Goal: Task Accomplishment & Management: Use online tool/utility

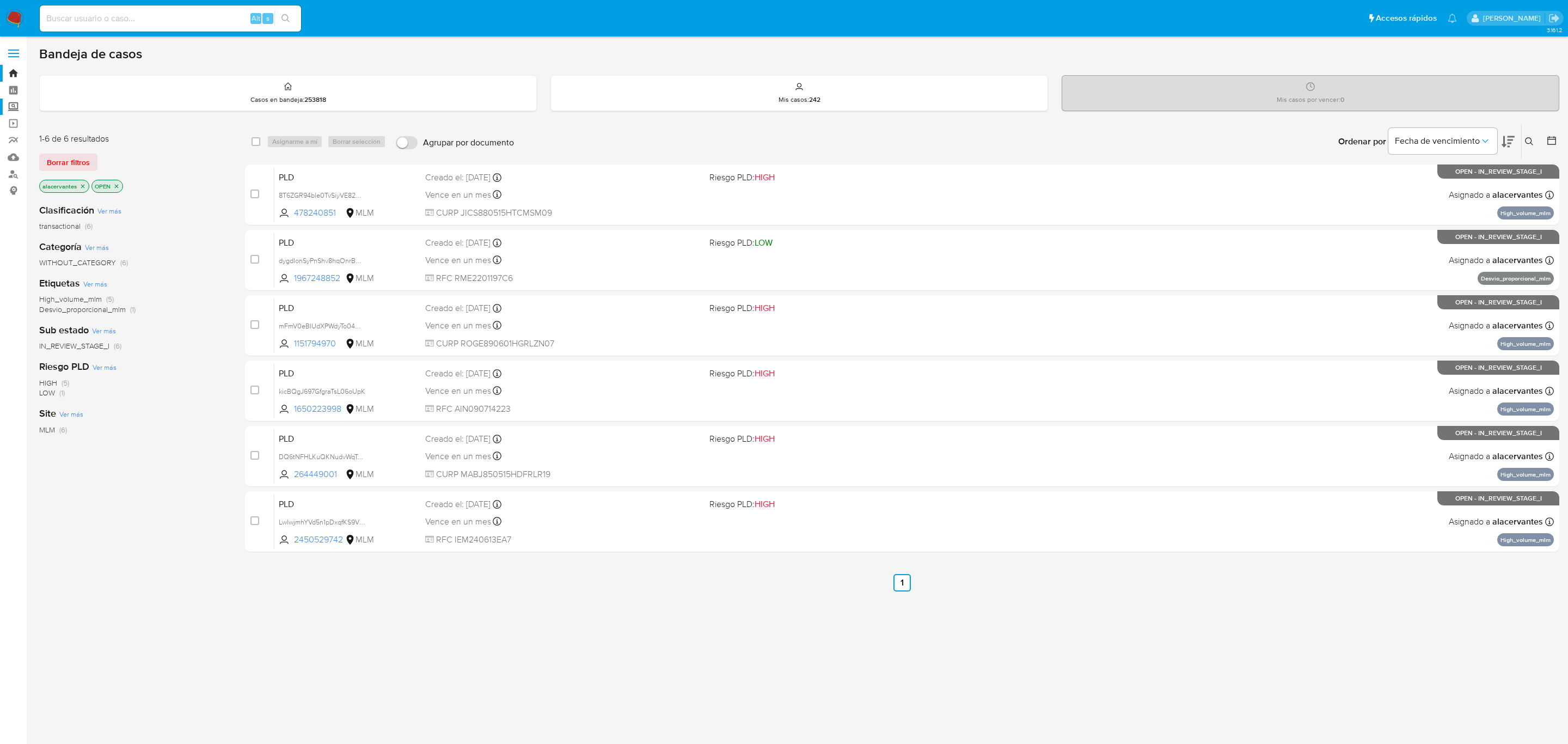
click at [11, 110] on label "Screening" at bounding box center [64, 107] width 129 height 17
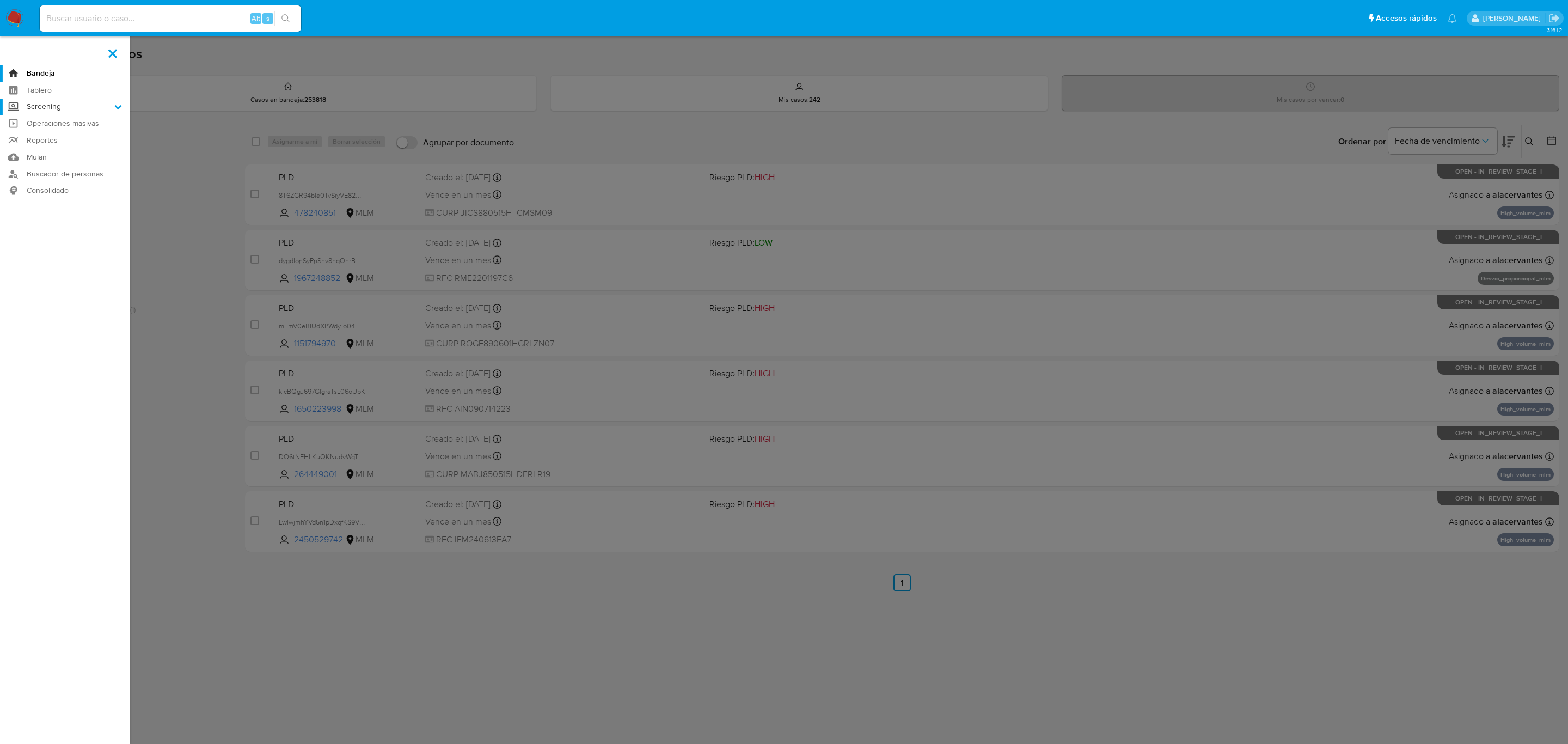
click at [0, 0] on input "Screening" at bounding box center [0, 0] width 0 height 0
click at [64, 152] on link "Herramientas" at bounding box center [64, 150] width 129 height 14
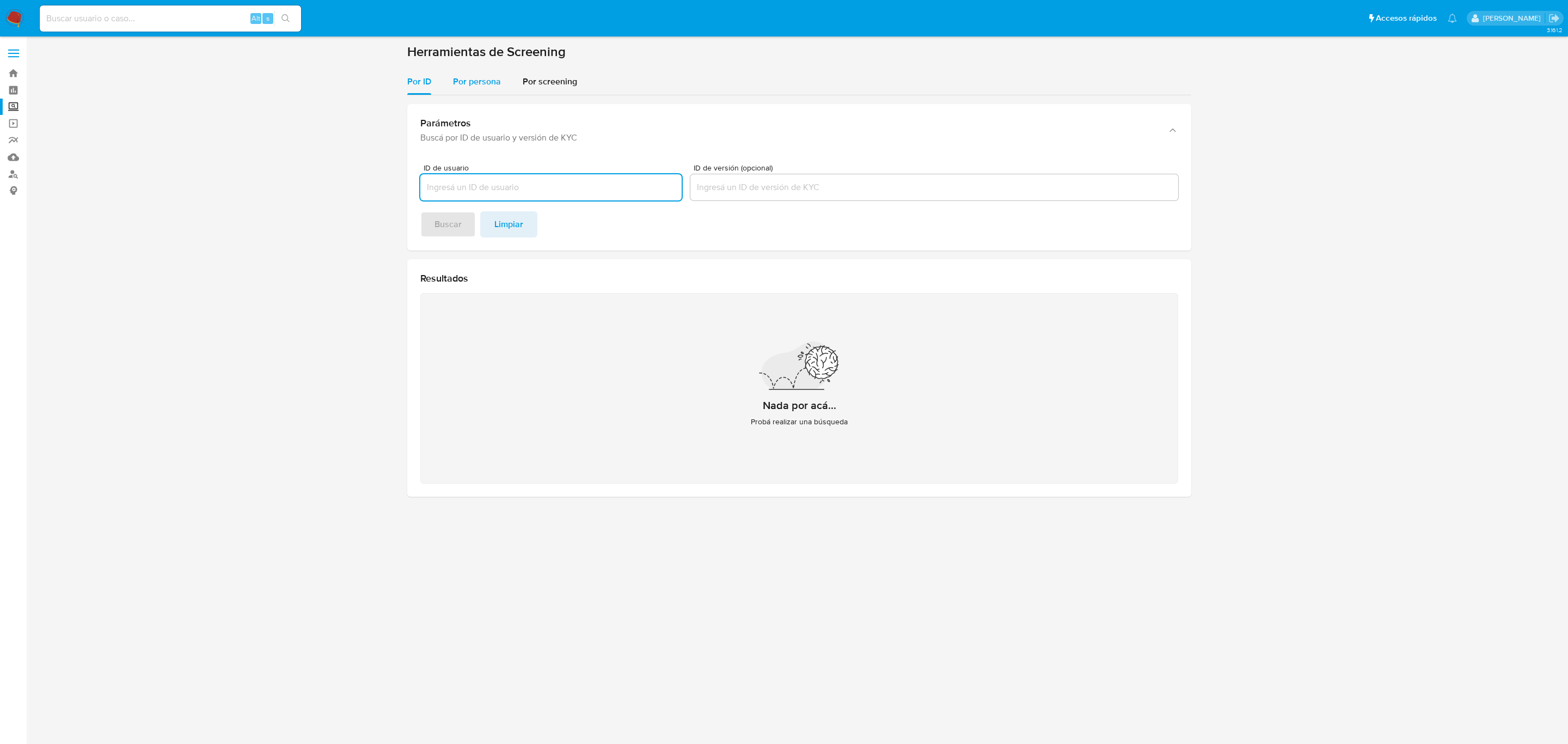
click at [477, 94] on div "Por persona" at bounding box center [477, 82] width 48 height 26
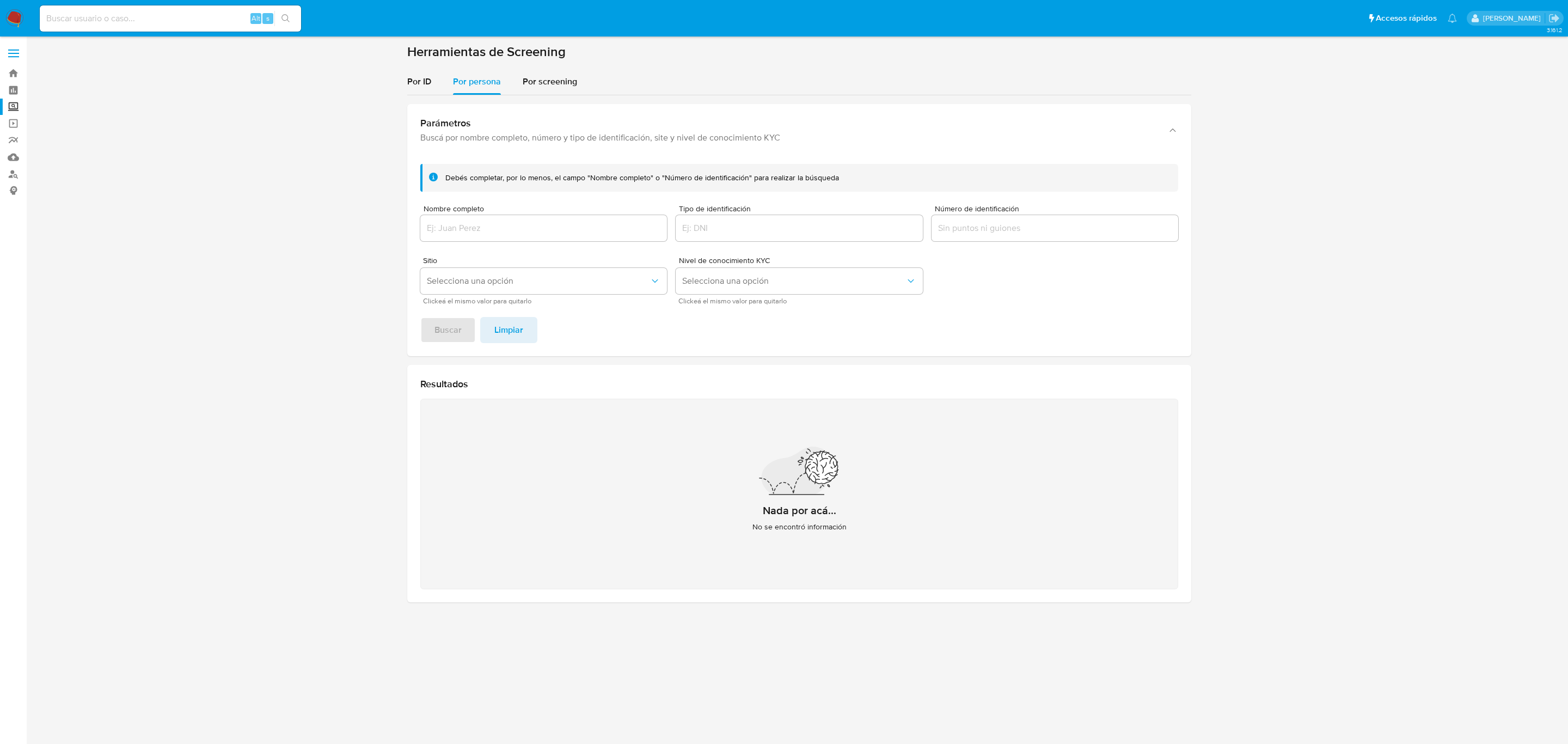
click at [491, 219] on div at bounding box center [543, 228] width 247 height 26
click at [492, 224] on input "Nombre completo" at bounding box center [543, 228] width 247 height 14
type input "MARIO ALBERTO CUEVAS MENDEZ"
click at [459, 343] on div "Debés completar, por lo menos, el campo "Nombre completo" o "Número de identifi…" at bounding box center [799, 255] width 784 height 201
click at [456, 336] on span "Buscar" at bounding box center [448, 330] width 27 height 24
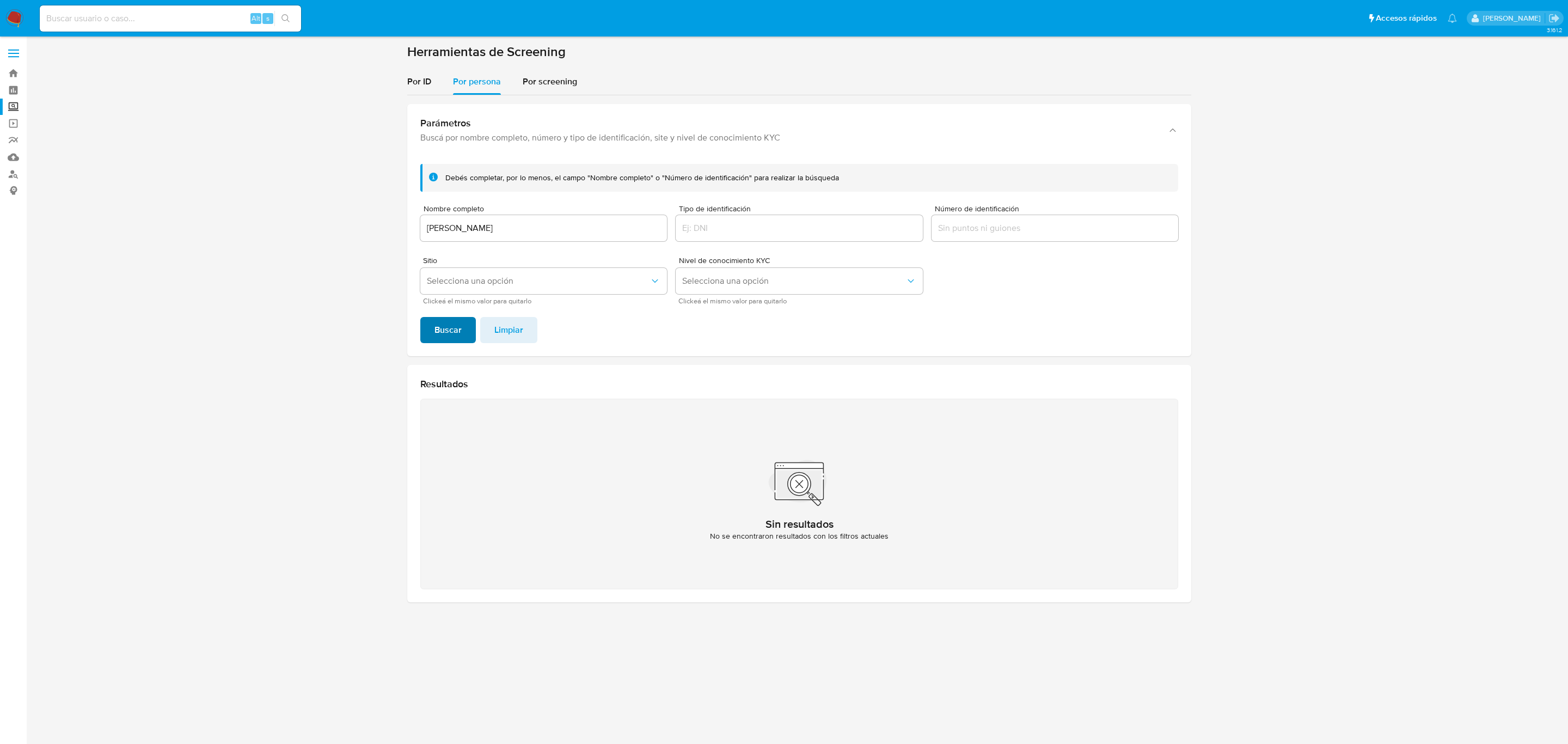
click at [456, 336] on span "Buscar" at bounding box center [448, 330] width 27 height 24
click at [577, 232] on input "MARIO ALBERTO CUEVAS MENDEZ" at bounding box center [543, 228] width 247 height 14
click at [469, 327] on button "Buscar" at bounding box center [448, 330] width 56 height 26
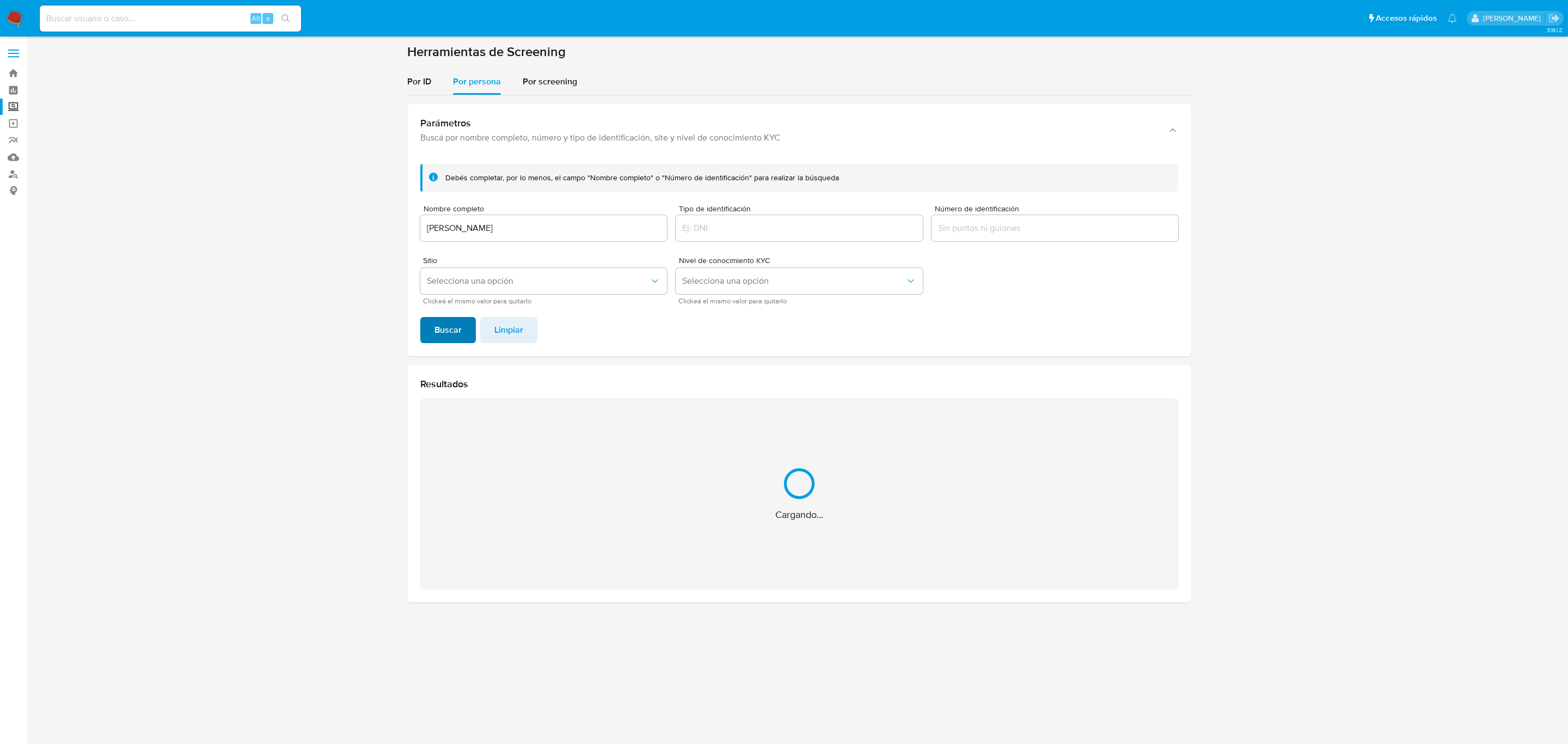
click at [469, 327] on button "Buscar" at bounding box center [448, 330] width 56 height 26
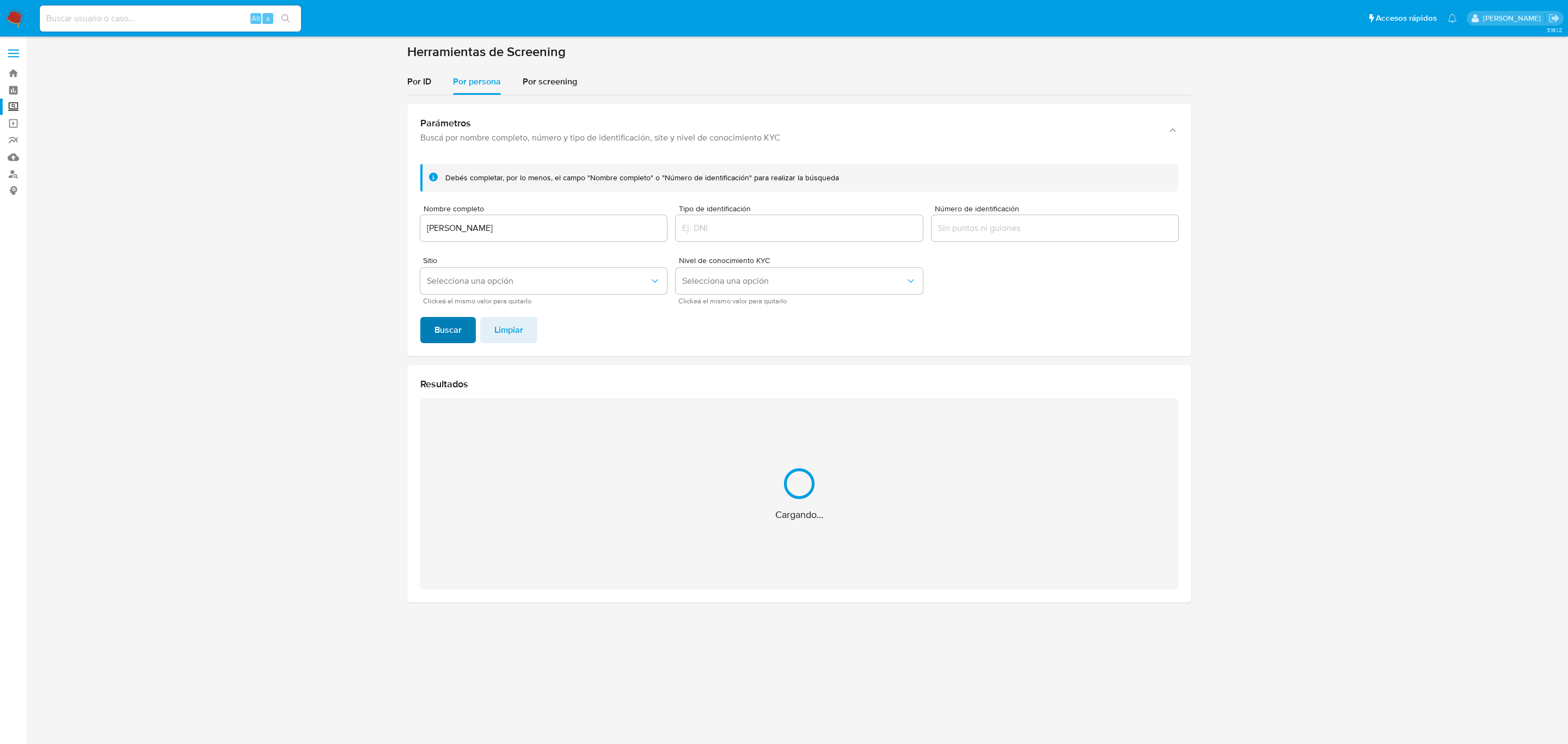
click at [469, 327] on button "Buscar" at bounding box center [448, 330] width 56 height 26
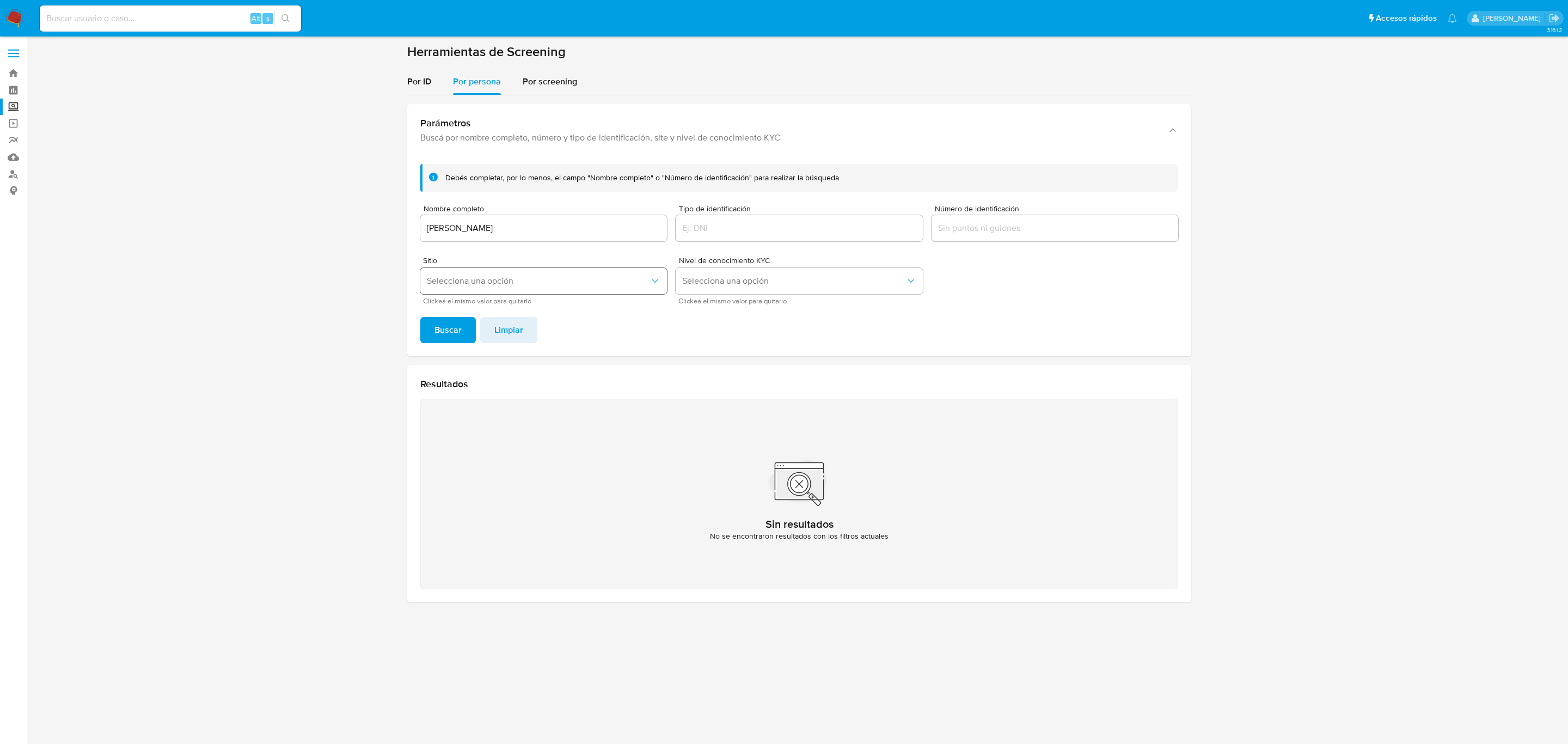
click at [481, 276] on button "Selecciona una opción" at bounding box center [543, 281] width 247 height 26
click at [495, 291] on div "MLM" at bounding box center [541, 283] width 227 height 26
click at [453, 343] on div "Debés completar, por lo menos, el campo "Nombre completo" o "Número de identifi…" at bounding box center [799, 255] width 784 height 201
click at [453, 314] on div "Debés completar, por lo menos, el campo "Nombre completo" o "Número de identifi…" at bounding box center [799, 255] width 784 height 201
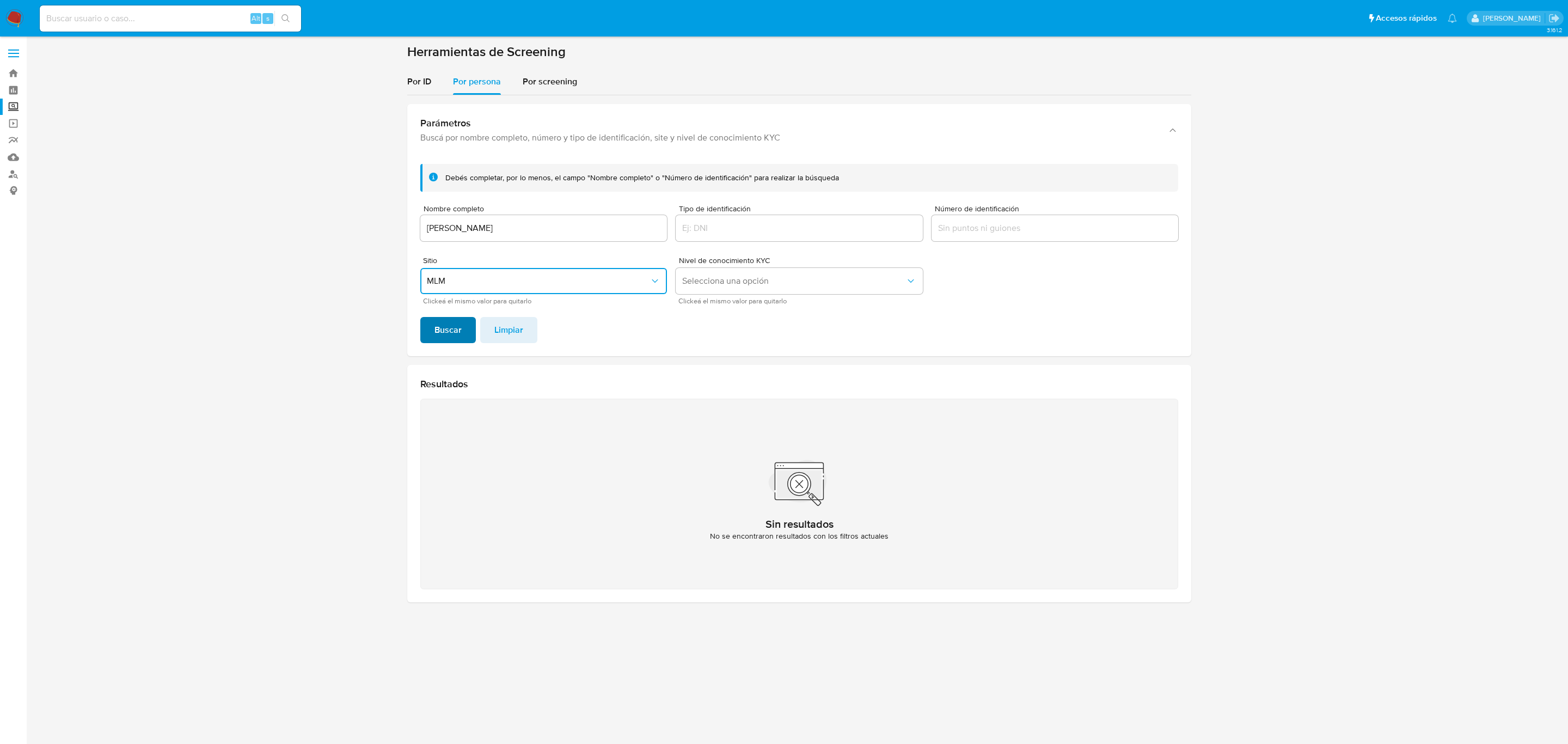
click at [454, 335] on span "Buscar" at bounding box center [448, 330] width 27 height 24
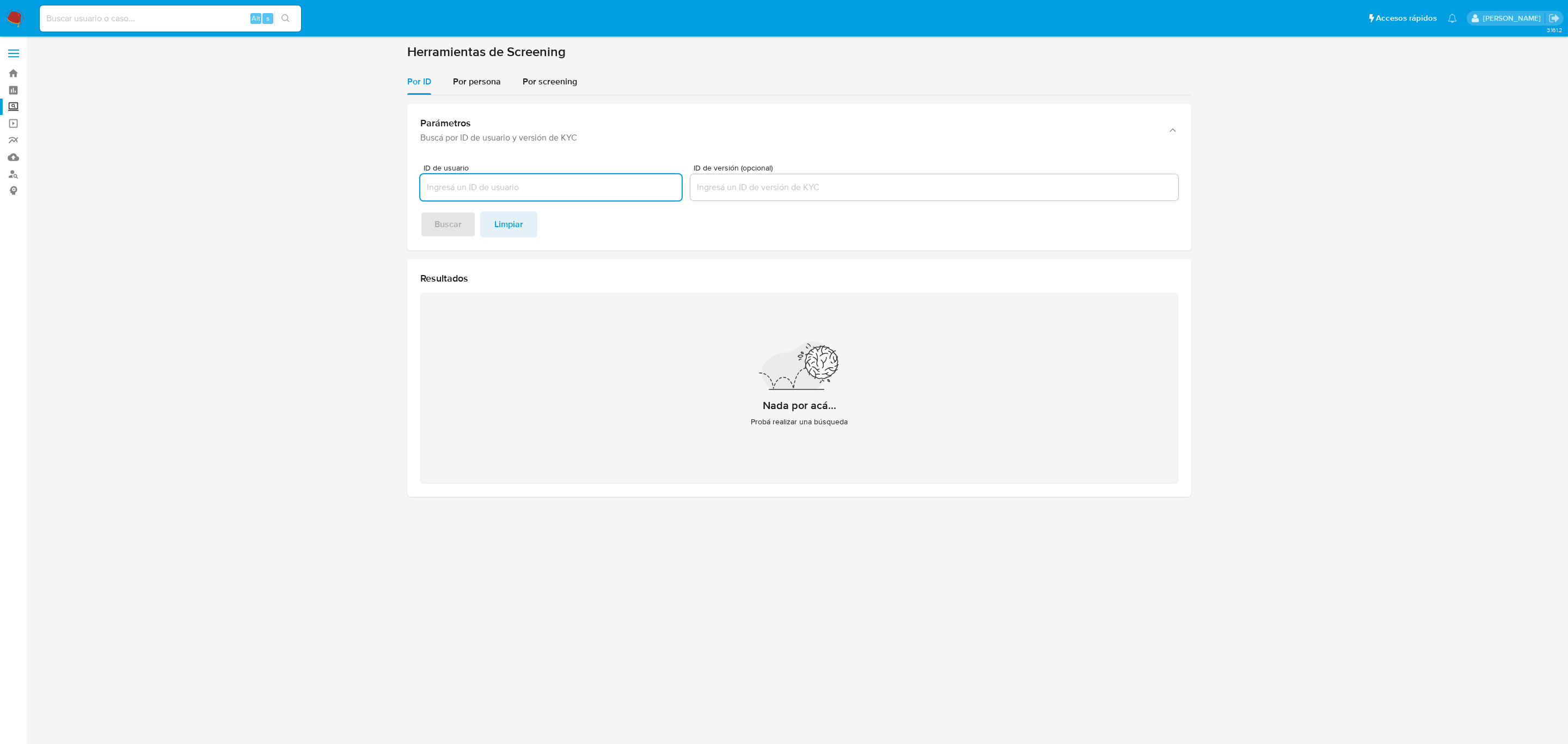
click at [476, 67] on section "Herramientas de Screening Por ID Por persona Por screening Parámetros Buscá por…" at bounding box center [799, 274] width 784 height 462
click at [482, 58] on h1 "Herramientas de Screening" at bounding box center [799, 52] width 784 height 17
click at [484, 82] on span "Por persona" at bounding box center [477, 81] width 48 height 12
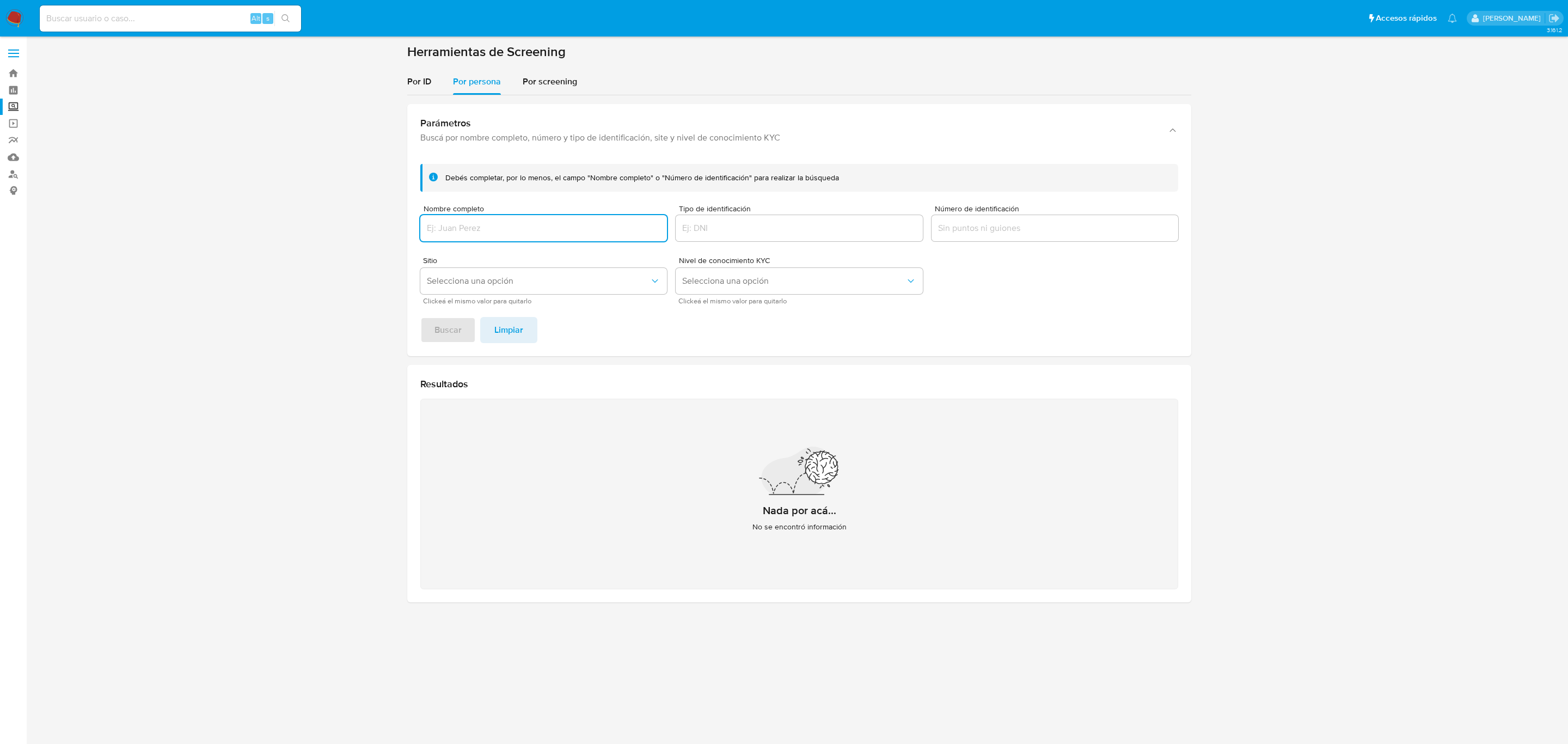
click at [487, 227] on input "Nombre completo" at bounding box center [543, 228] width 247 height 14
type input "ERIK ALEJANDRO TREJO FLORES"
click at [469, 284] on span "Selecciona una opción" at bounding box center [539, 281] width 223 height 11
click at [472, 290] on div "MLM" at bounding box center [541, 283] width 227 height 26
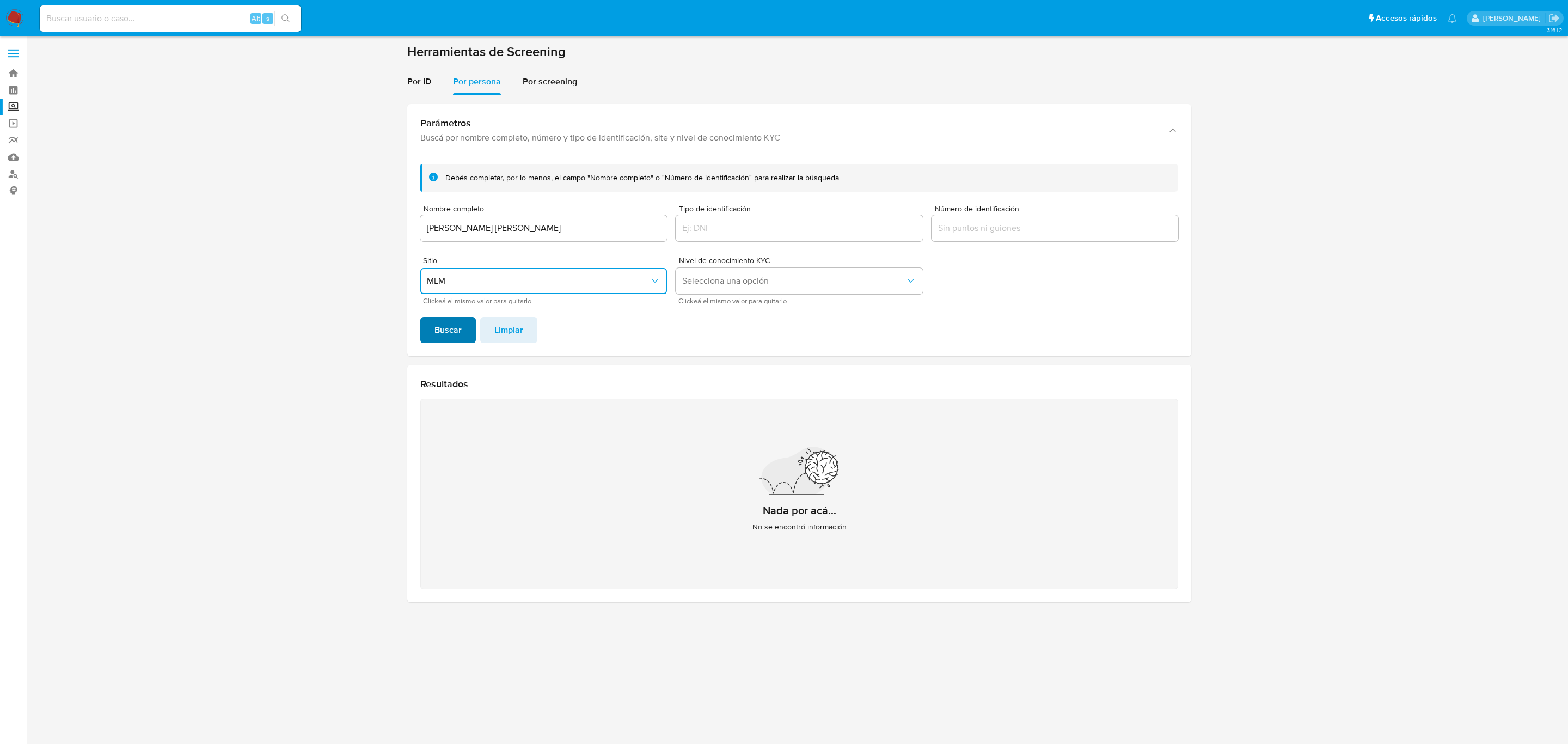
click at [452, 327] on span "Buscar" at bounding box center [448, 330] width 27 height 24
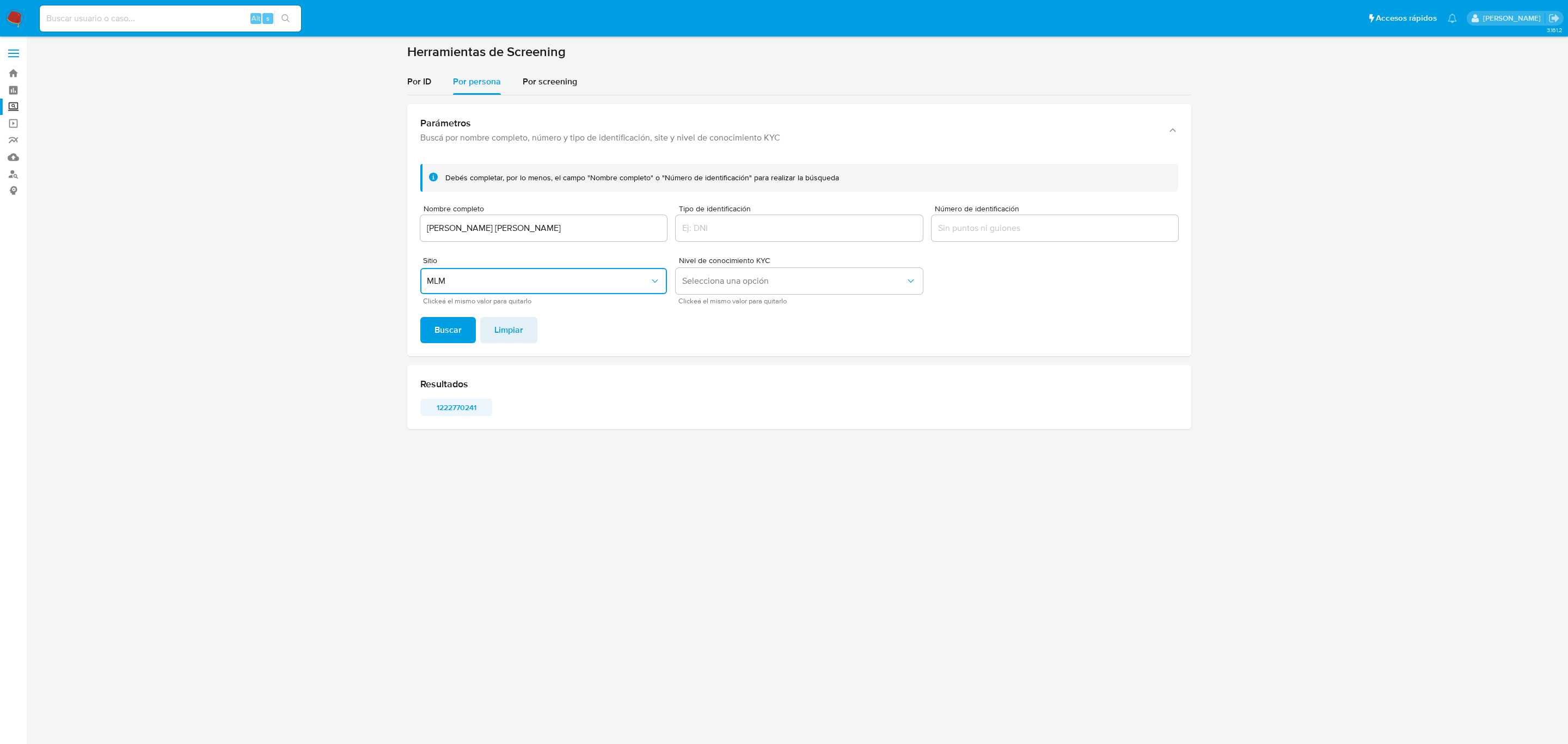
click at [459, 411] on span "1222770241" at bounding box center [456, 407] width 57 height 15
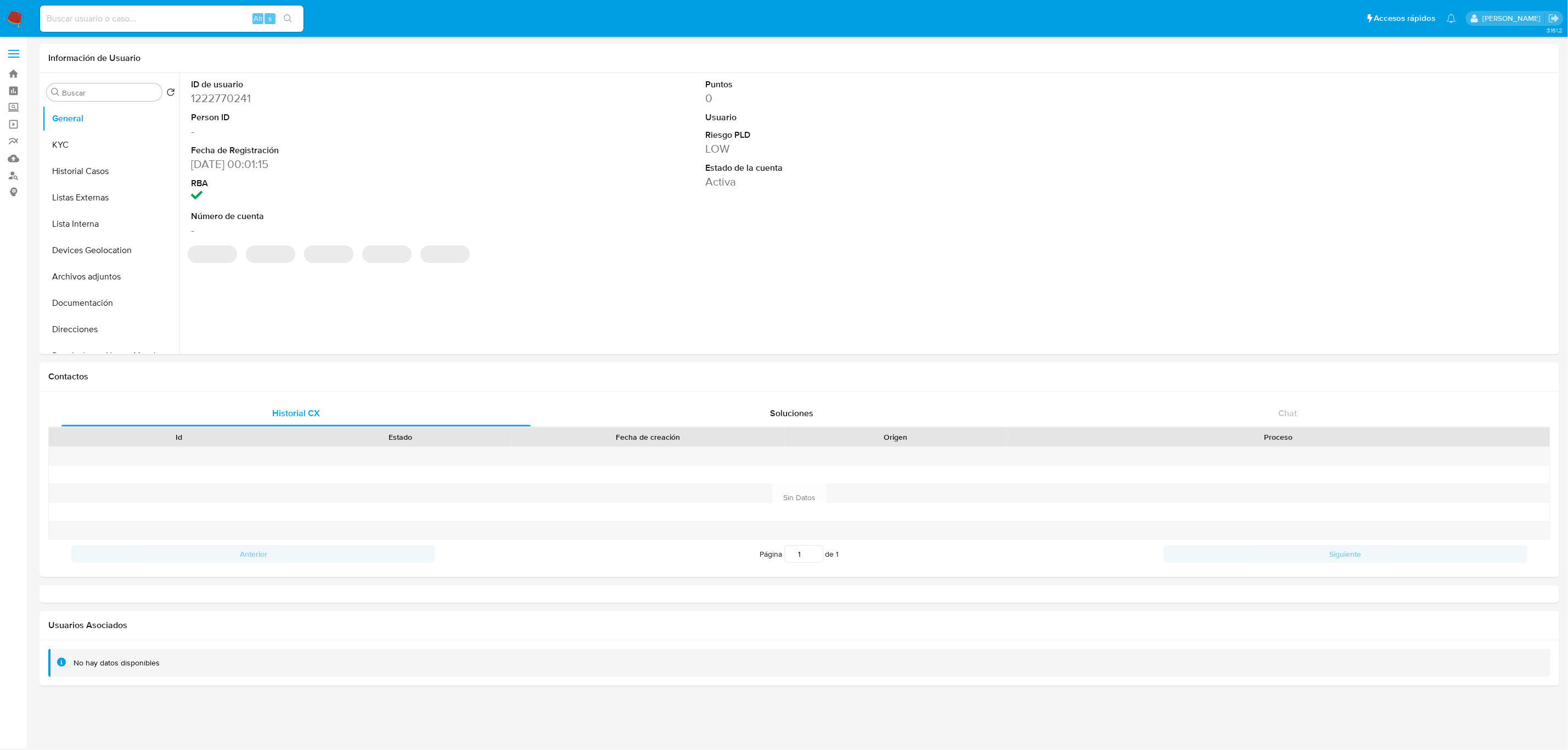
select select "10"
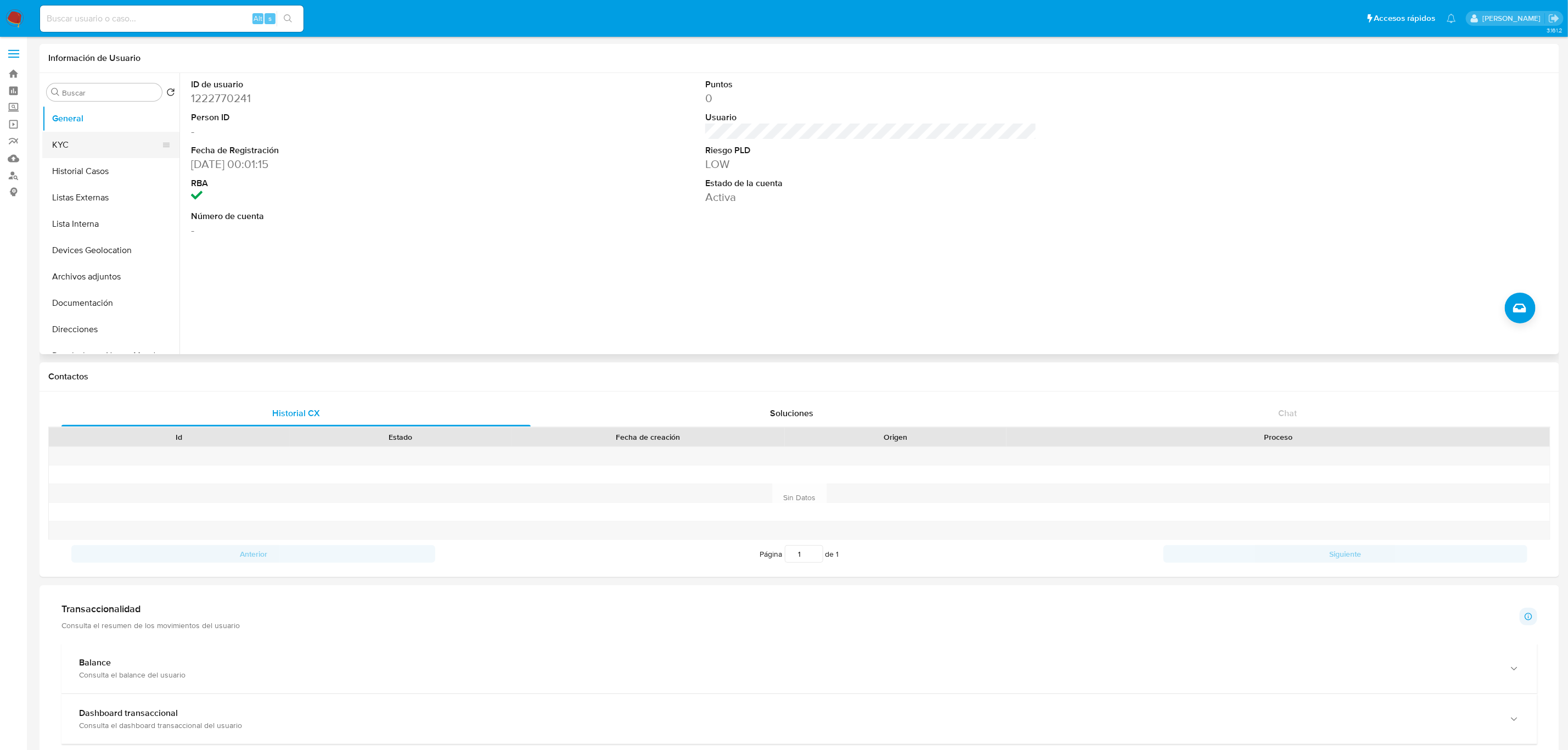
click at [74, 149] on button "KYC" at bounding box center [106, 145] width 128 height 26
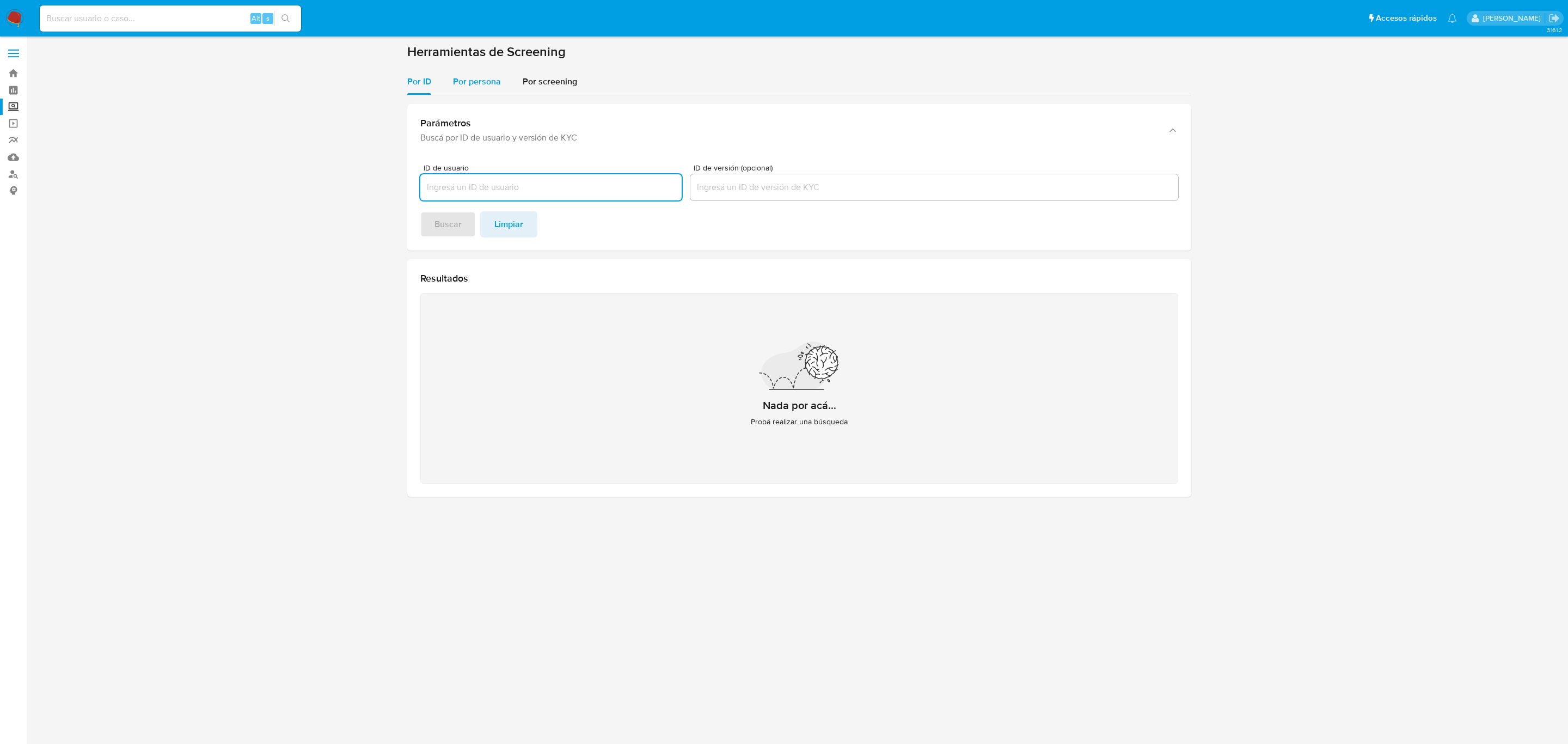
click at [481, 84] on span "Por persona" at bounding box center [477, 81] width 48 height 12
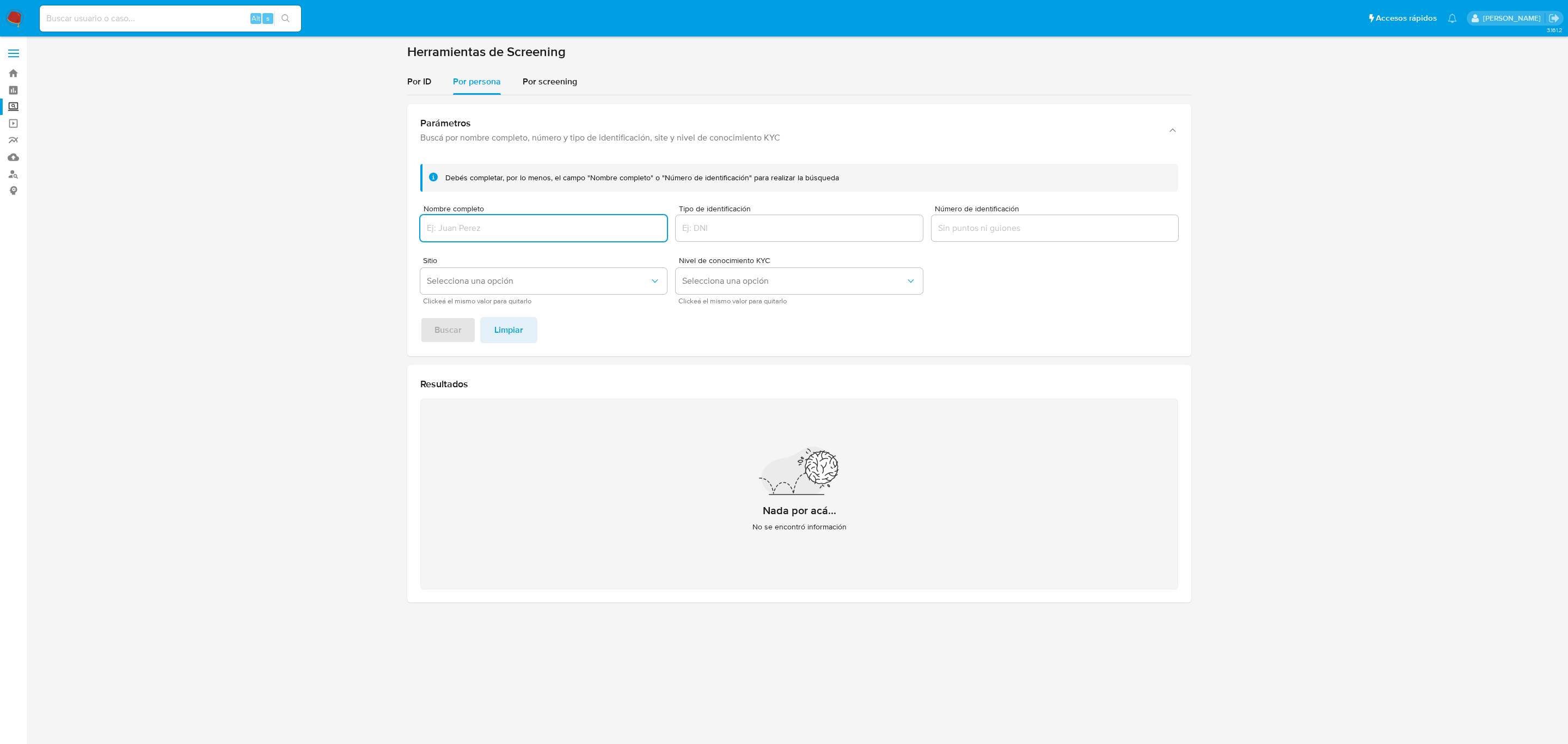
click at [538, 239] on div at bounding box center [543, 228] width 247 height 26
click at [534, 224] on input "Nombre completo" at bounding box center [543, 228] width 247 height 14
type input "MARTIN GUZMAN PEREZ"
click at [437, 329] on span "Buscar" at bounding box center [448, 330] width 27 height 24
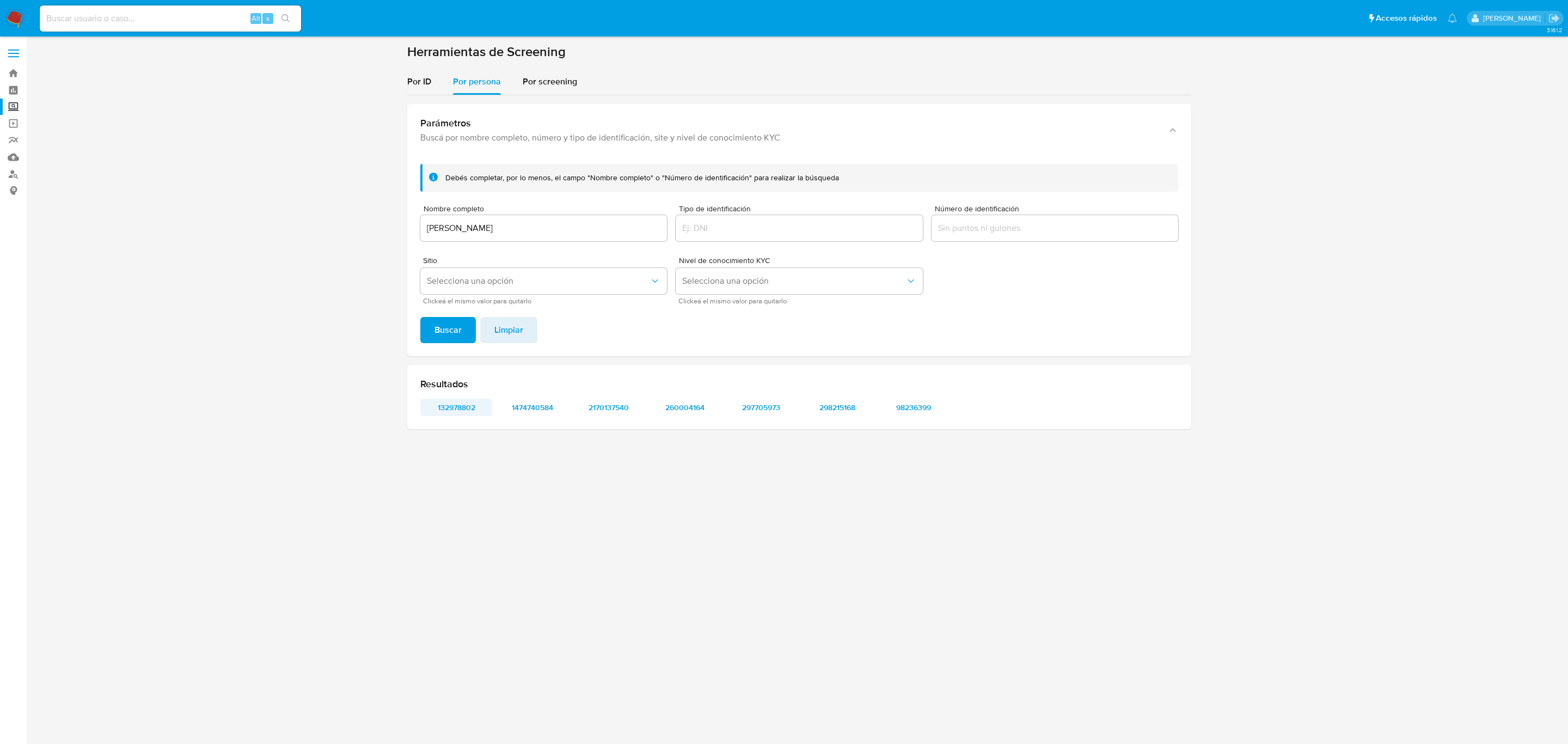
click at [454, 412] on span "132978802" at bounding box center [456, 407] width 57 height 15
click at [549, 403] on span "1474740584" at bounding box center [532, 407] width 57 height 15
click at [621, 423] on div "Resultados 132978802 1474740584 2170137540 260004164 297705973 298215168 982363…" at bounding box center [799, 397] width 784 height 64
click at [619, 413] on span "2170137540" at bounding box center [608, 407] width 57 height 15
click at [694, 406] on span "260004164" at bounding box center [685, 407] width 57 height 15
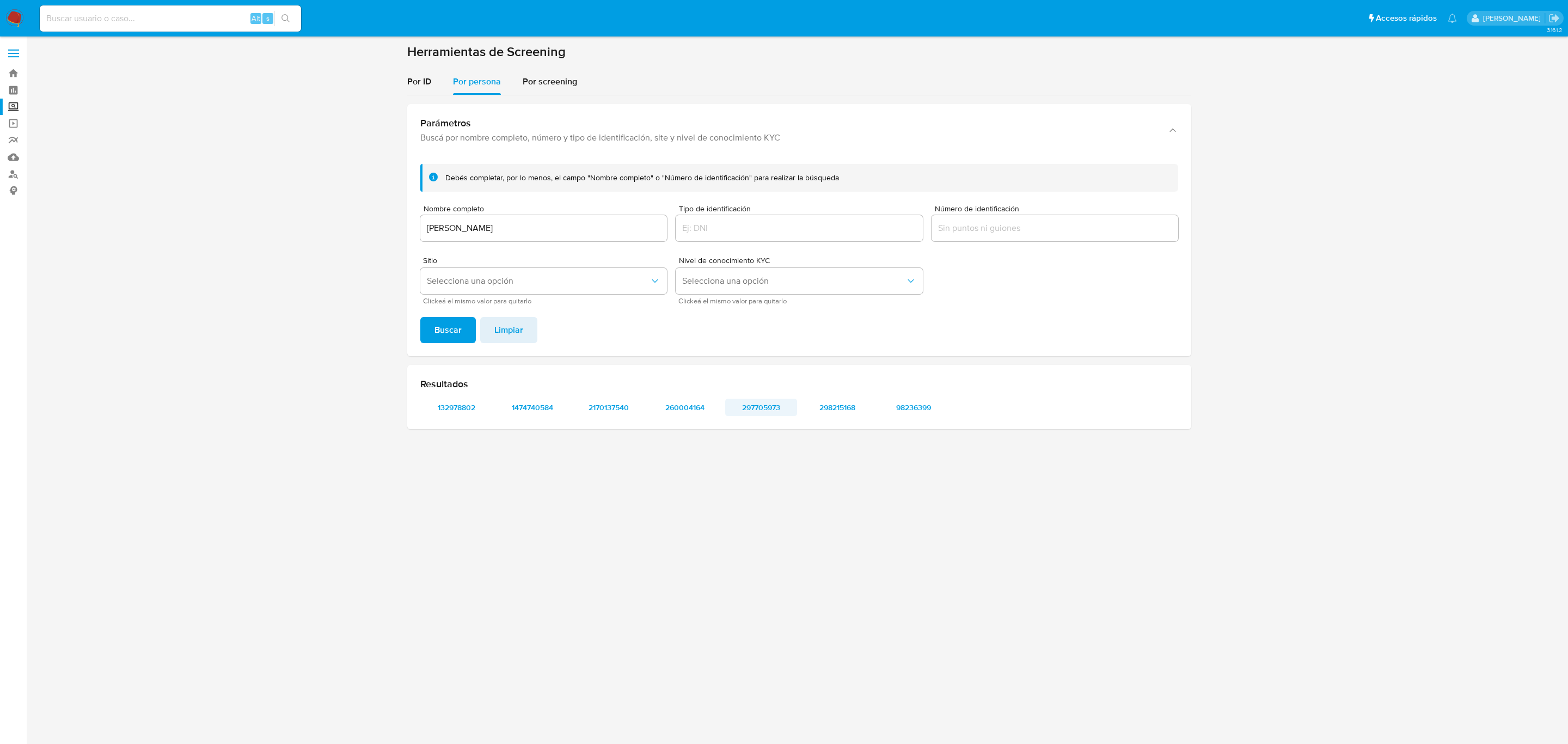
click at [779, 415] on span "297705973" at bounding box center [761, 407] width 57 height 15
click at [853, 404] on span "298215168" at bounding box center [837, 407] width 57 height 15
click at [921, 412] on span "98236399" at bounding box center [913, 407] width 57 height 15
click at [505, 239] on div "MARTIN GUZMAN PEREZ" at bounding box center [543, 228] width 247 height 26
click at [506, 237] on div "MARTIN GUZMAN PEREZ" at bounding box center [543, 228] width 247 height 26
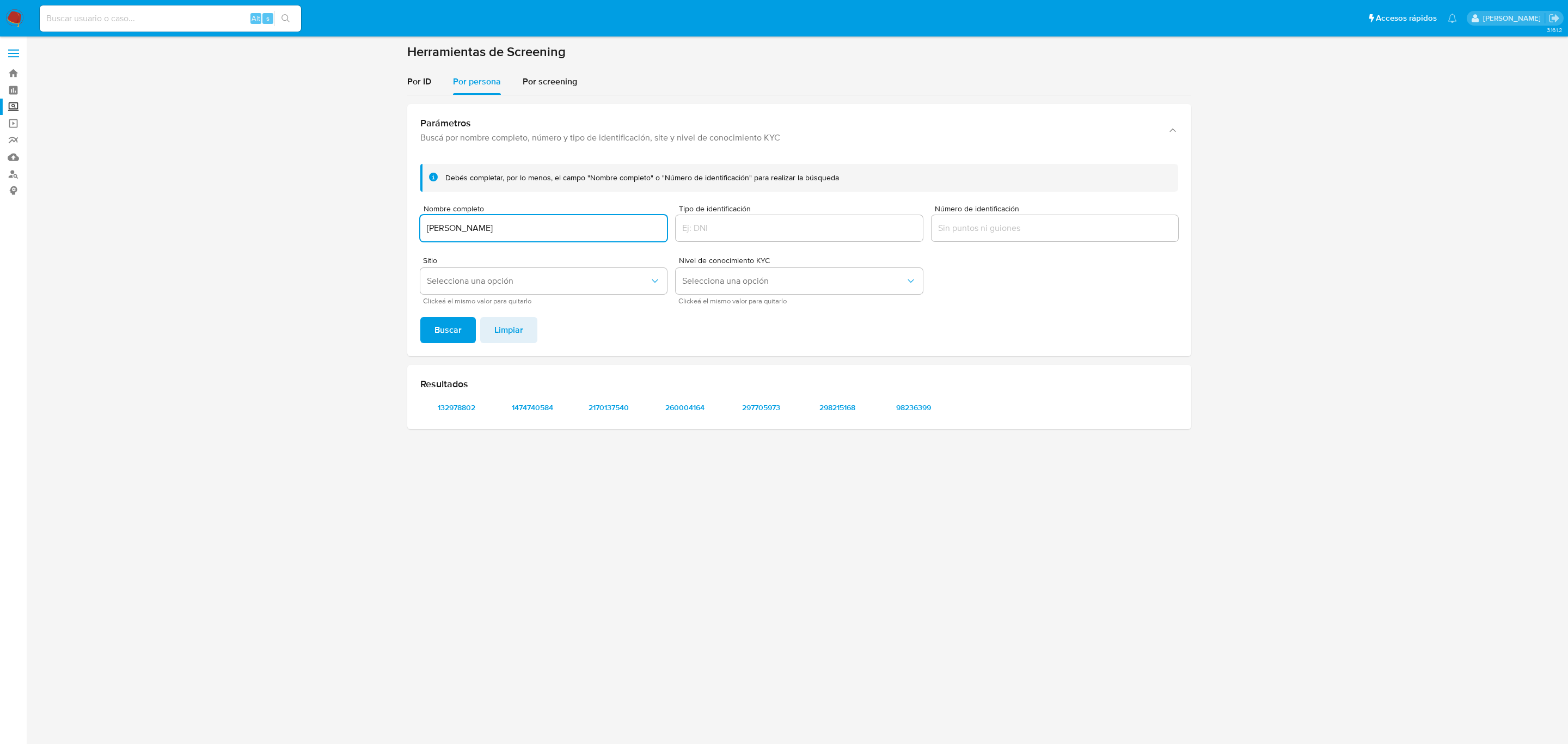
click at [507, 232] on input "MARTIN GUZMAN PEREZ" at bounding box center [543, 228] width 247 height 14
type input "ROCA AUTOMOTRIZ VALLARTA SOCIEDAD ANONIMA DE CAPITAL VARIABLE"
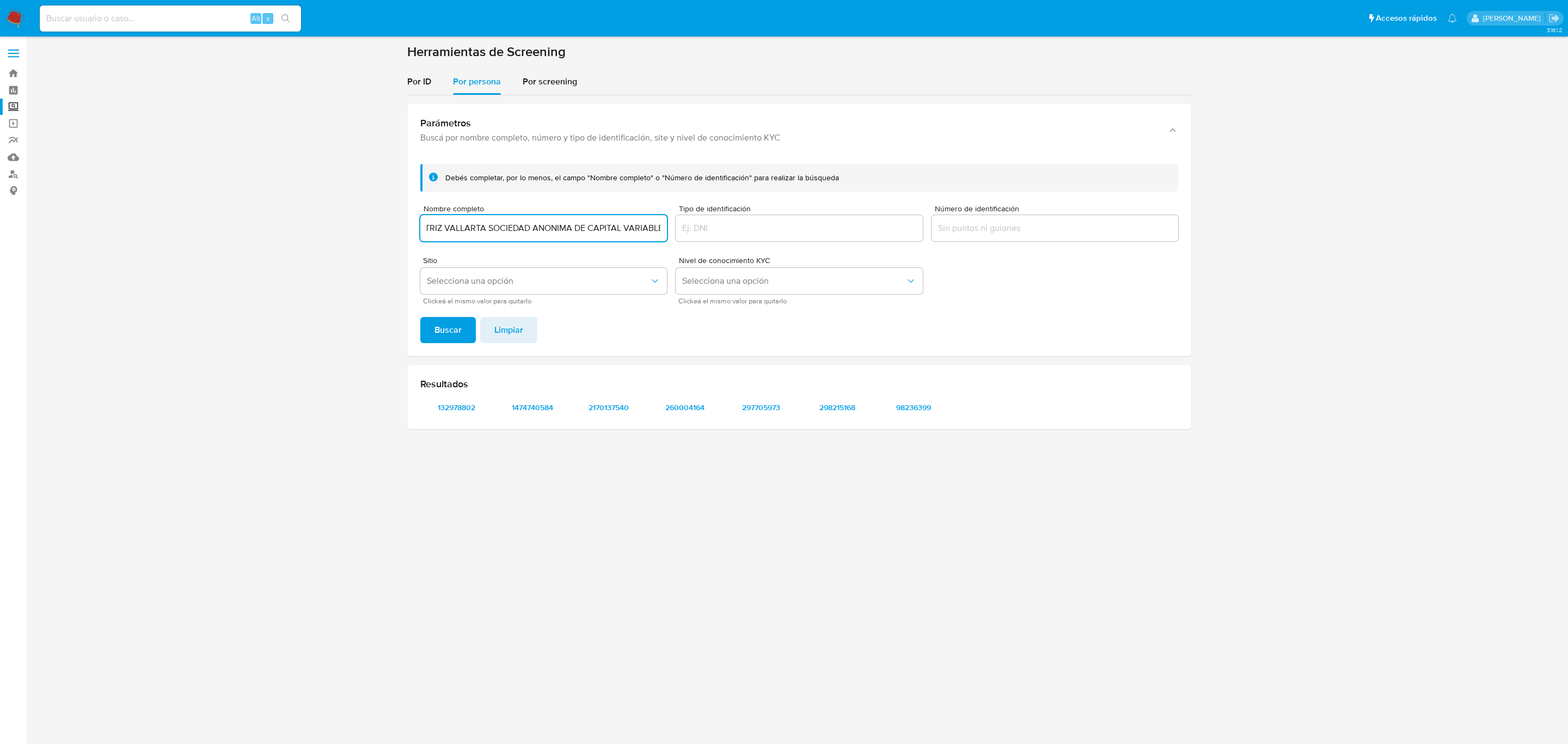
click at [420, 317] on button "Buscar" at bounding box center [448, 330] width 56 height 26
drag, startPoint x: 542, startPoint y: 227, endPoint x: 319, endPoint y: 232, distance: 223.1
click at [319, 232] on section at bounding box center [799, 241] width 1520 height 394
click at [461, 409] on span "139920502" at bounding box center [456, 407] width 57 height 15
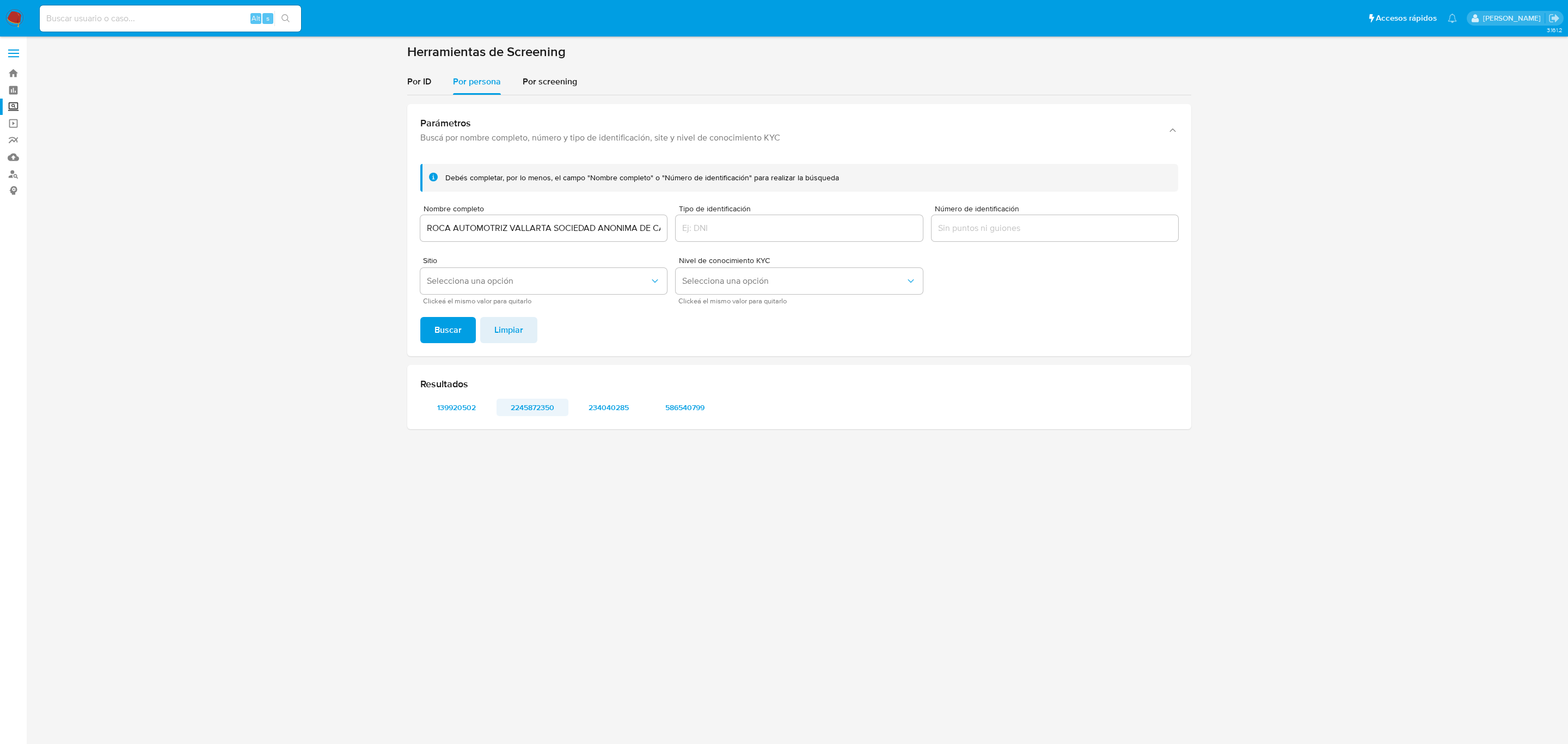
click at [566, 409] on button "2245872350" at bounding box center [532, 407] width 72 height 18
click at [603, 403] on span "234040285" at bounding box center [608, 407] width 57 height 15
click at [706, 391] on div "Resultados 139920502 2245872350 234040285 586540799" at bounding box center [799, 397] width 784 height 64
click at [703, 411] on span "586540799" at bounding box center [685, 407] width 57 height 15
click at [484, 227] on input "ROCA AUTOMOTRIZ VALLARTA SOCIEDAD ANONIMA DE CAPITAL VARIABLE" at bounding box center [543, 228] width 247 height 14
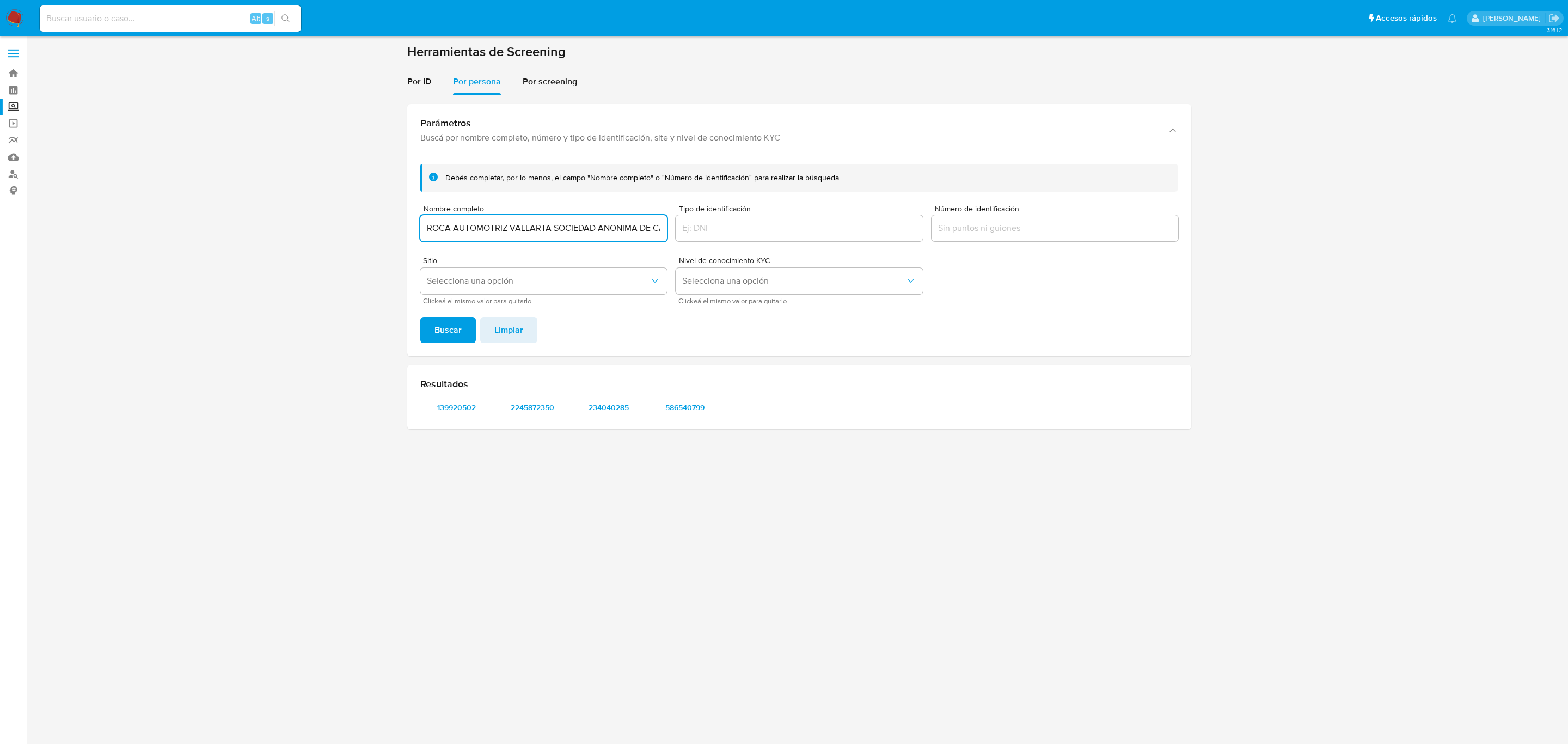
click at [484, 227] on input "ROCA AUTOMOTRIZ VALLARTA SOCIEDAD ANONIMA DE CAPITAL VARIABLE" at bounding box center [543, 228] width 247 height 14
click at [420, 317] on button "Buscar" at bounding box center [448, 330] width 56 height 26
click at [458, 410] on span "1659092431" at bounding box center [456, 407] width 57 height 15
click at [577, 217] on div "MIRLEIKYS KARELYN SALAZAR RODRIGUEZ" at bounding box center [543, 228] width 247 height 26
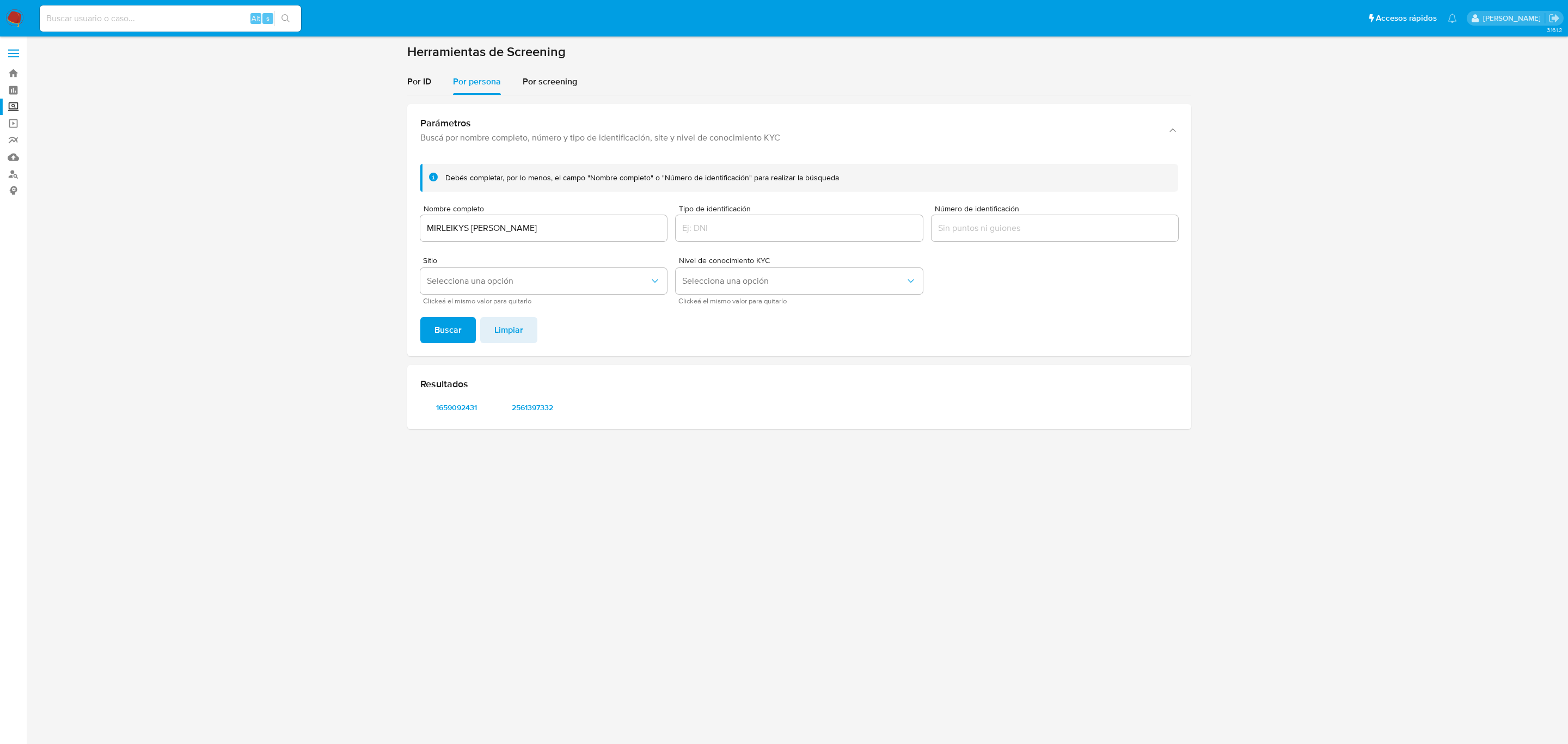
click at [577, 217] on div "MIRLEIKYS KARELYN SALAZAR RODRIGUEZ" at bounding box center [543, 228] width 247 height 26
click at [580, 231] on input "MIRLEIKYS KARELYN SALAZAR RODRIGUEZ" at bounding box center [543, 228] width 247 height 14
click at [420, 317] on button "Buscar" at bounding box center [448, 330] width 56 height 26
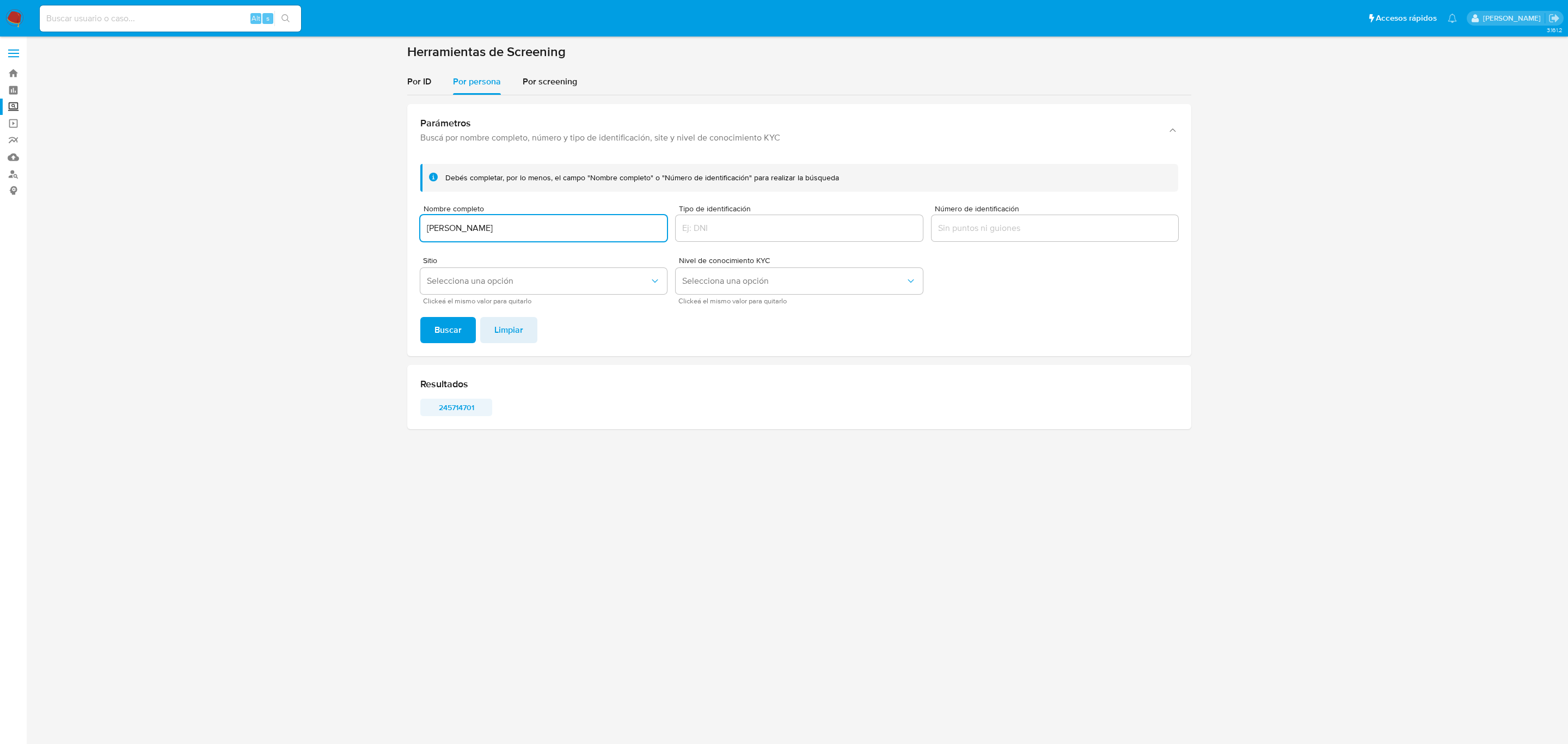
click at [459, 415] on span "245714701" at bounding box center [456, 407] width 57 height 15
click at [541, 217] on div "KARLA AMAIRANY JIMENEZ CASTILLO" at bounding box center [543, 228] width 247 height 26
drag, startPoint x: 541, startPoint y: 217, endPoint x: 542, endPoint y: 228, distance: 11.0
click at [542, 220] on div "KARLA AMAIRANY JIMENEZ CASTILLO" at bounding box center [543, 228] width 247 height 26
click at [542, 228] on input "KARLA AMAIRANY JIMENEZ CASTILLO" at bounding box center [543, 228] width 247 height 14
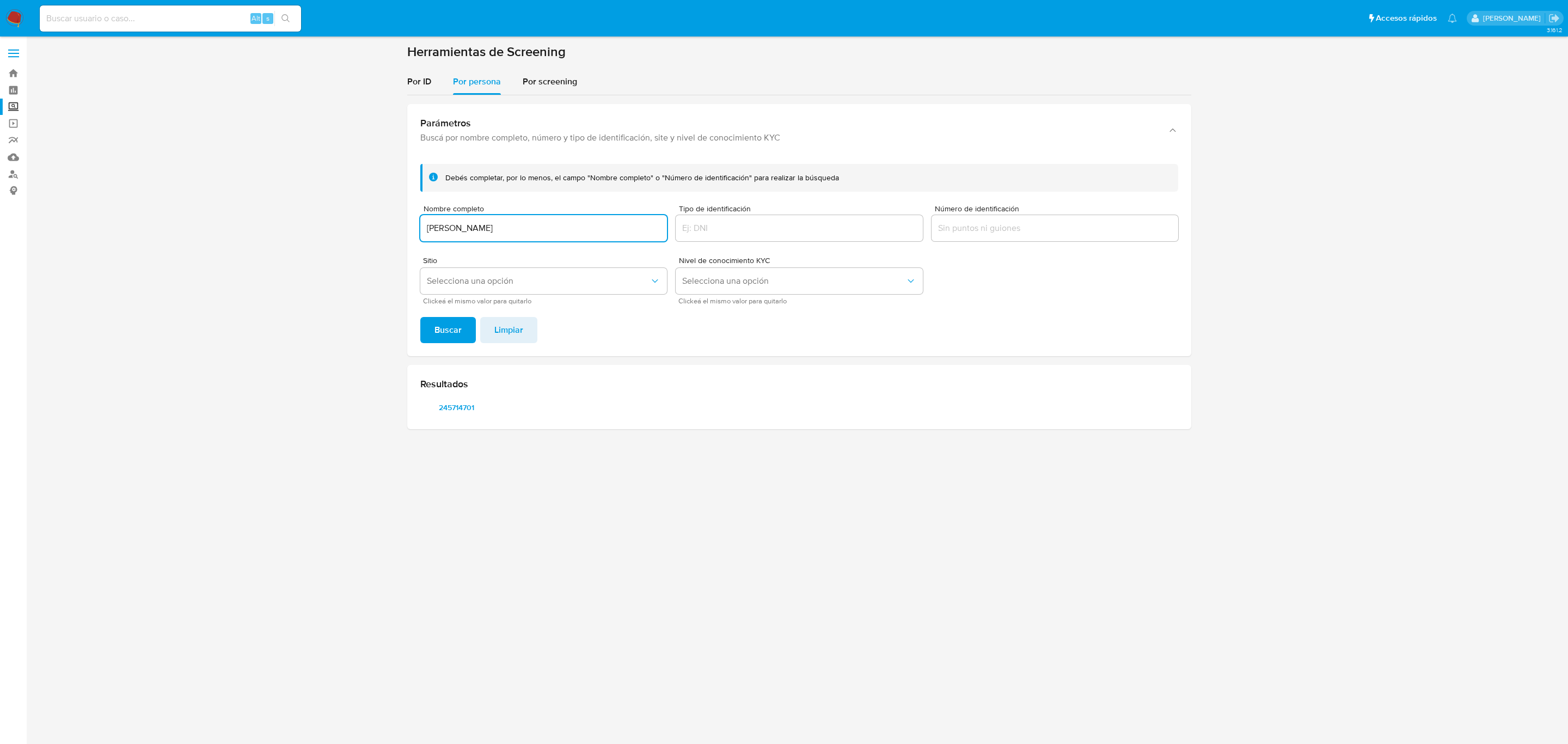
click at [542, 228] on input "KARLA AMAIRANY JIMENEZ CASTILLO" at bounding box center [543, 228] width 247 height 14
type input "CRUZ ABEL RUIZ CAMACHO"
click at [420, 317] on button "Buscar" at bounding box center [448, 330] width 56 height 26
click at [474, 411] on span "1379654486" at bounding box center [456, 407] width 57 height 15
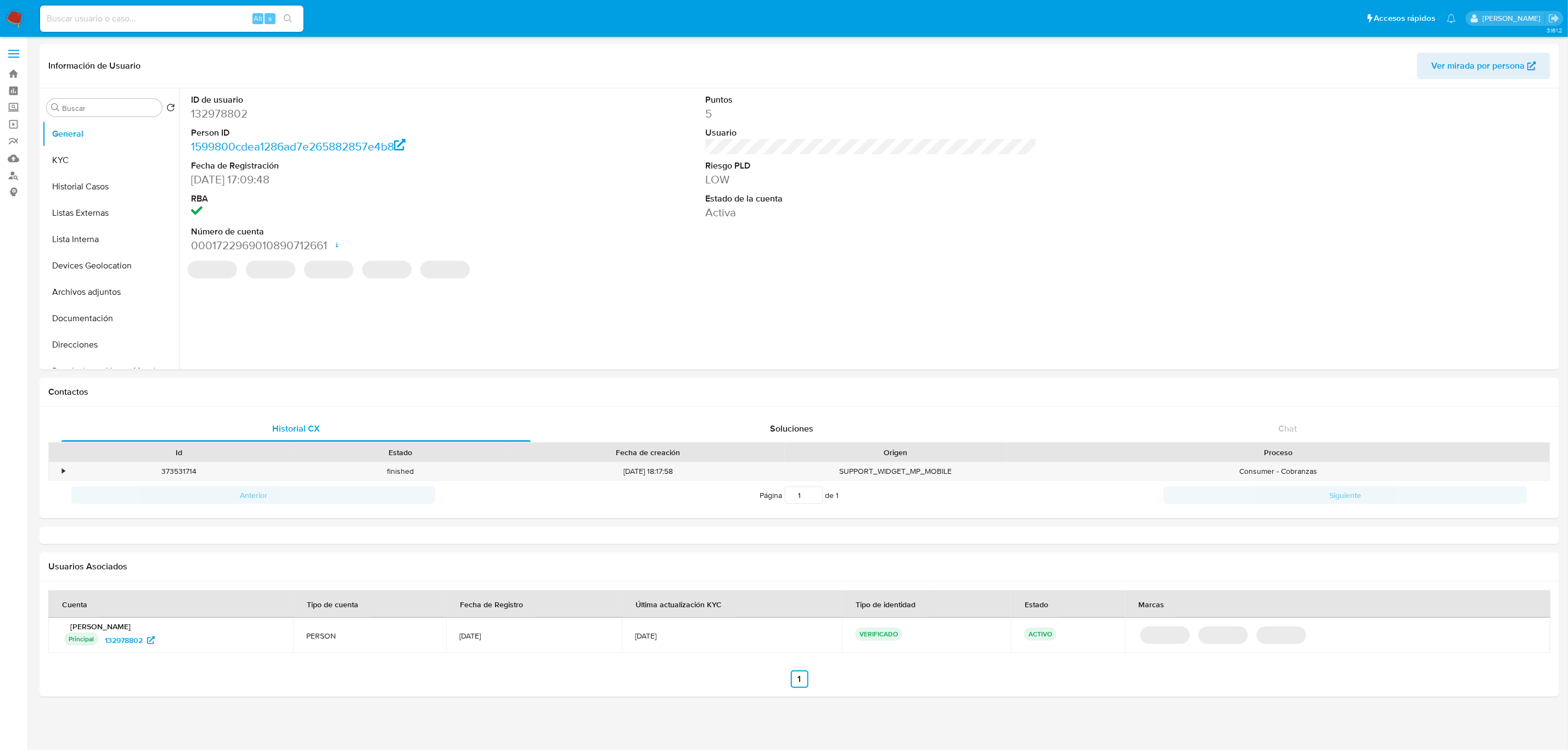
select select "10"
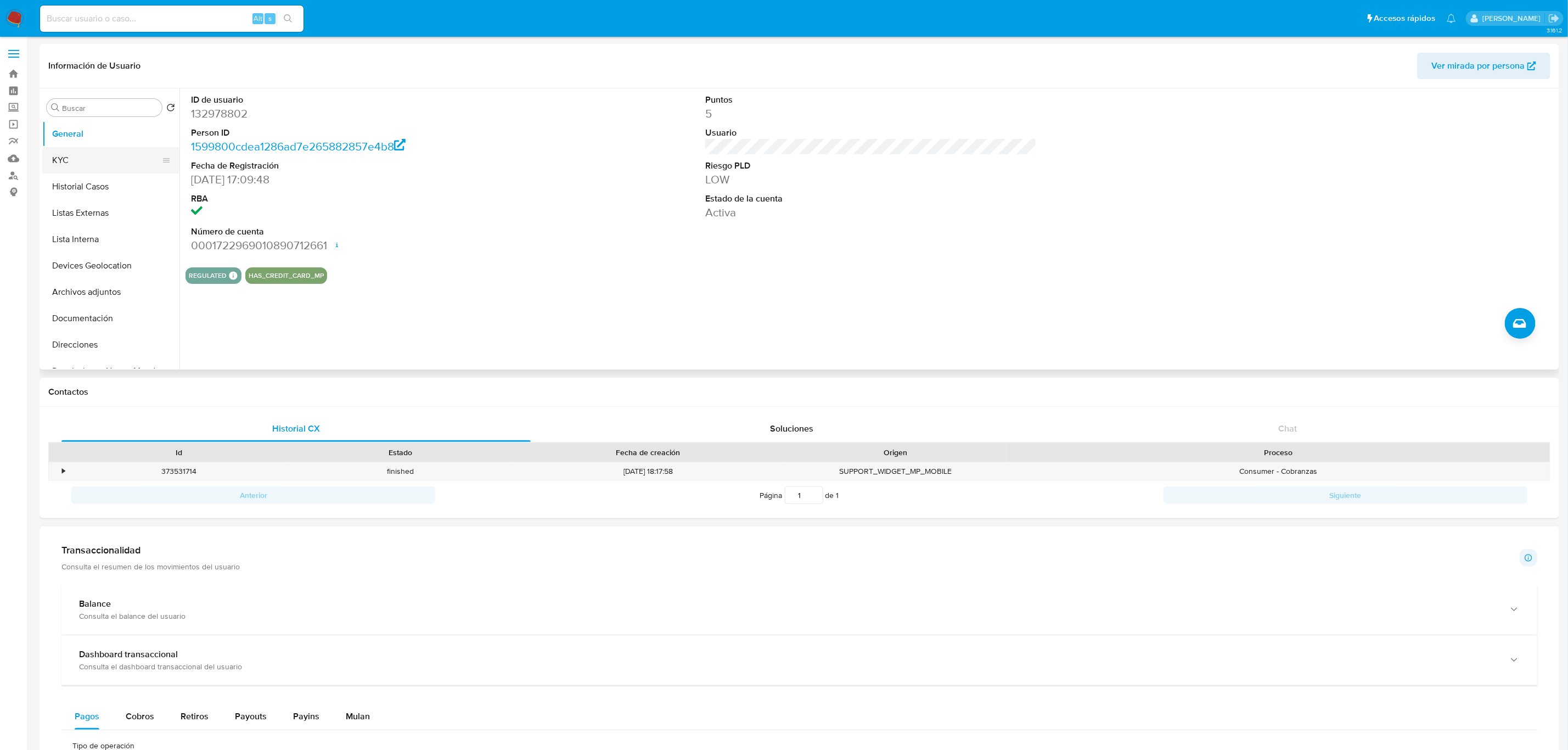
click at [86, 164] on button "KYC" at bounding box center [106, 160] width 128 height 26
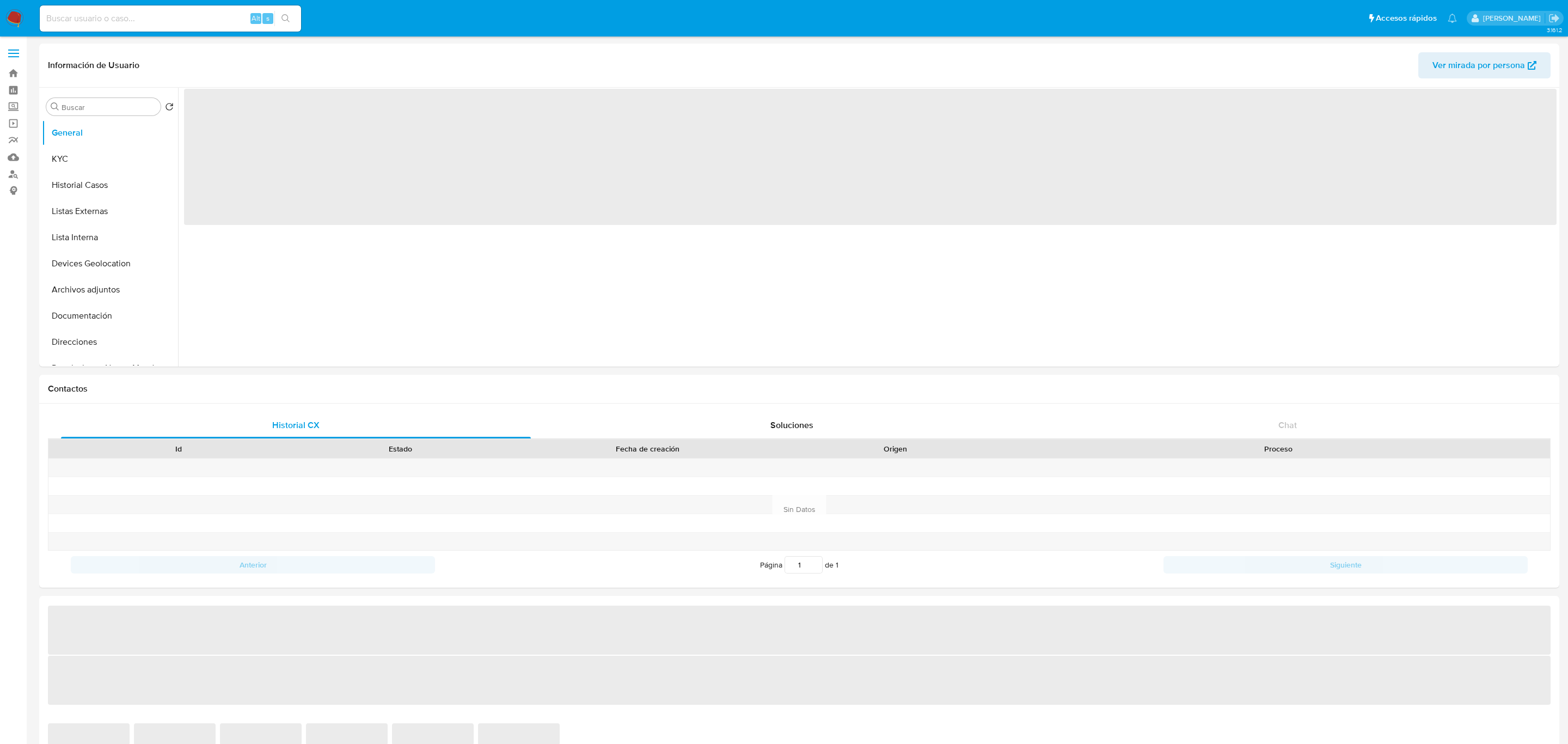
select select "10"
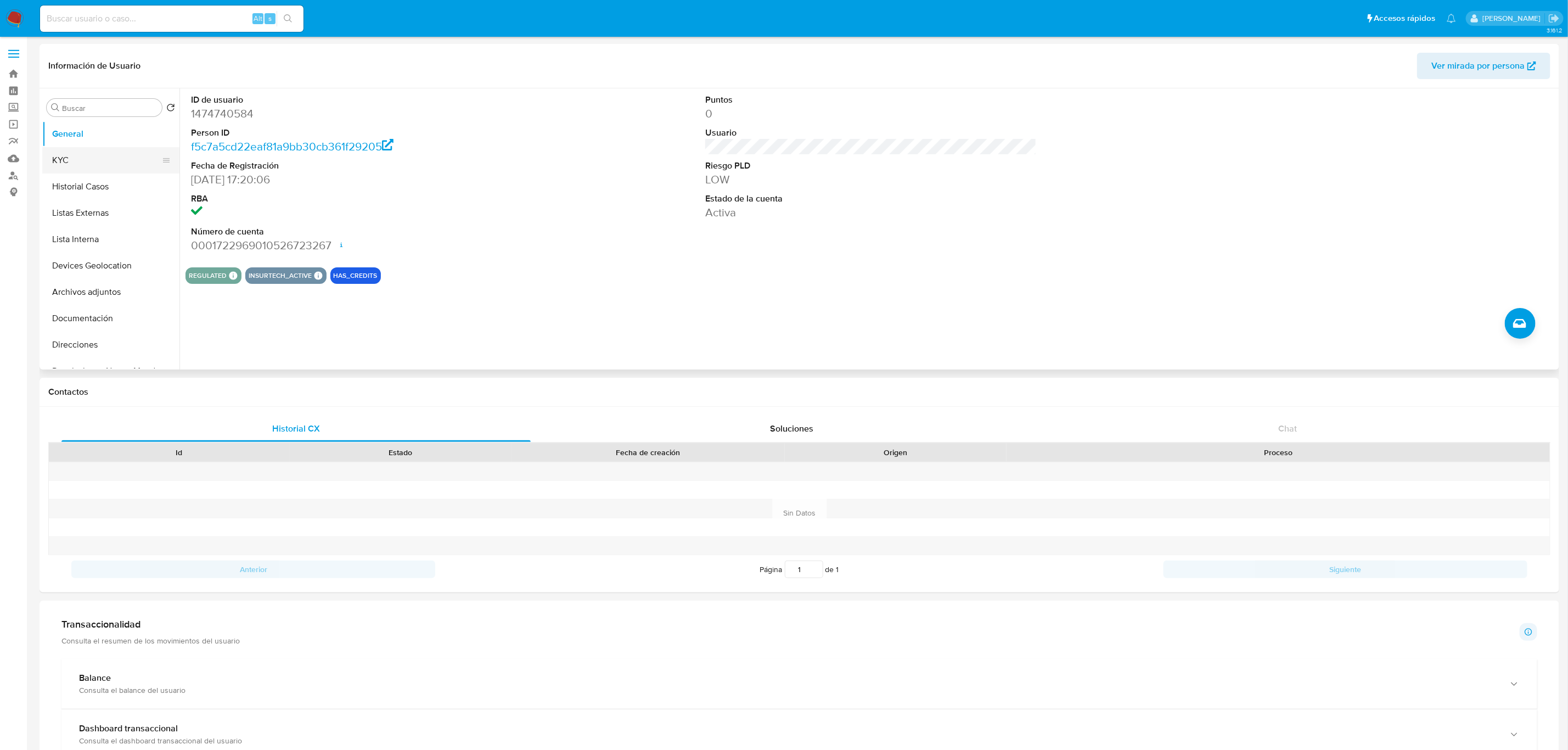
click at [95, 169] on button "KYC" at bounding box center [106, 160] width 128 height 26
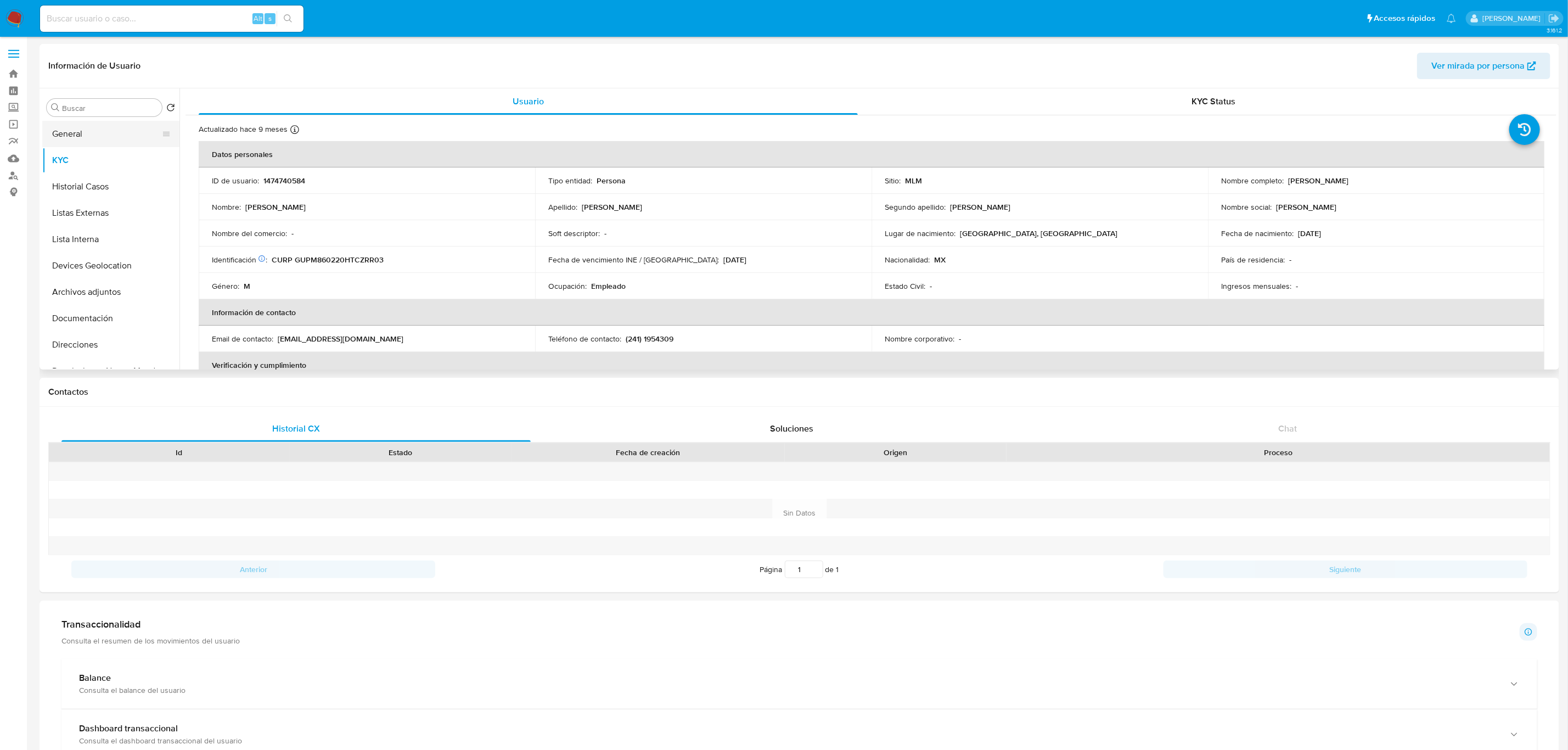
click at [85, 130] on button "General" at bounding box center [106, 134] width 128 height 26
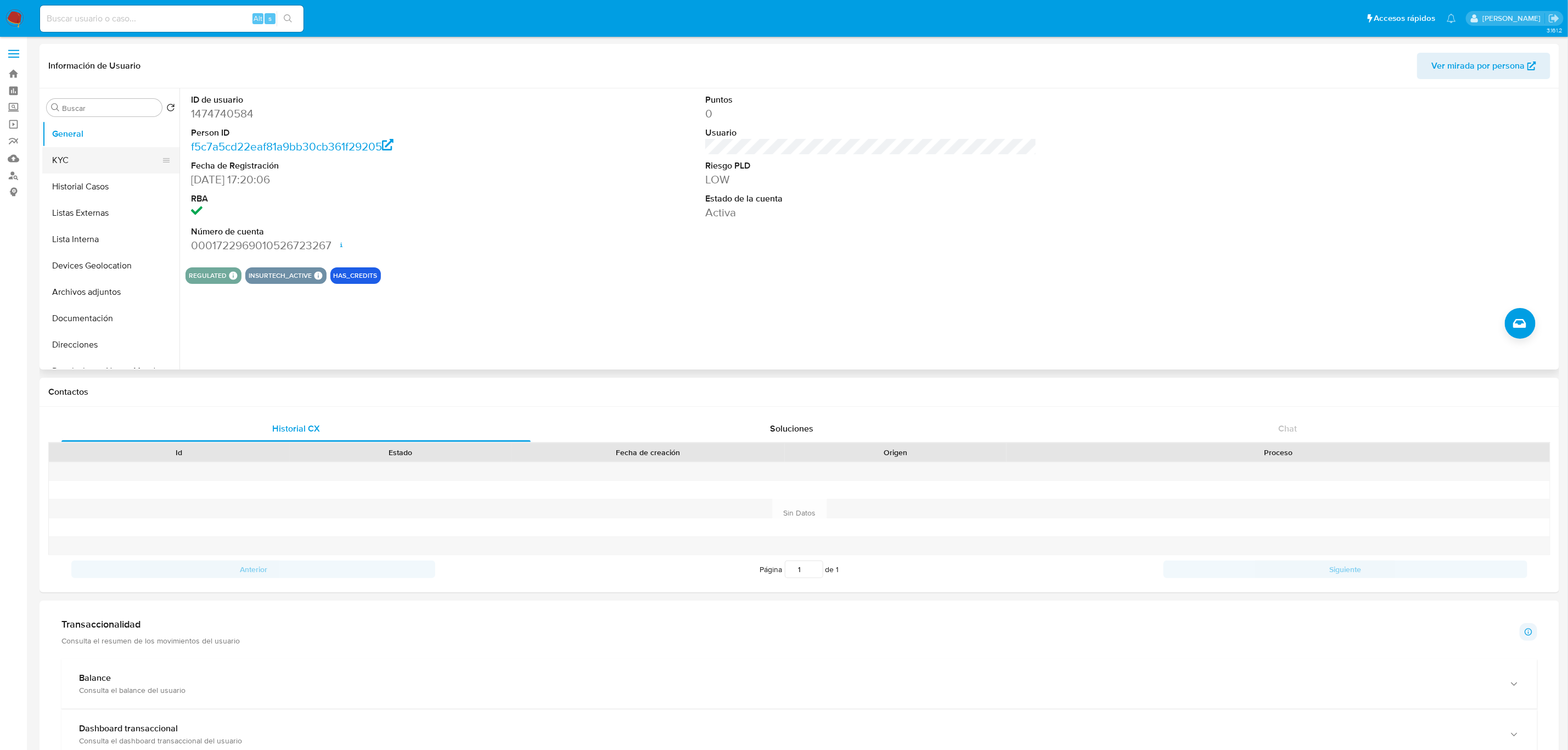
click at [99, 161] on button "KYC" at bounding box center [106, 160] width 128 height 26
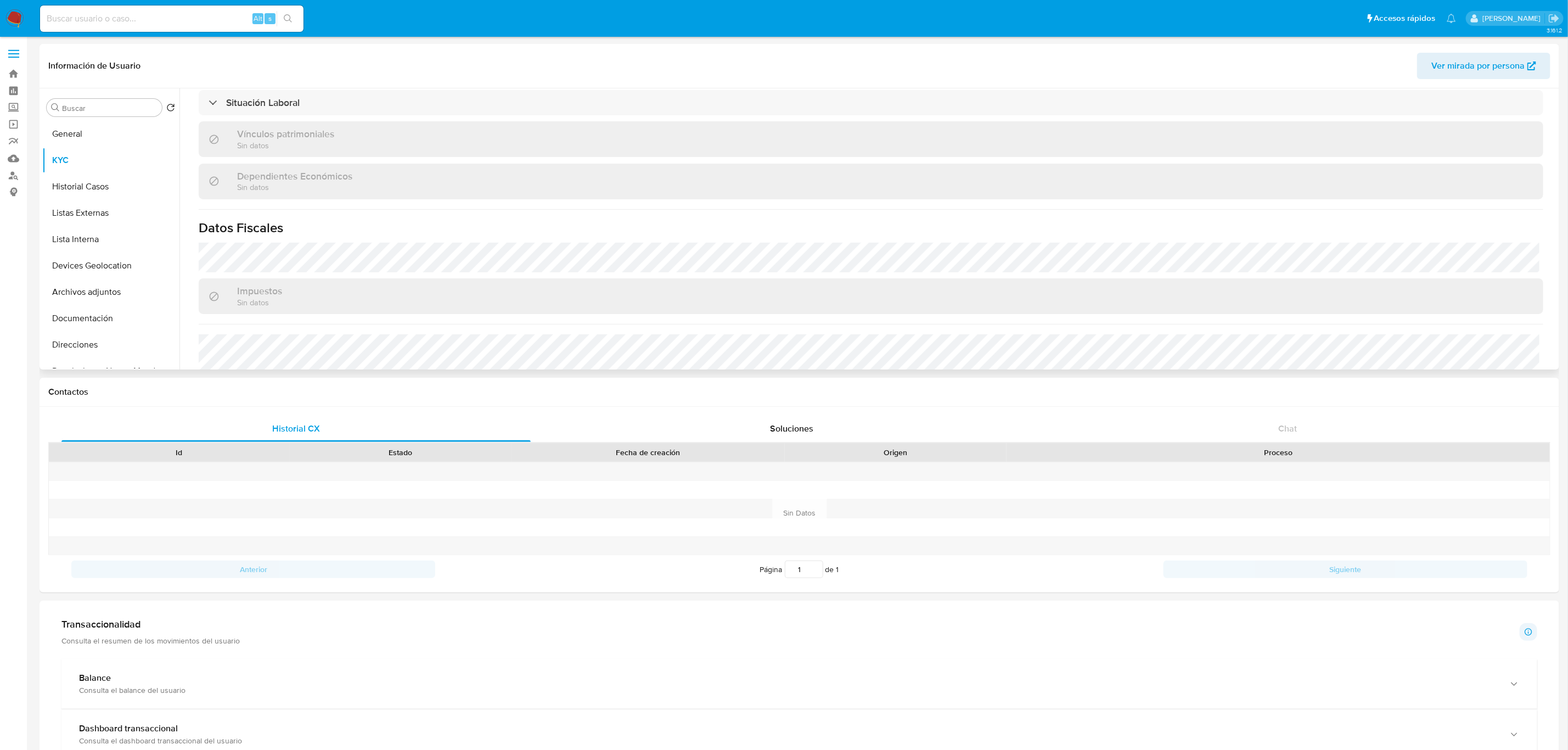
scroll to position [658, 0]
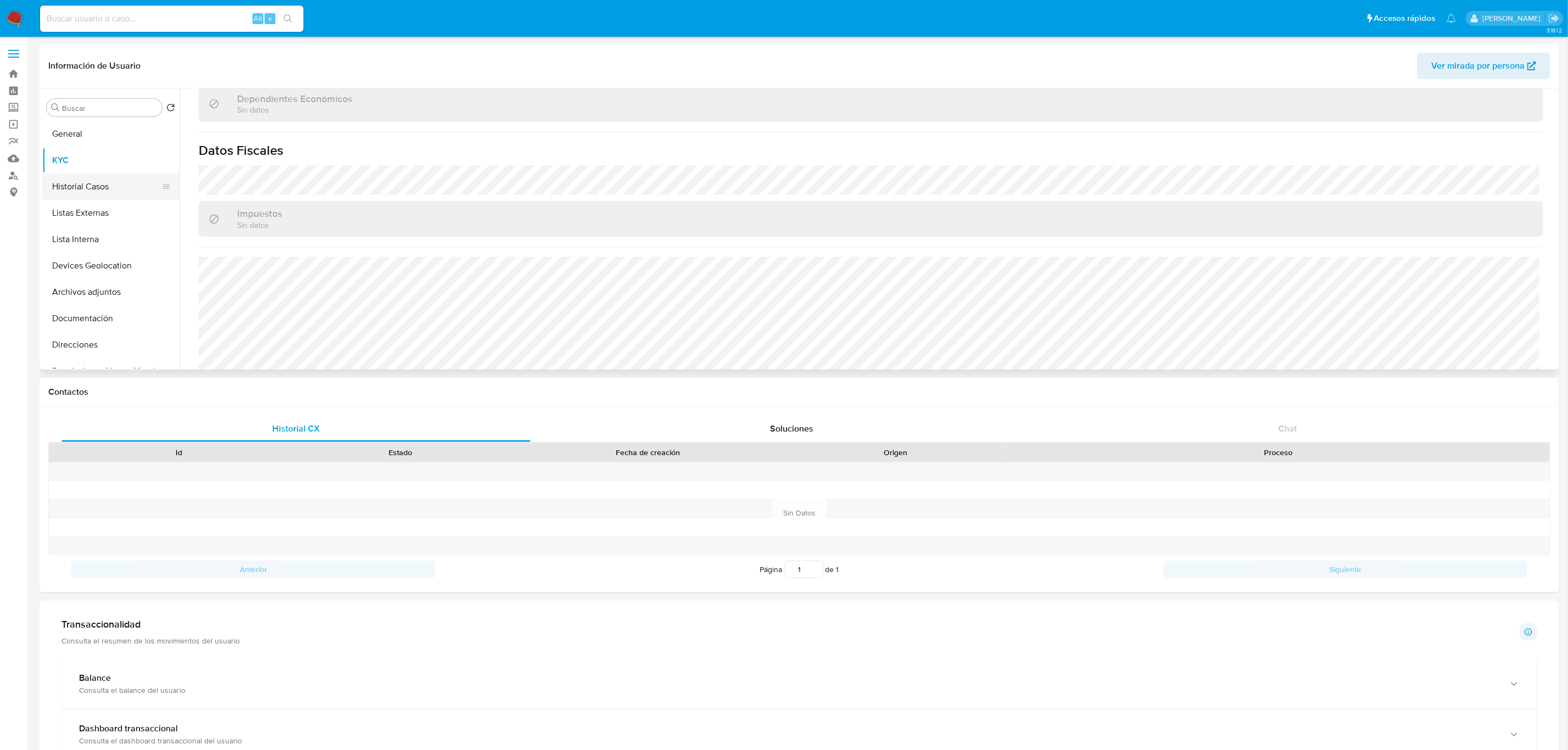
click at [99, 184] on button "Historial Casos" at bounding box center [106, 186] width 128 height 26
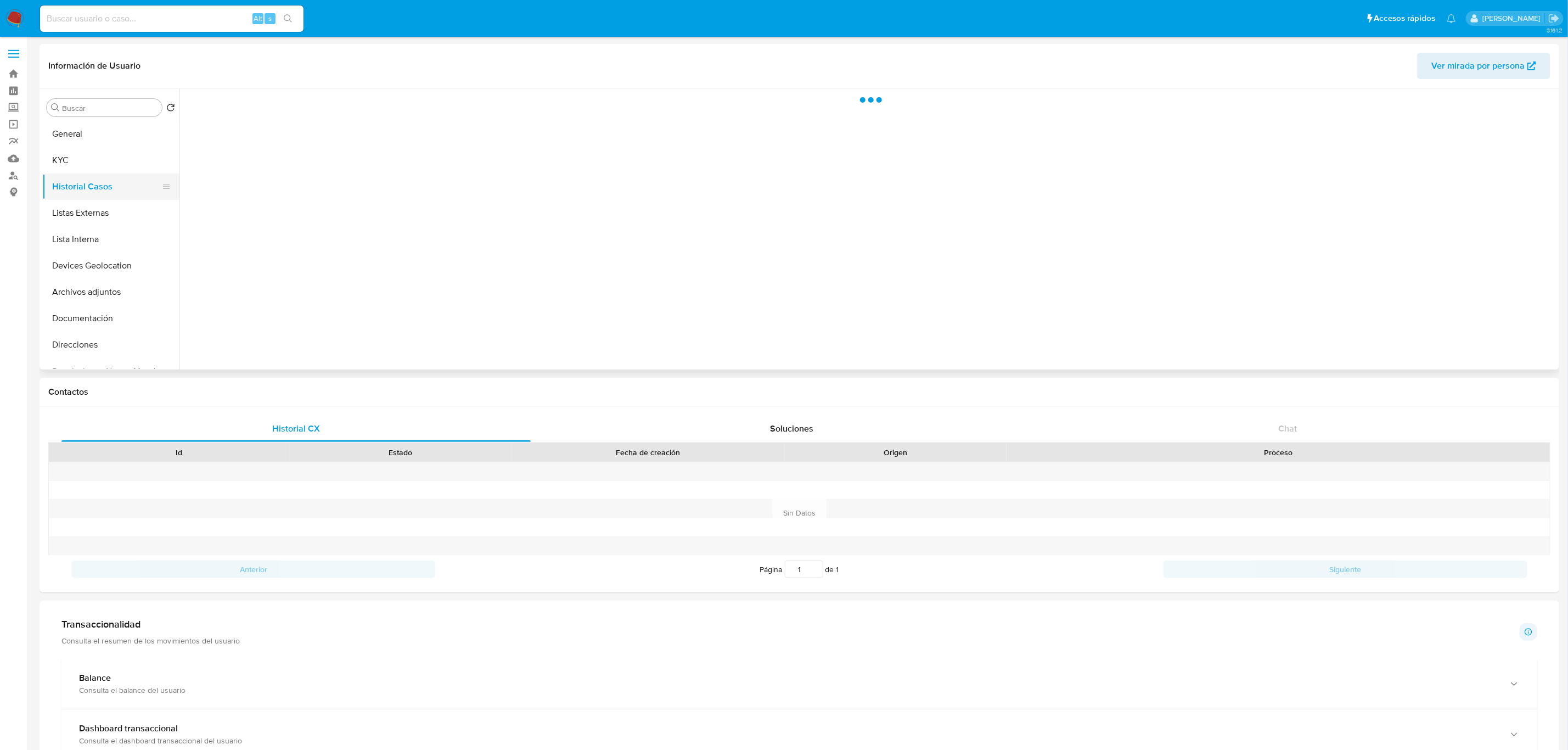
scroll to position [0, 0]
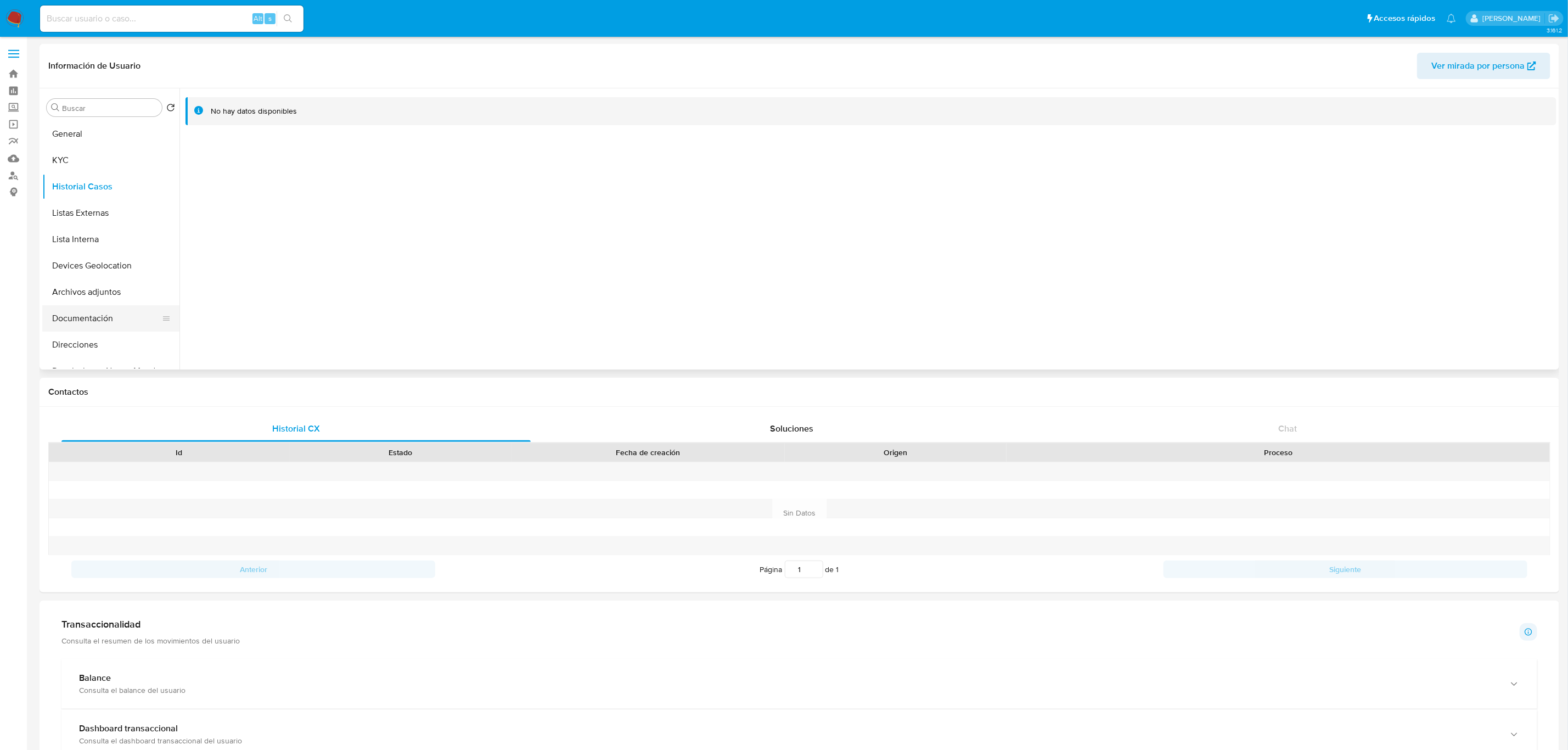
click at [90, 325] on button "Documentación" at bounding box center [106, 318] width 128 height 26
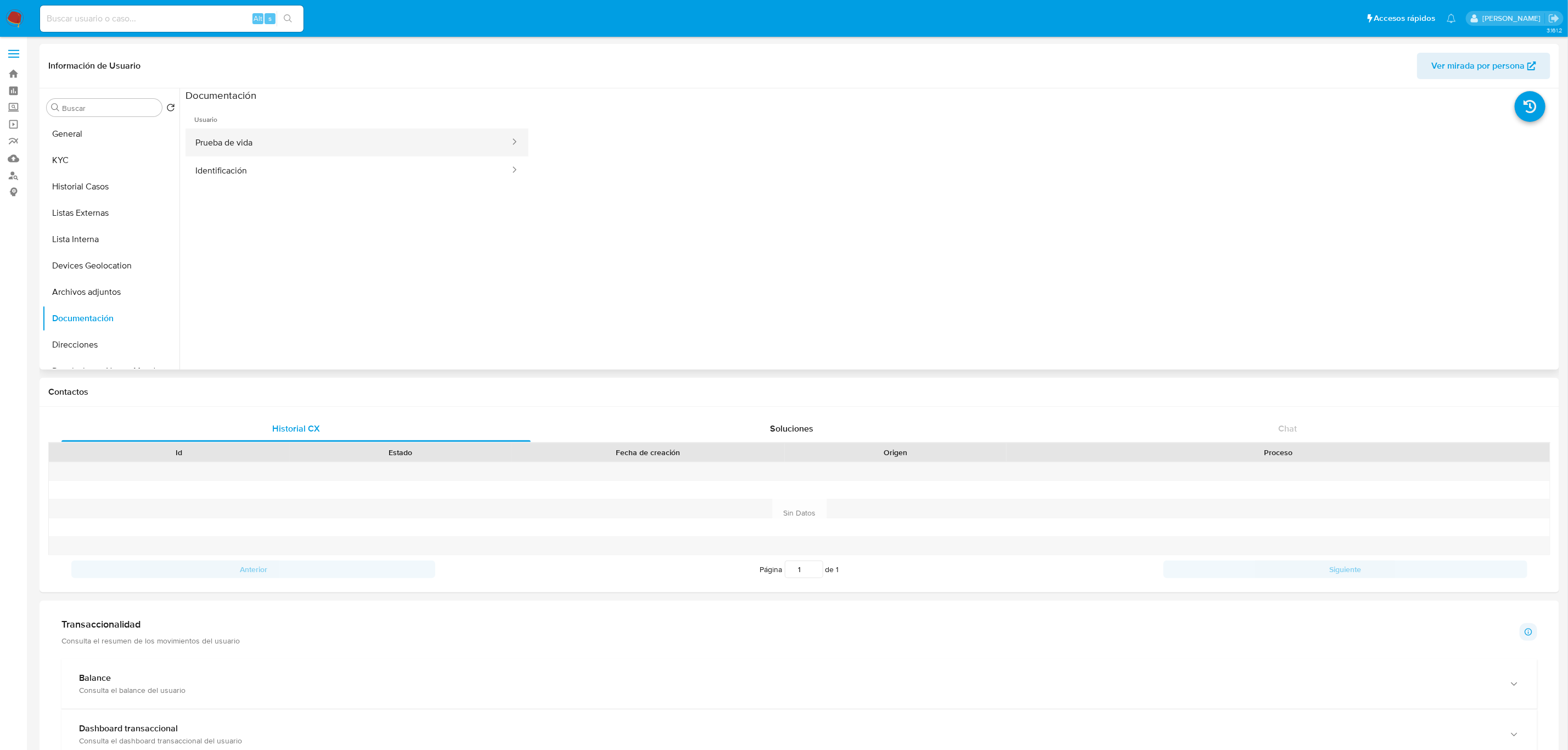
click at [307, 145] on button "Prueba de vida" at bounding box center [348, 142] width 326 height 28
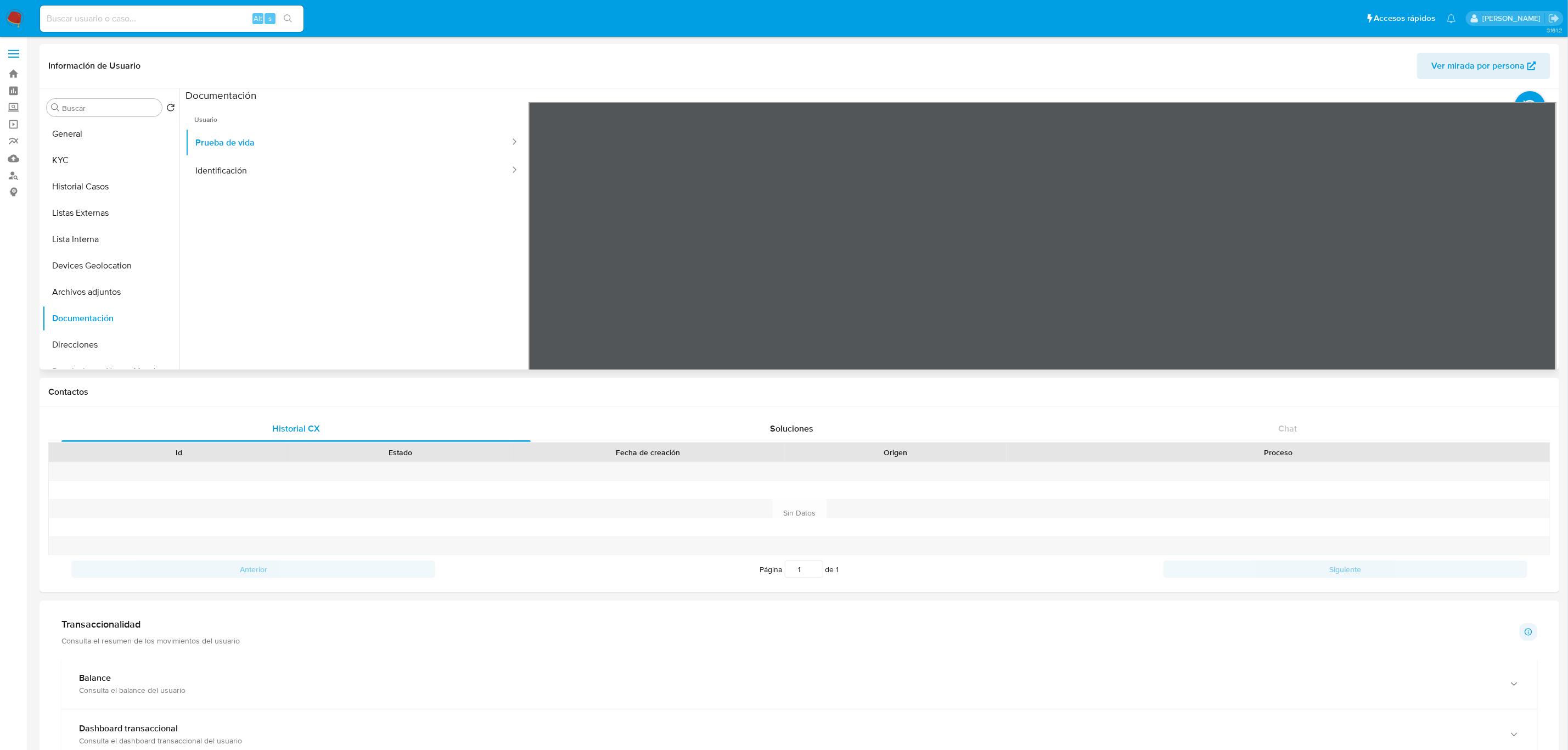
scroll to position [34, 0]
drag, startPoint x: 1238, startPoint y: 193, endPoint x: 1239, endPoint y: 112, distance: 81.0
click at [1239, 112] on div at bounding box center [1042, 282] width 1028 height 360
click at [257, 144] on button "Prueba de vida" at bounding box center [348, 142] width 326 height 28
click at [254, 171] on button "Identificación" at bounding box center [348, 170] width 326 height 28
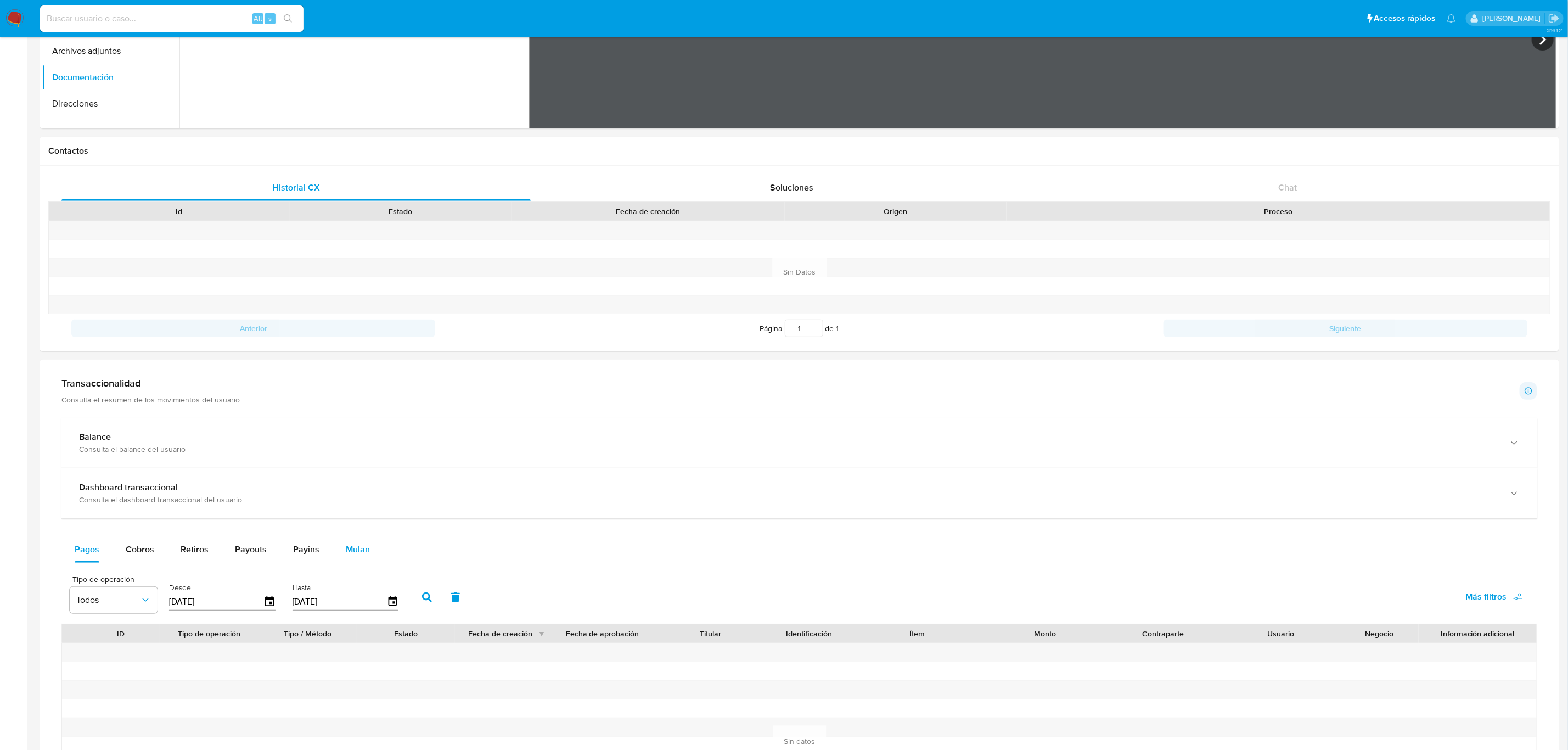
scroll to position [247, 0]
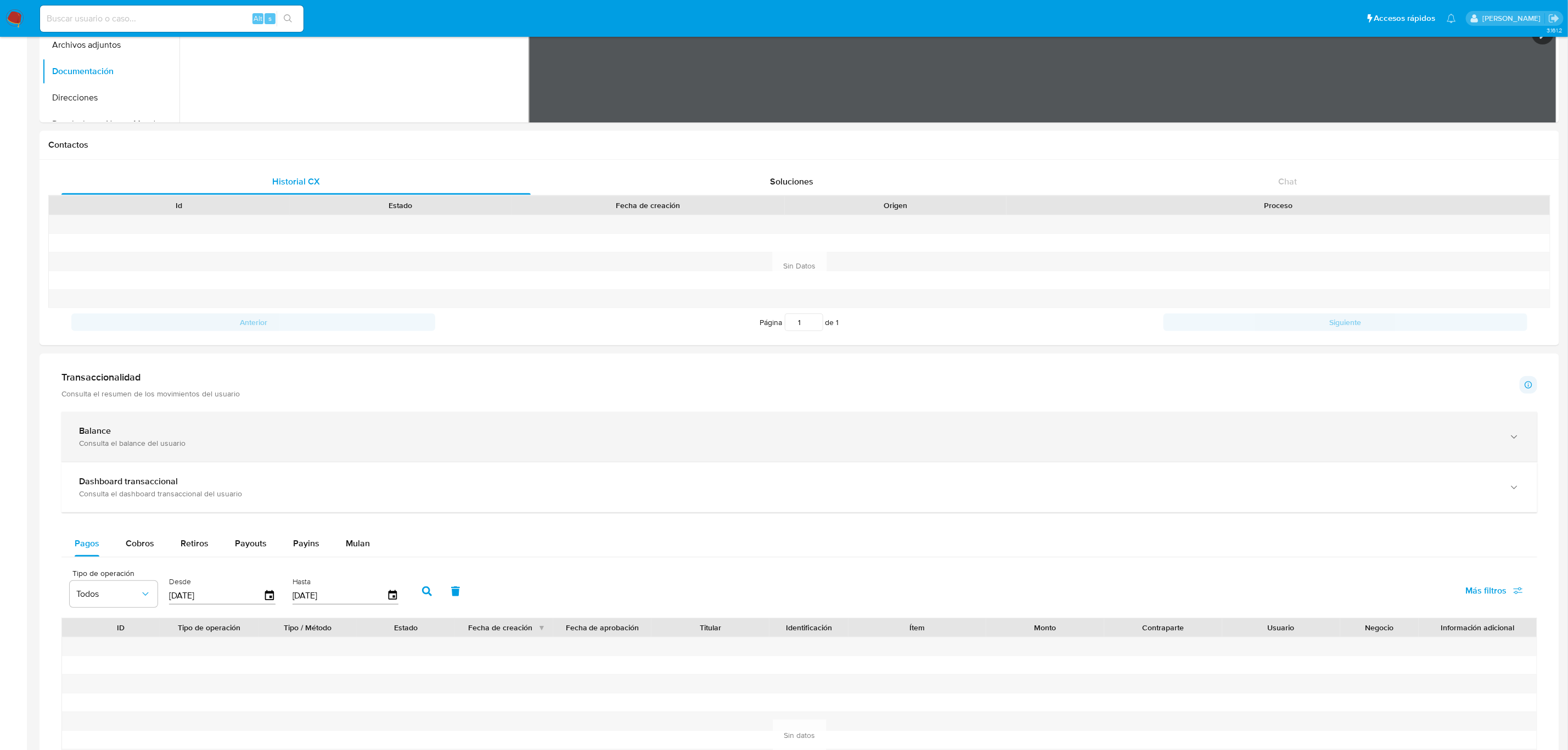
click at [288, 450] on div "Balance Consulta el balance del usuario" at bounding box center [799, 436] width 1475 height 50
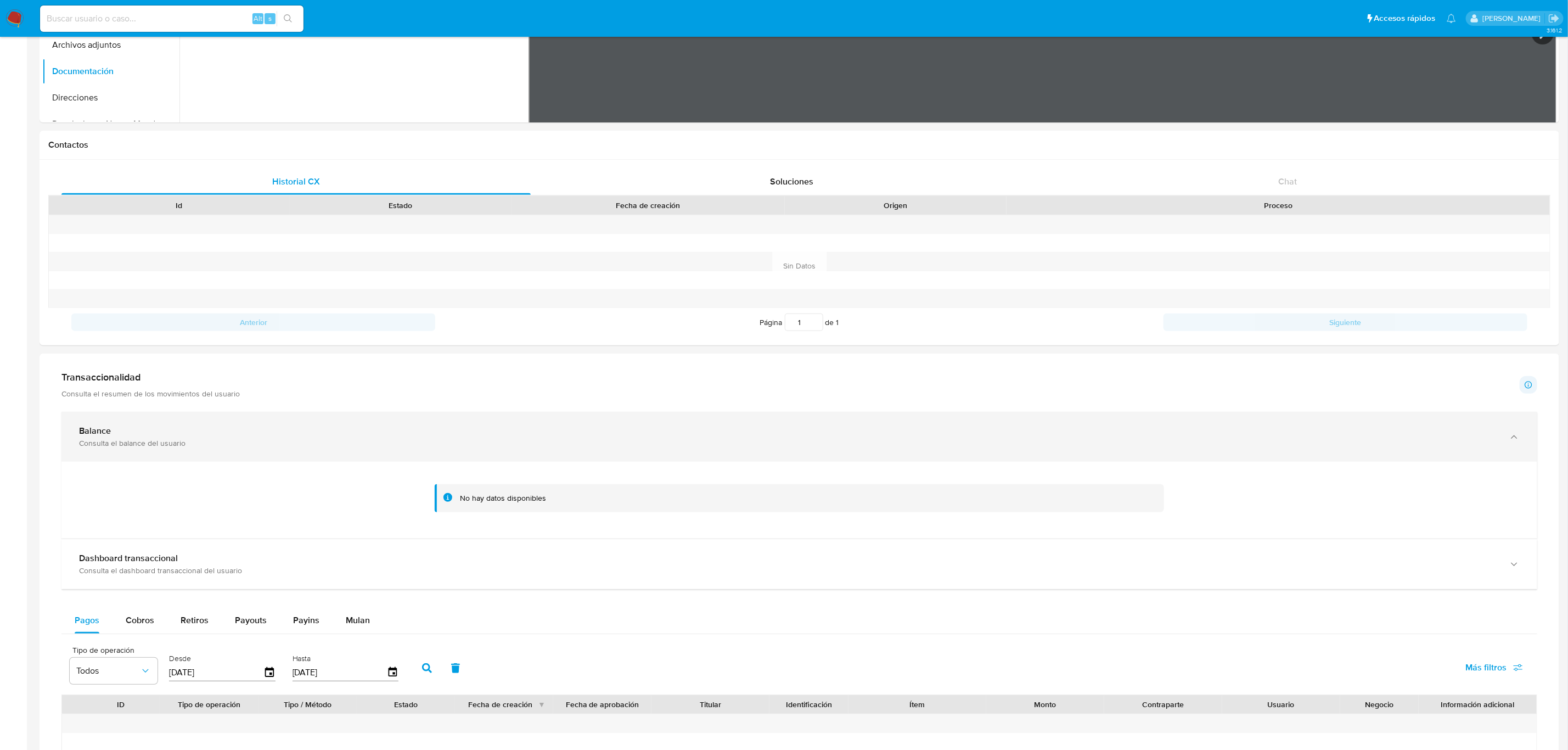
click at [289, 448] on div "Consulta el balance del usuario" at bounding box center [787, 443] width 1418 height 10
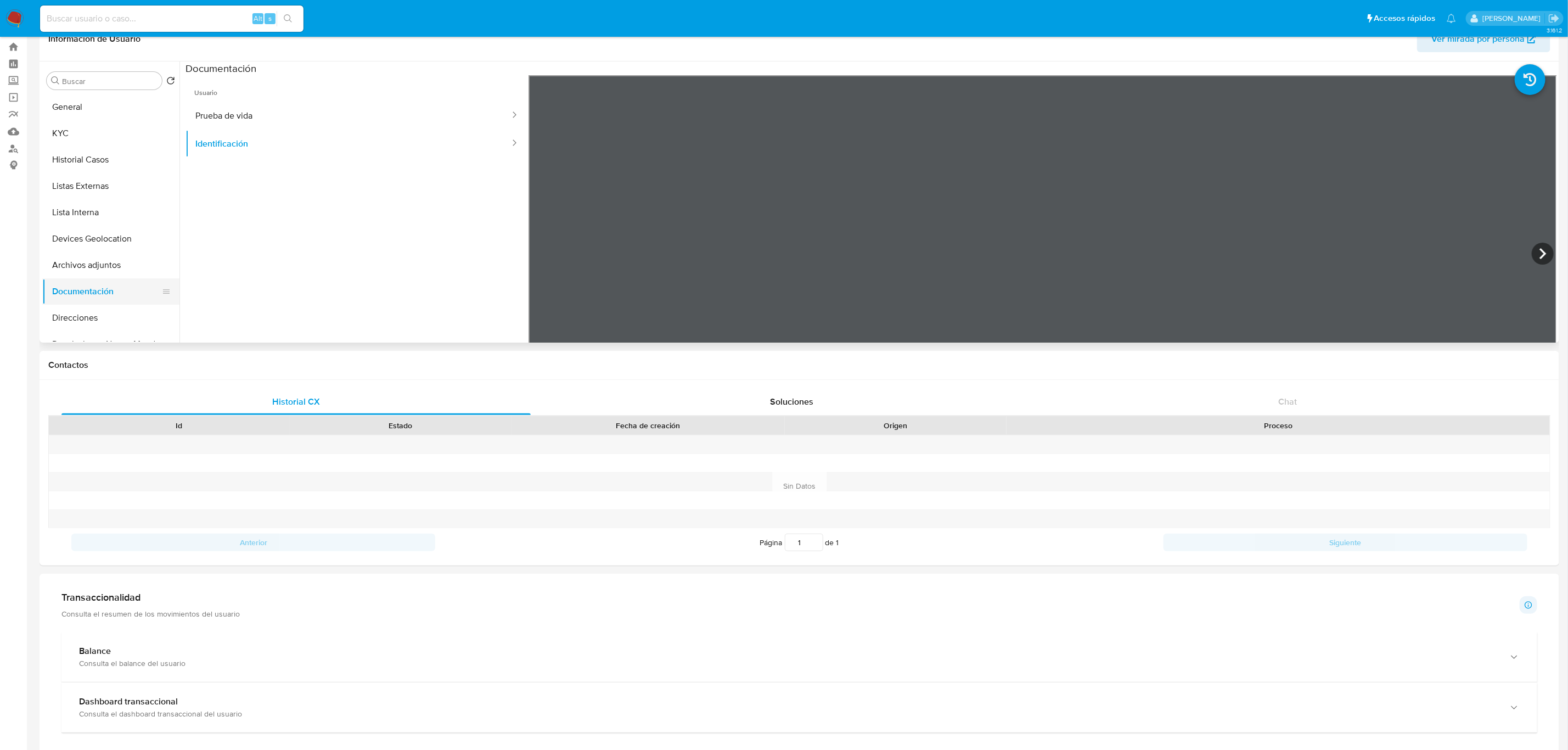
scroll to position [0, 0]
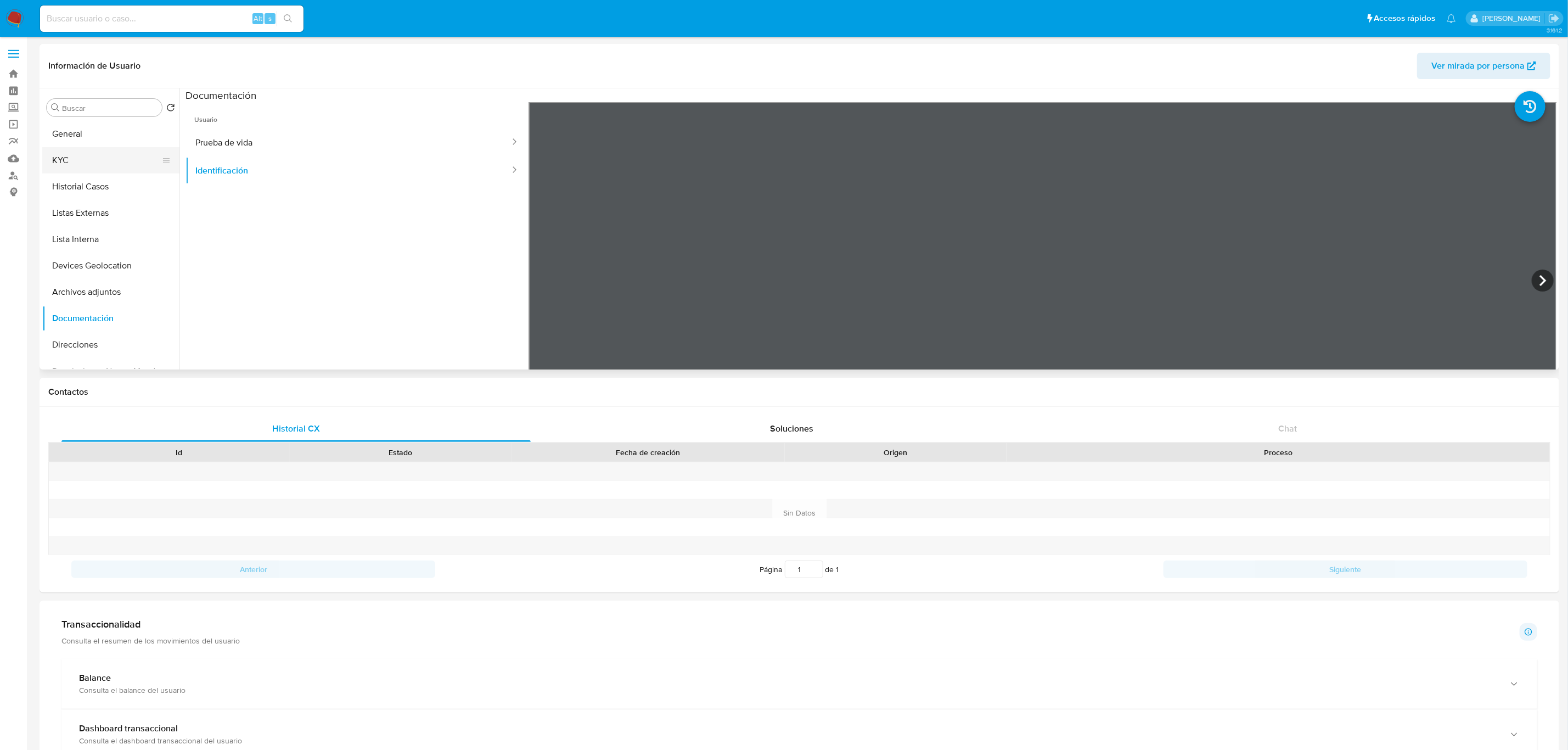
click at [80, 161] on button "KYC" at bounding box center [106, 160] width 128 height 26
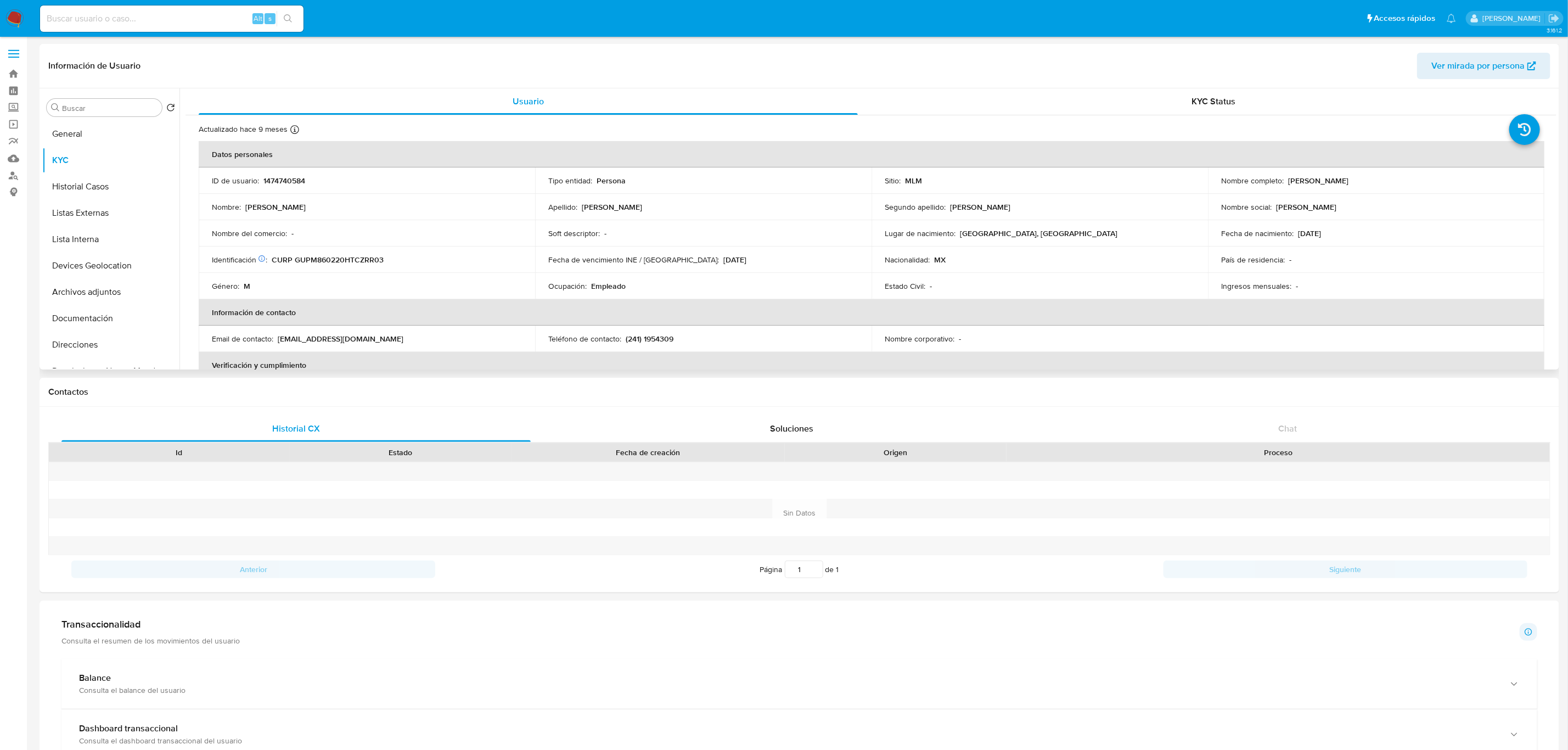
click at [288, 180] on p "1474740584" at bounding box center [284, 181] width 42 height 10
copy p "1474740584"
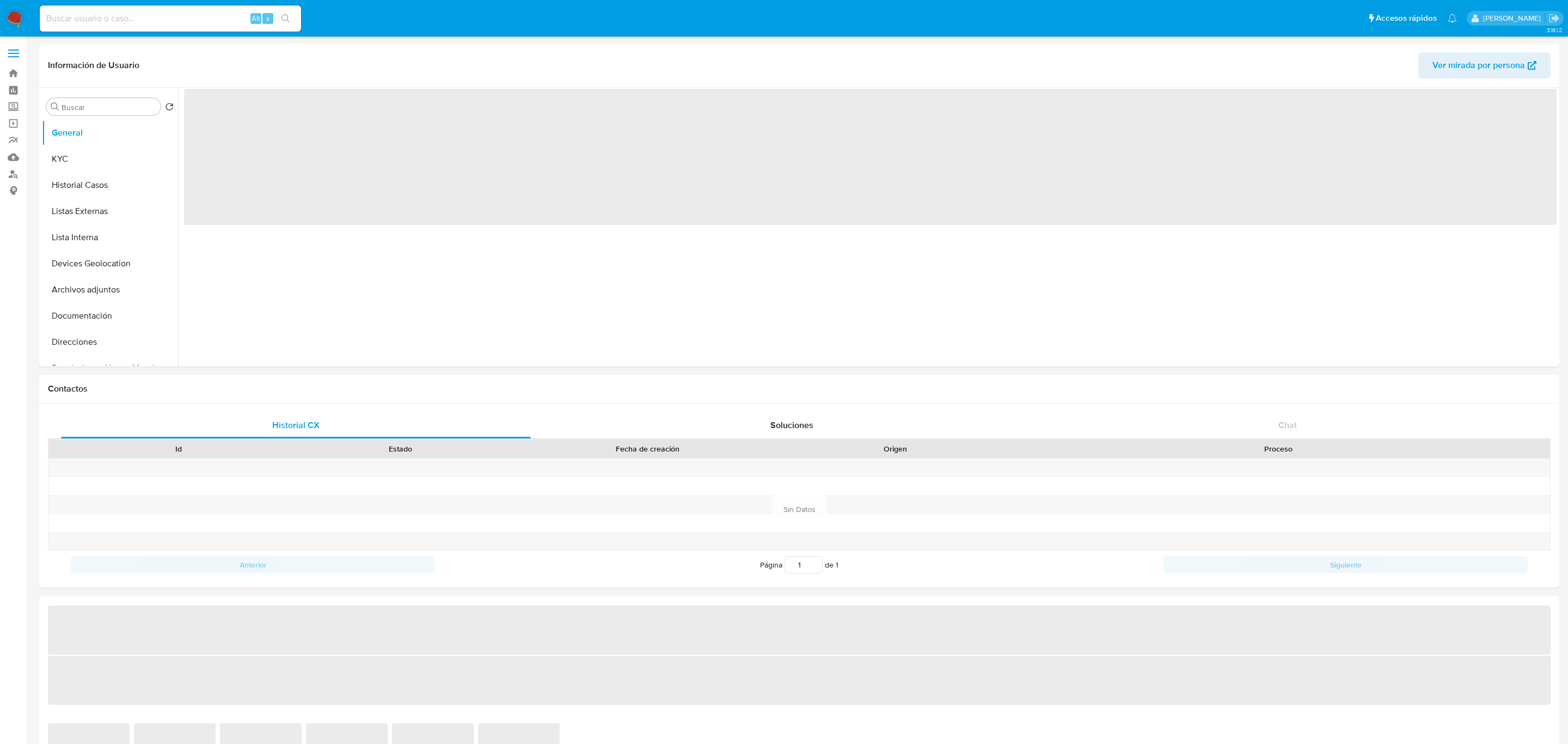
select select "10"
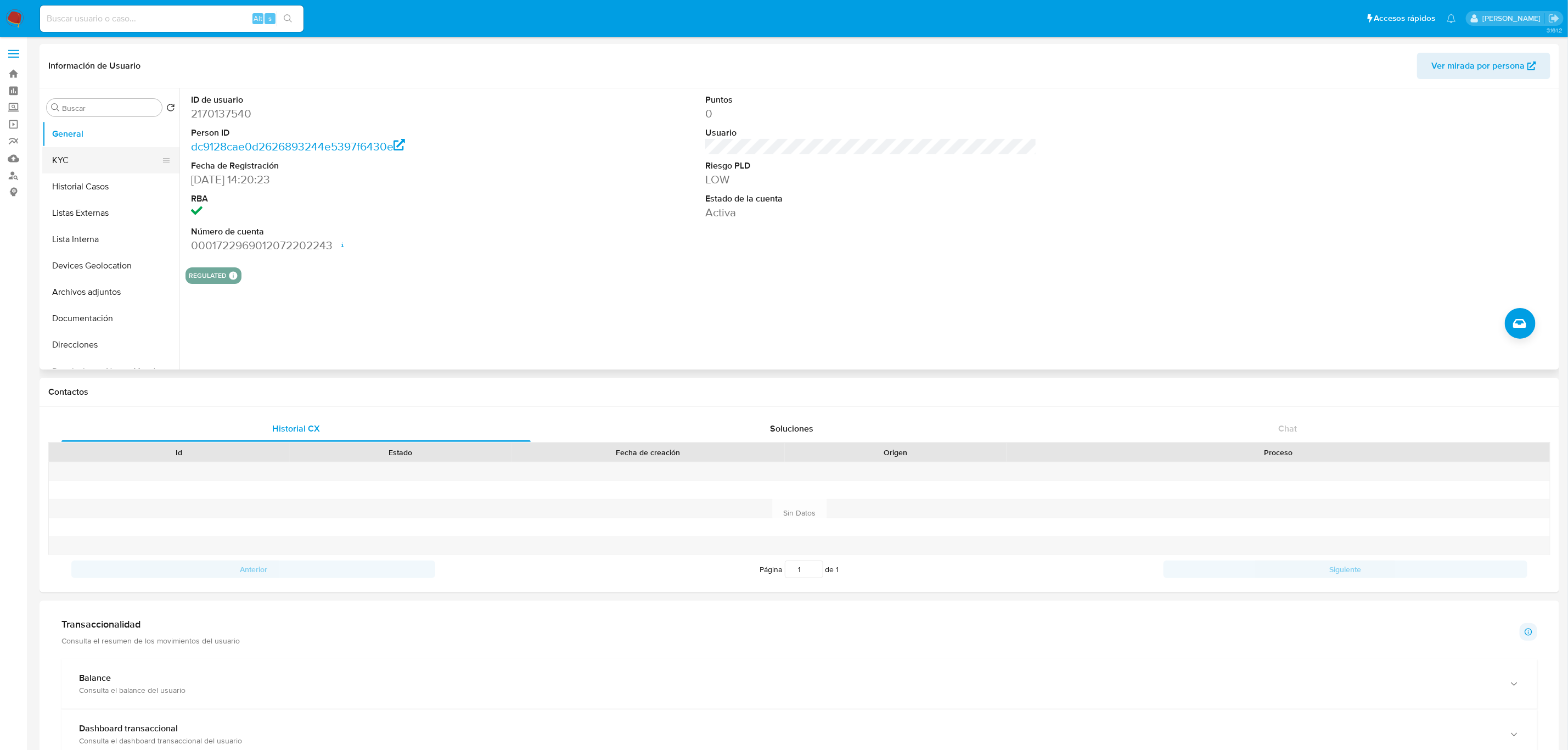
click at [56, 169] on button "KYC" at bounding box center [106, 160] width 128 height 26
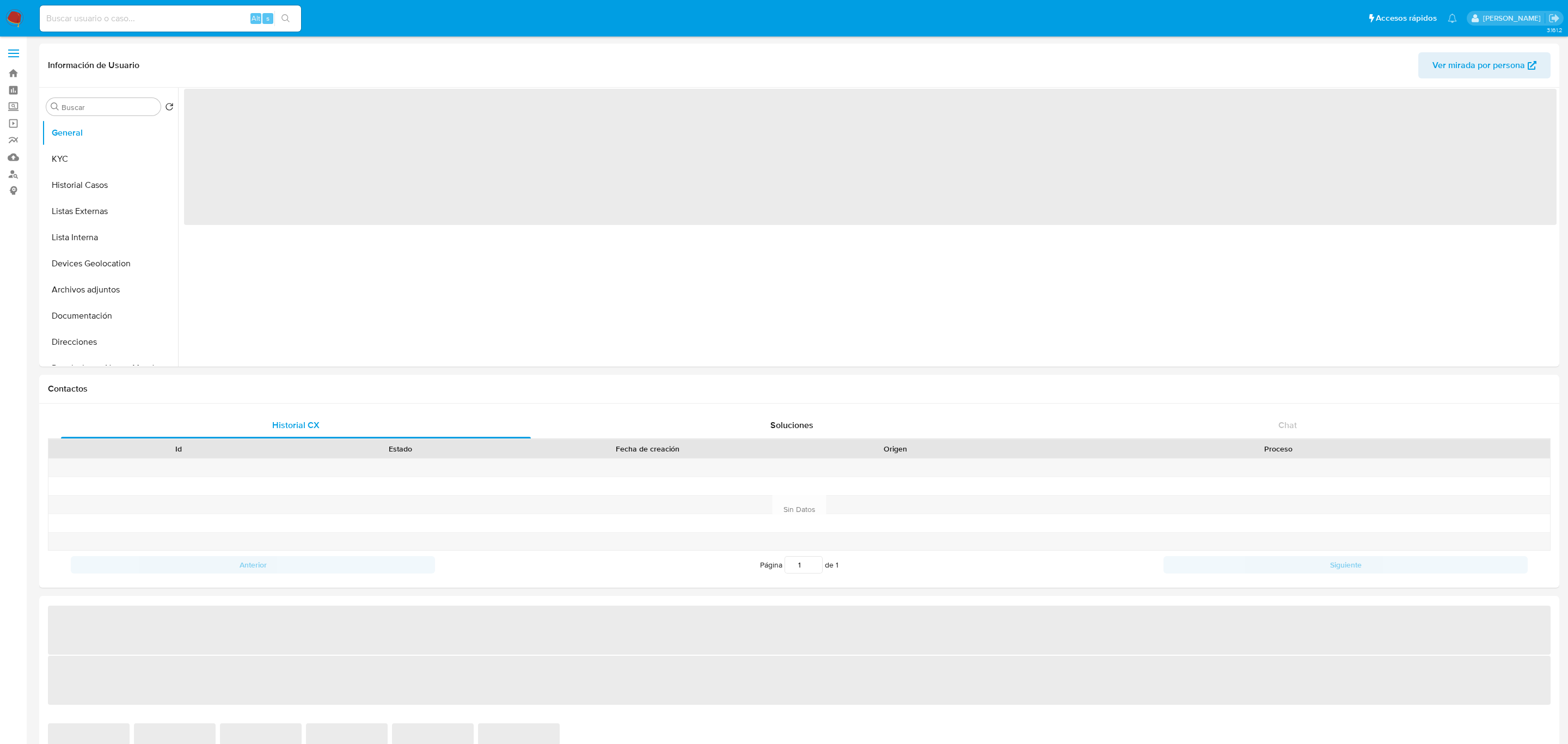
select select "10"
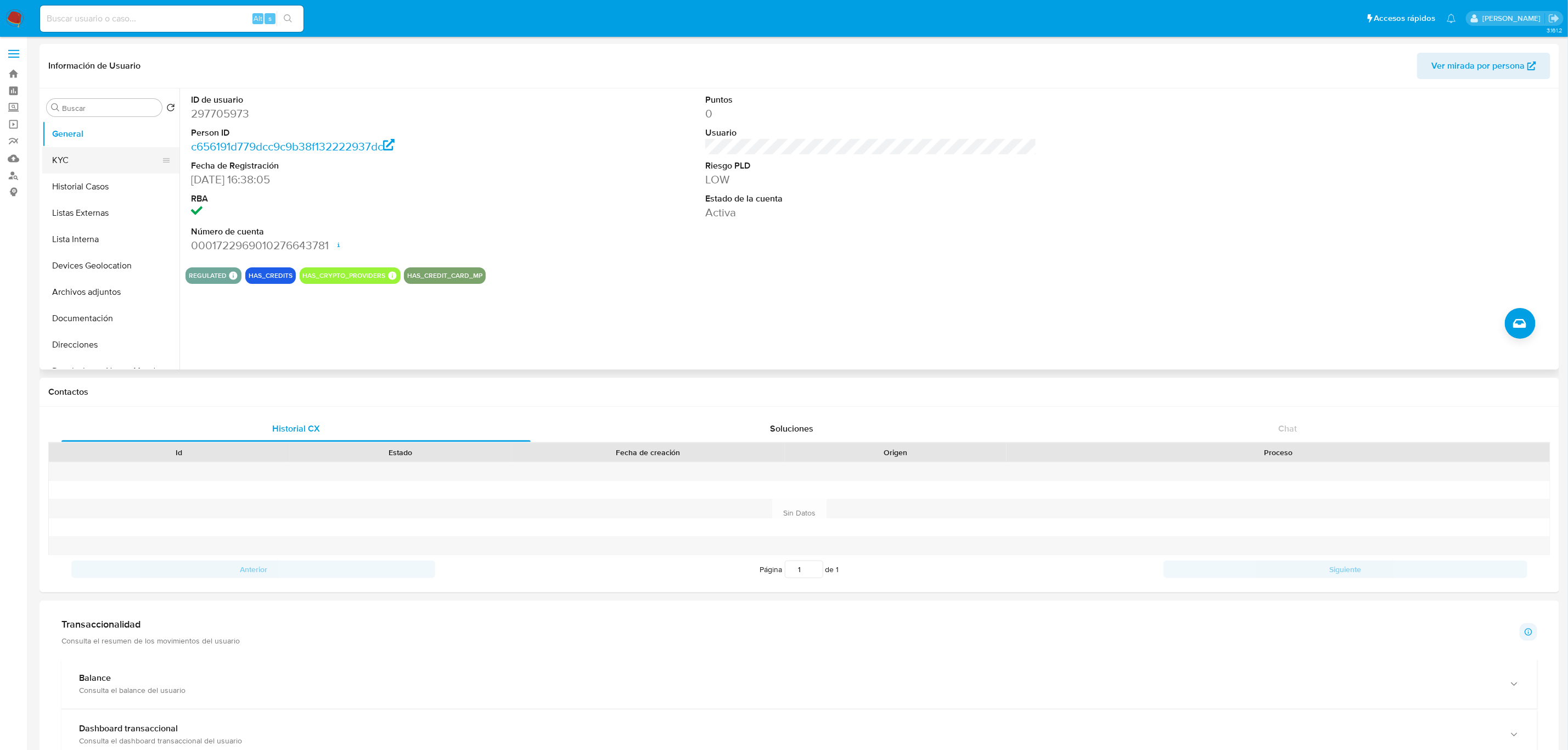
click at [114, 165] on button "KYC" at bounding box center [106, 160] width 128 height 26
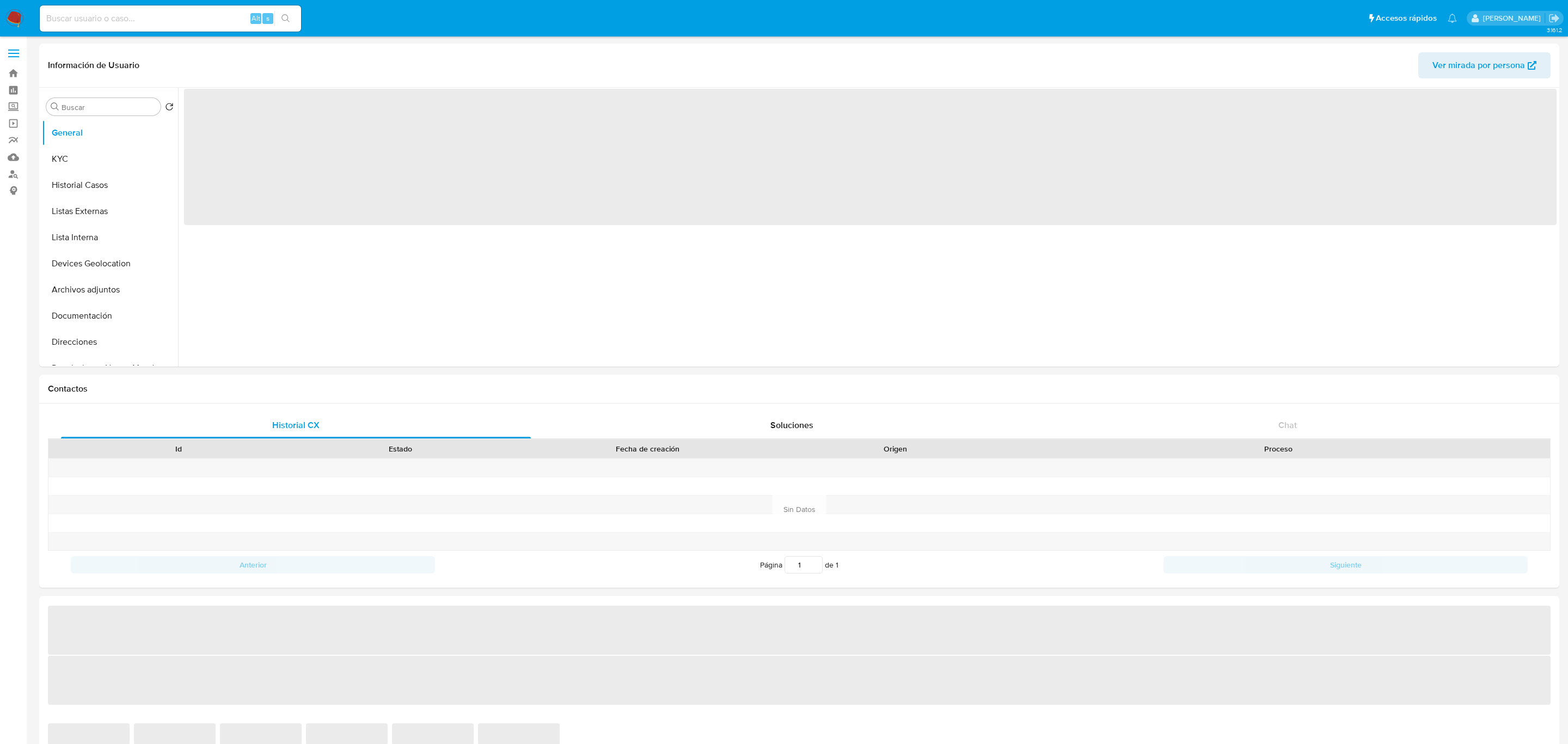
select select "10"
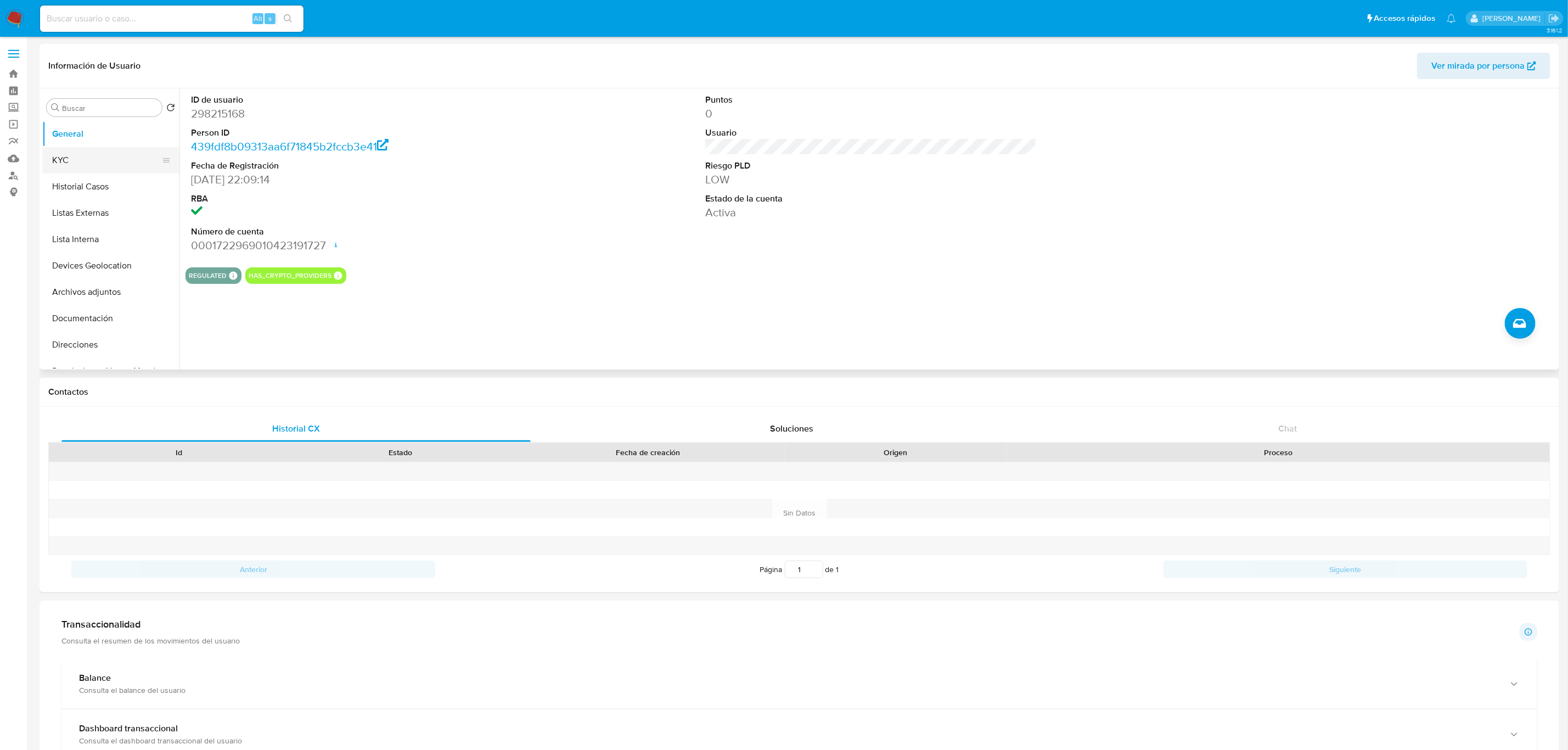
click at [66, 154] on button "KYC" at bounding box center [106, 160] width 128 height 26
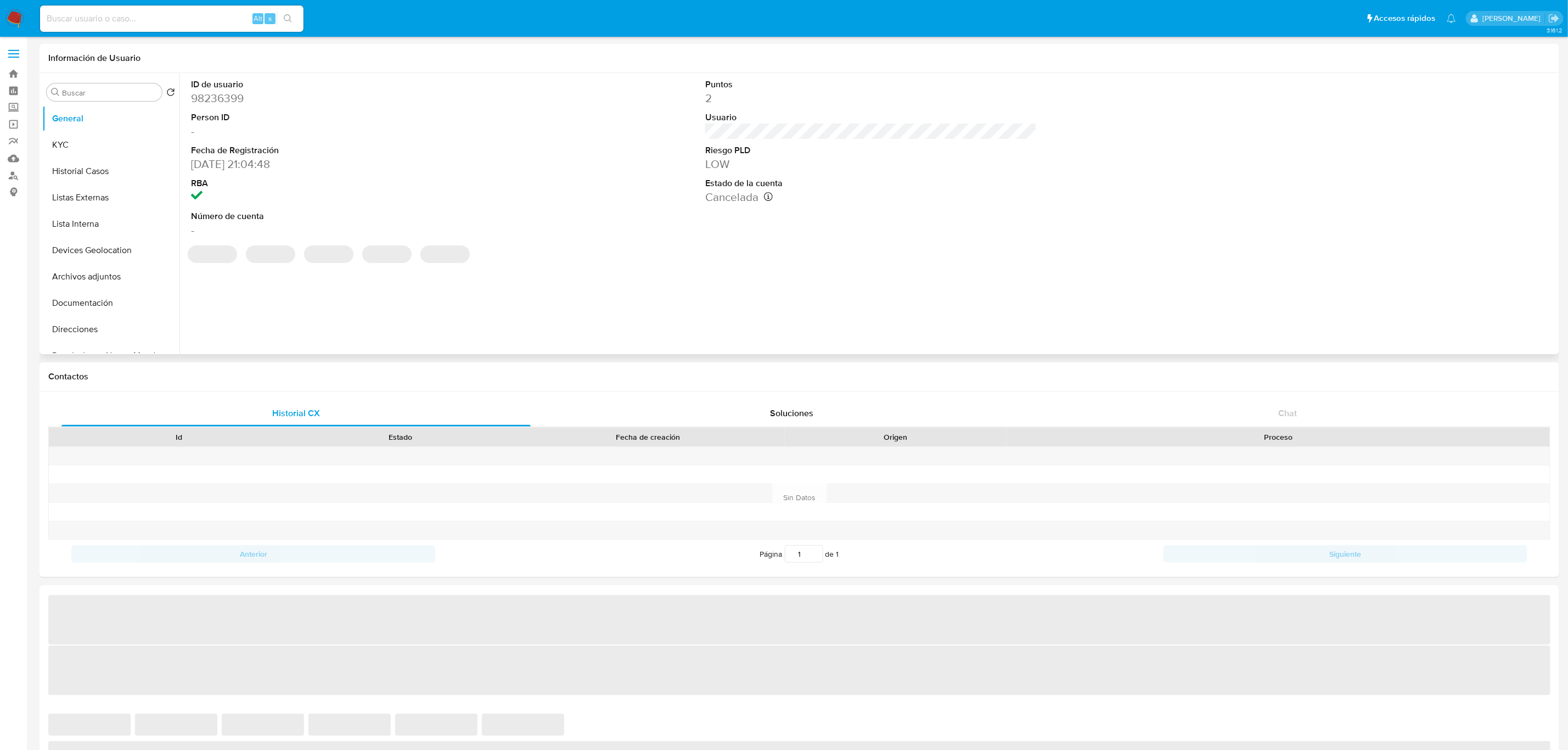
select select "10"
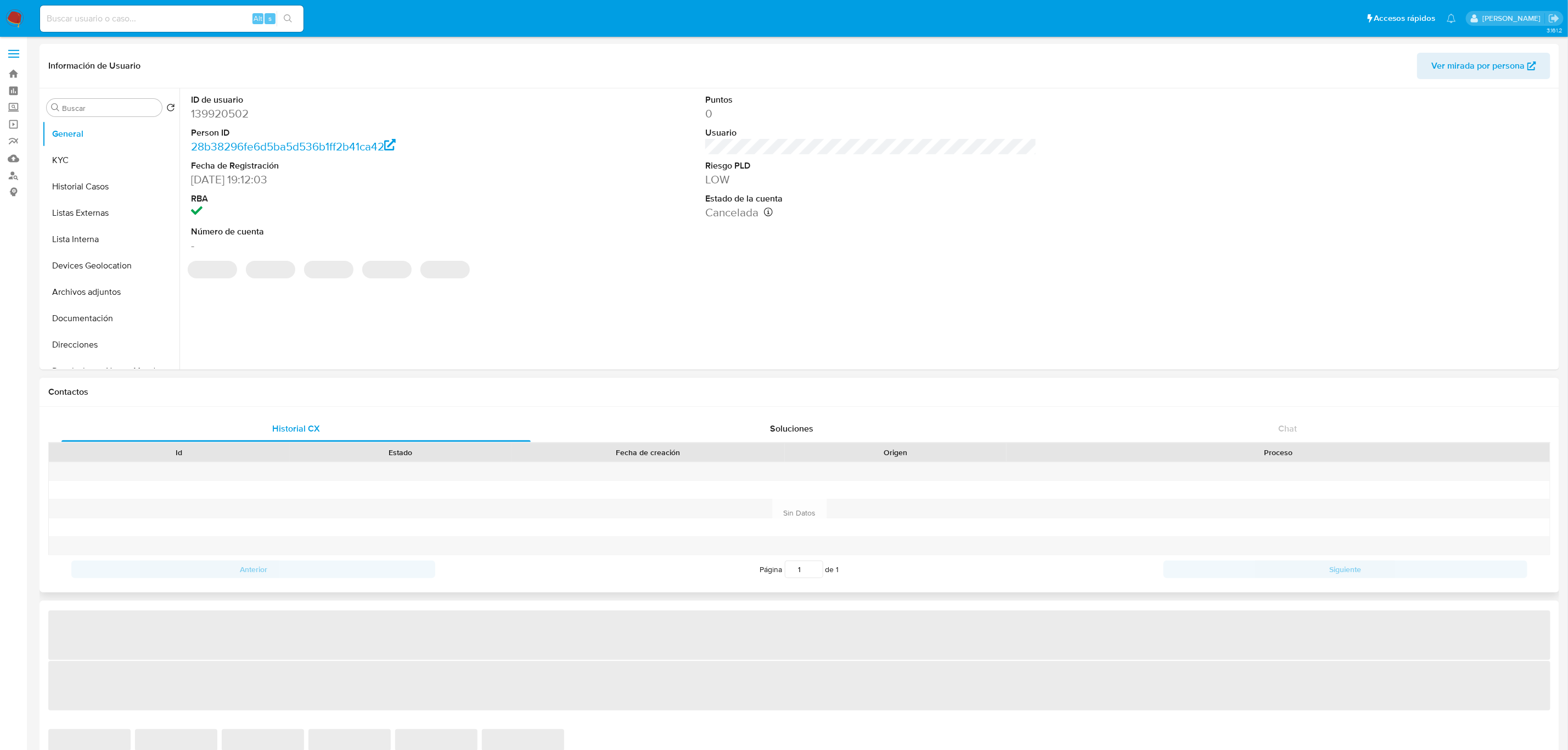
select select "10"
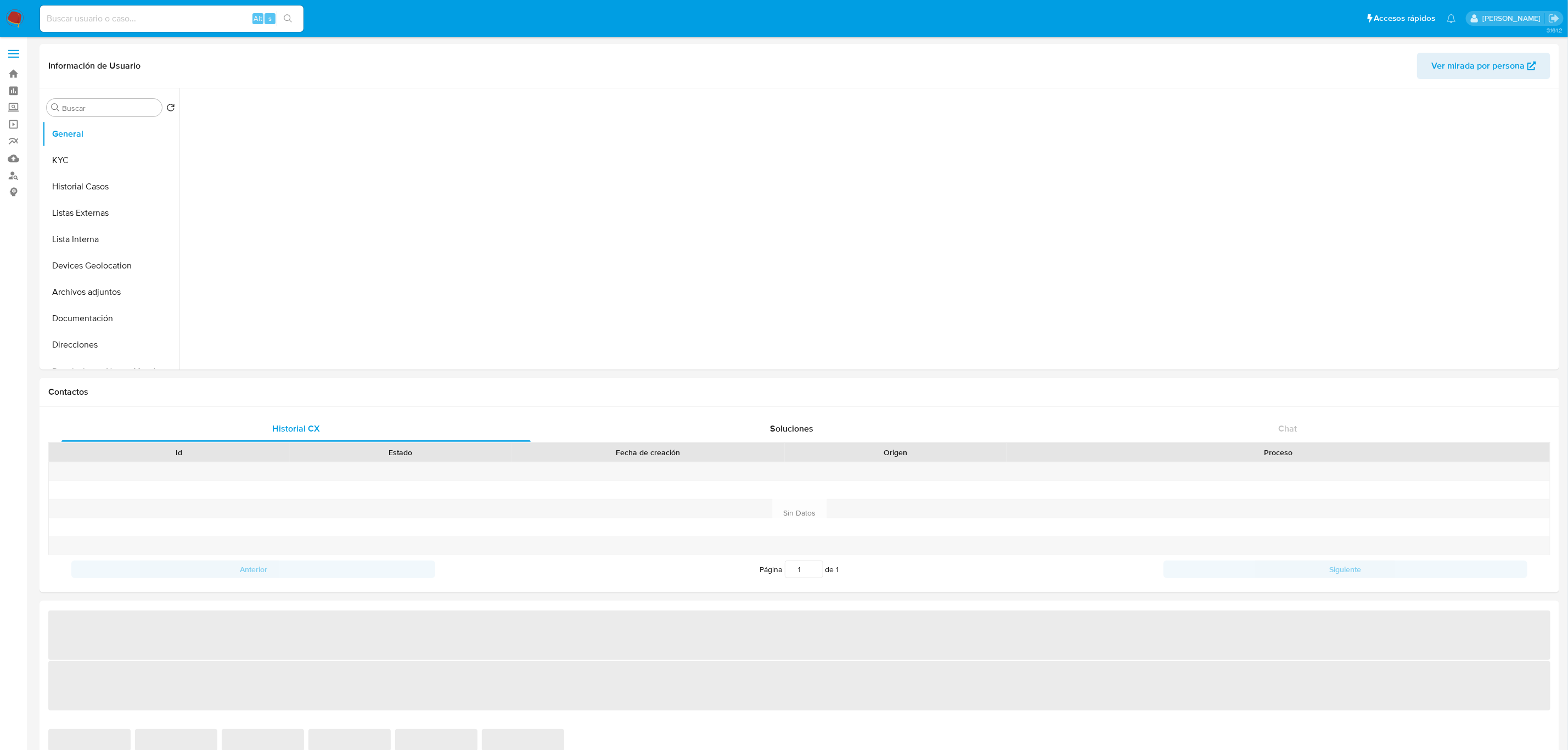
select select "10"
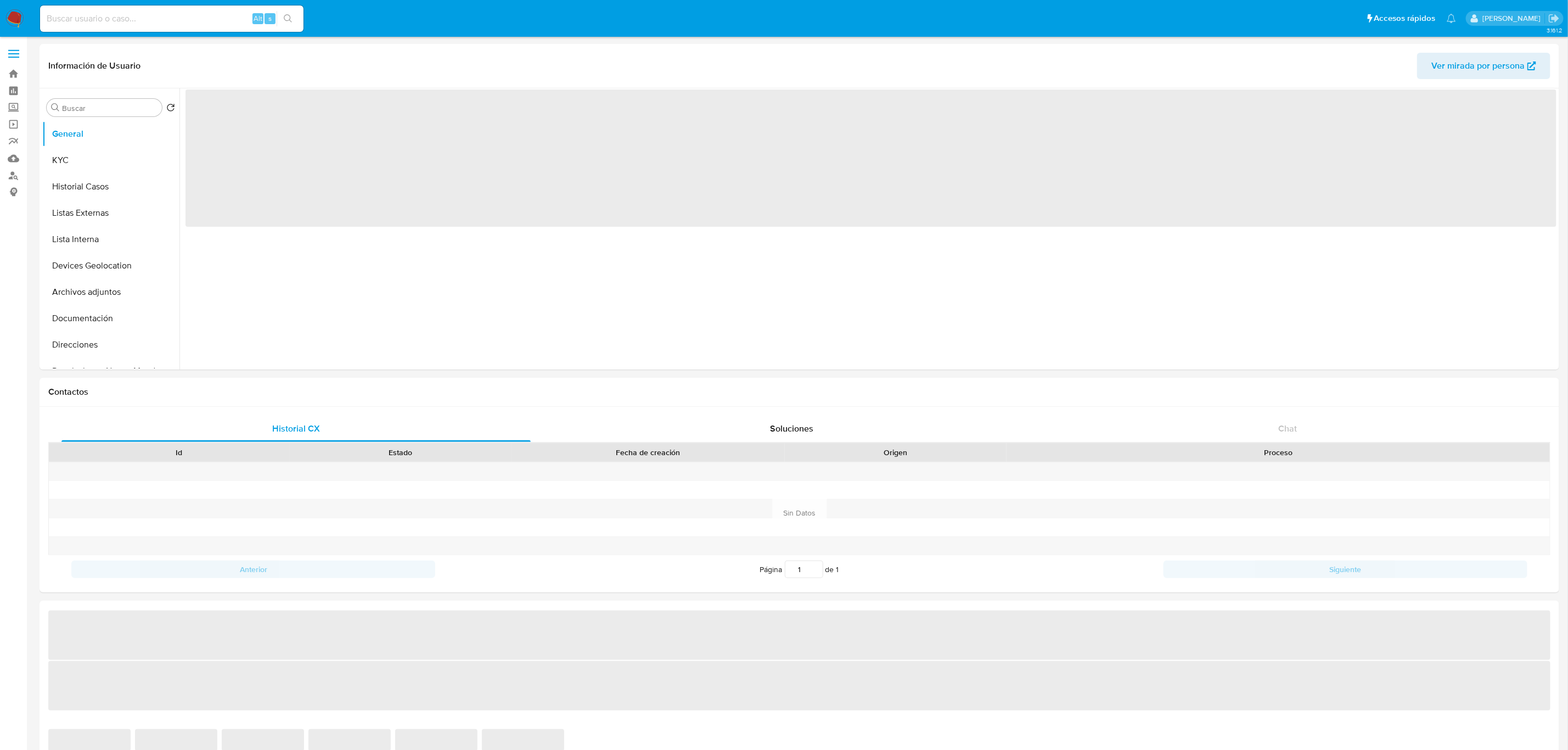
select select "10"
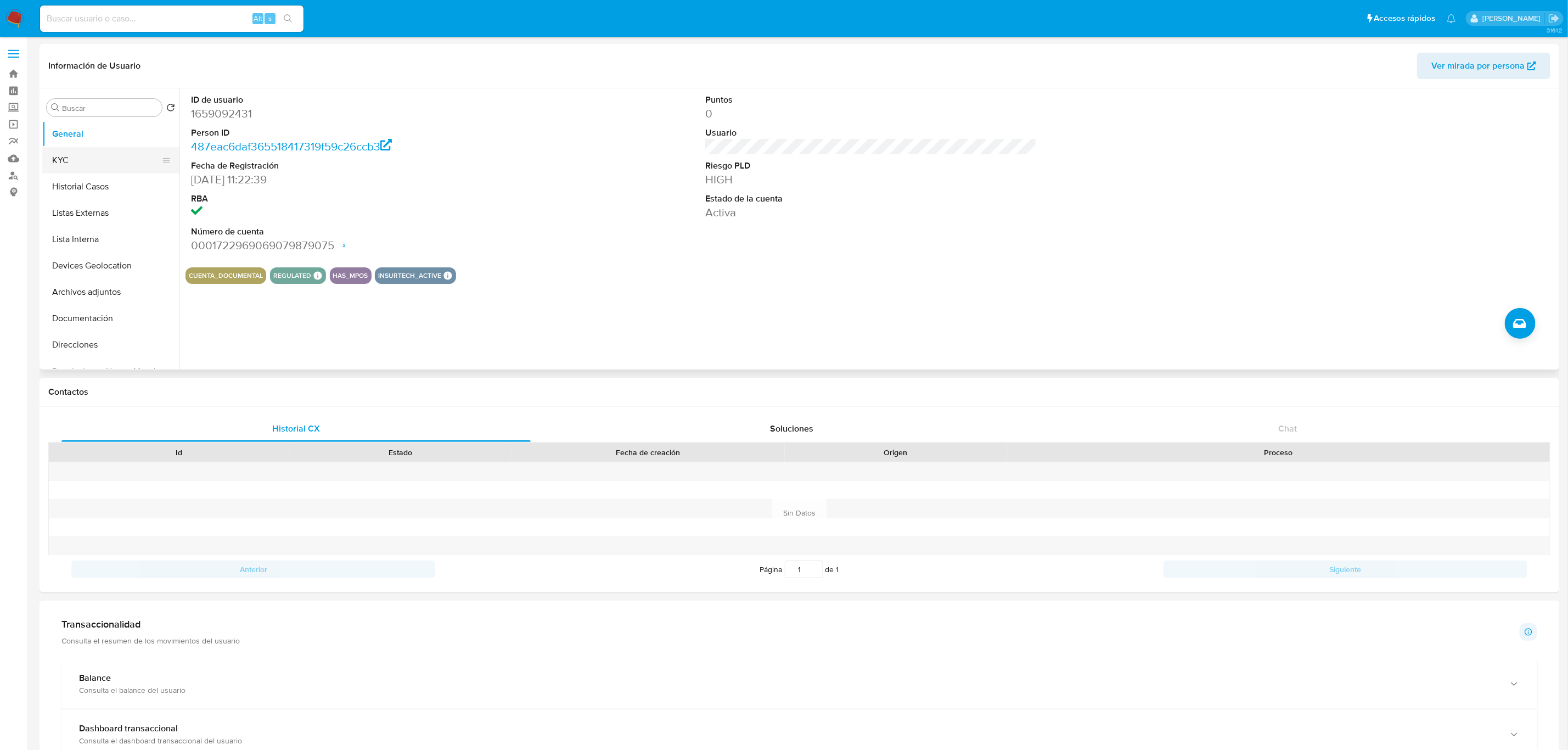
click at [88, 161] on button "KYC" at bounding box center [106, 160] width 128 height 26
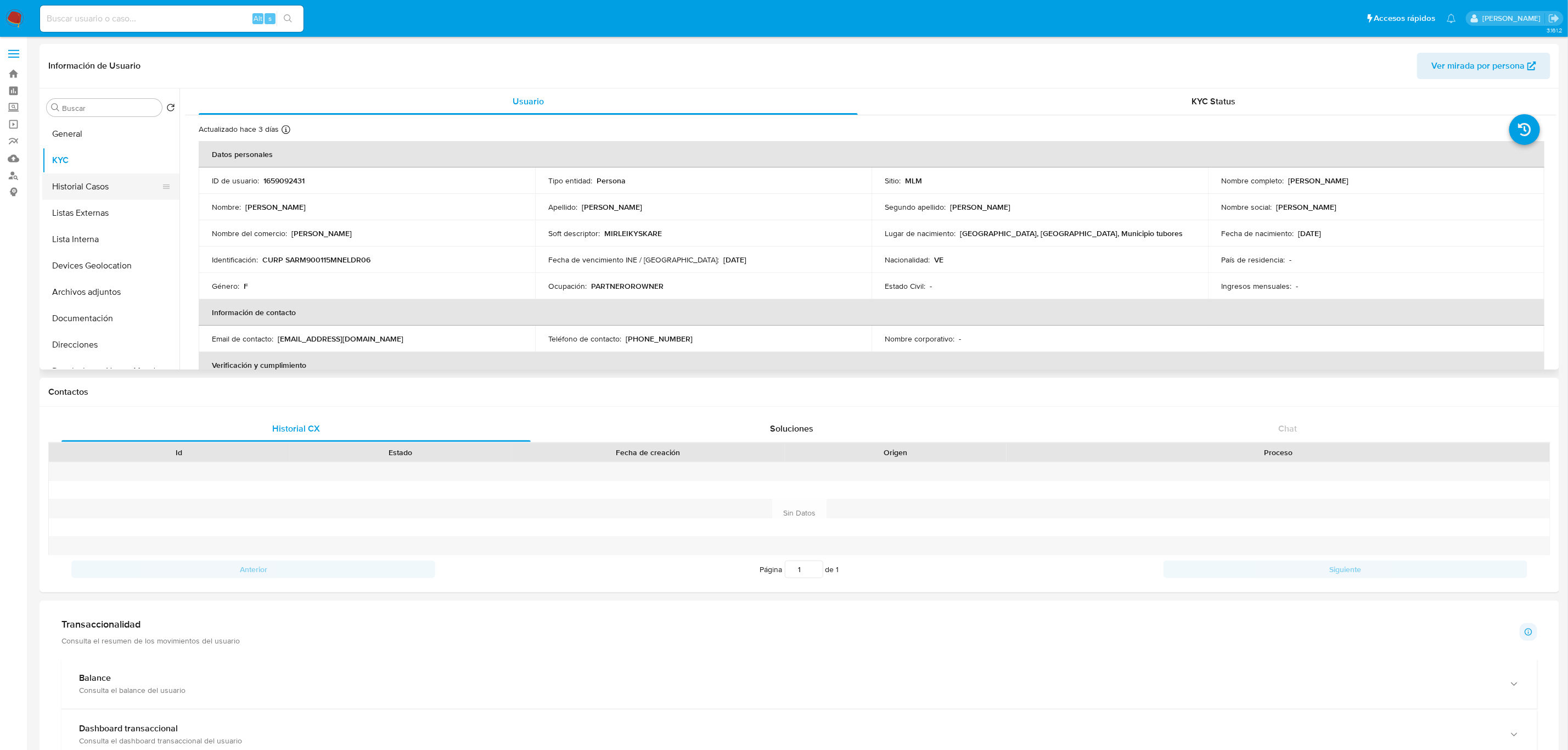
click at [67, 189] on button "Historial Casos" at bounding box center [106, 186] width 128 height 26
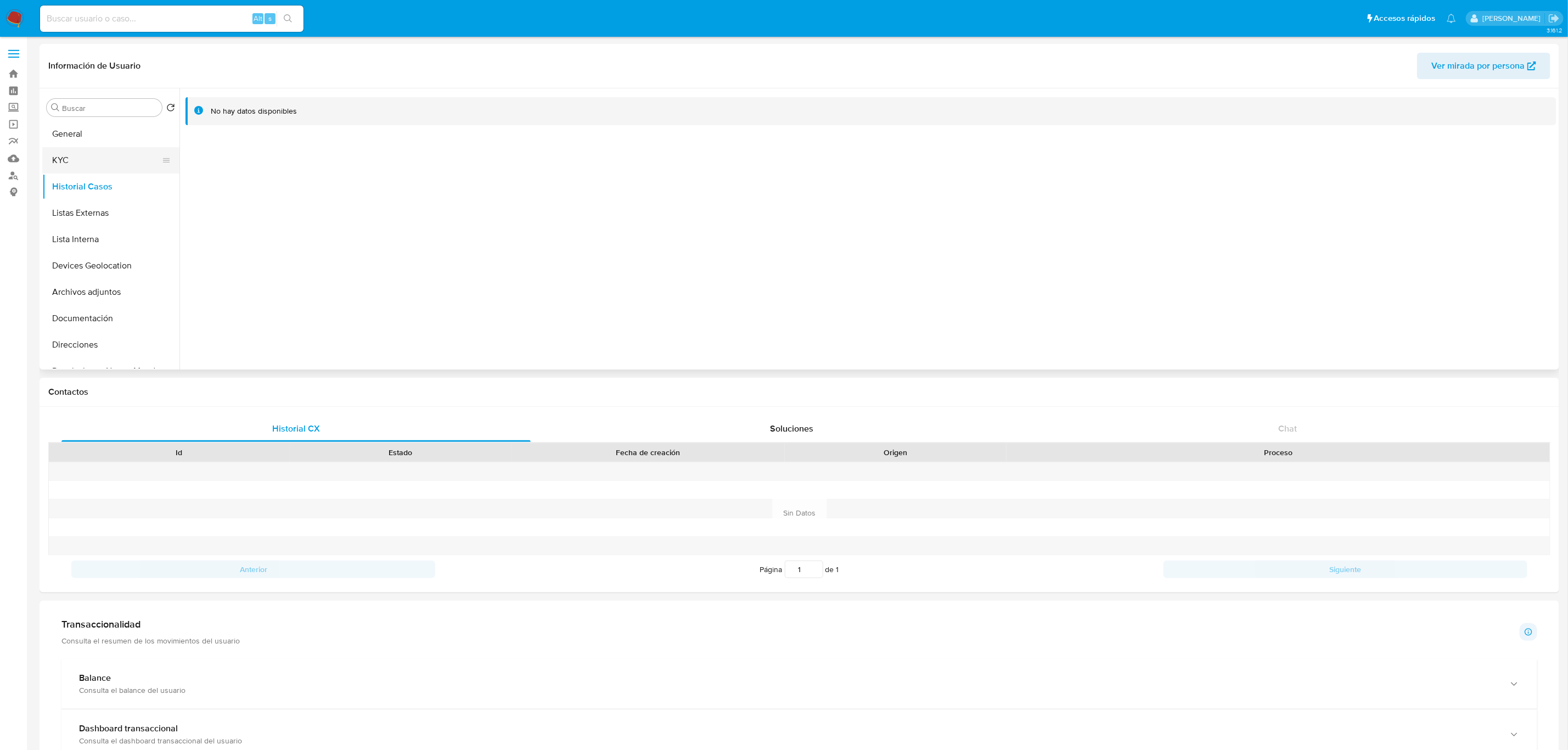
click at [55, 149] on button "KYC" at bounding box center [106, 160] width 128 height 26
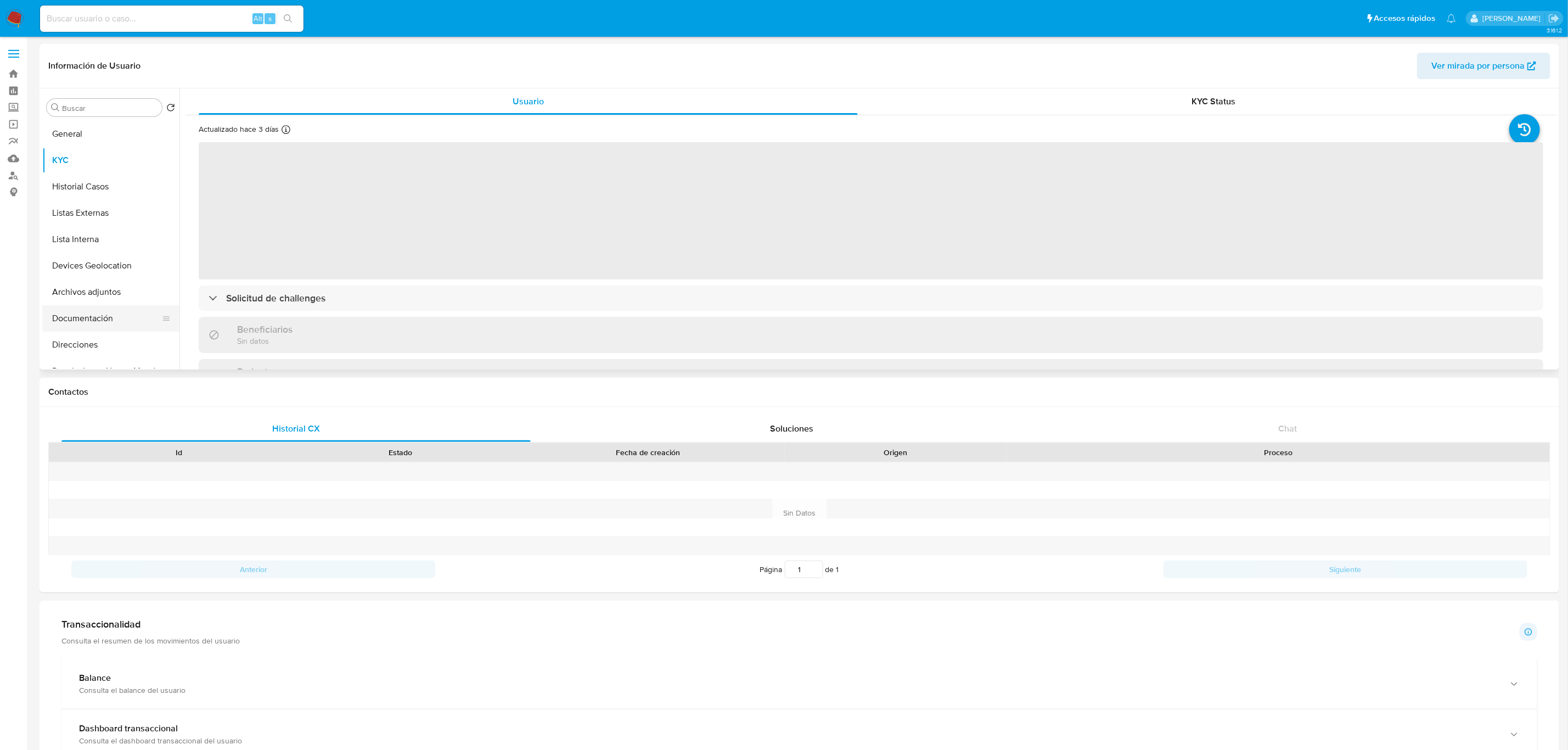
click at [110, 321] on button "Documentación" at bounding box center [106, 318] width 128 height 26
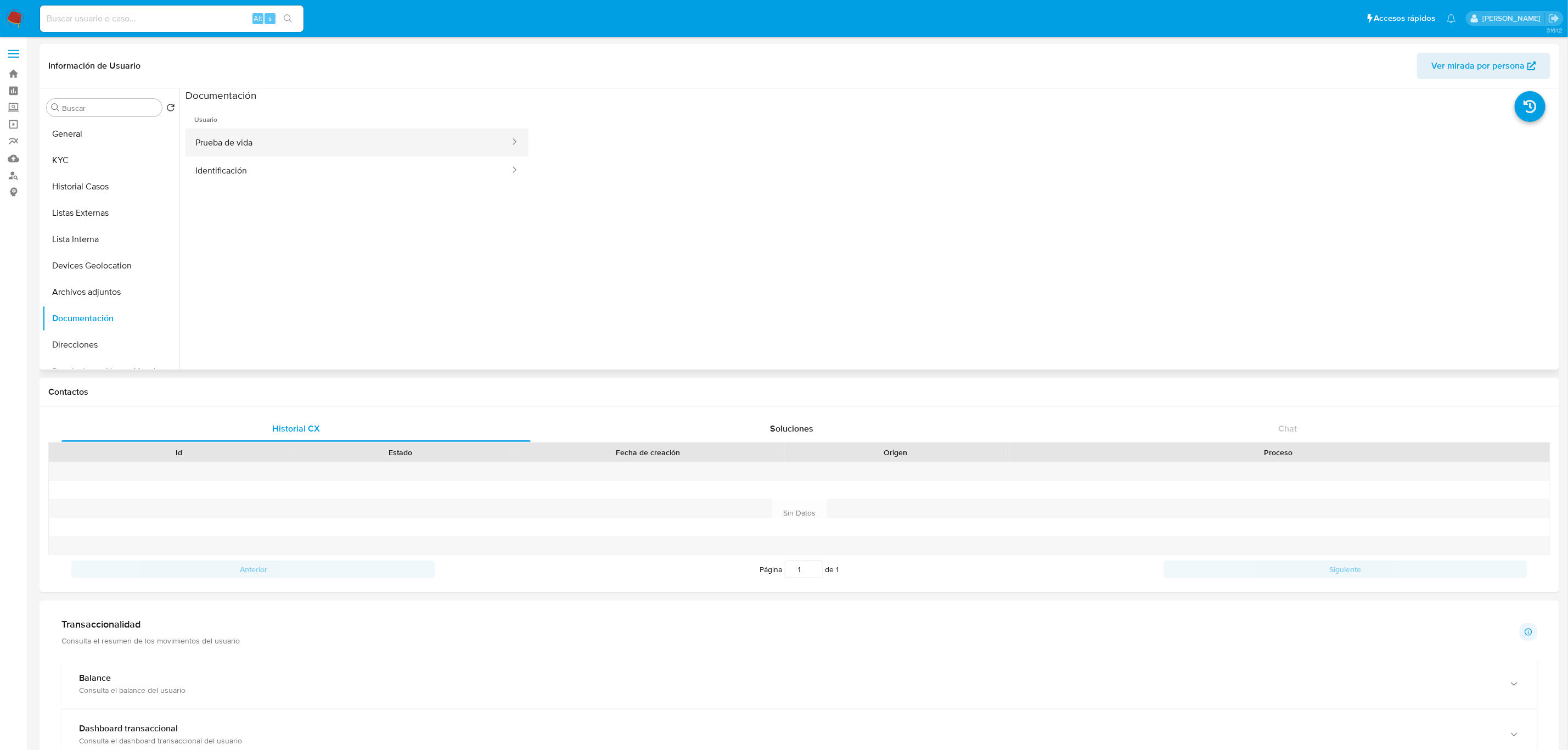
click at [409, 150] on button "Prueba de vida" at bounding box center [348, 142] width 326 height 28
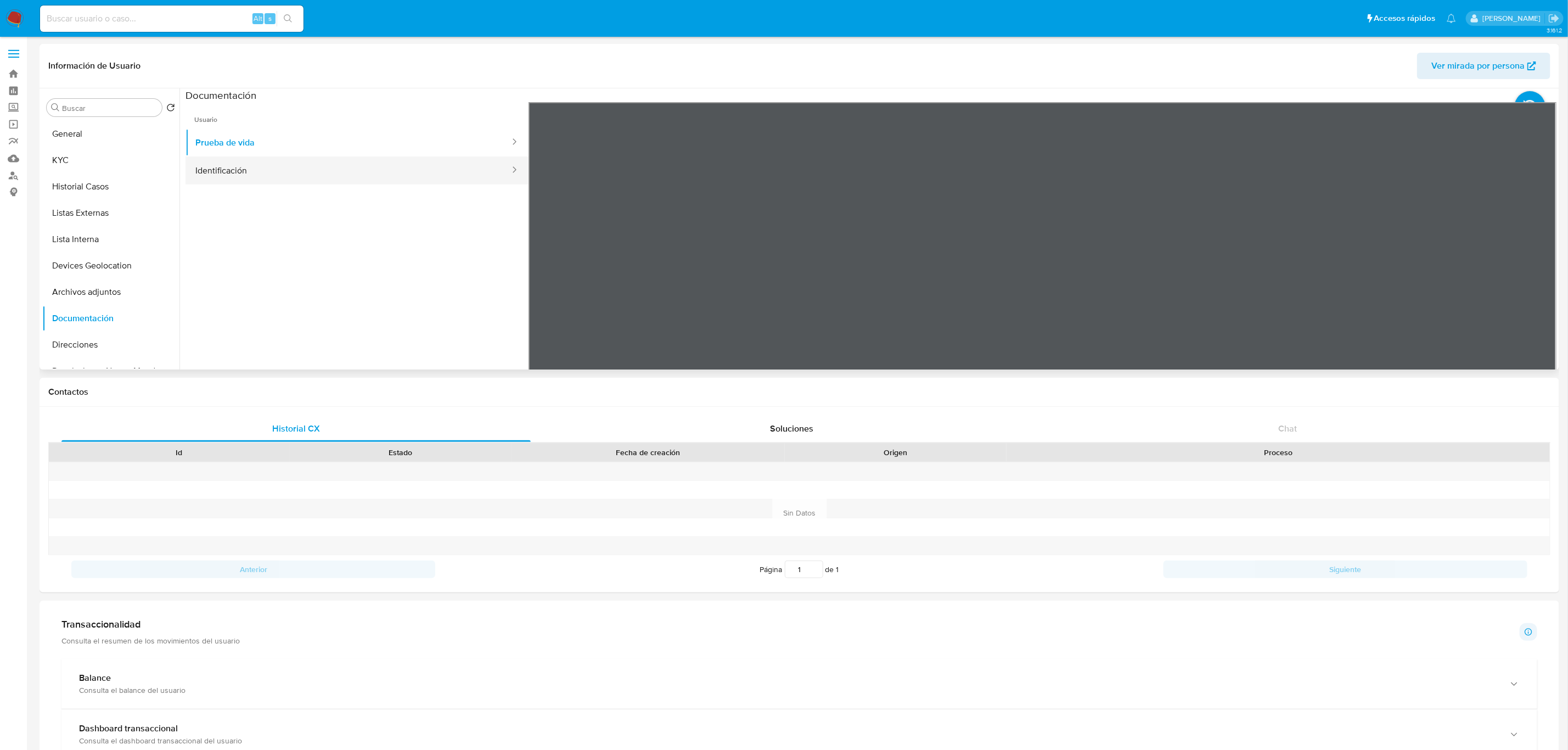
click at [425, 165] on button "Identificación" at bounding box center [348, 170] width 326 height 28
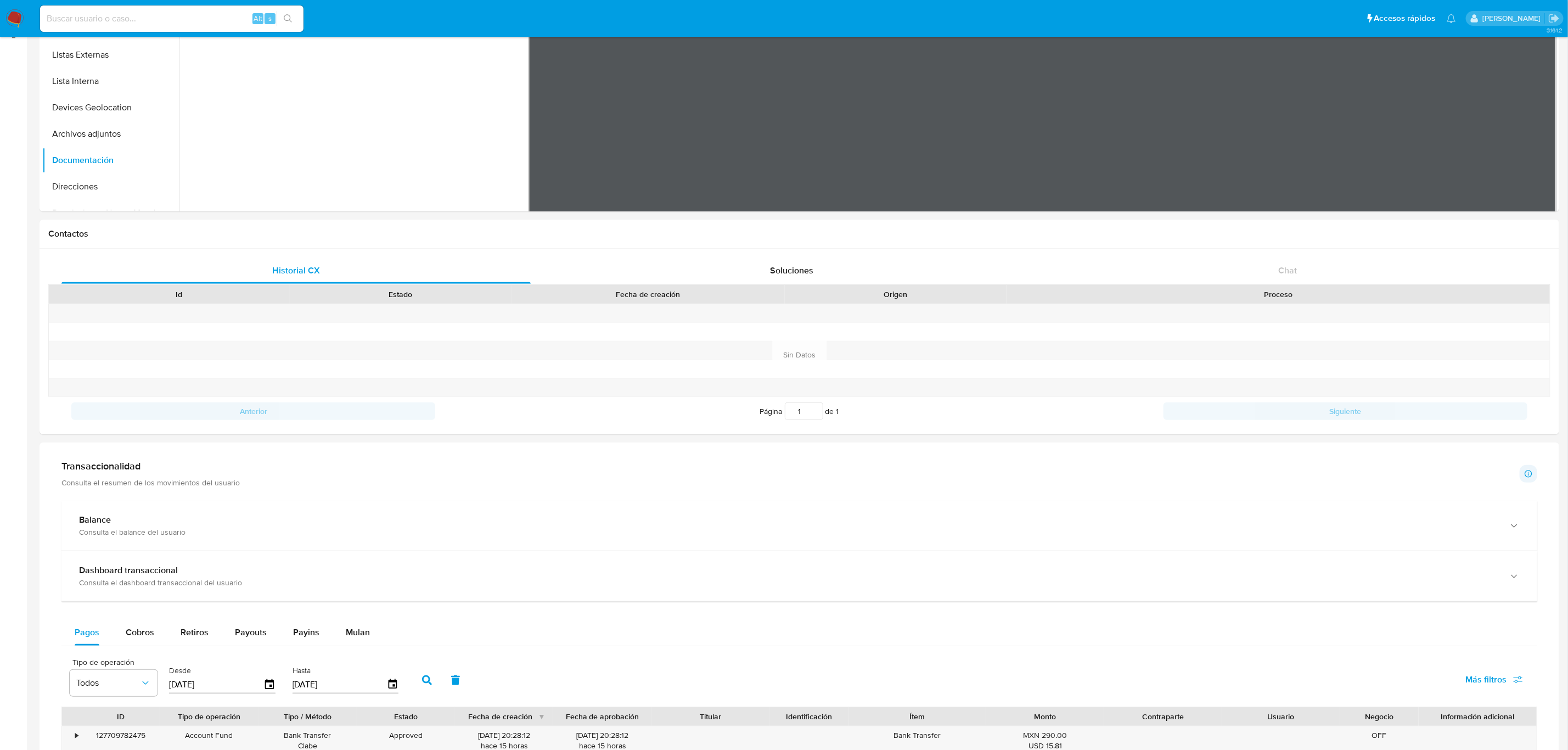
scroll to position [165, 0]
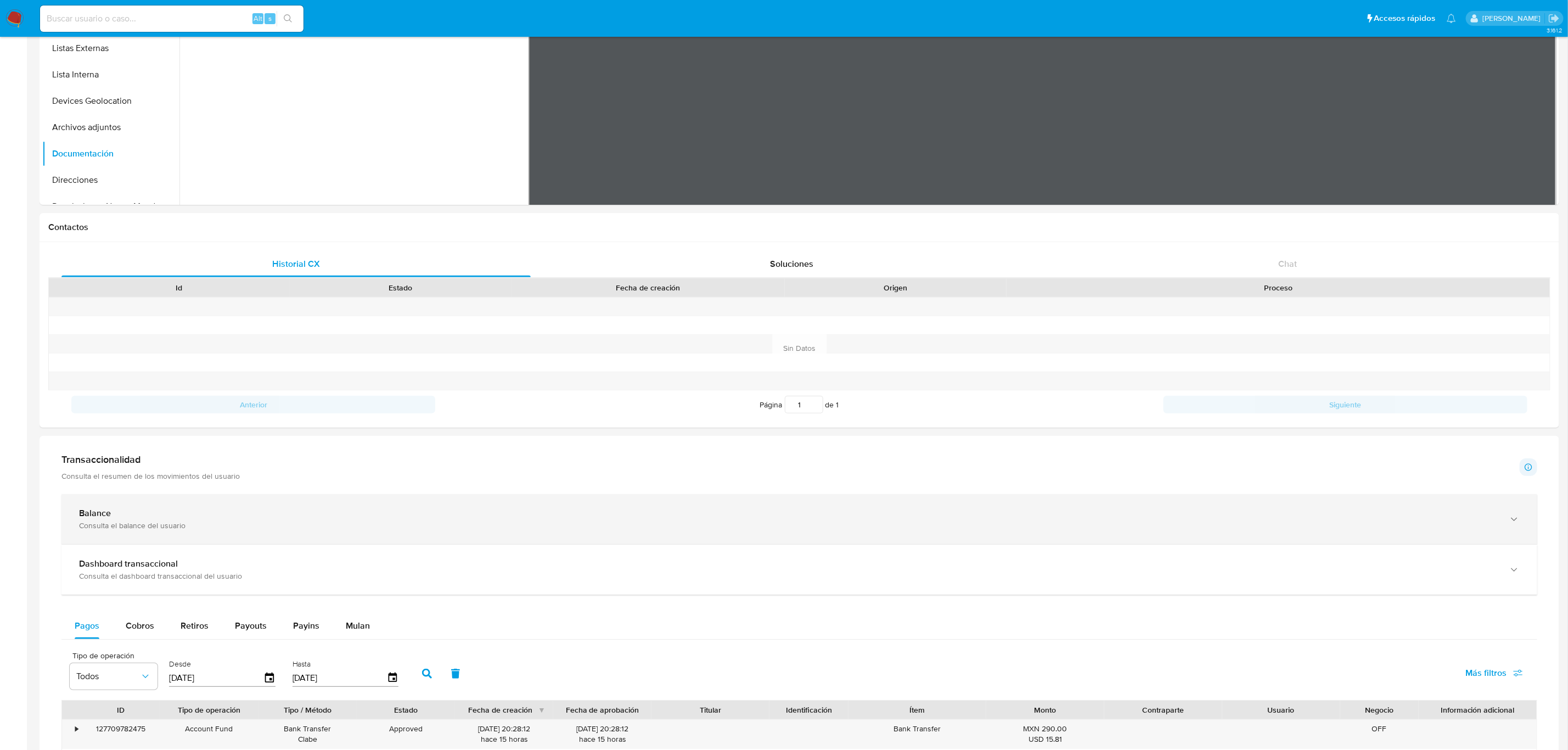
click at [356, 511] on div "Balance" at bounding box center [787, 513] width 1418 height 11
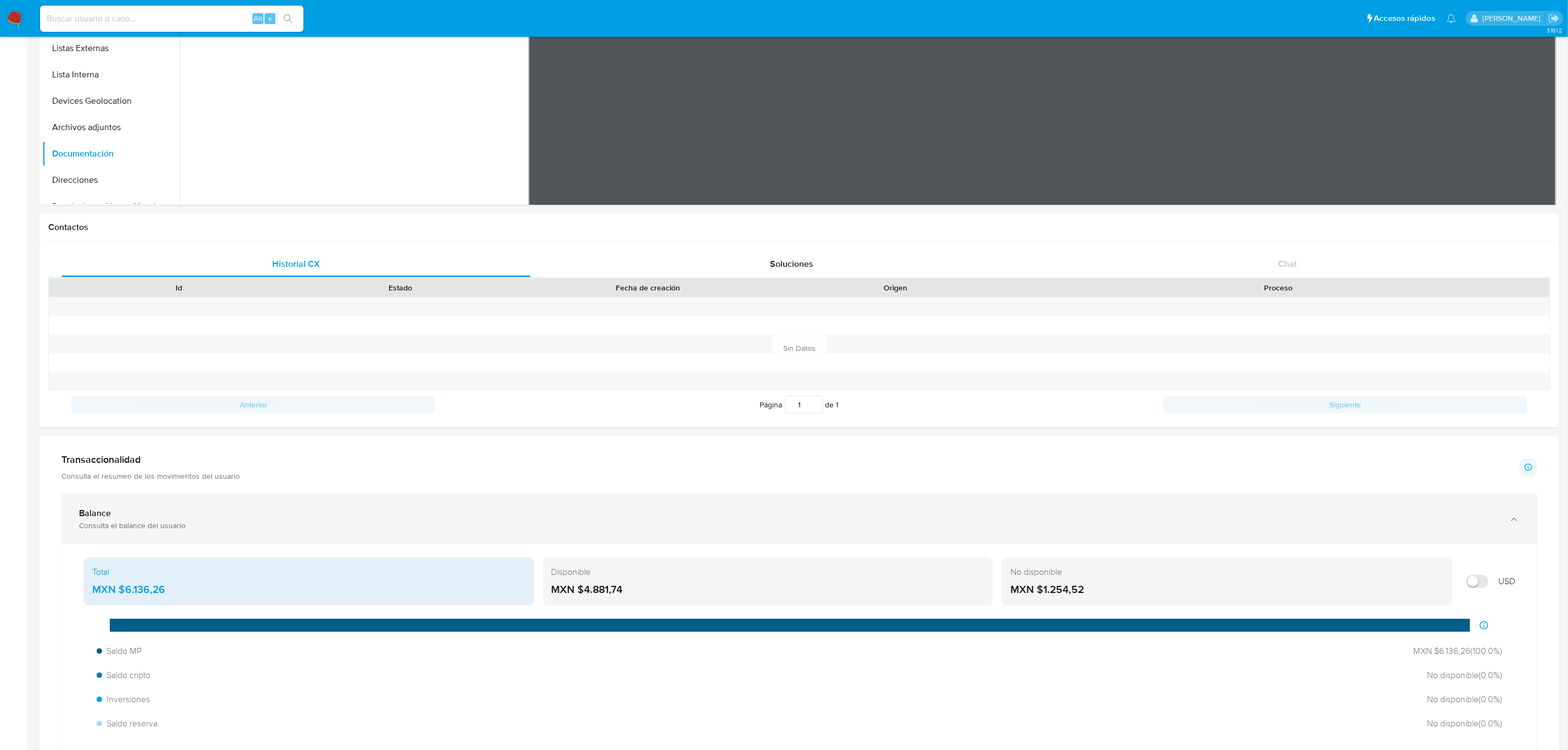
click at [442, 506] on div "Balance Consulta el balance del usuario" at bounding box center [799, 519] width 1475 height 50
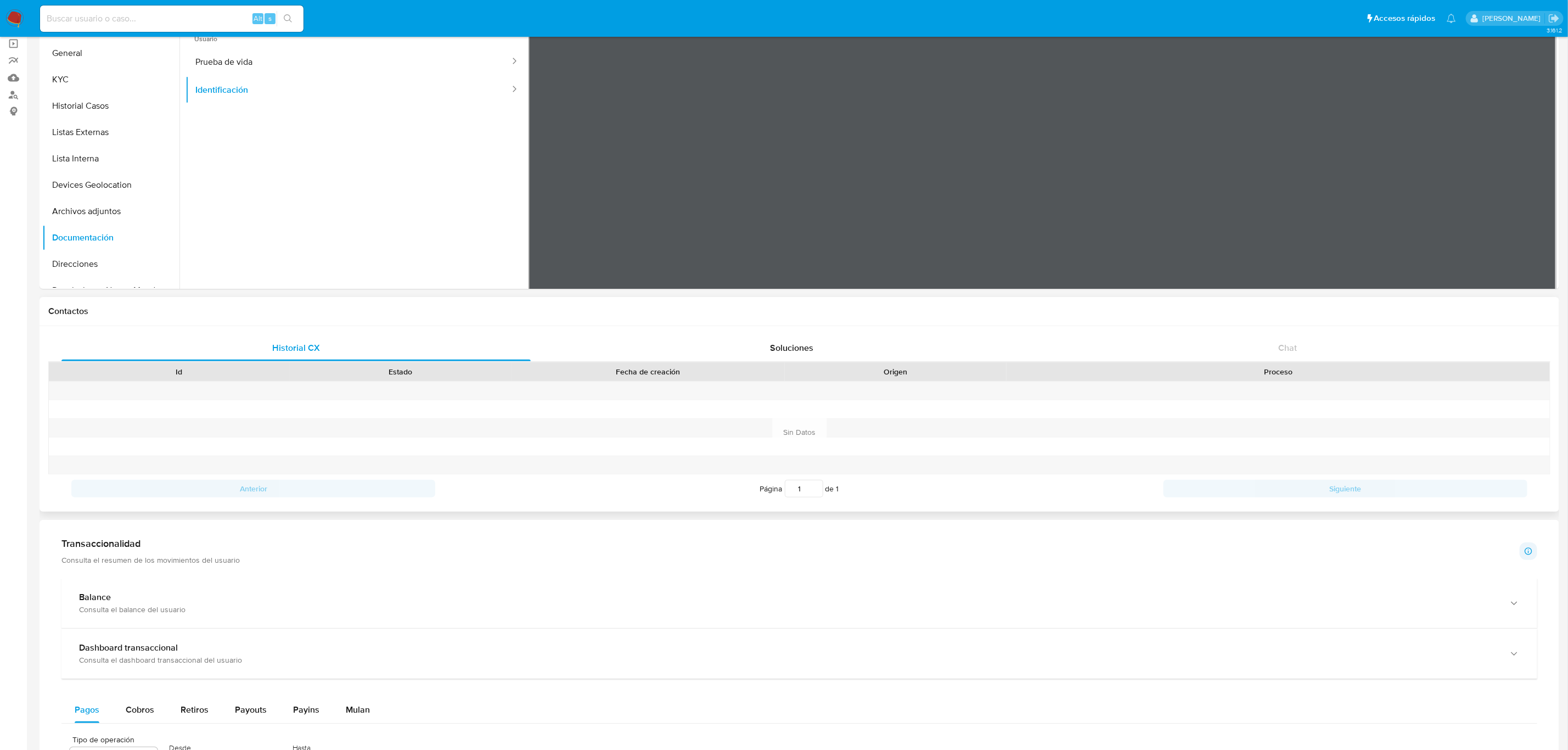
scroll to position [0, 0]
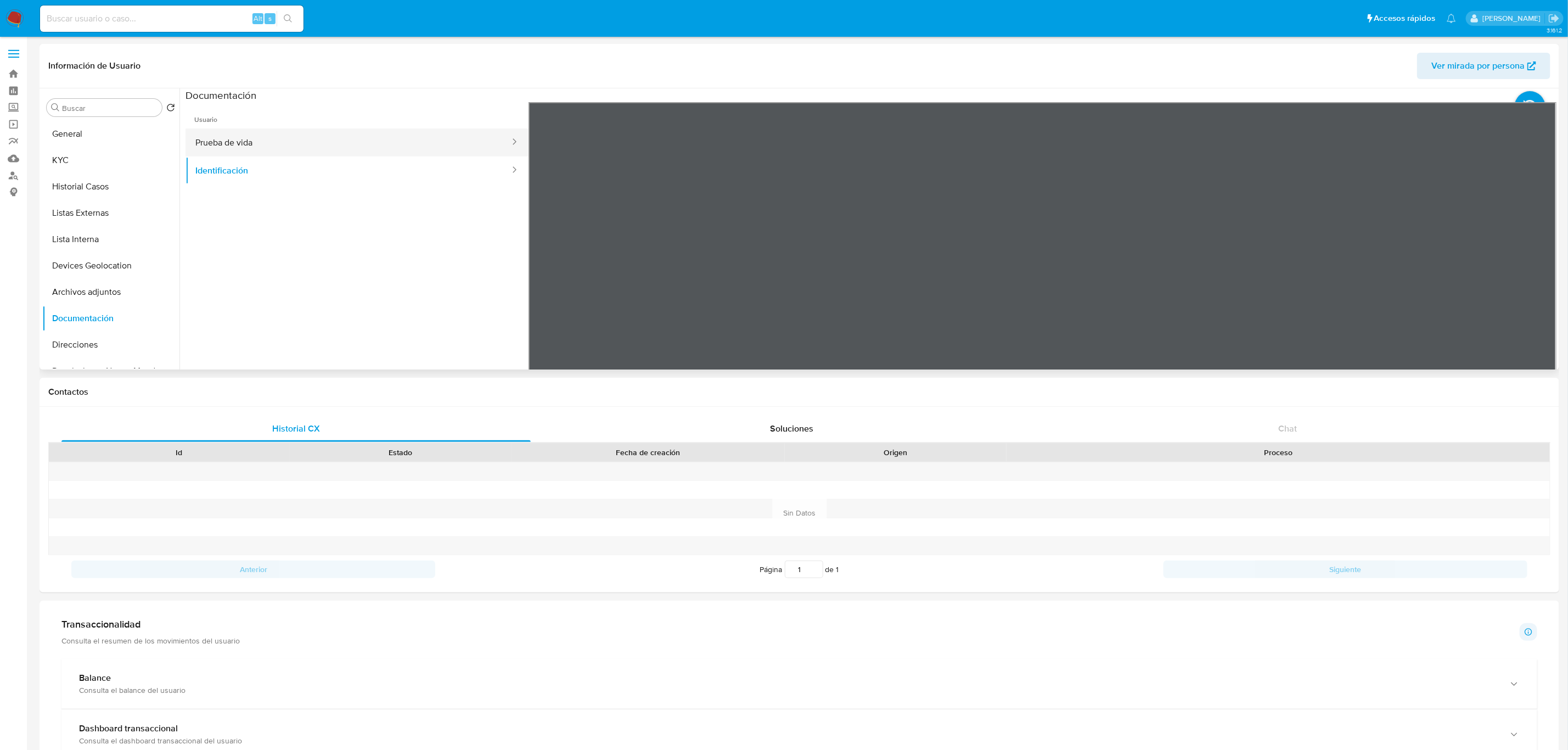
click at [259, 147] on button "Prueba de vida" at bounding box center [348, 142] width 326 height 28
click at [84, 139] on button "General" at bounding box center [106, 134] width 128 height 26
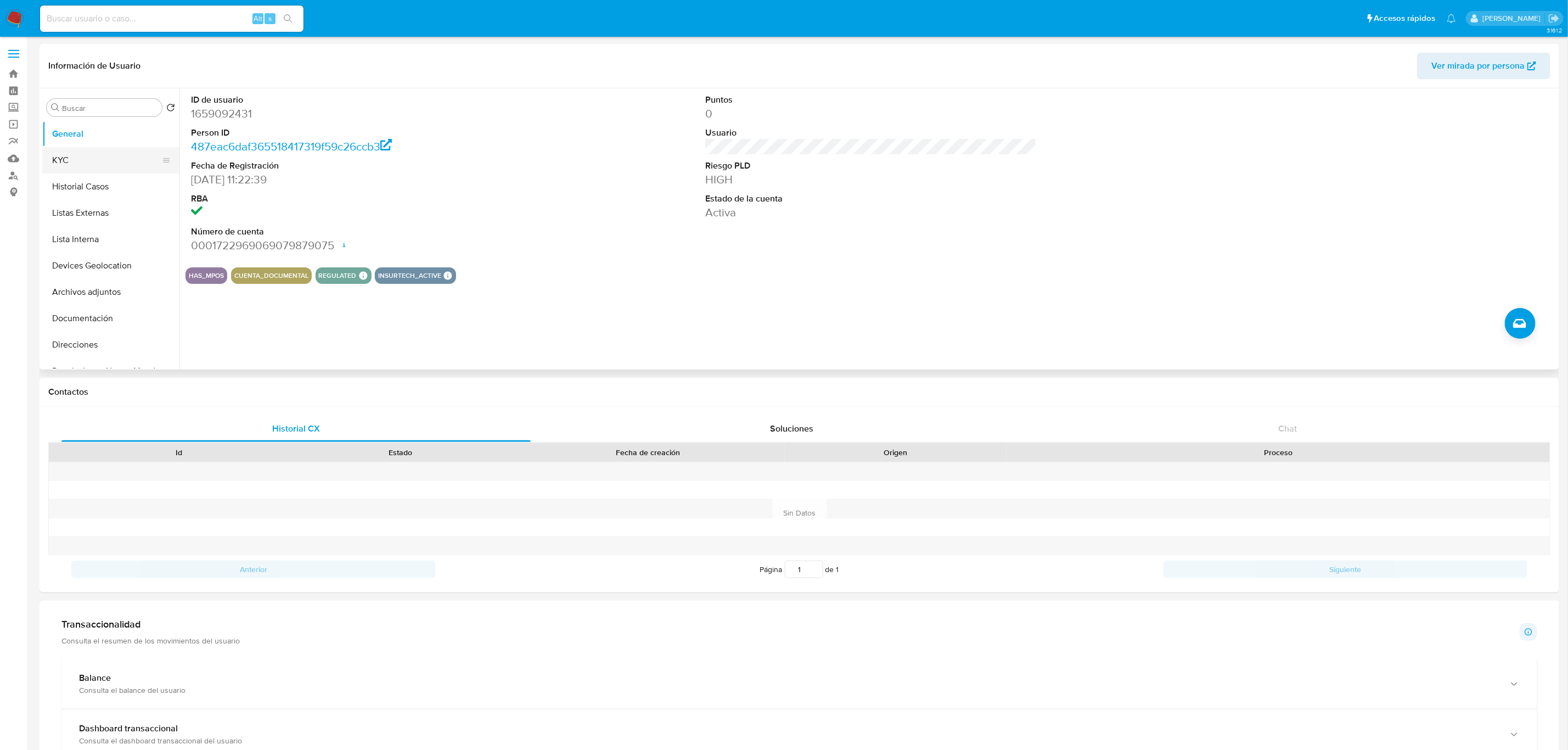
click at [96, 156] on button "KYC" at bounding box center [106, 160] width 128 height 26
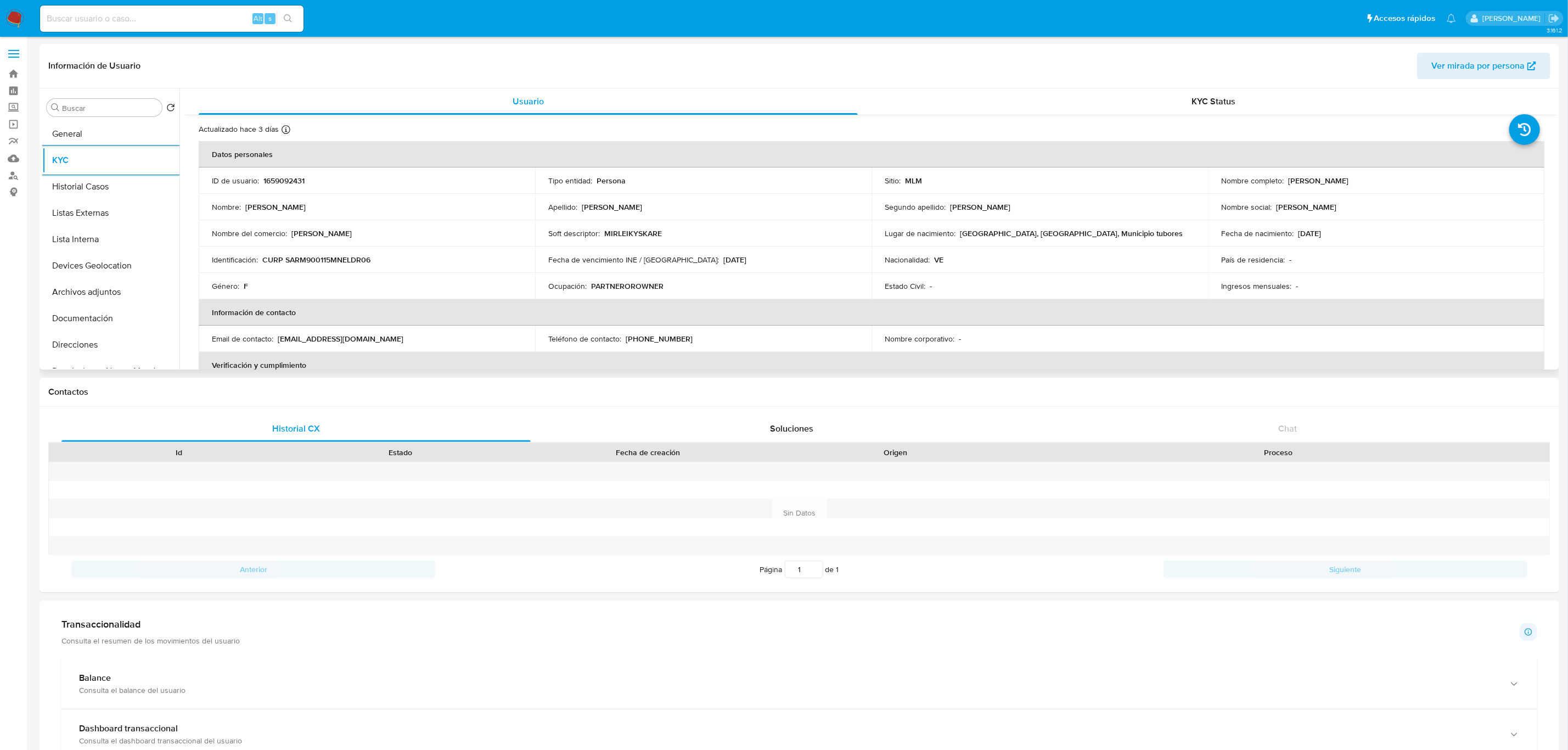
click at [297, 178] on p "1659092431" at bounding box center [284, 181] width 41 height 10
copy p "1659092431"
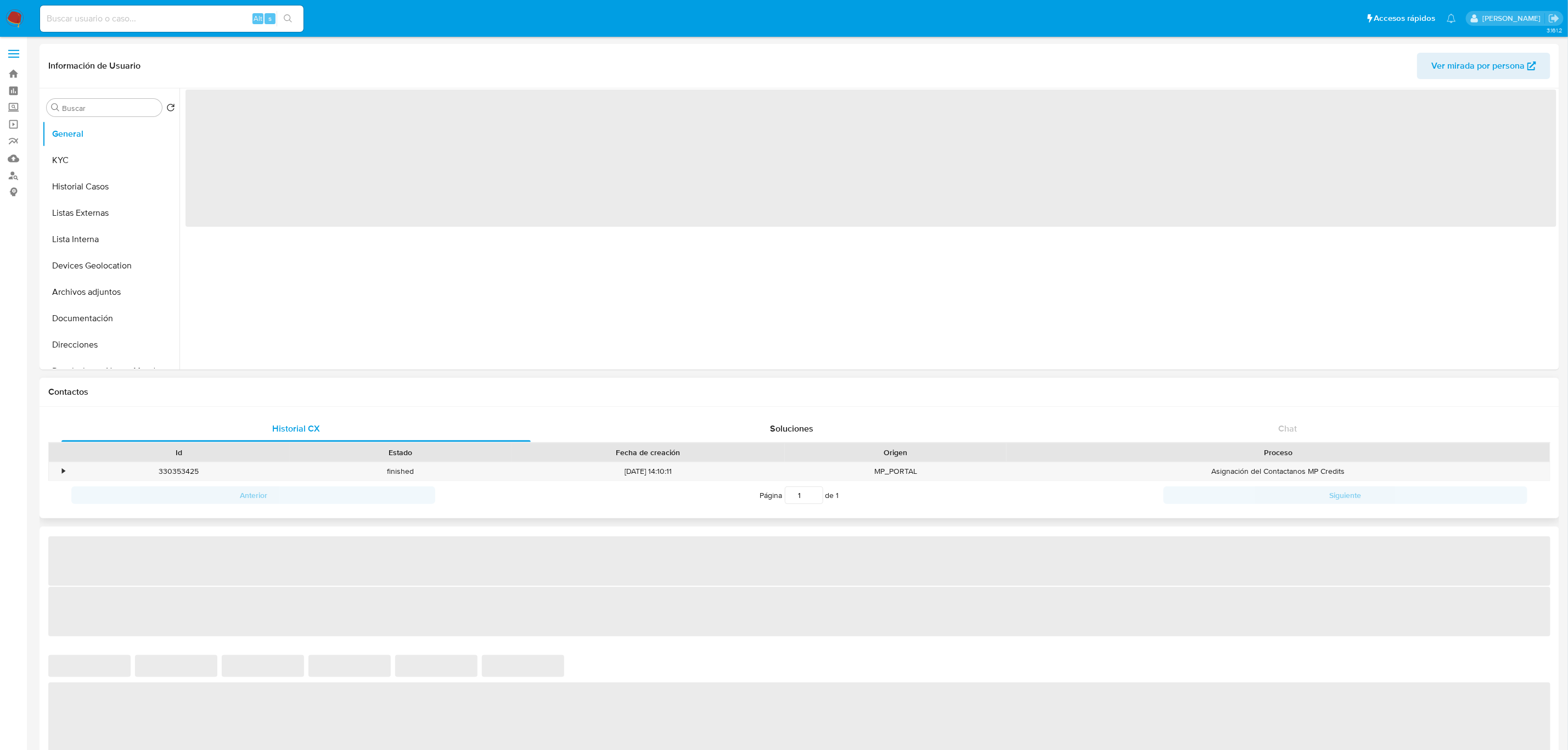
select select "10"
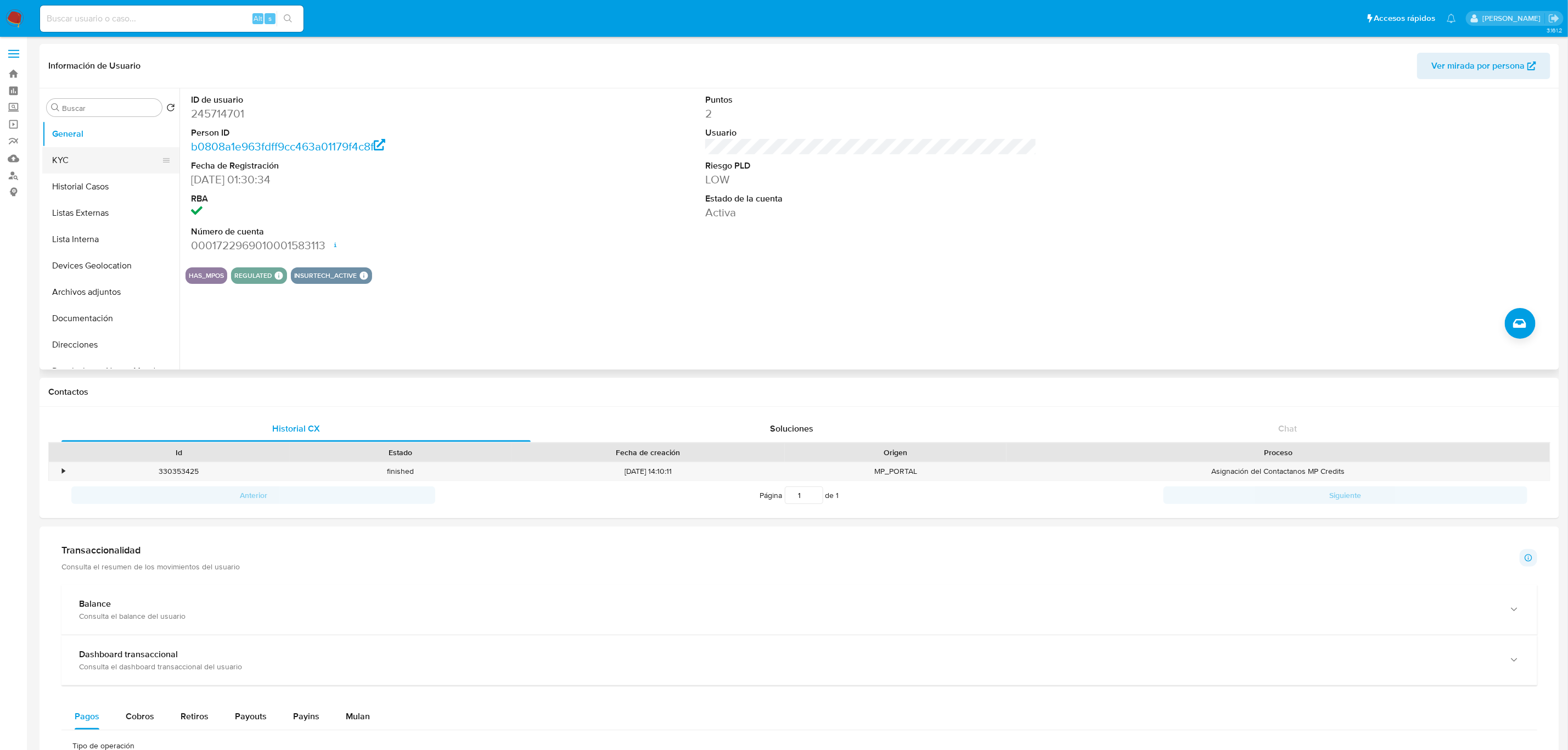
click at [106, 164] on button "KYC" at bounding box center [106, 160] width 128 height 26
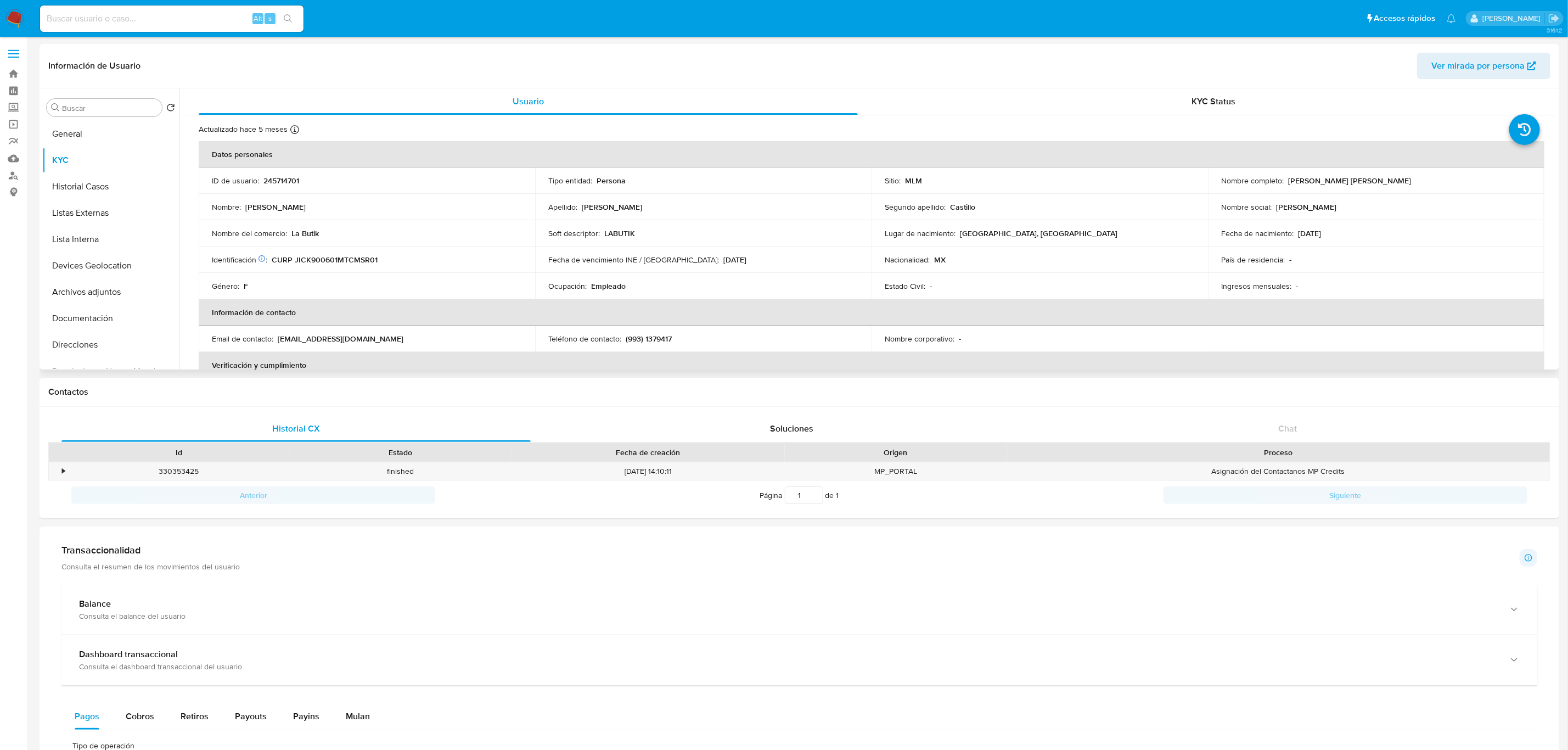
click at [284, 180] on p "245714701" at bounding box center [281, 181] width 36 height 10
click at [290, 180] on p "245714701" at bounding box center [281, 181] width 36 height 10
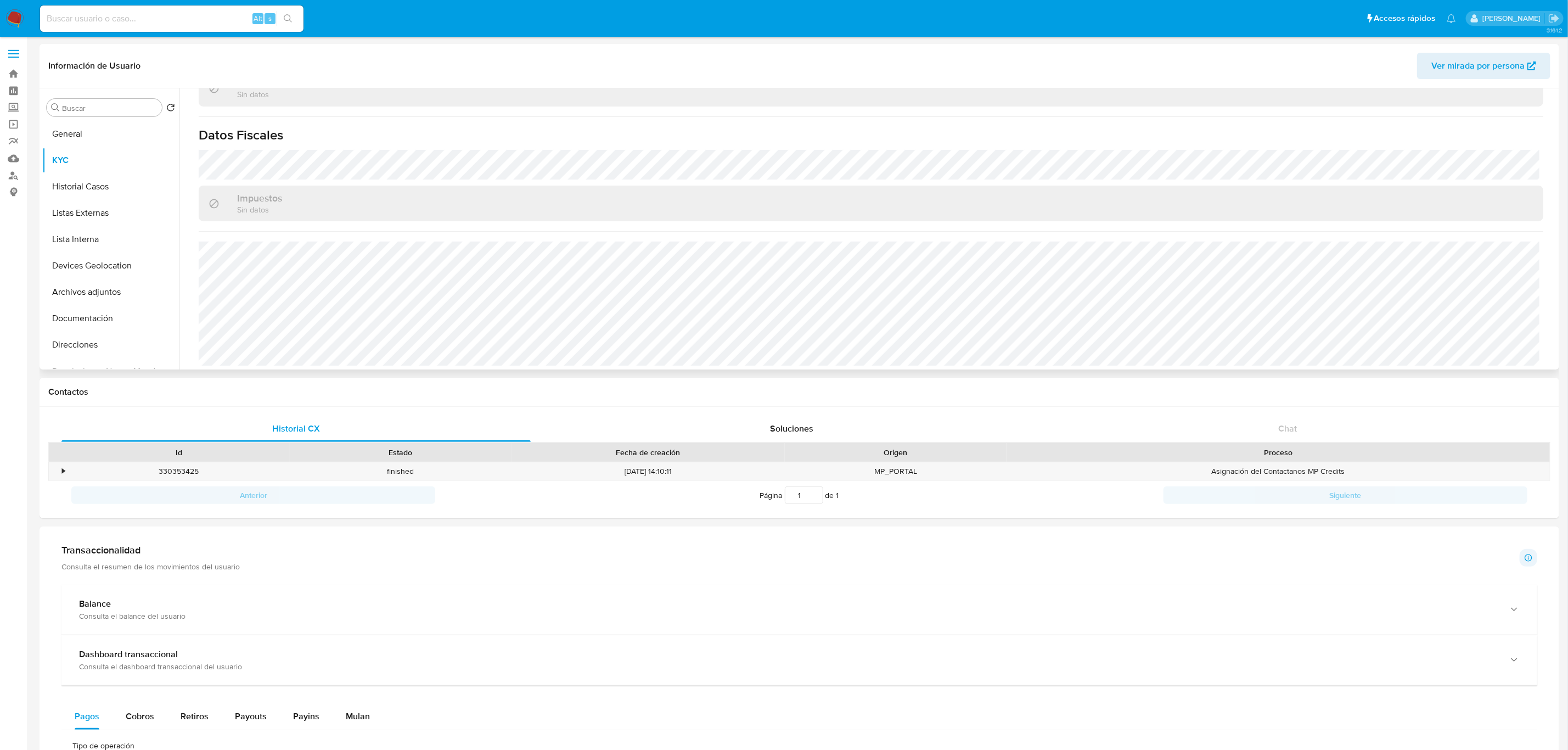
scroll to position [679, 0]
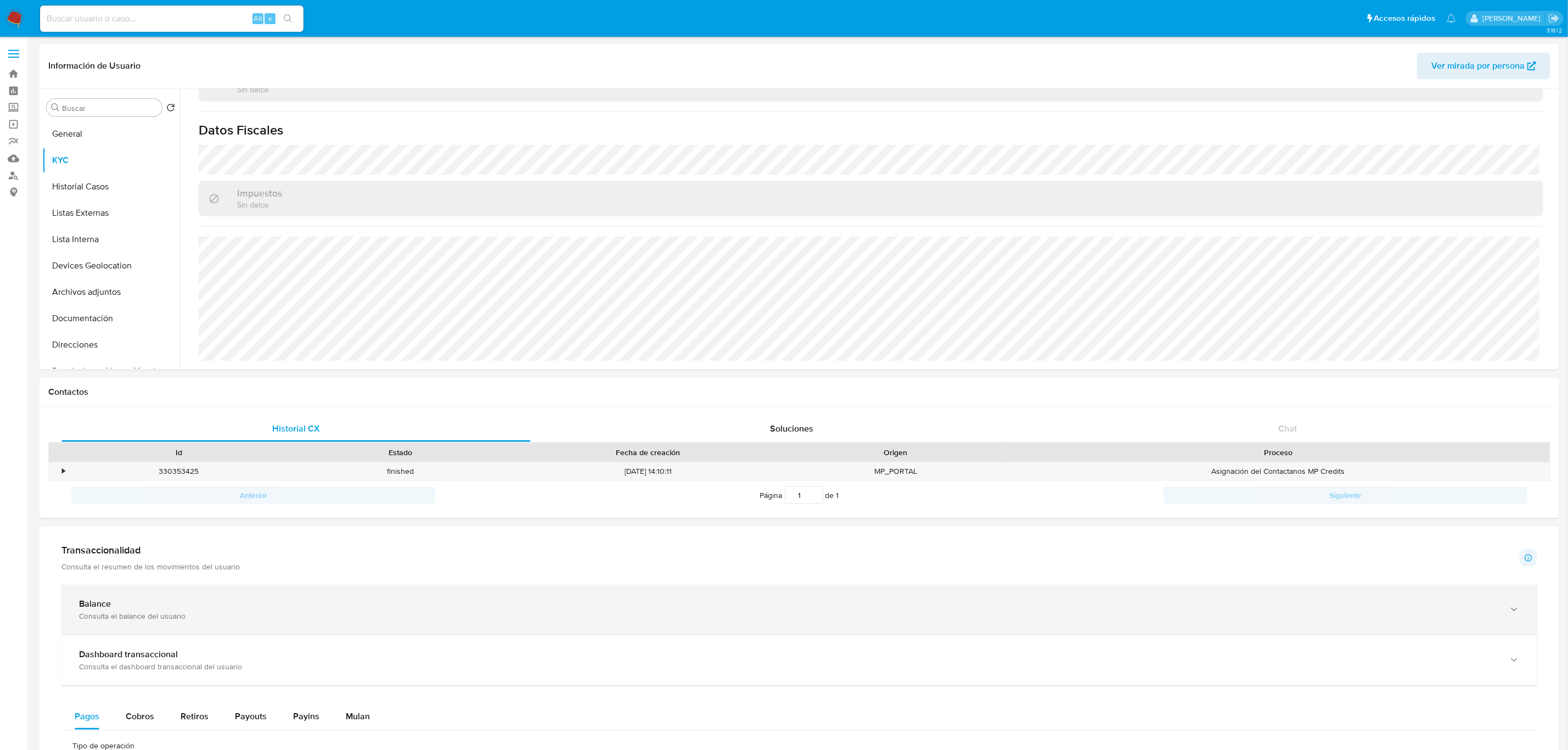
click at [282, 617] on div "Consulta el balance del usuario" at bounding box center [787, 615] width 1418 height 10
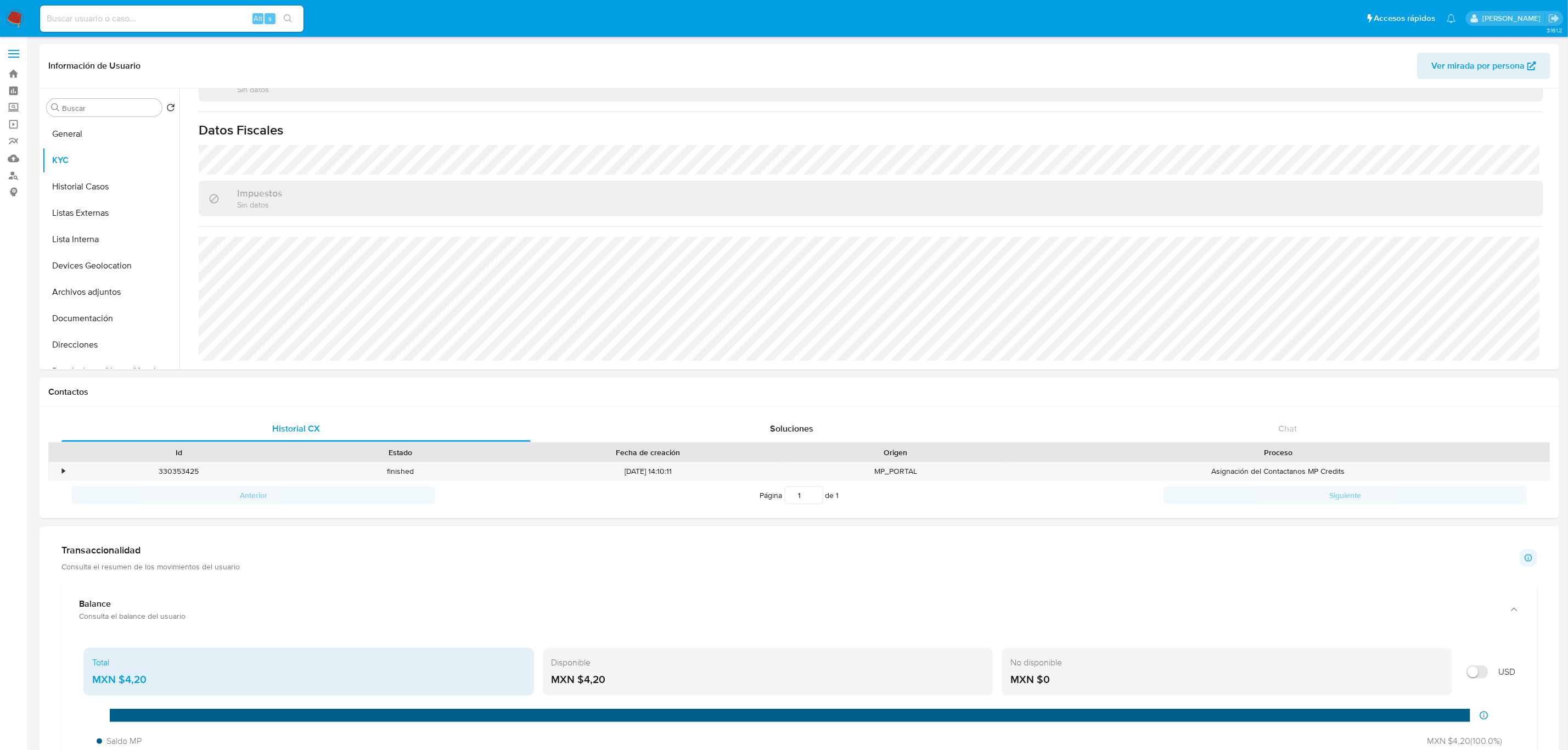
scroll to position [247, 0]
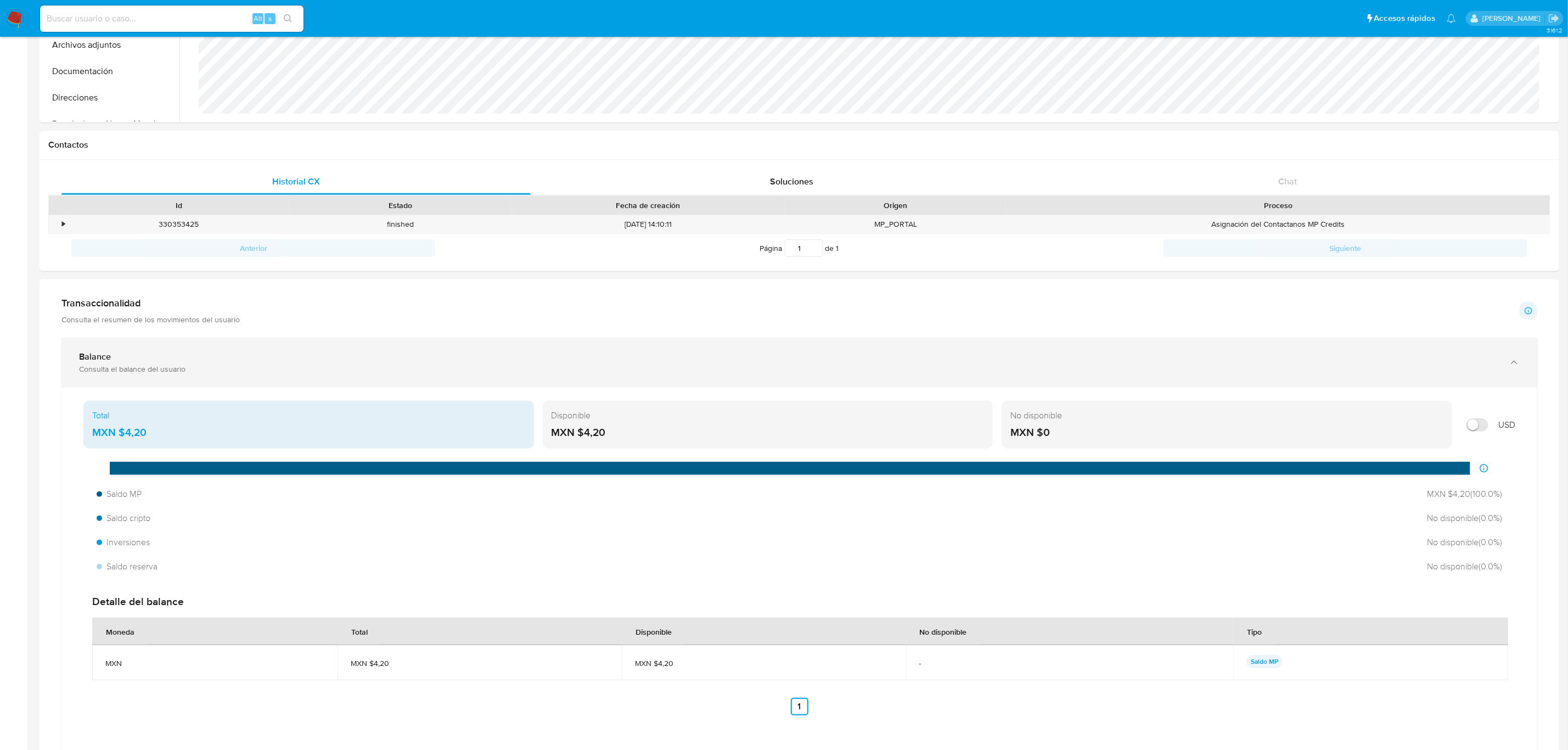
click at [498, 365] on div "Consulta el balance del usuario" at bounding box center [787, 369] width 1418 height 10
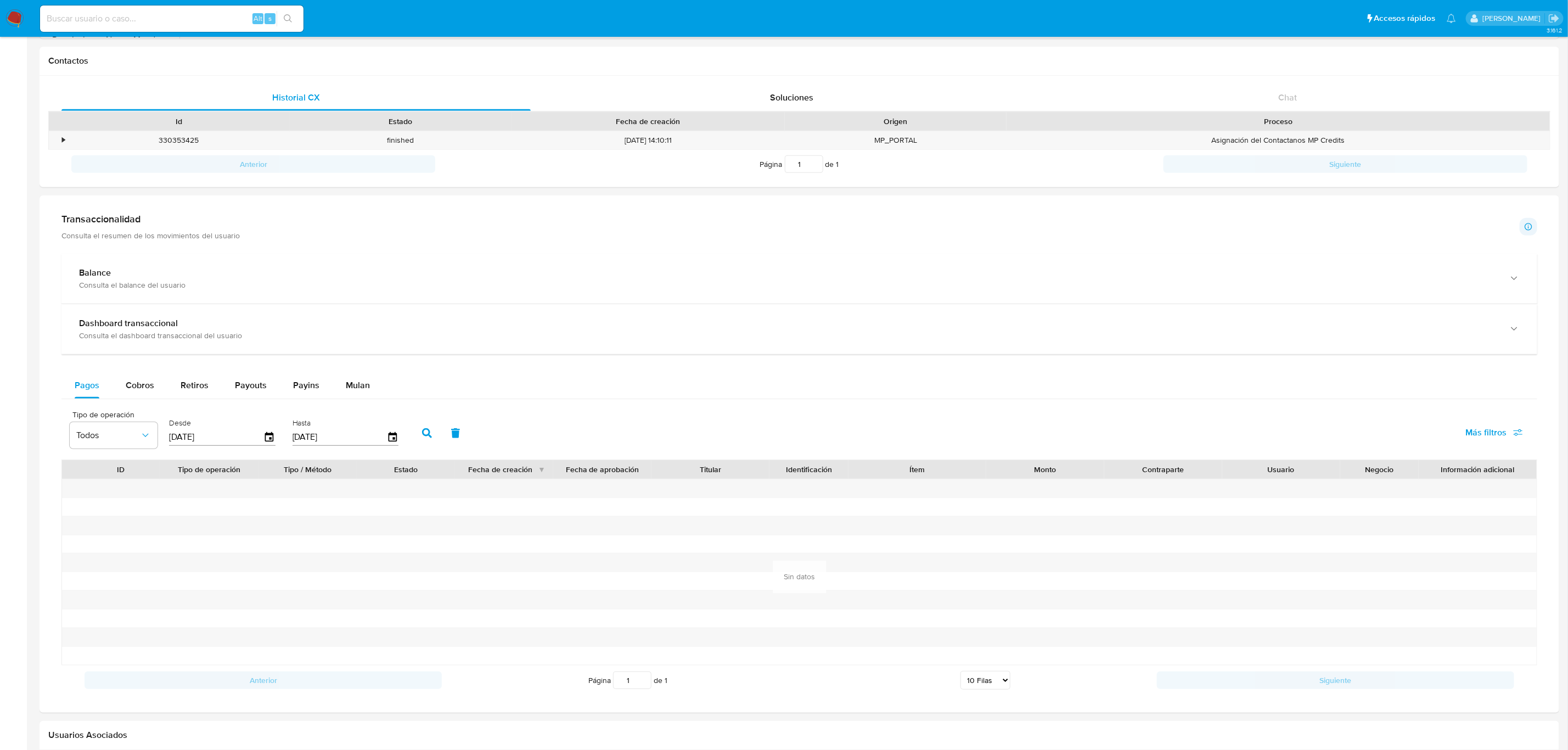
scroll to position [412, 0]
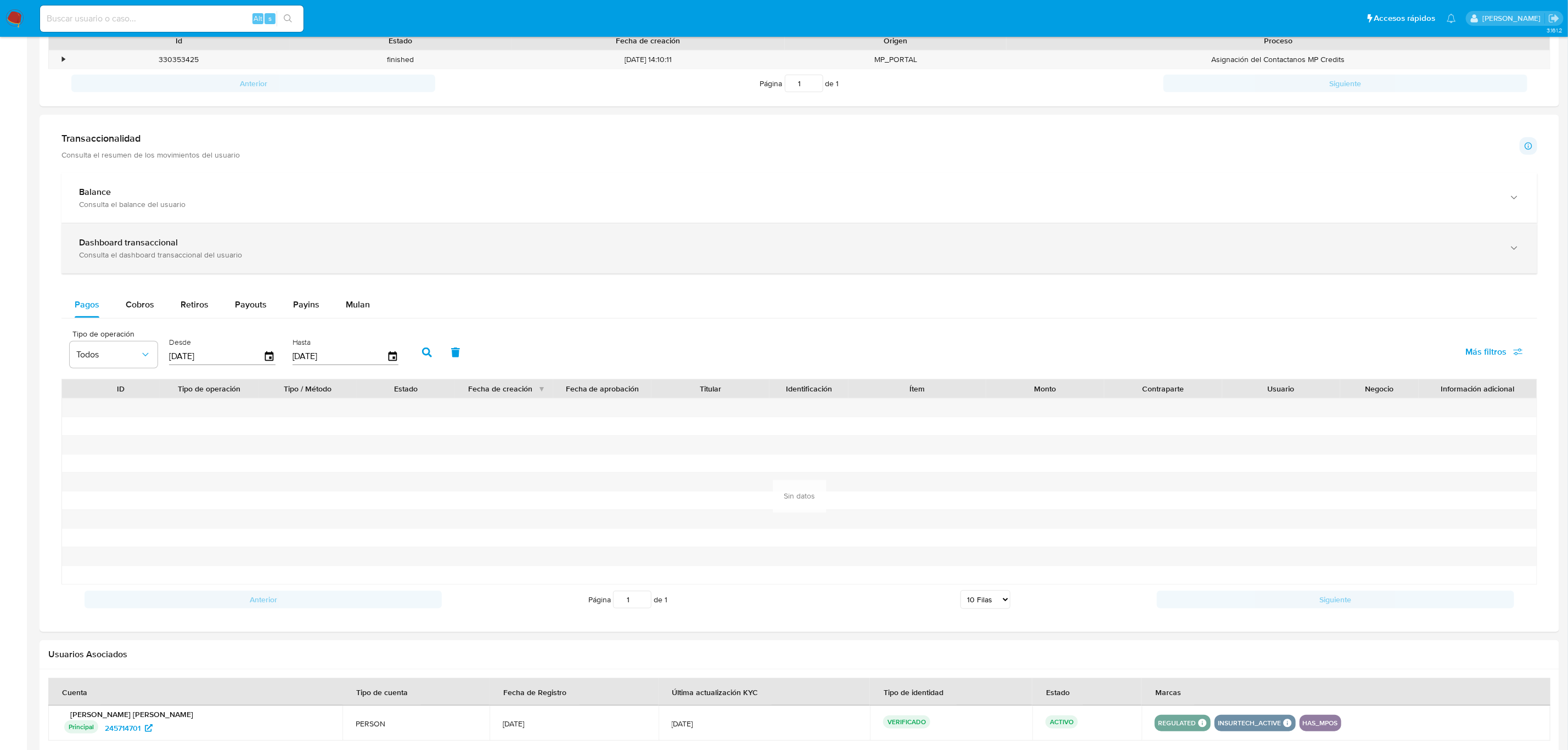
click at [300, 251] on div "Consulta el dashboard transaccional del usuario" at bounding box center [787, 255] width 1418 height 10
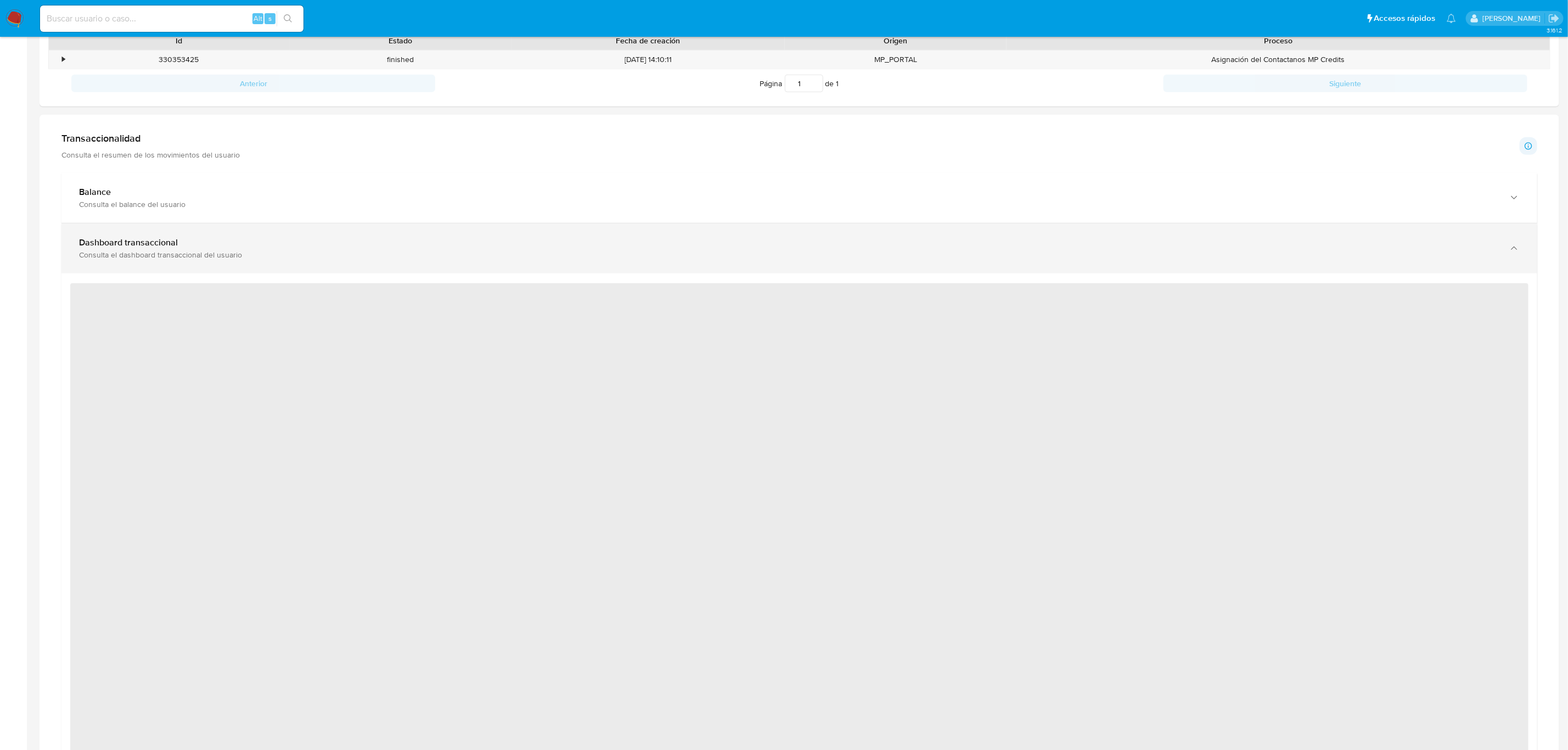
click at [562, 244] on div "Dashboard transaccional" at bounding box center [787, 243] width 1418 height 11
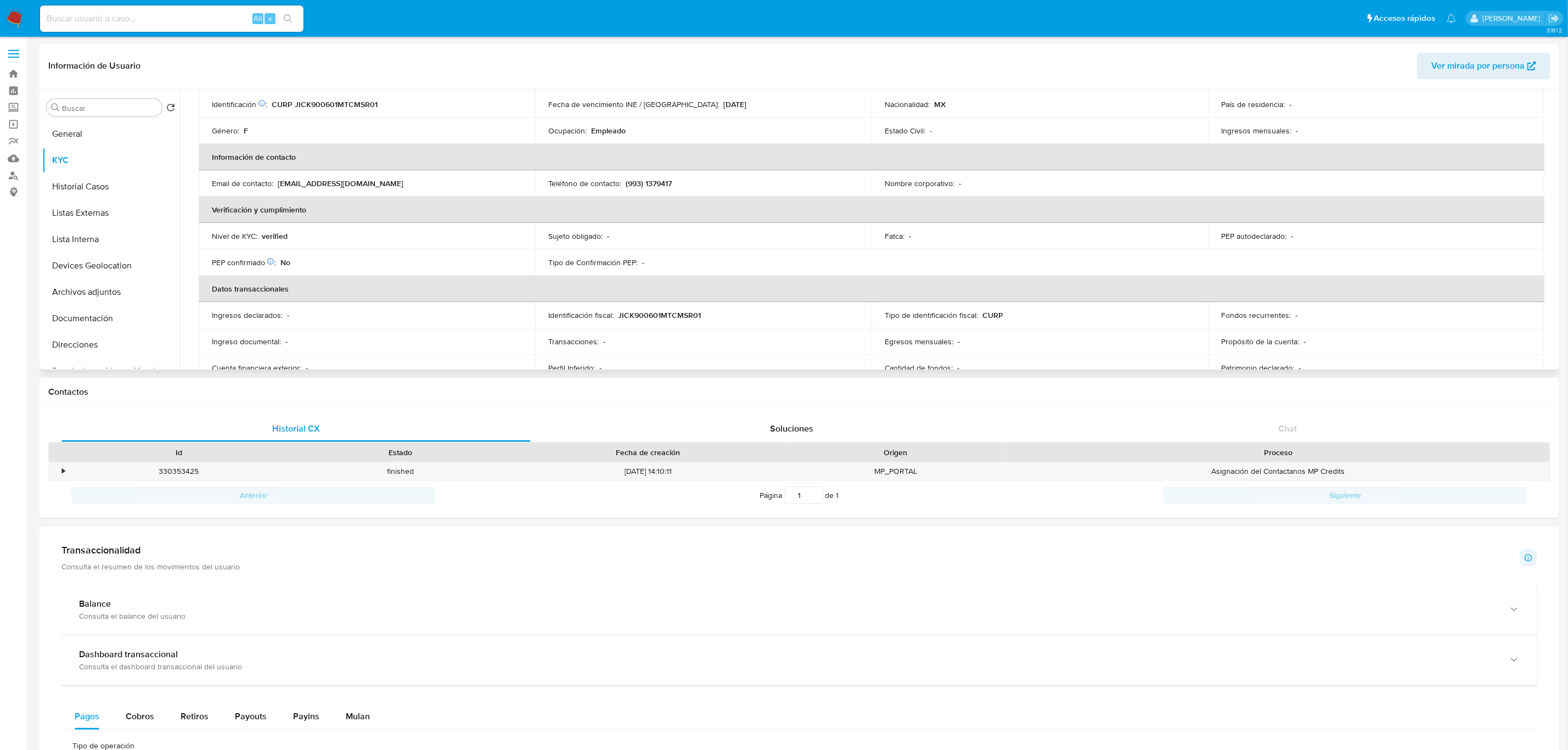
scroll to position [0, 0]
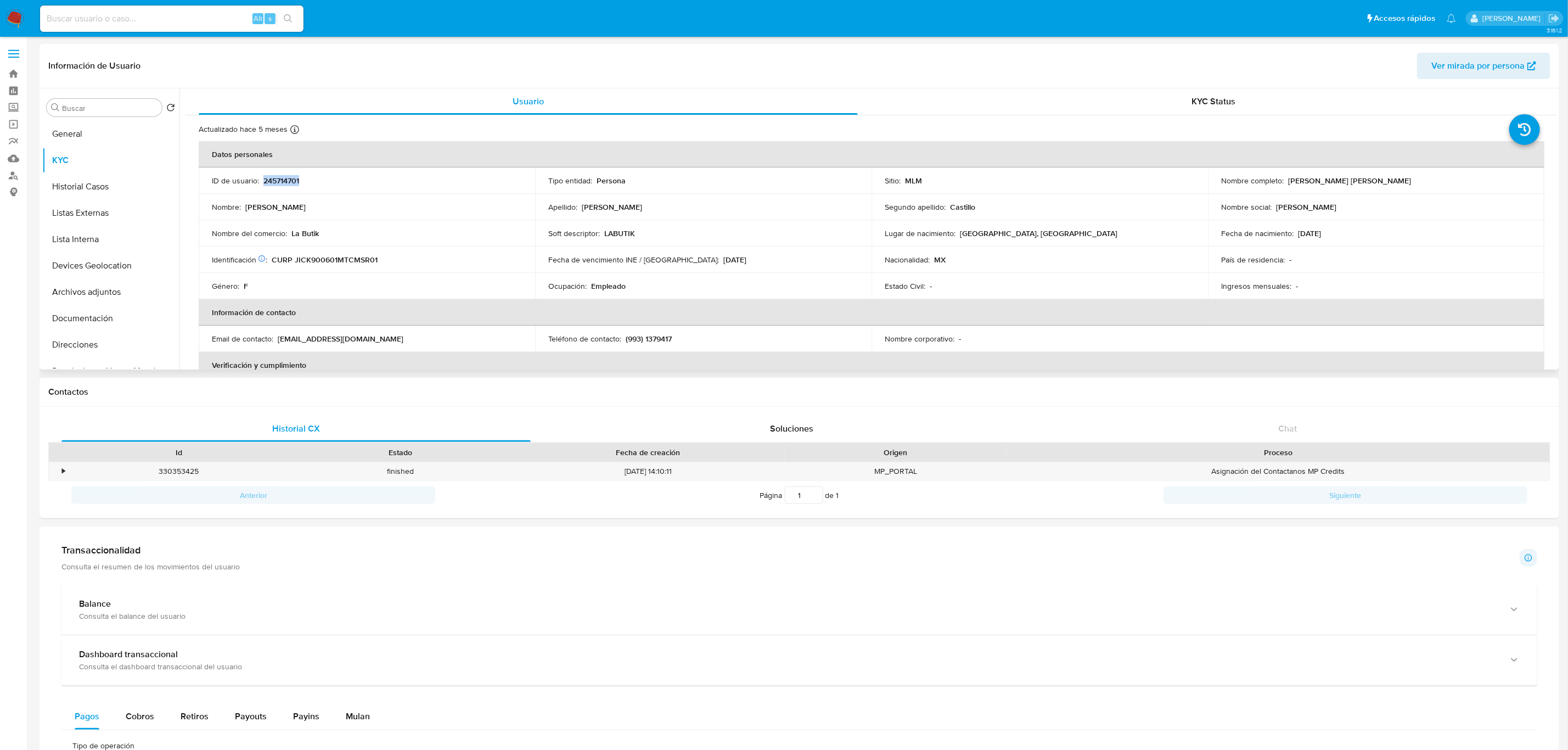
click at [289, 184] on p "245714701" at bounding box center [281, 181] width 36 height 10
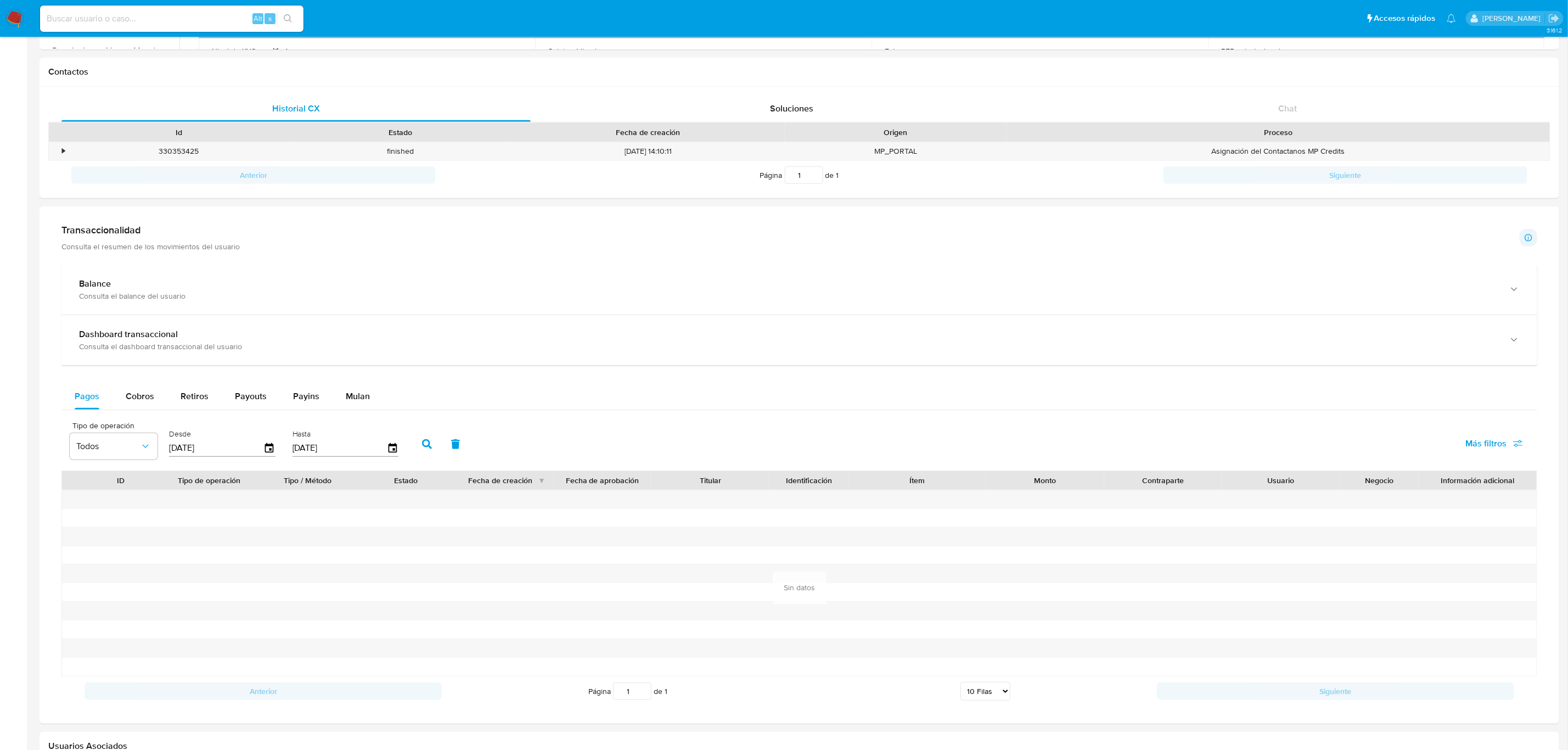
scroll to position [330, 0]
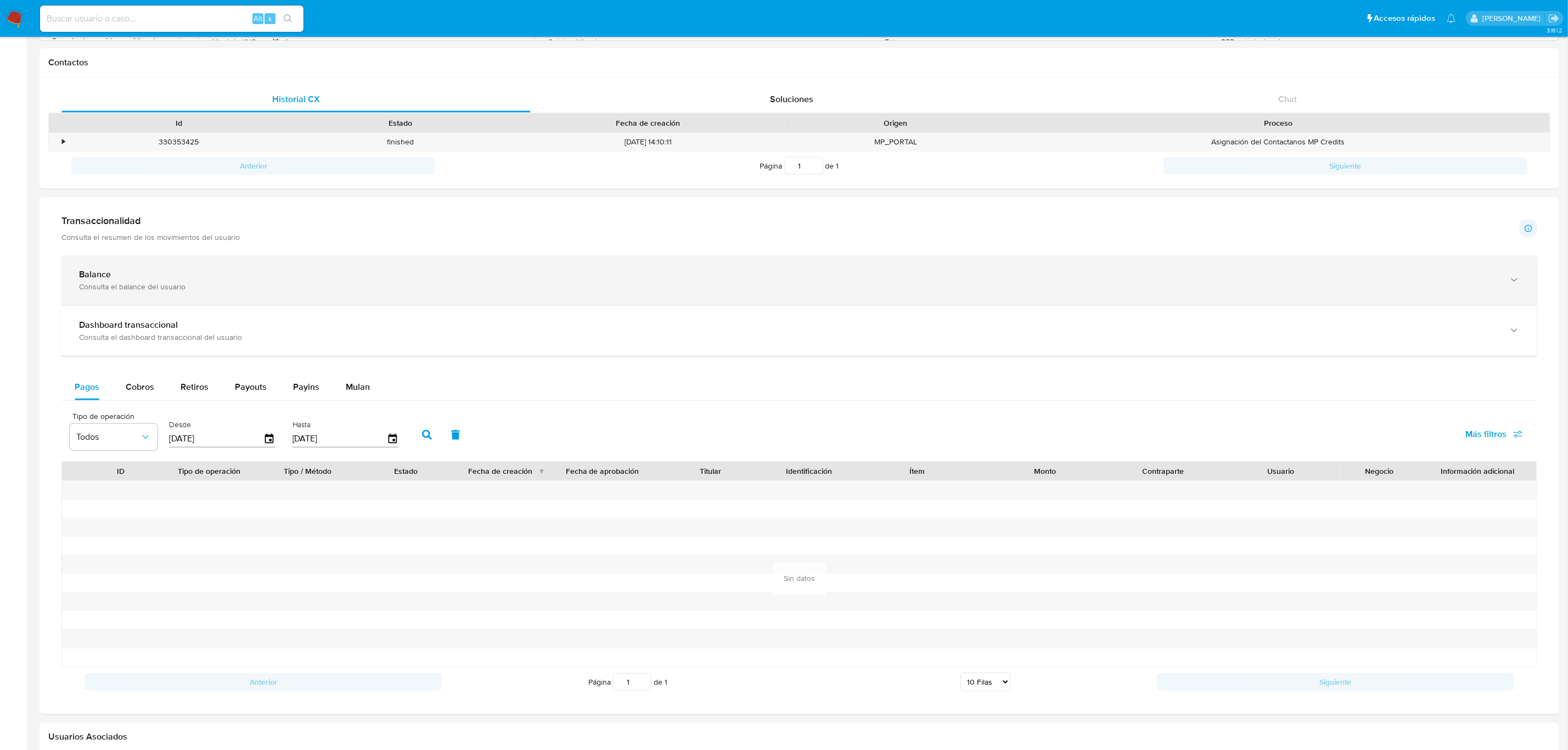
click at [495, 284] on div "Consulta el balance del usuario" at bounding box center [787, 287] width 1418 height 10
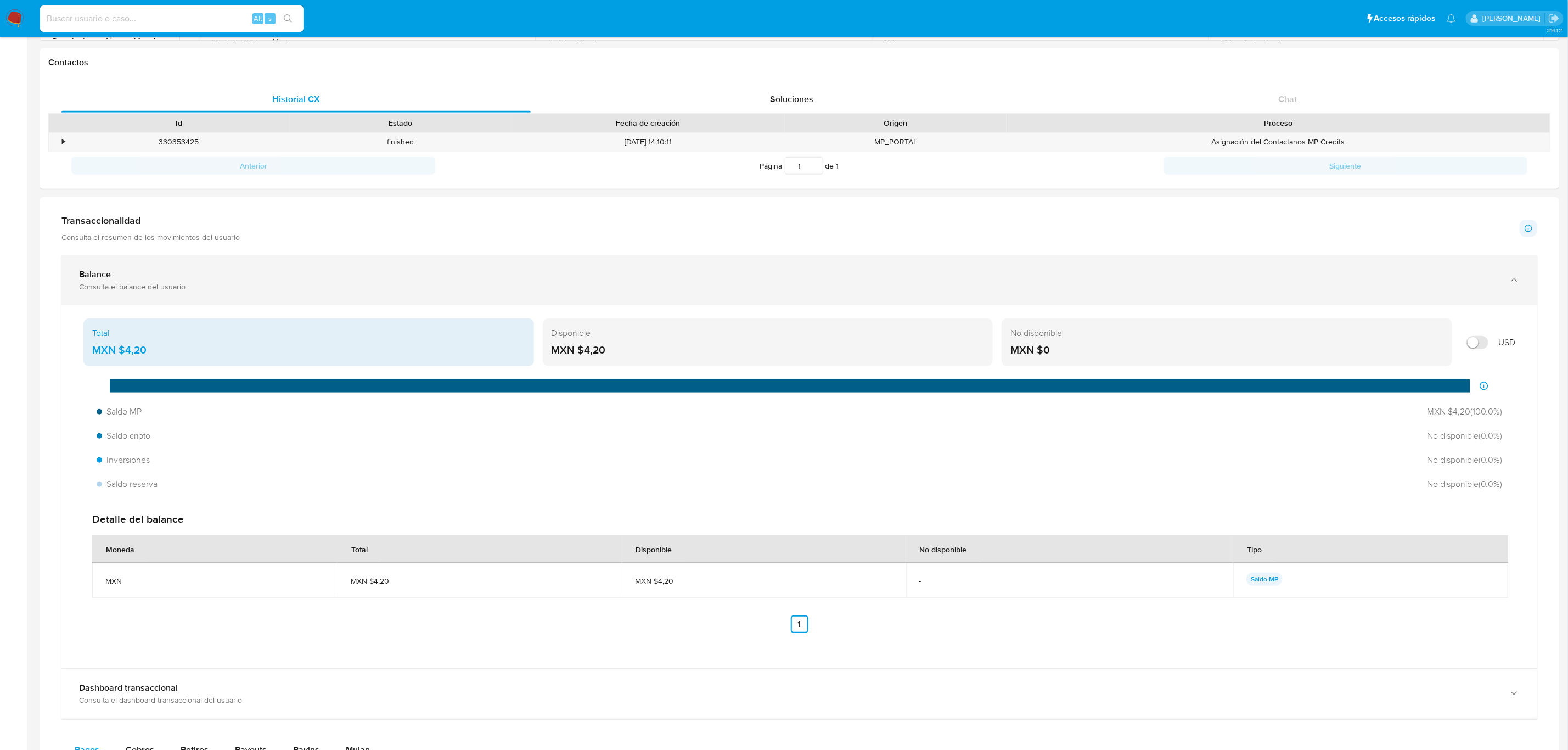
click at [514, 284] on div "Consulta el balance del usuario" at bounding box center [787, 287] width 1418 height 10
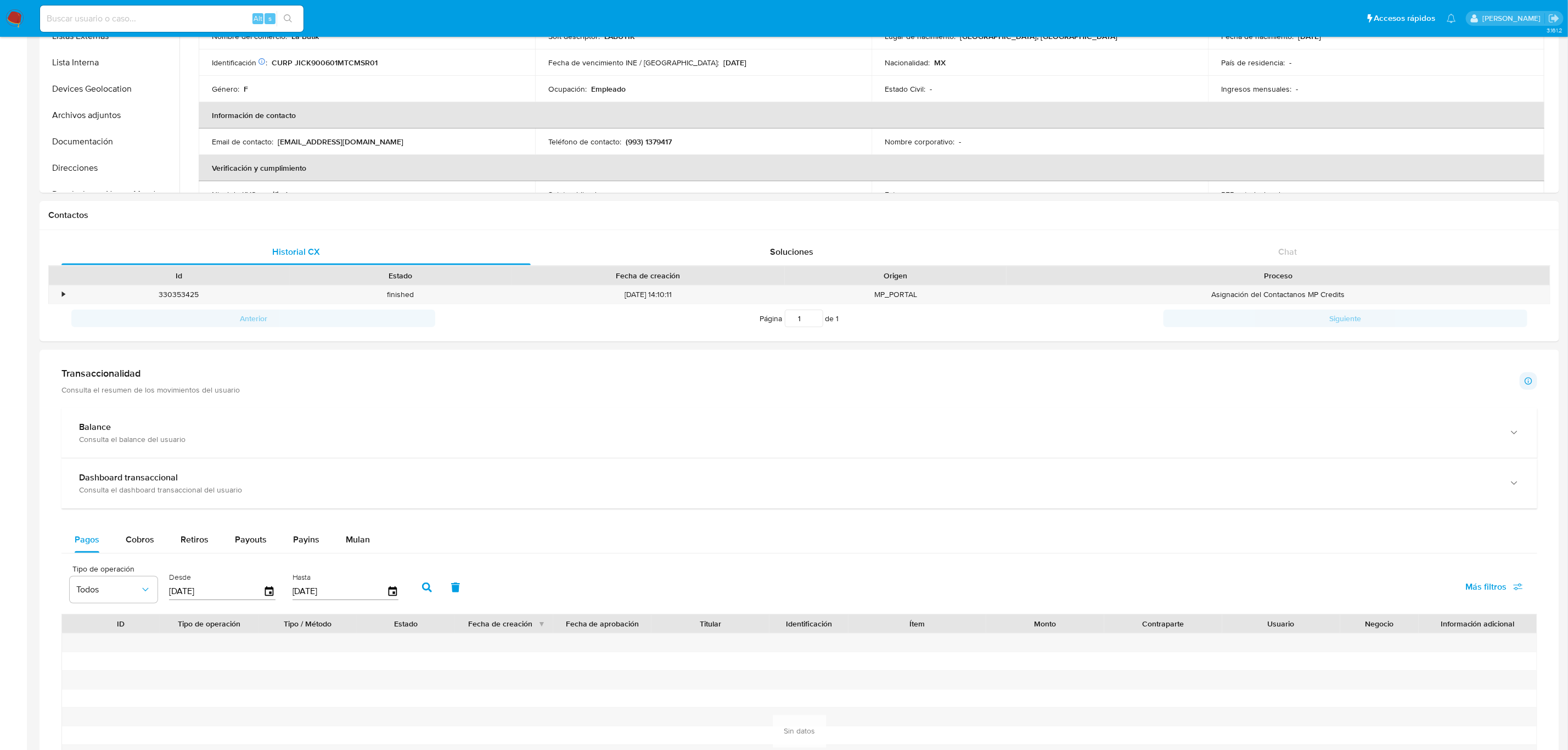
scroll to position [0, 0]
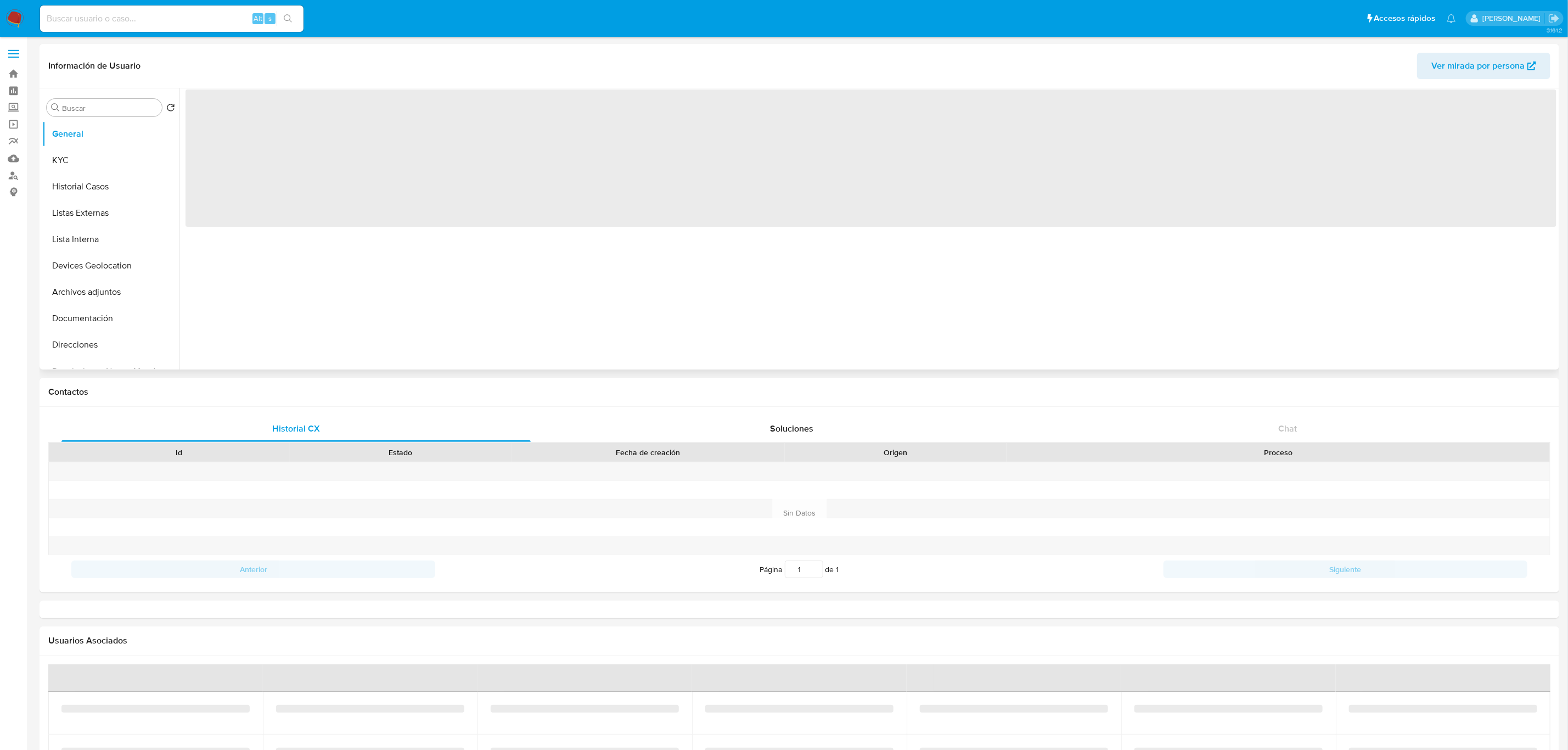
select select "10"
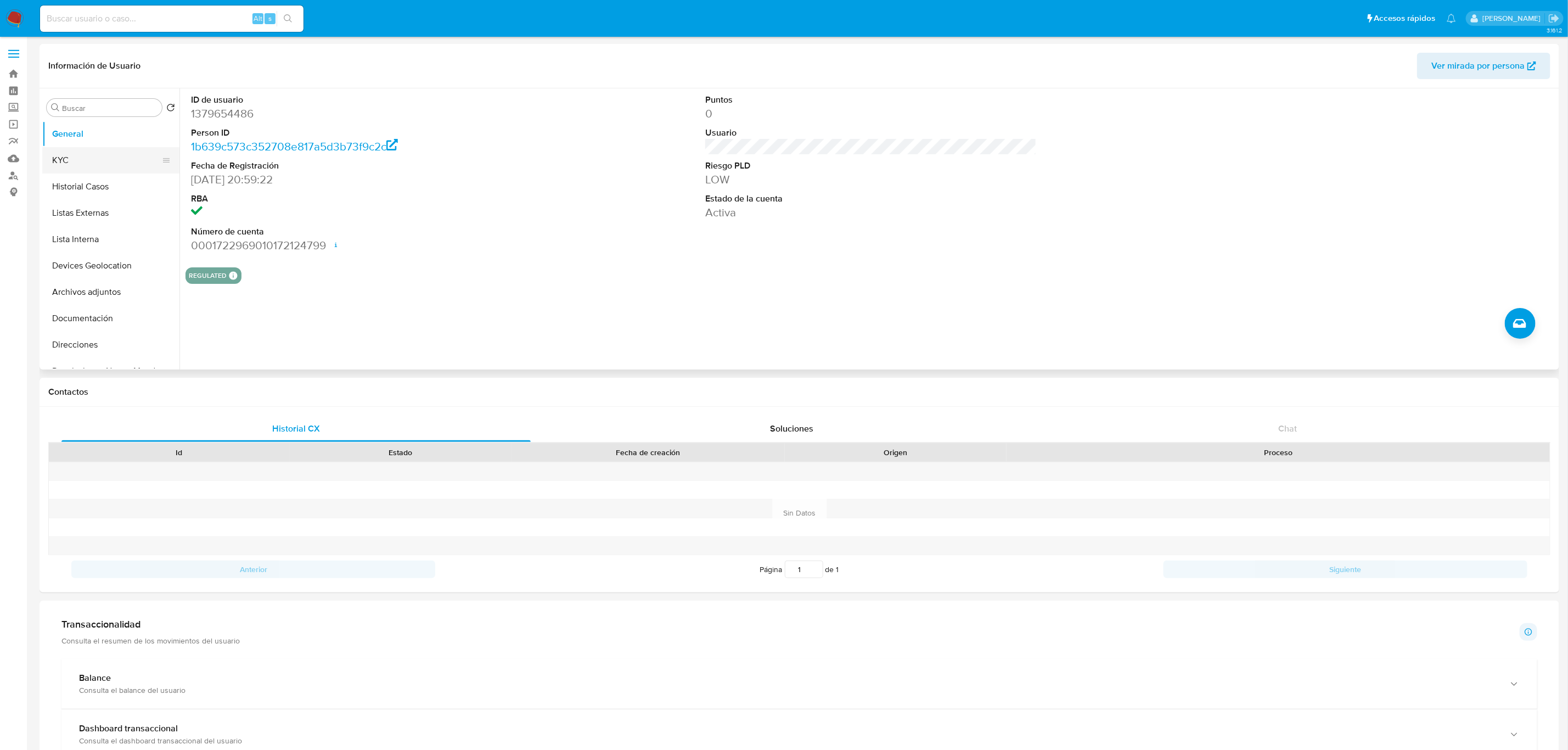
click at [93, 156] on button "KYC" at bounding box center [106, 160] width 128 height 26
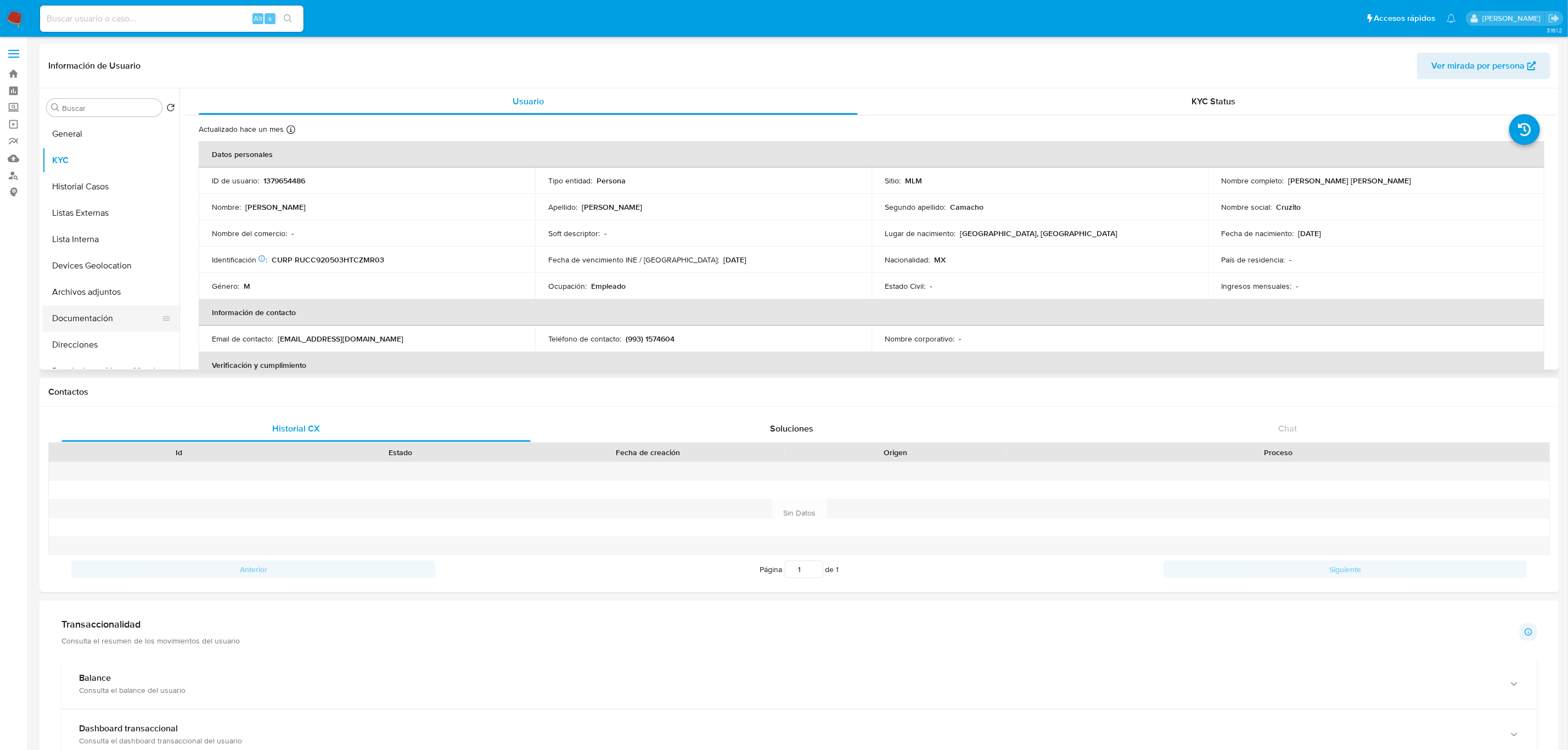
click at [126, 313] on button "Documentación" at bounding box center [106, 318] width 128 height 26
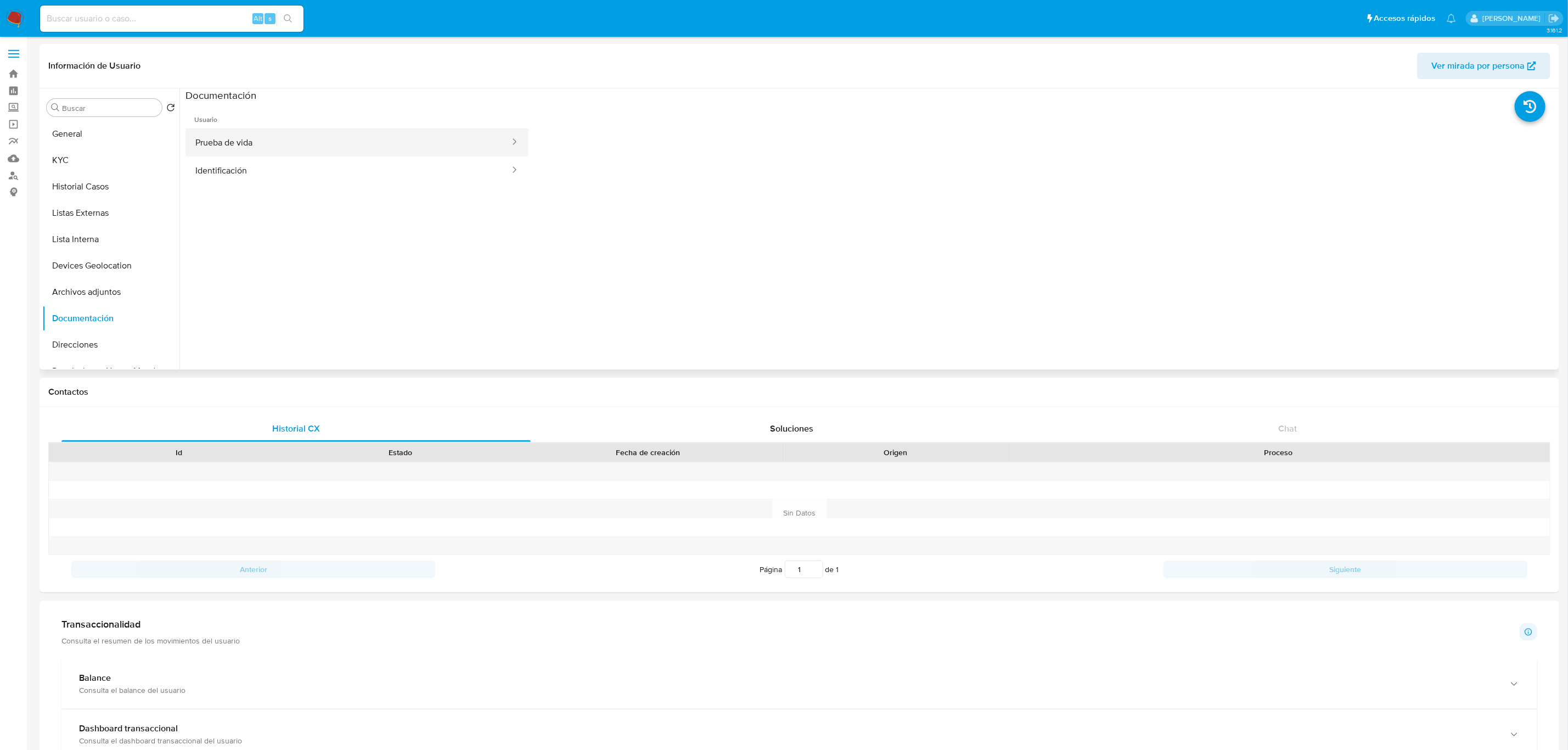
click at [372, 148] on button "Prueba de vida" at bounding box center [348, 142] width 326 height 28
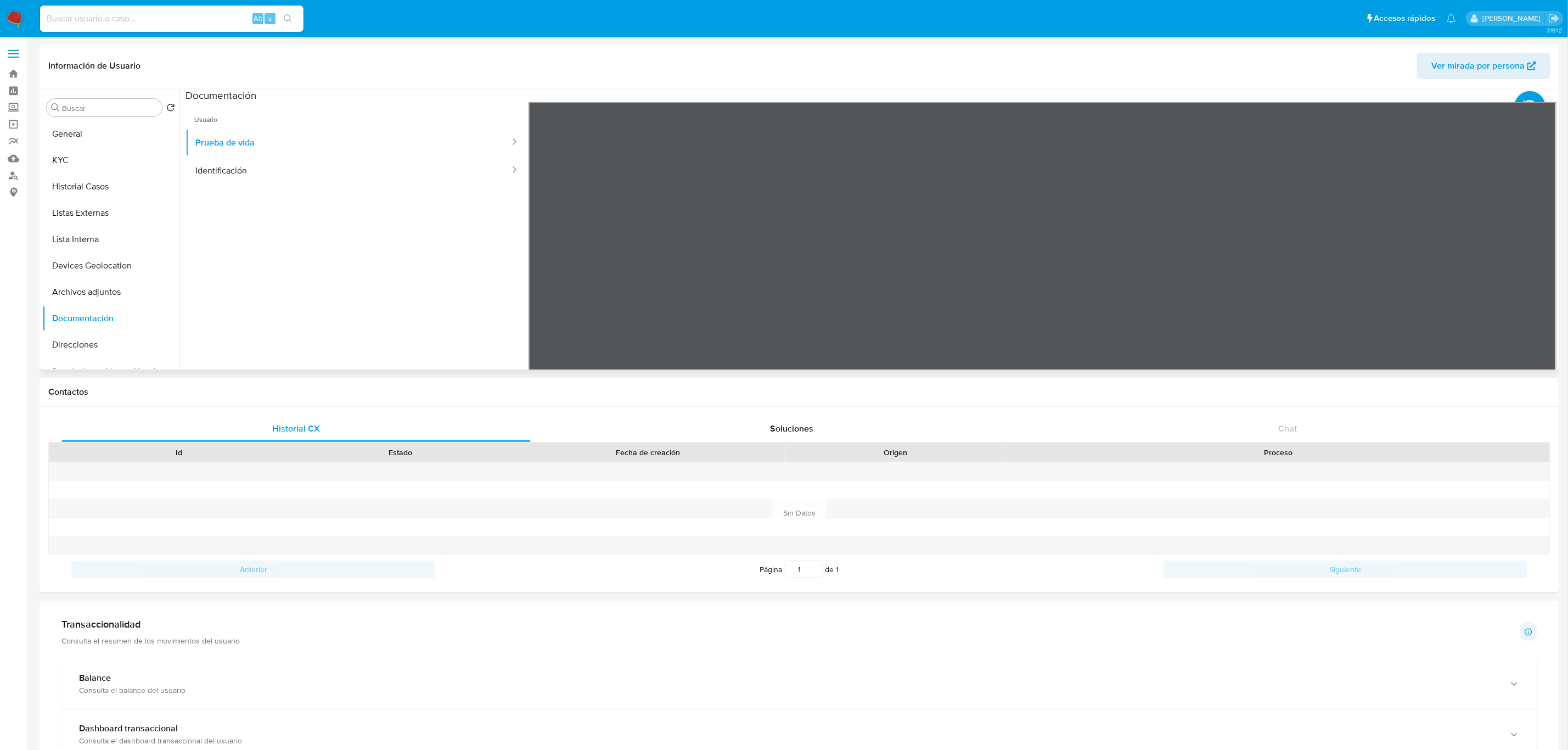
scroll to position [34, 0]
click at [286, 167] on button "Identificación" at bounding box center [348, 170] width 326 height 28
click at [89, 124] on button "General" at bounding box center [106, 134] width 128 height 26
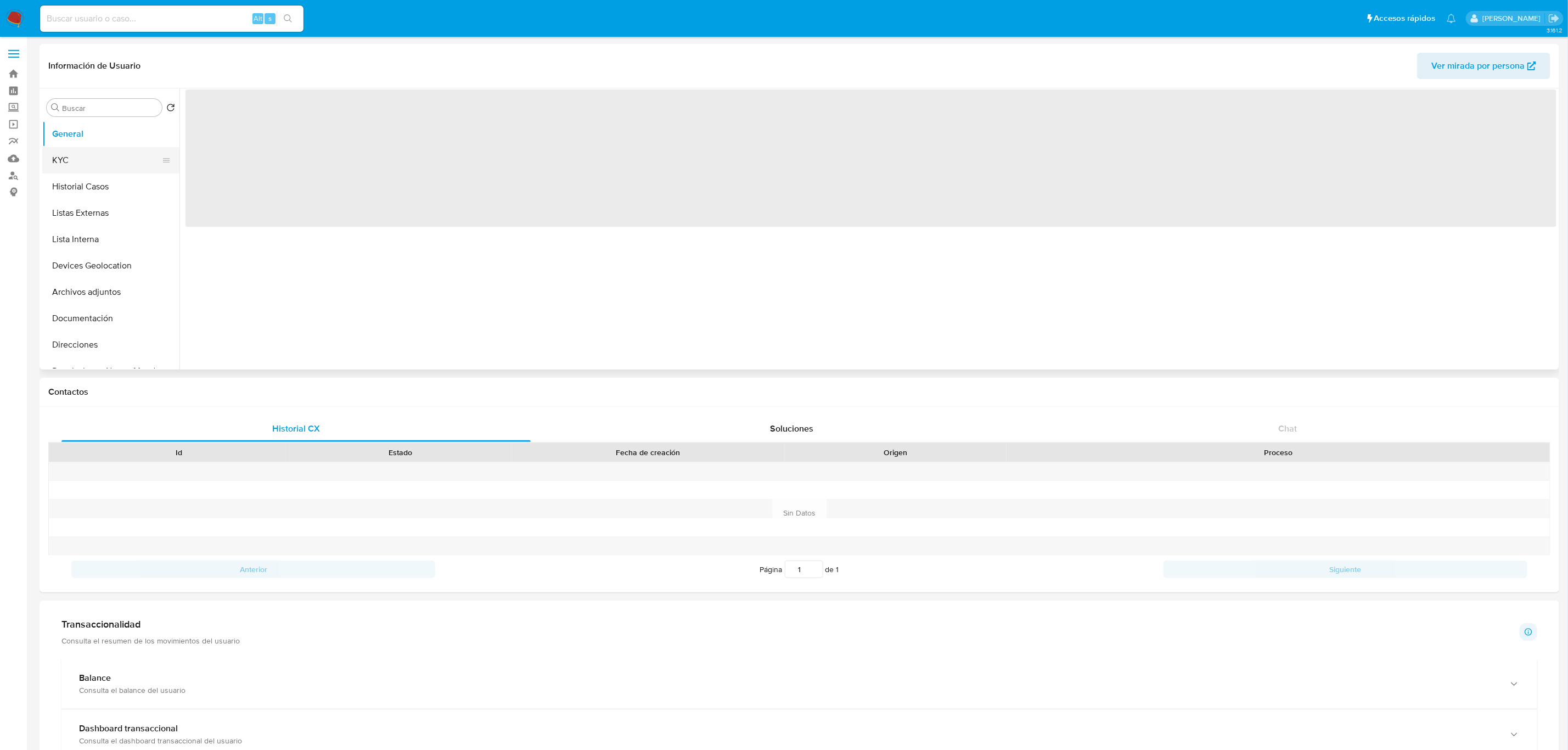
click at [92, 158] on button "KYC" at bounding box center [106, 160] width 128 height 26
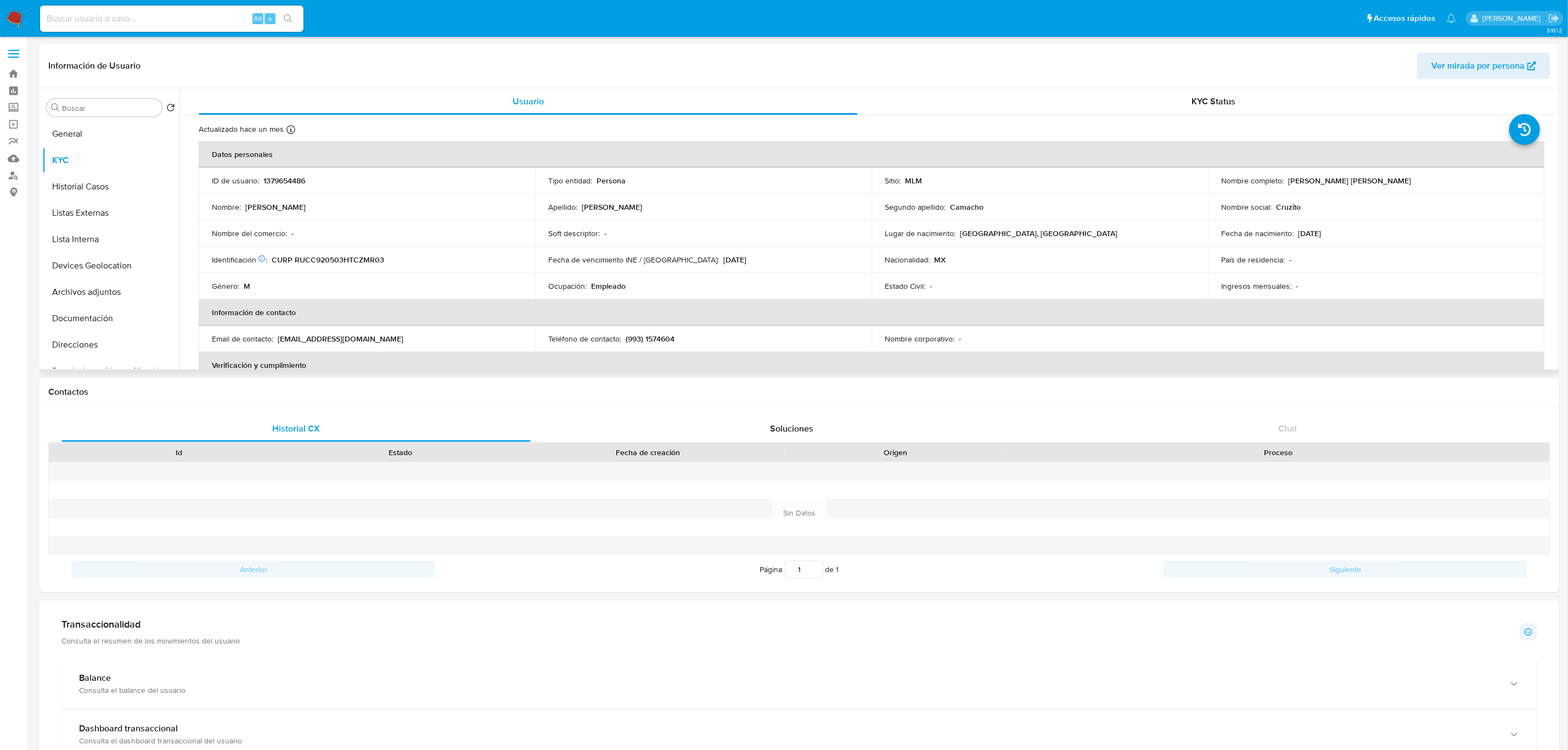
click at [292, 181] on p "1379654486" at bounding box center [284, 181] width 42 height 10
click at [298, 178] on p "1379654486" at bounding box center [284, 181] width 42 height 10
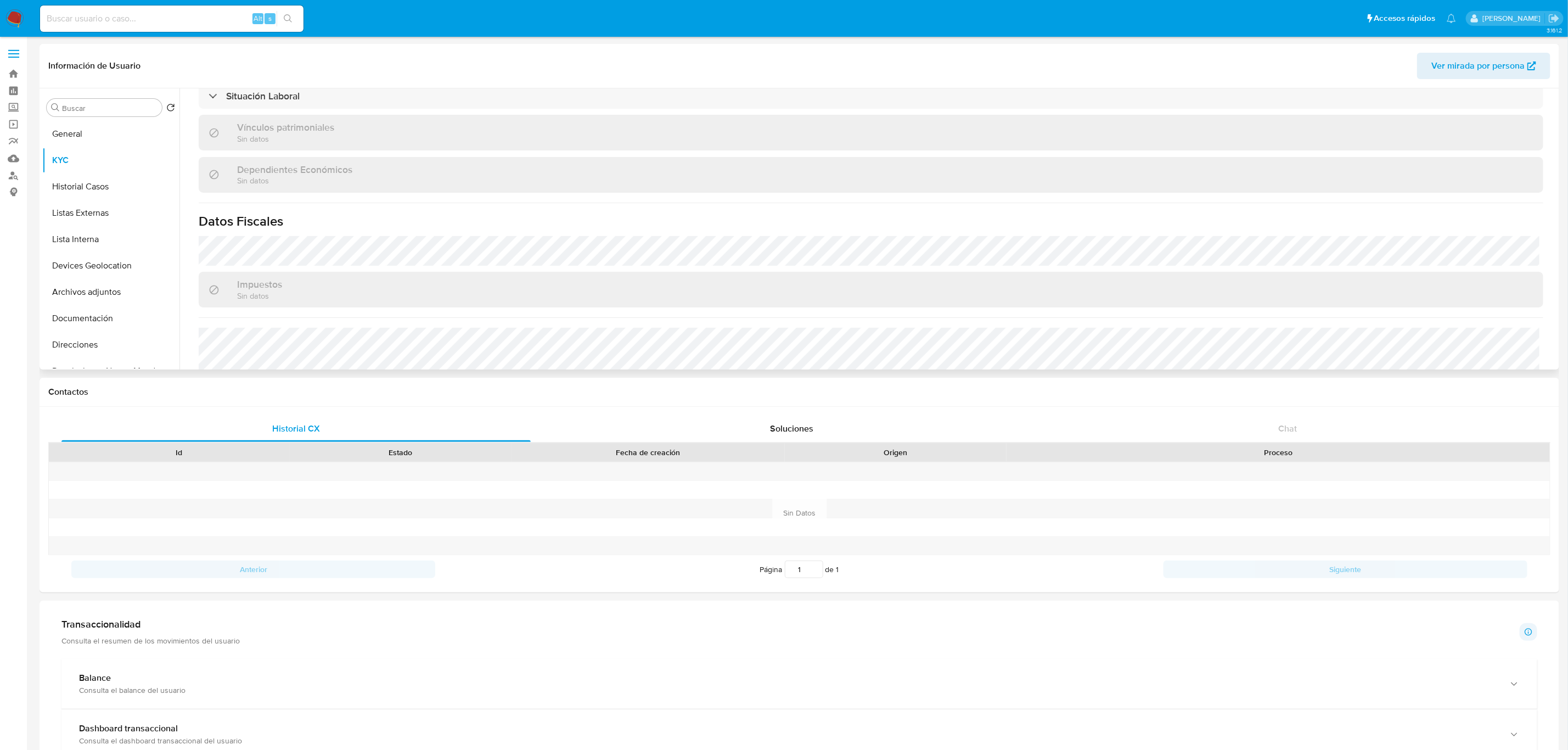
scroll to position [658, 0]
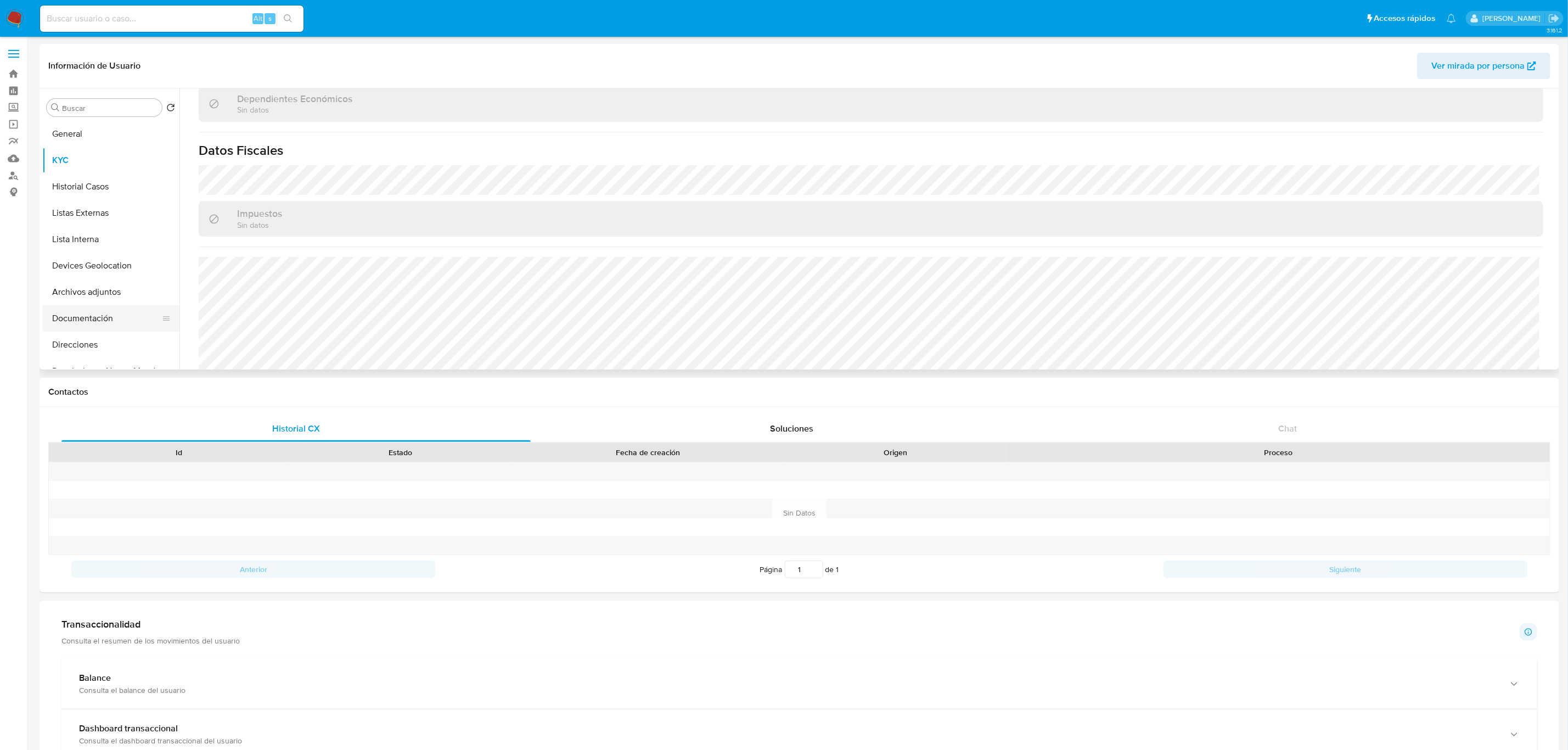
click at [101, 316] on button "Documentación" at bounding box center [106, 318] width 128 height 26
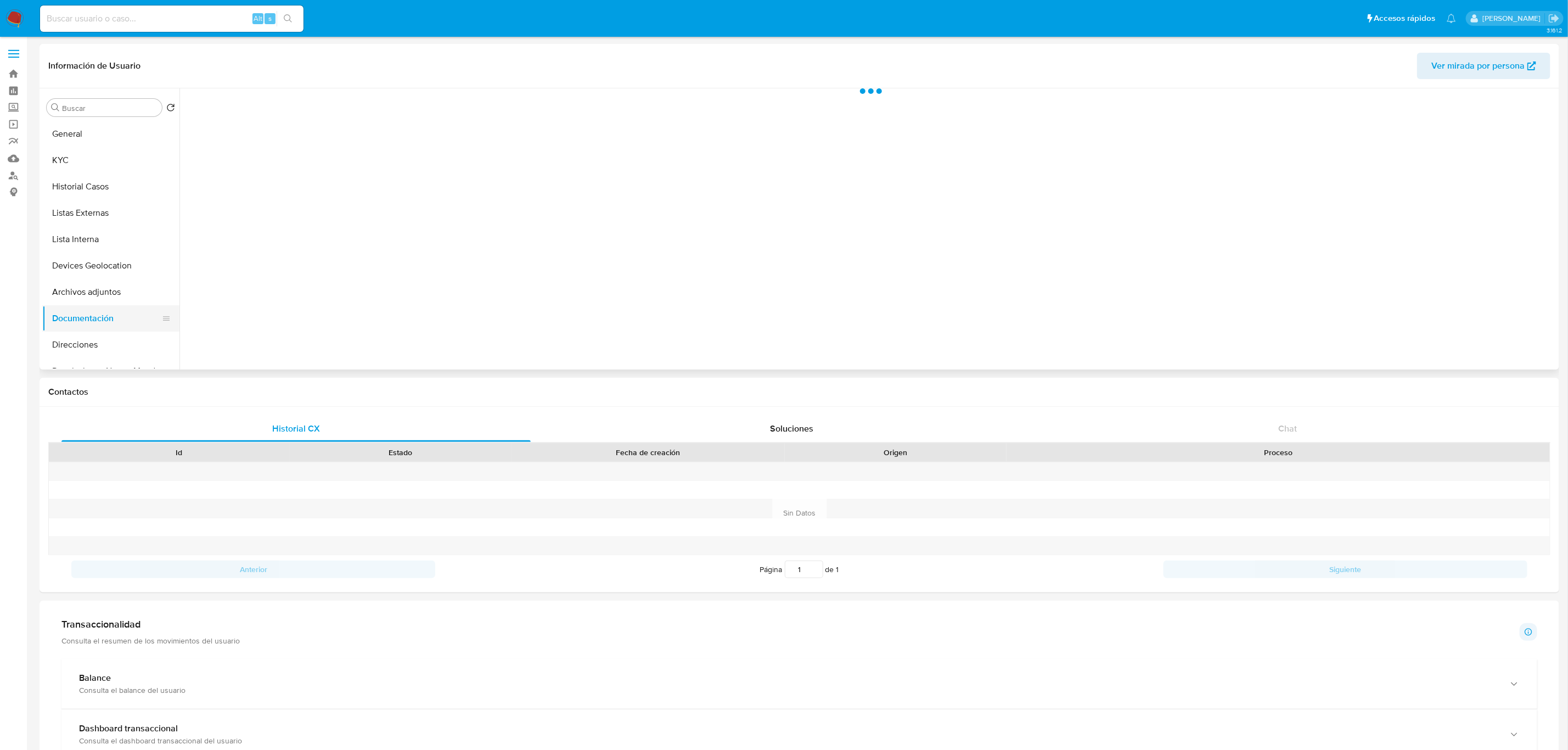
scroll to position [0, 0]
click at [371, 135] on button "Identificación" at bounding box center [348, 142] width 326 height 28
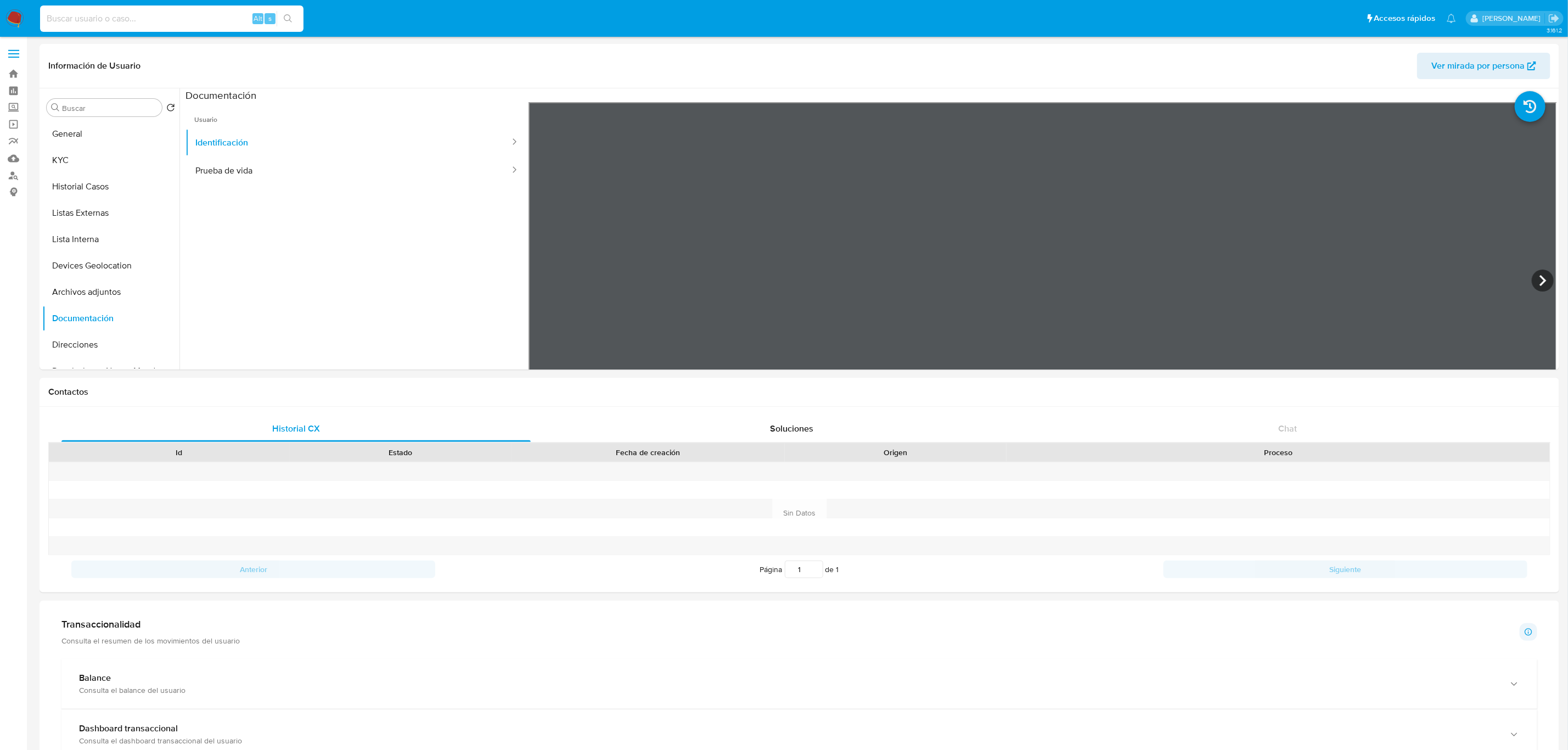
click at [214, 17] on input at bounding box center [171, 18] width 263 height 14
paste input "245714701"
type input "245714701"
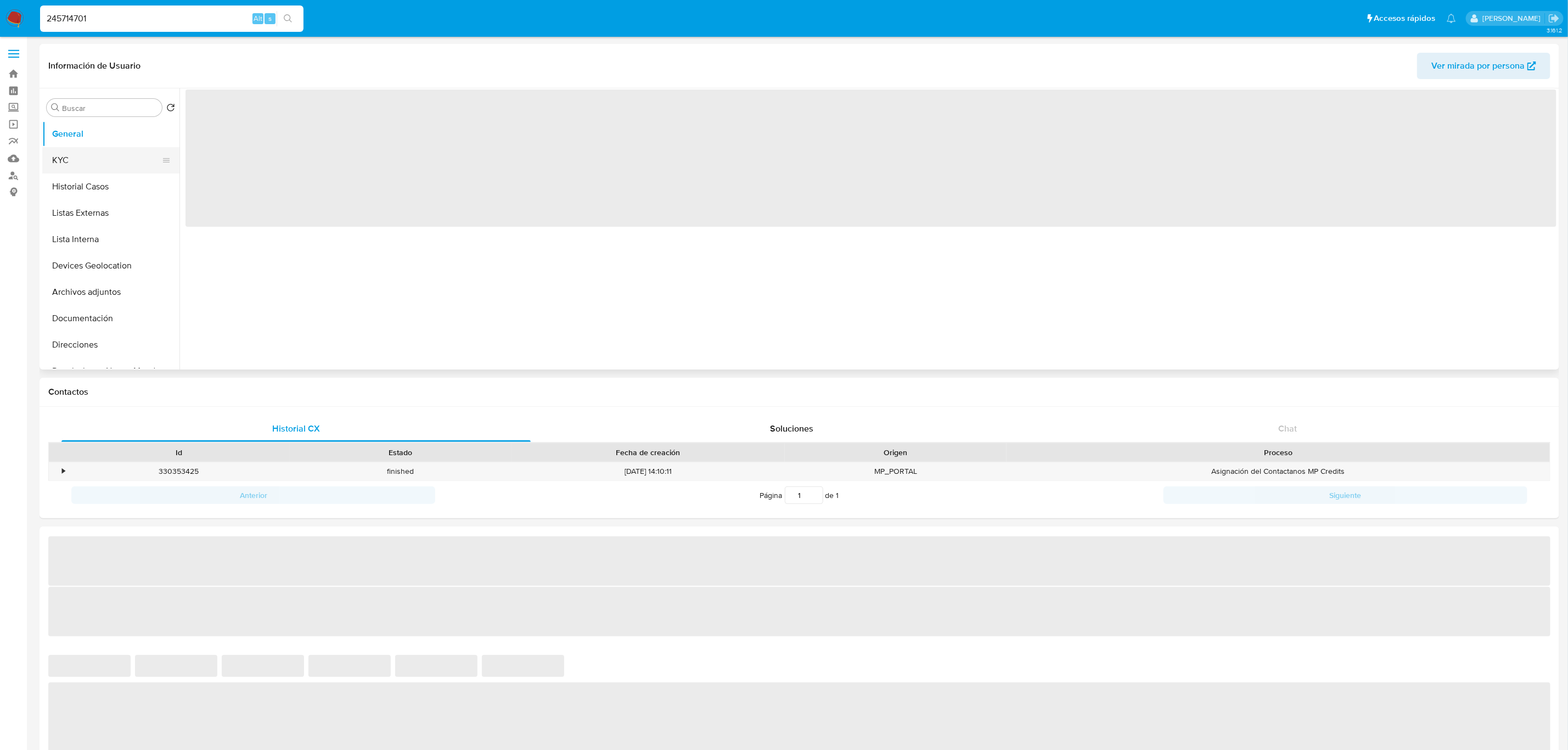
select select "10"
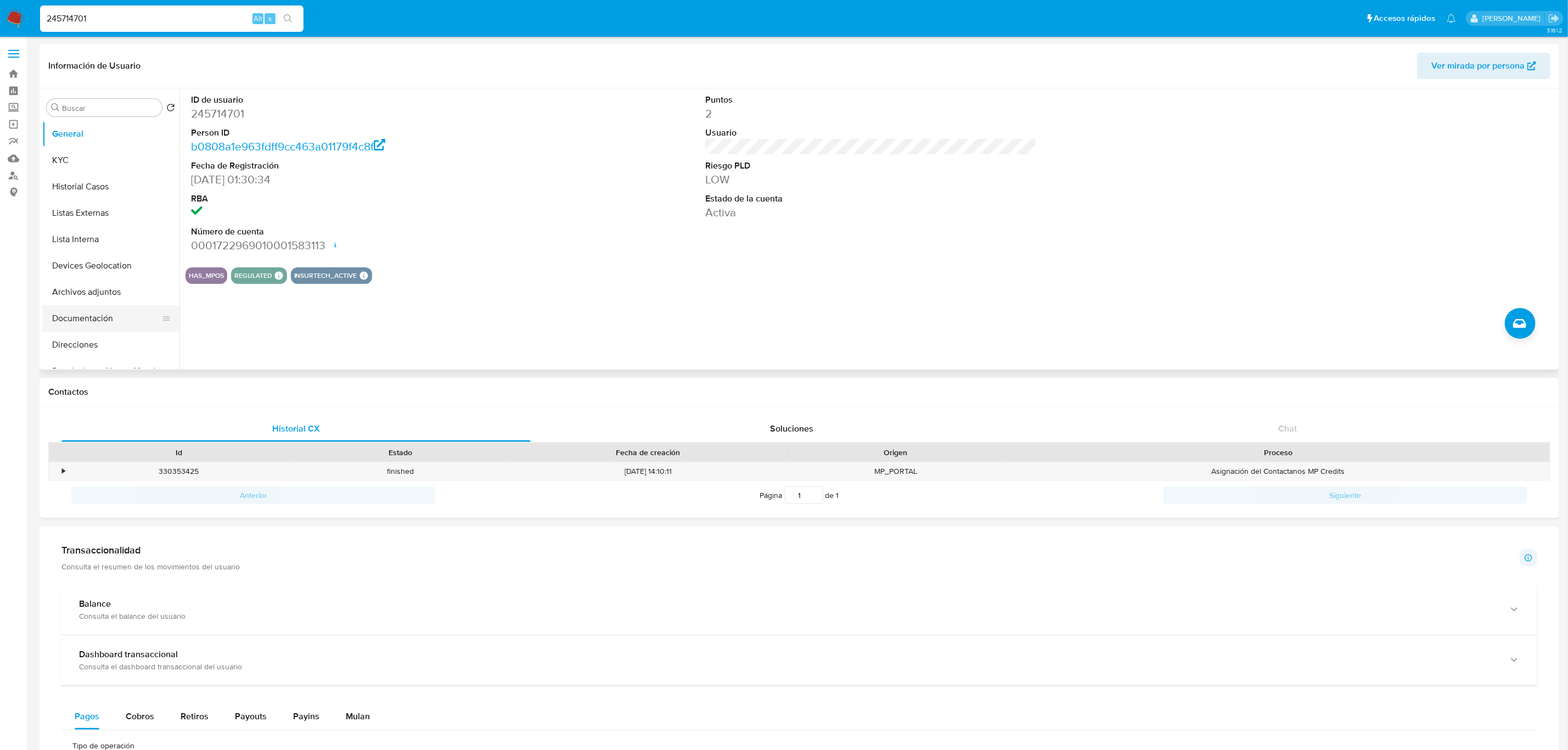
click at [97, 324] on button "Documentación" at bounding box center [106, 318] width 128 height 26
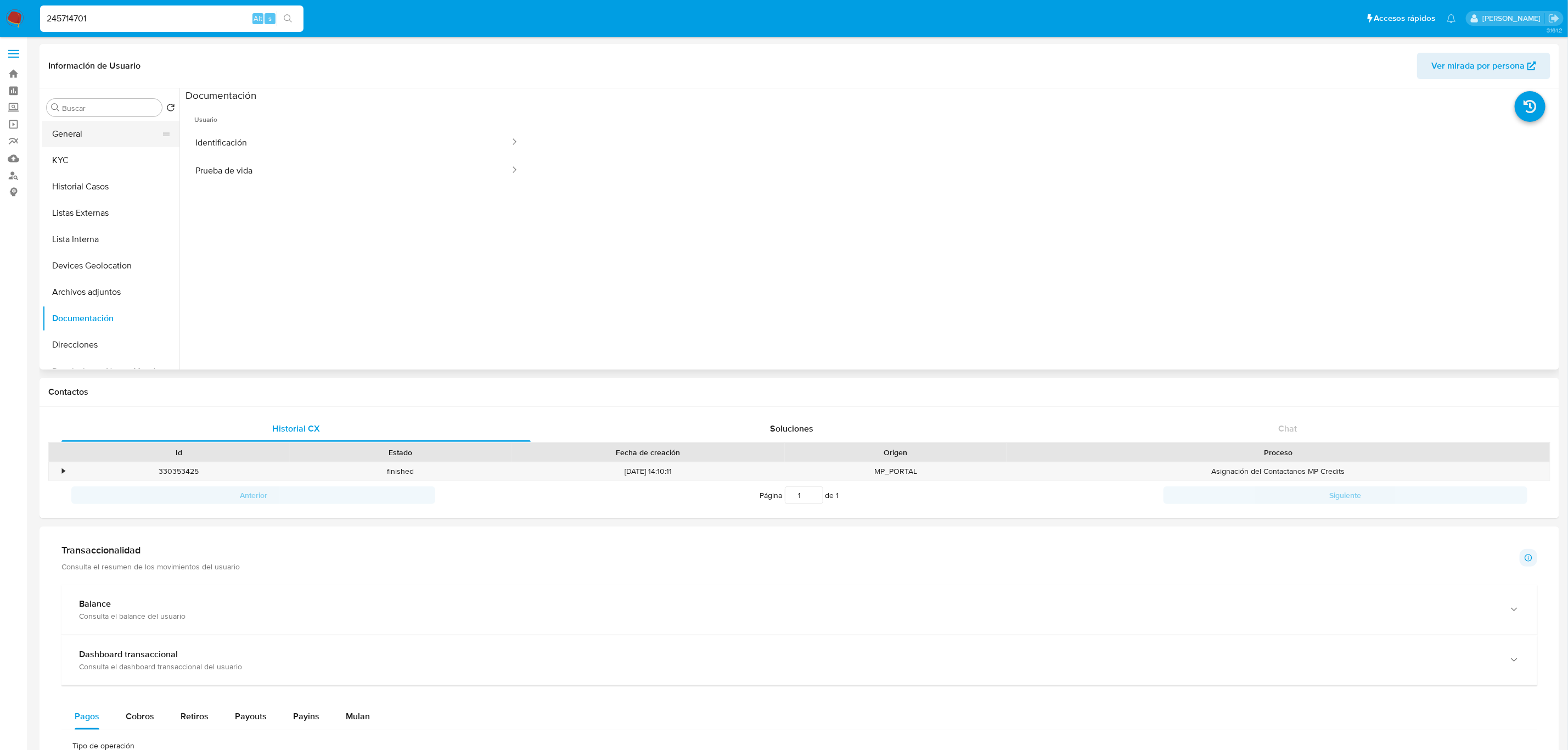
click at [91, 143] on button "General" at bounding box center [106, 134] width 128 height 26
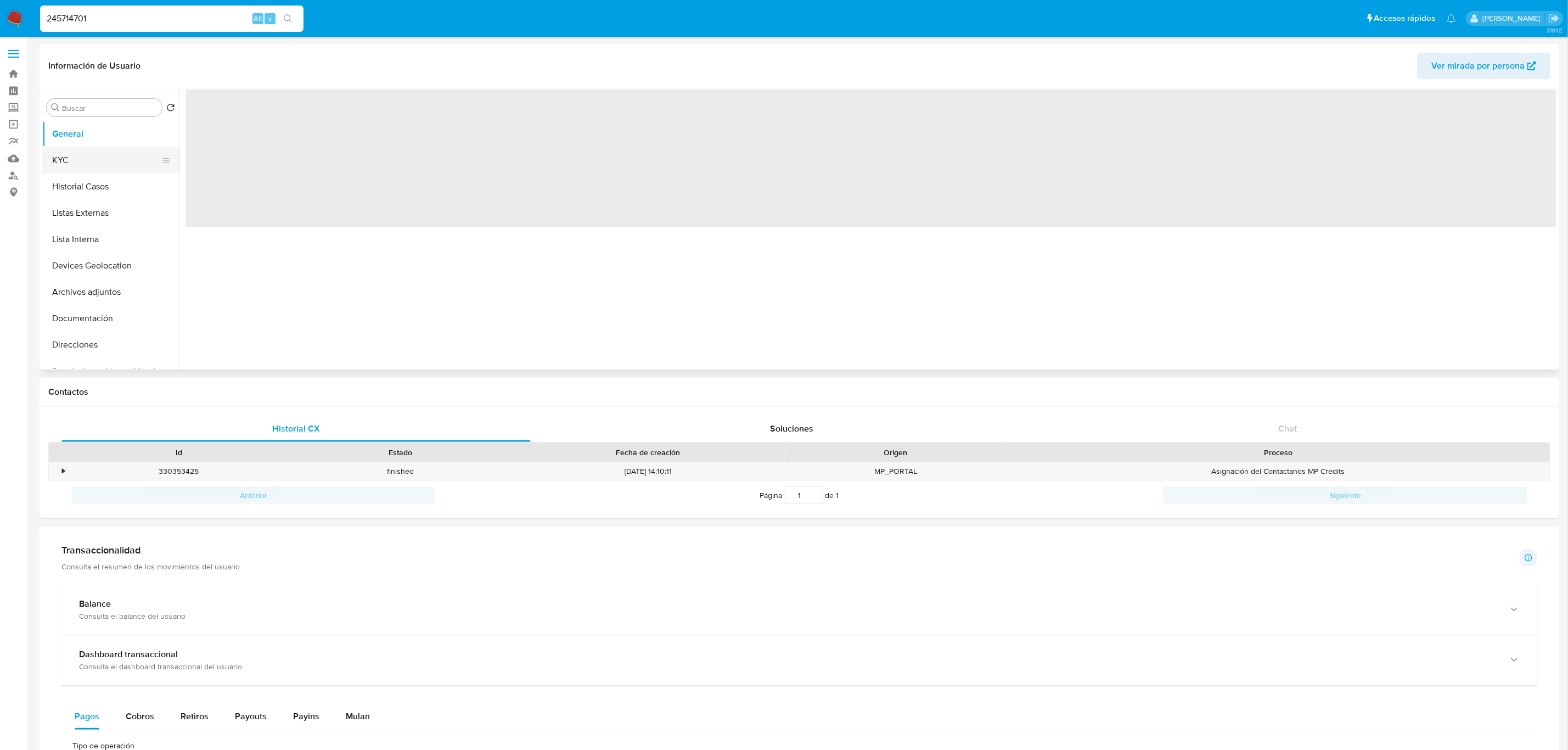
click at [91, 154] on button "KYC" at bounding box center [106, 160] width 128 height 26
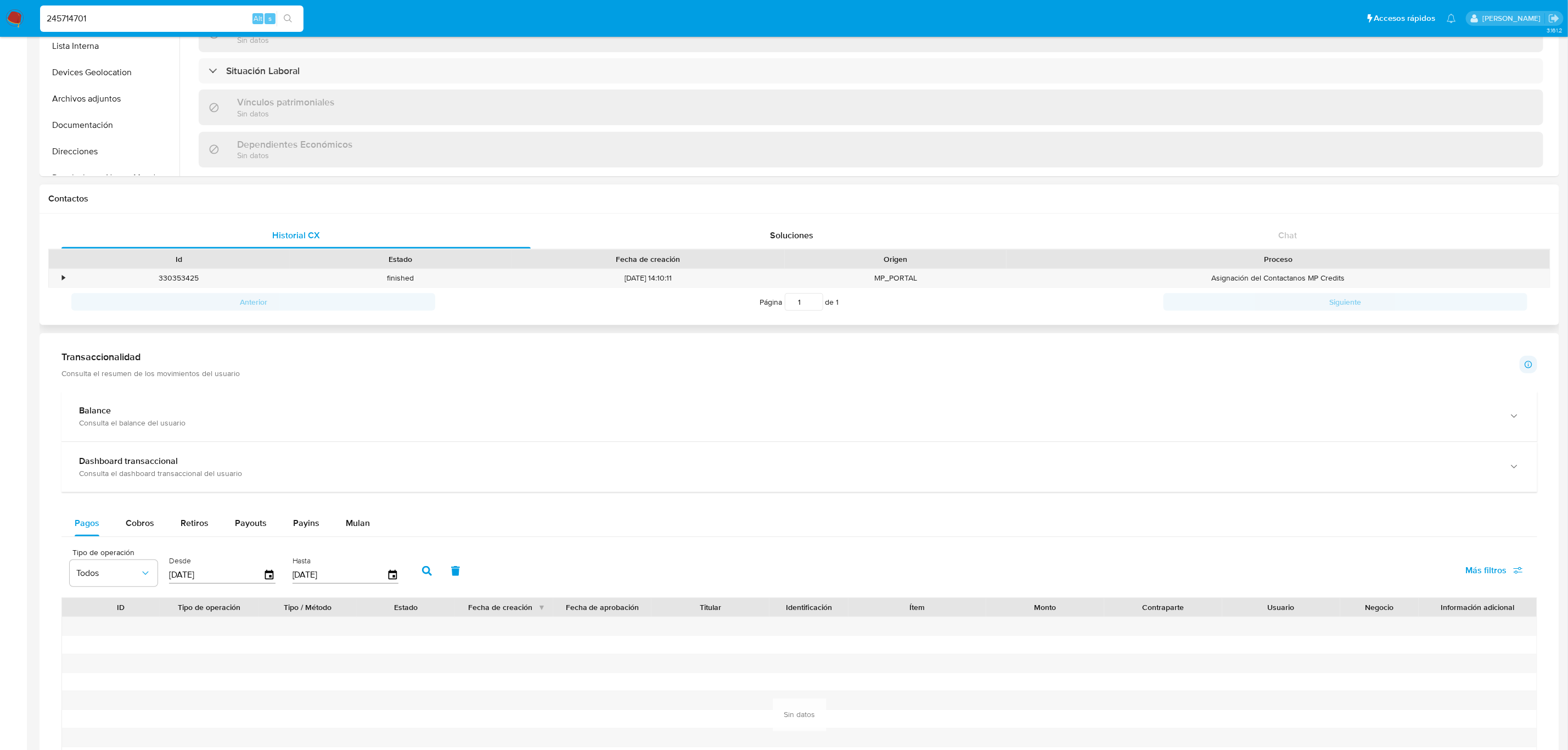
scroll to position [82, 0]
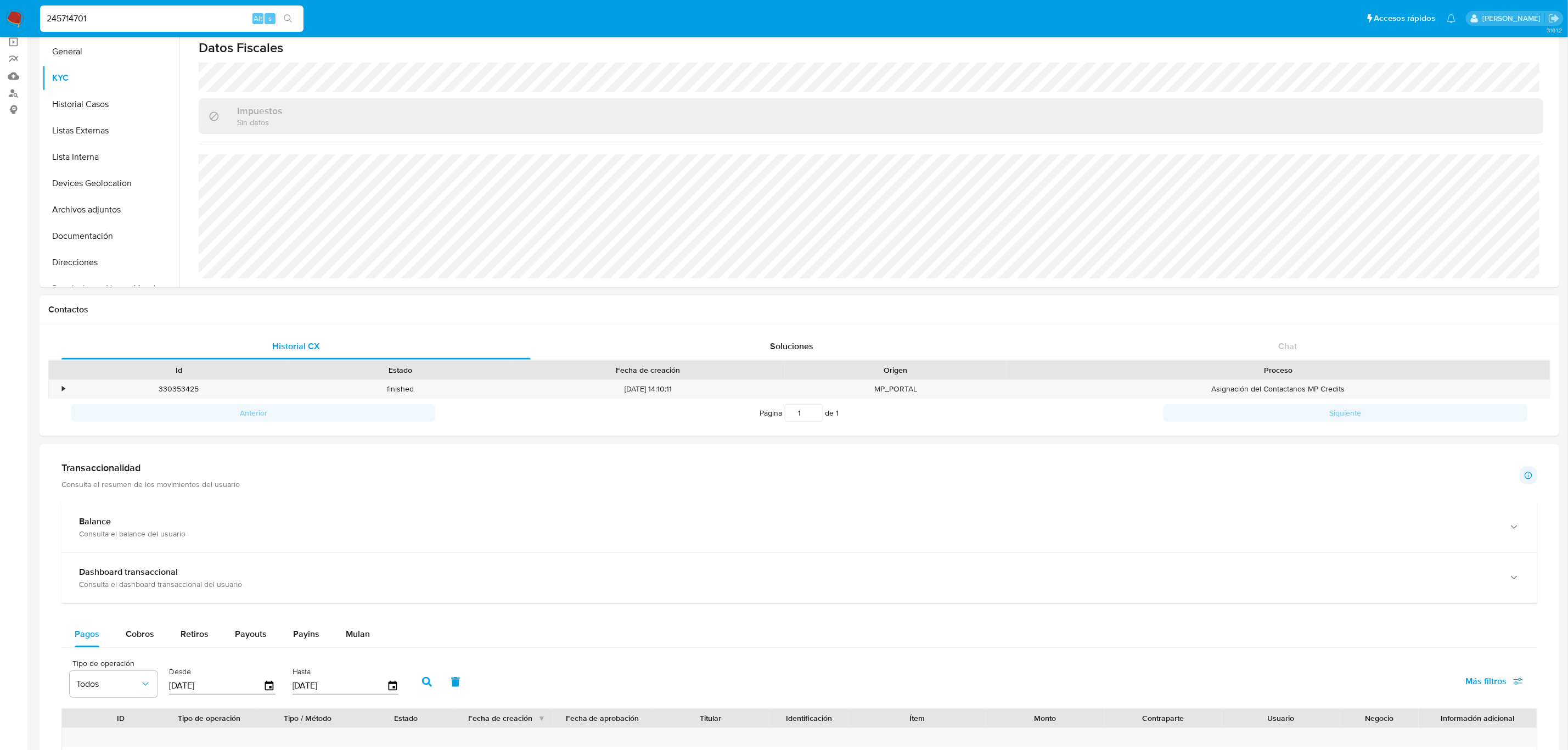
click at [212, 18] on input "245714701" at bounding box center [171, 18] width 263 height 14
paste input "1659092431"
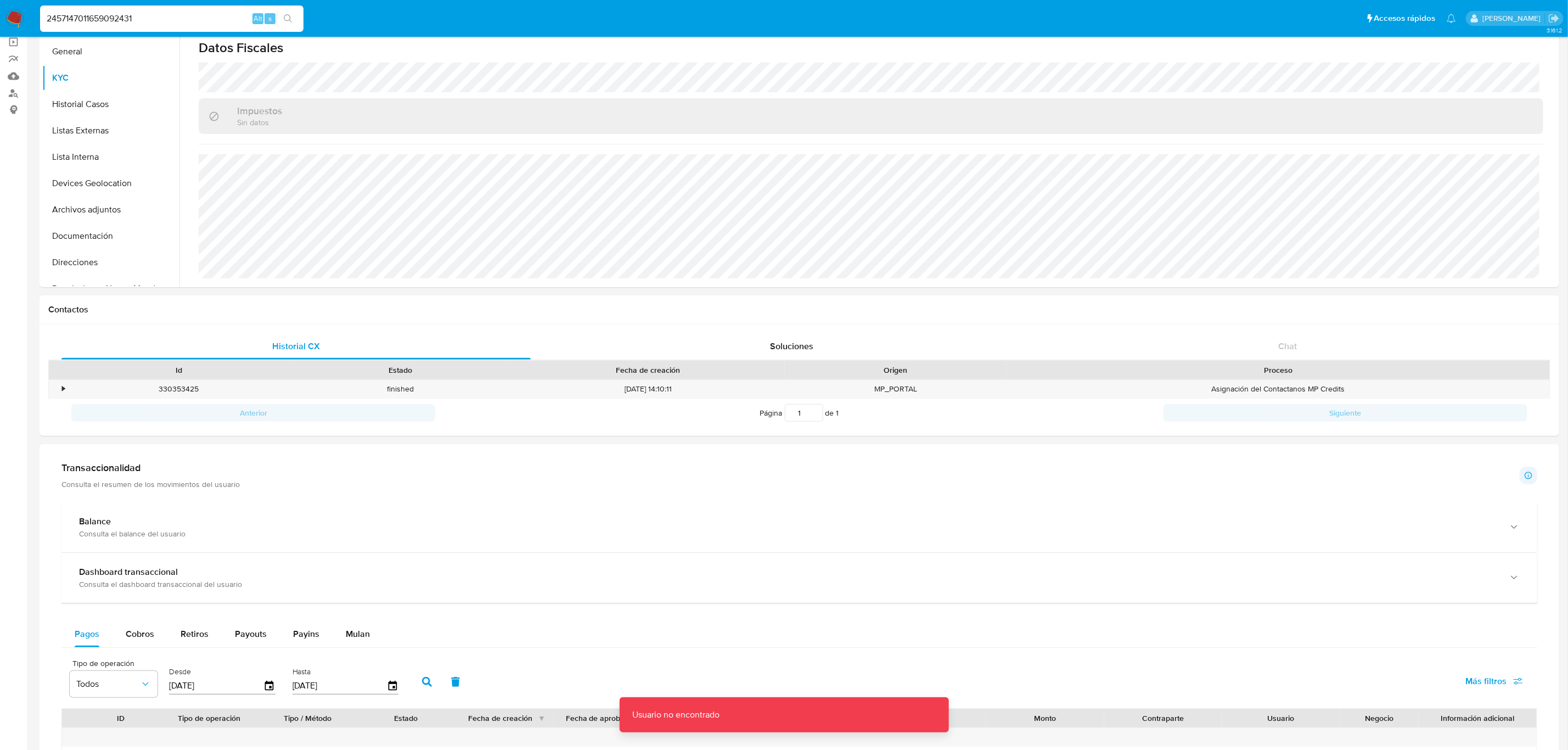
click at [209, 22] on input "2457147011659092431" at bounding box center [171, 18] width 263 height 14
click at [208, 22] on input "2457147011659092431" at bounding box center [171, 18] width 263 height 14
paste input
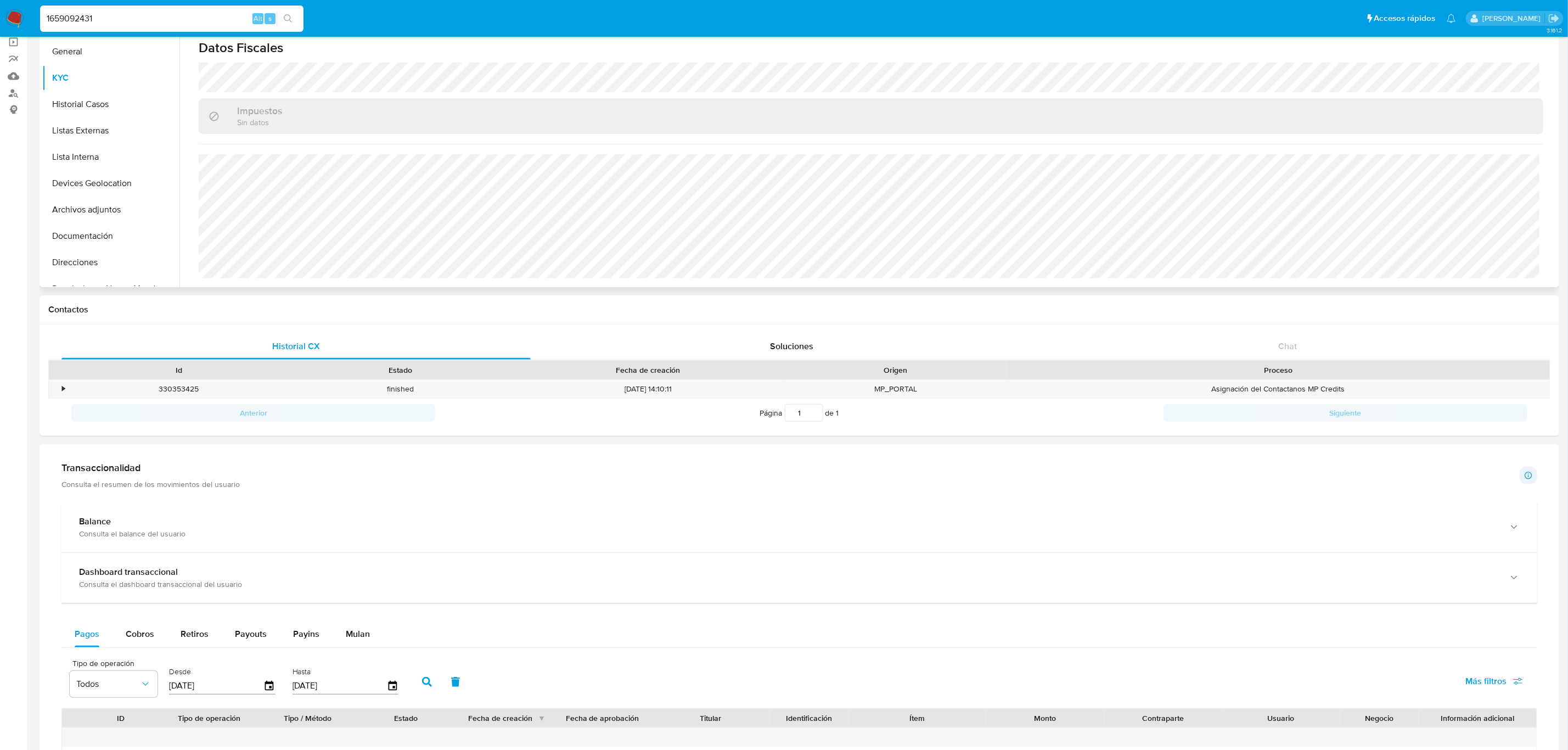
type input "1659092431"
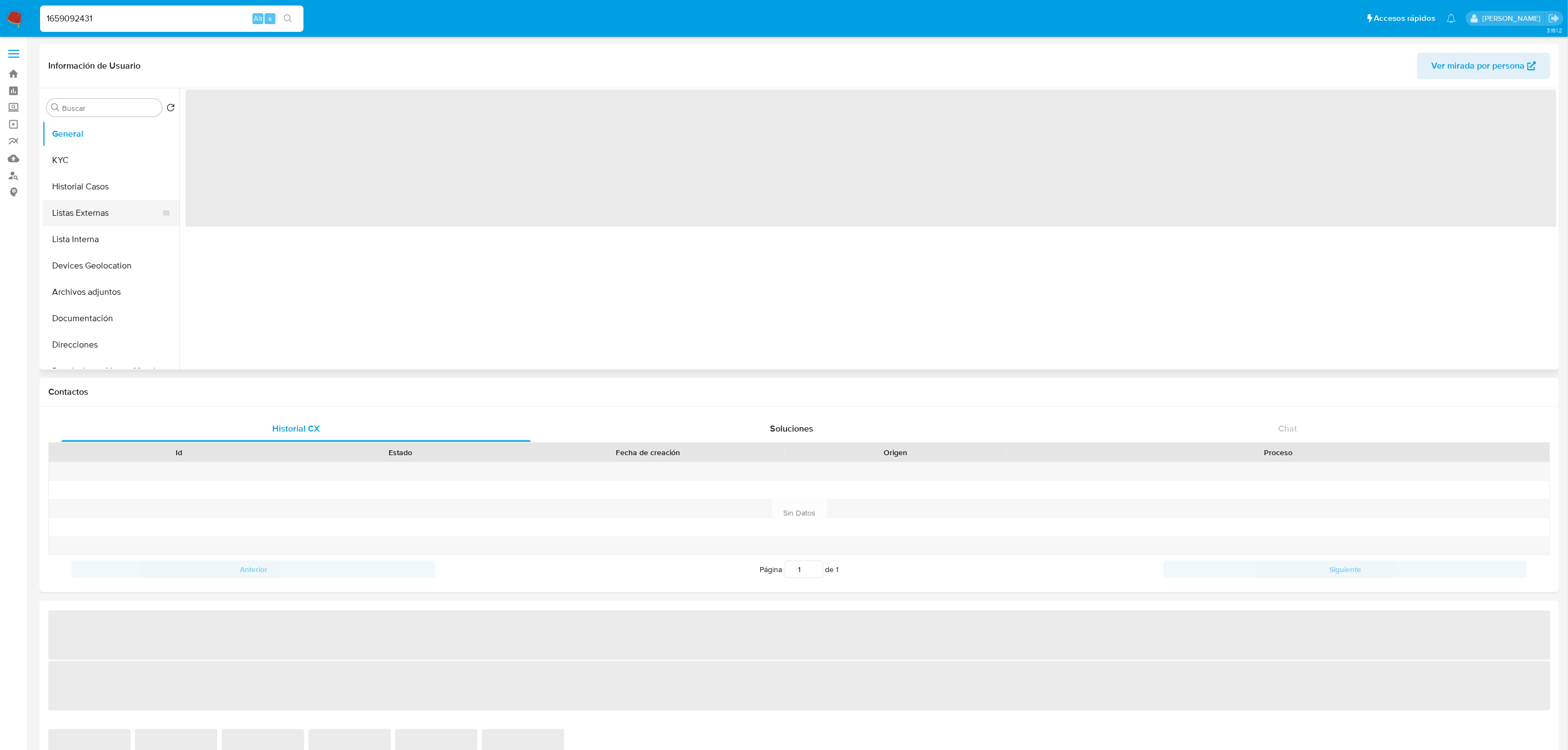
select select "10"
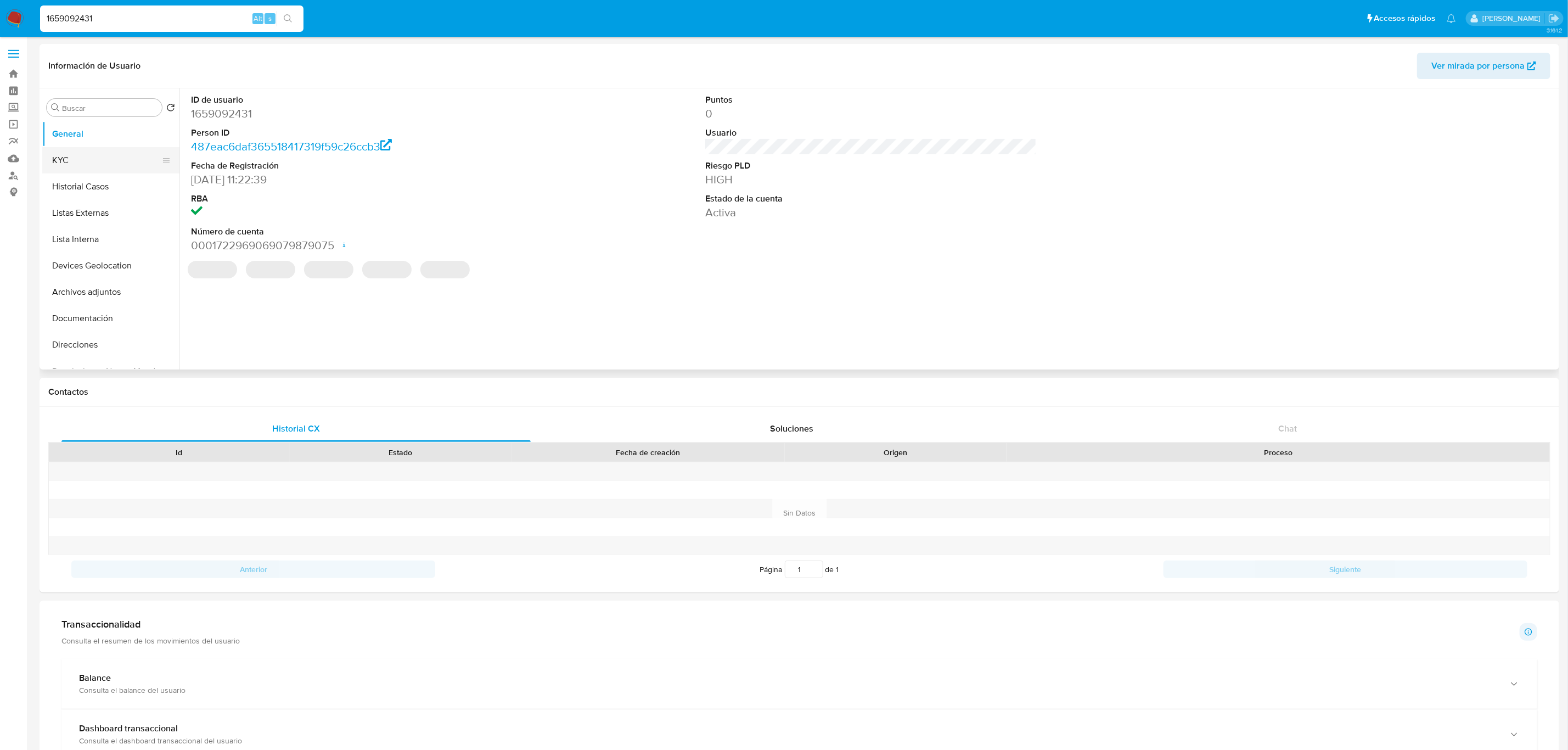
click at [89, 157] on button "KYC" at bounding box center [106, 160] width 128 height 26
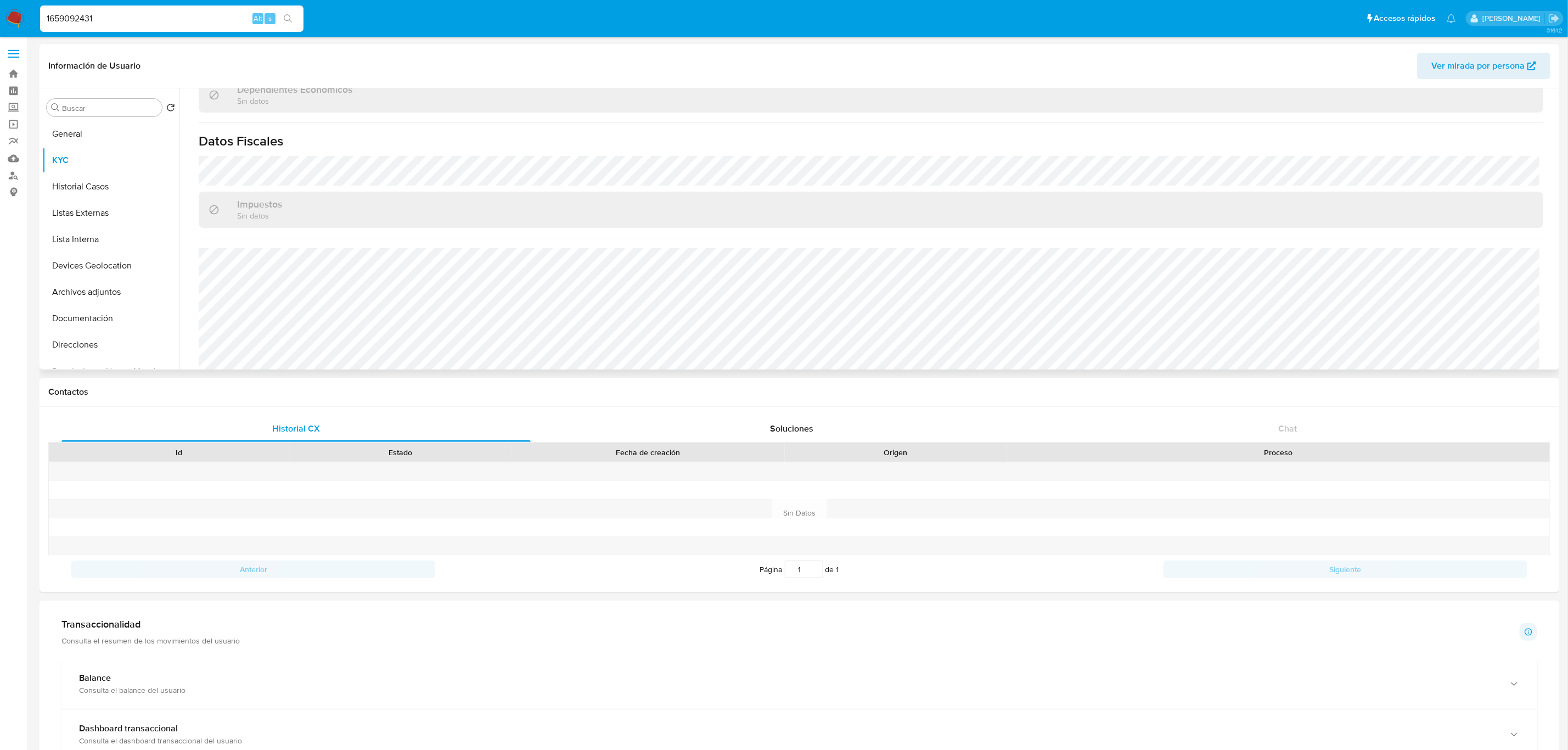
scroll to position [658, 0]
click at [134, 21] on input "1659092431" at bounding box center [171, 18] width 263 height 14
paste input "474740584"
type input "1474740584"
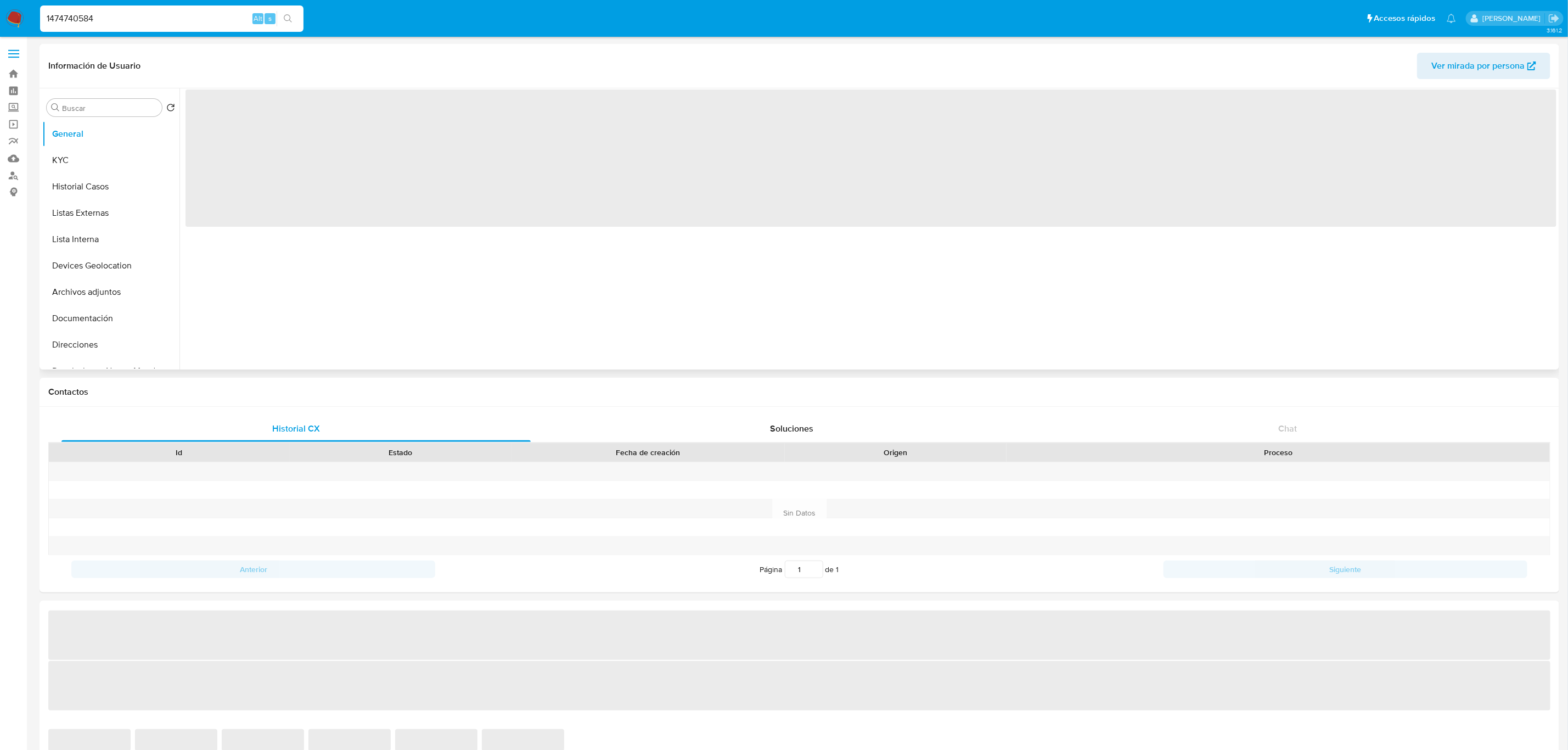
select select "10"
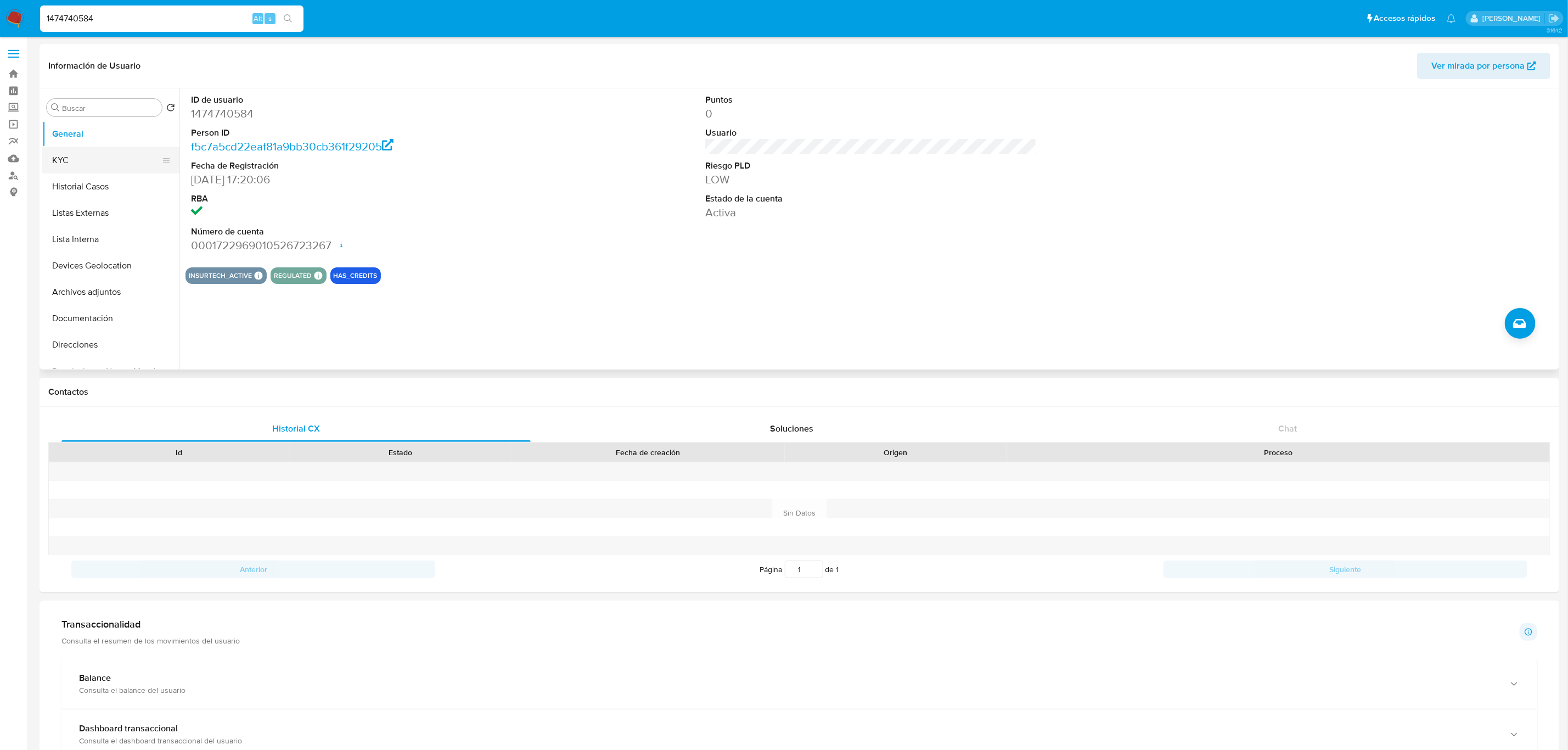
click at [84, 154] on button "KYC" at bounding box center [106, 160] width 128 height 26
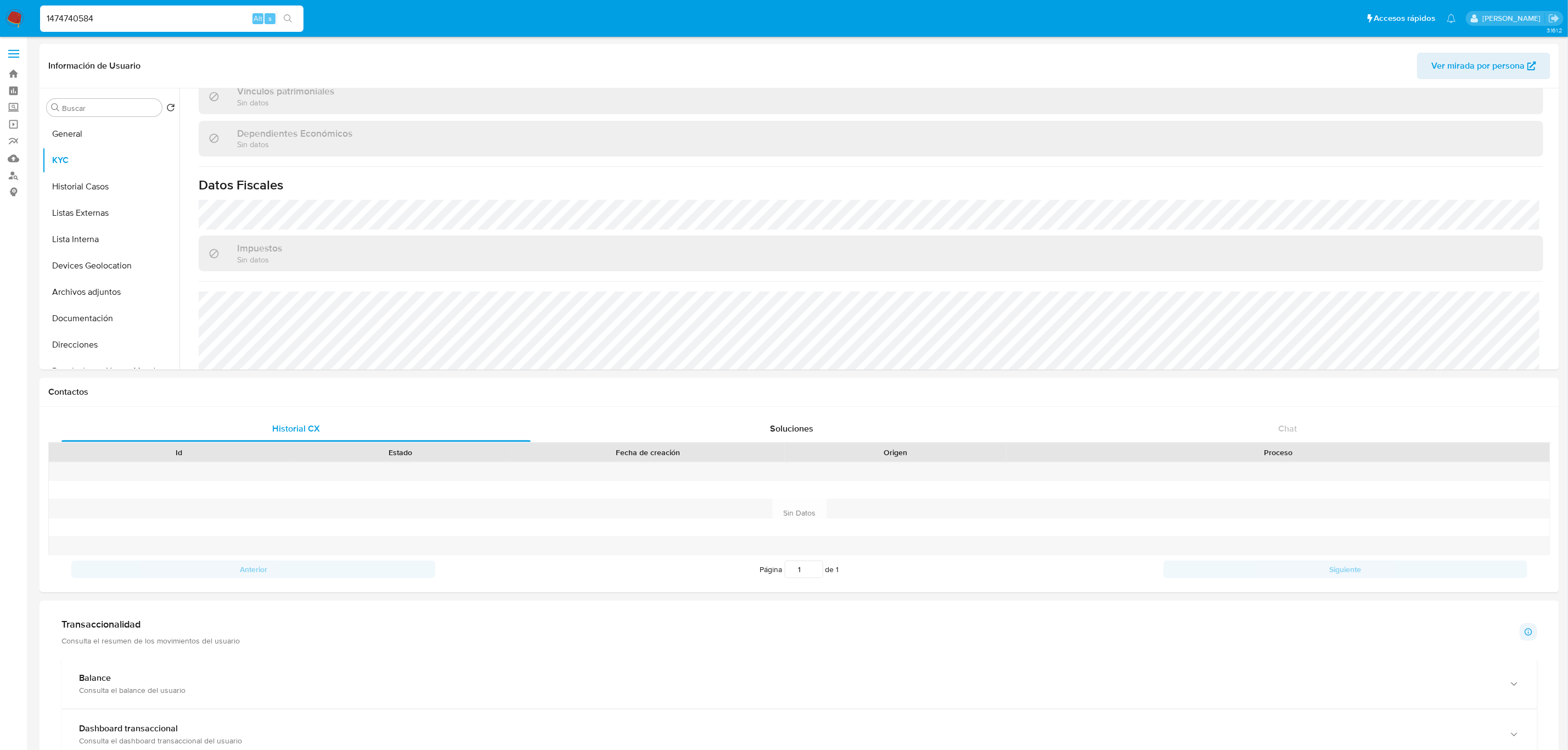
scroll to position [679, 0]
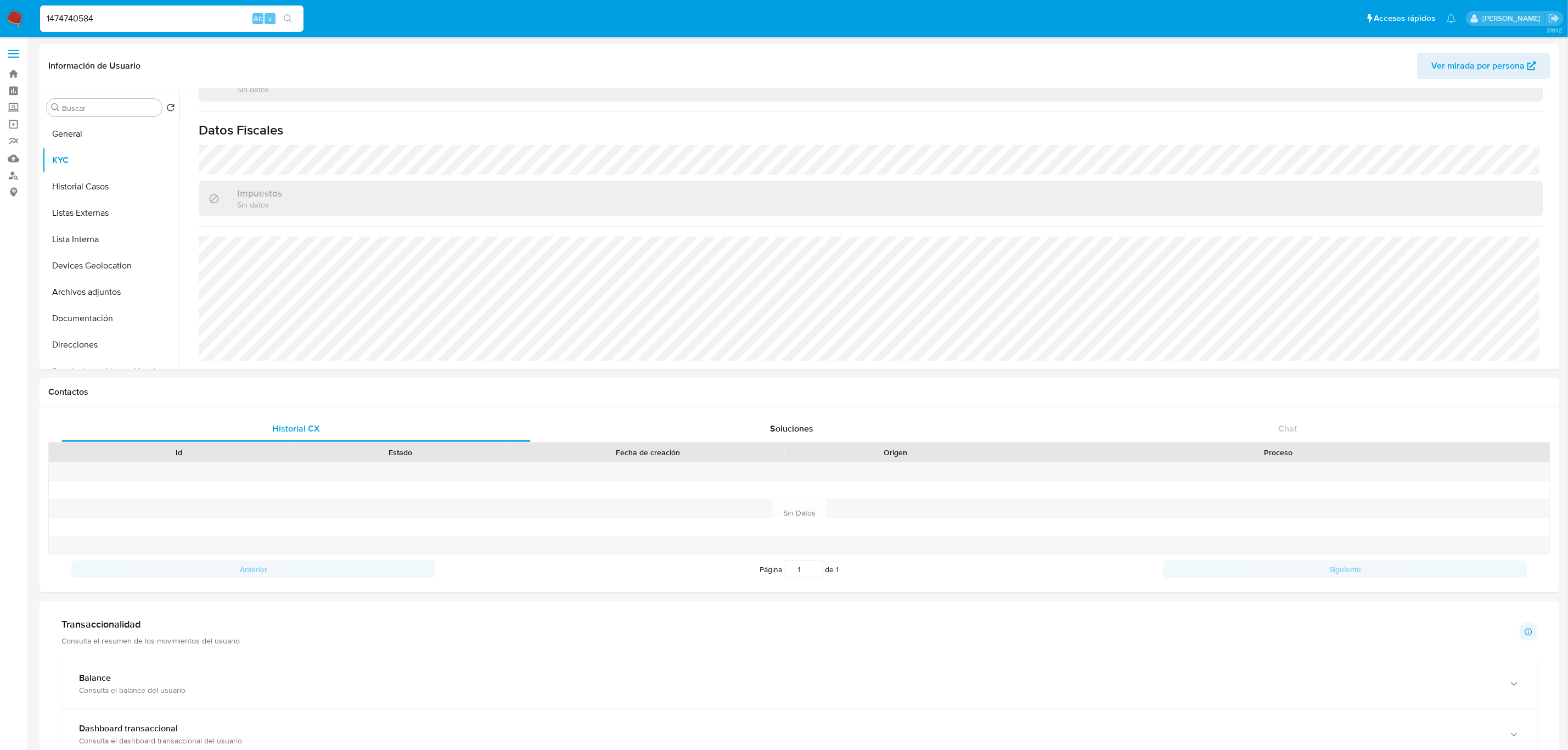
click at [190, 28] on div "1474740584 Alt s" at bounding box center [171, 19] width 263 height 26
click at [192, 28] on div "1474740584 Alt s" at bounding box center [171, 19] width 263 height 26
click at [194, 15] on input "1474740584" at bounding box center [171, 18] width 263 height 14
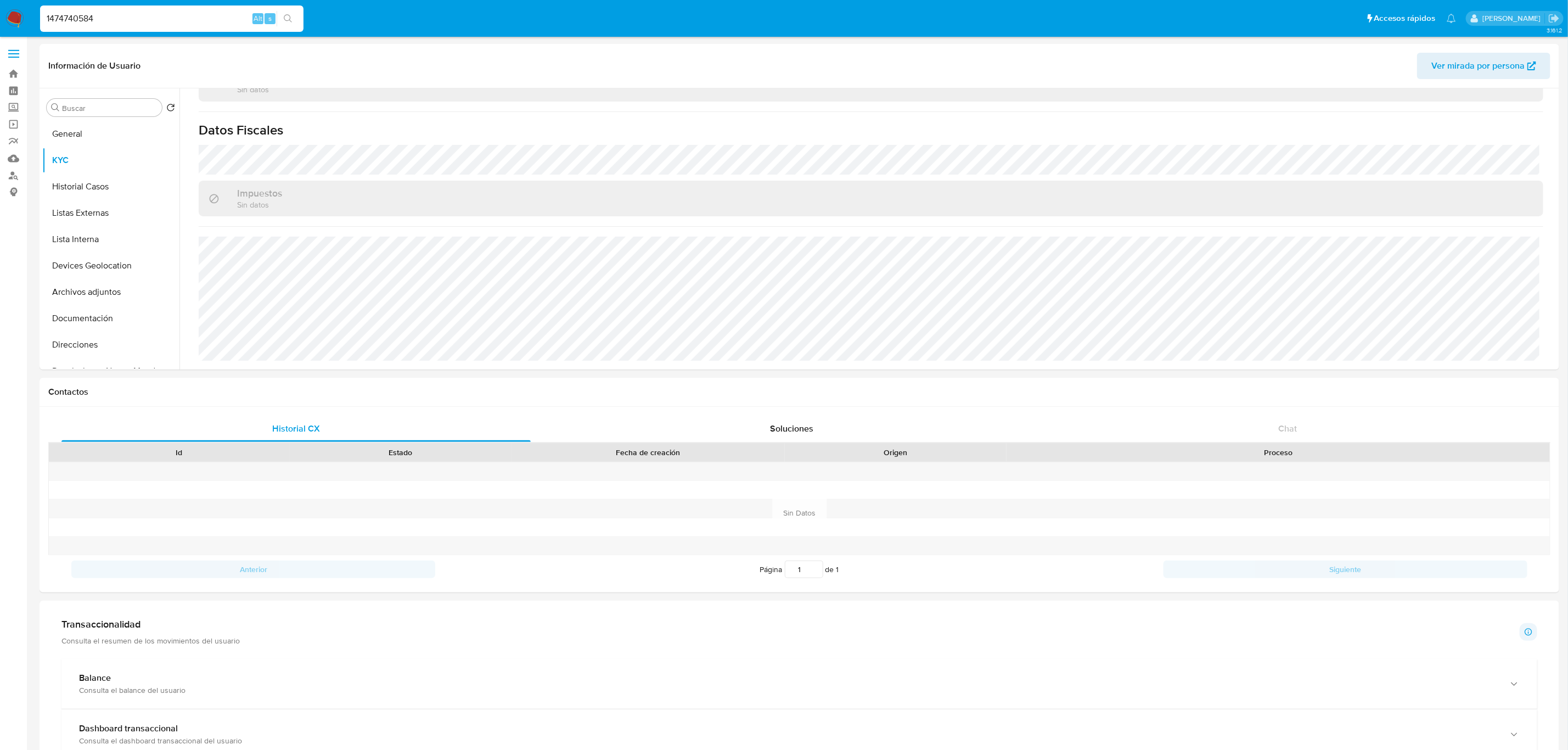
click at [194, 15] on input "1474740584" at bounding box center [171, 18] width 263 height 14
paste input "478240851"
type input "478240851"
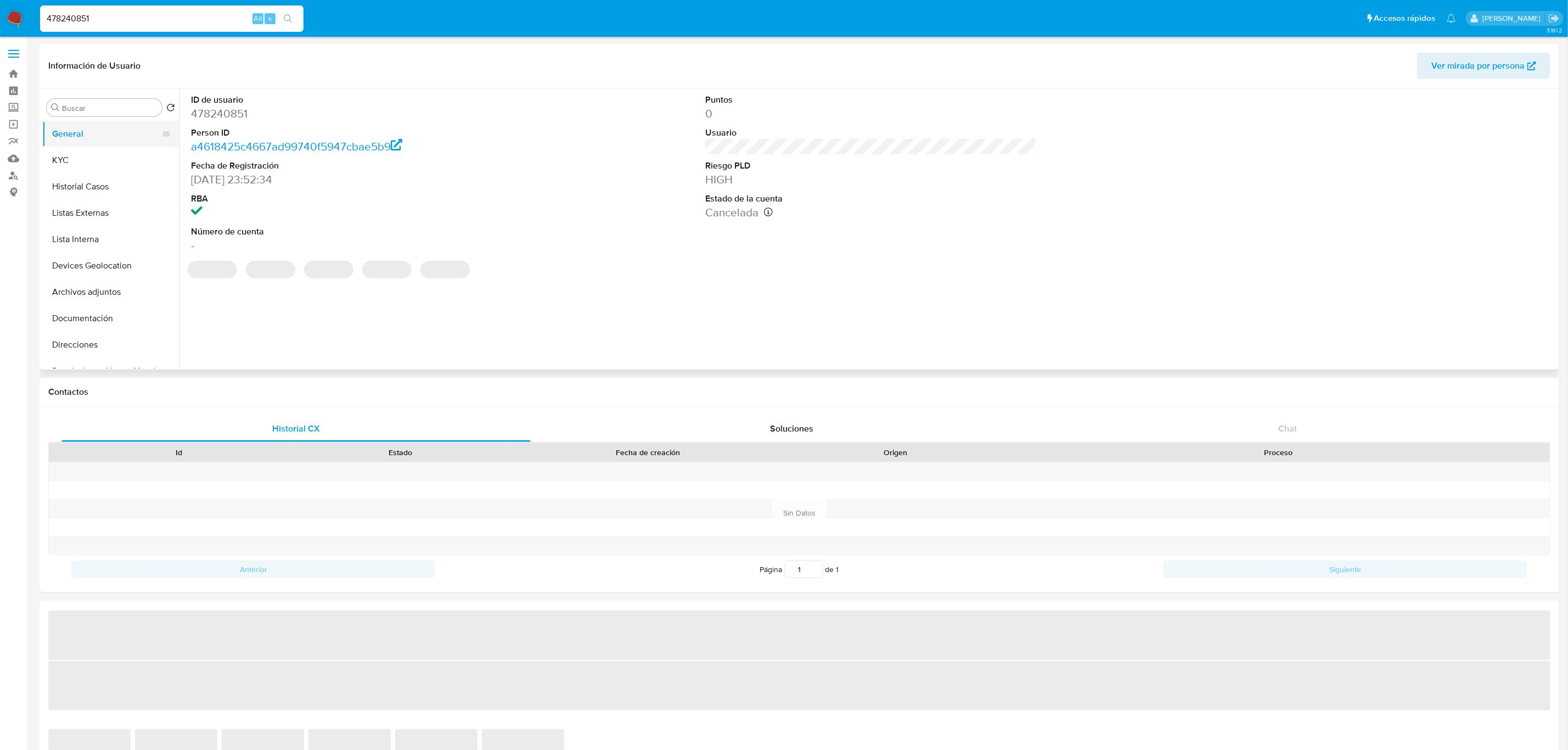
select select "10"
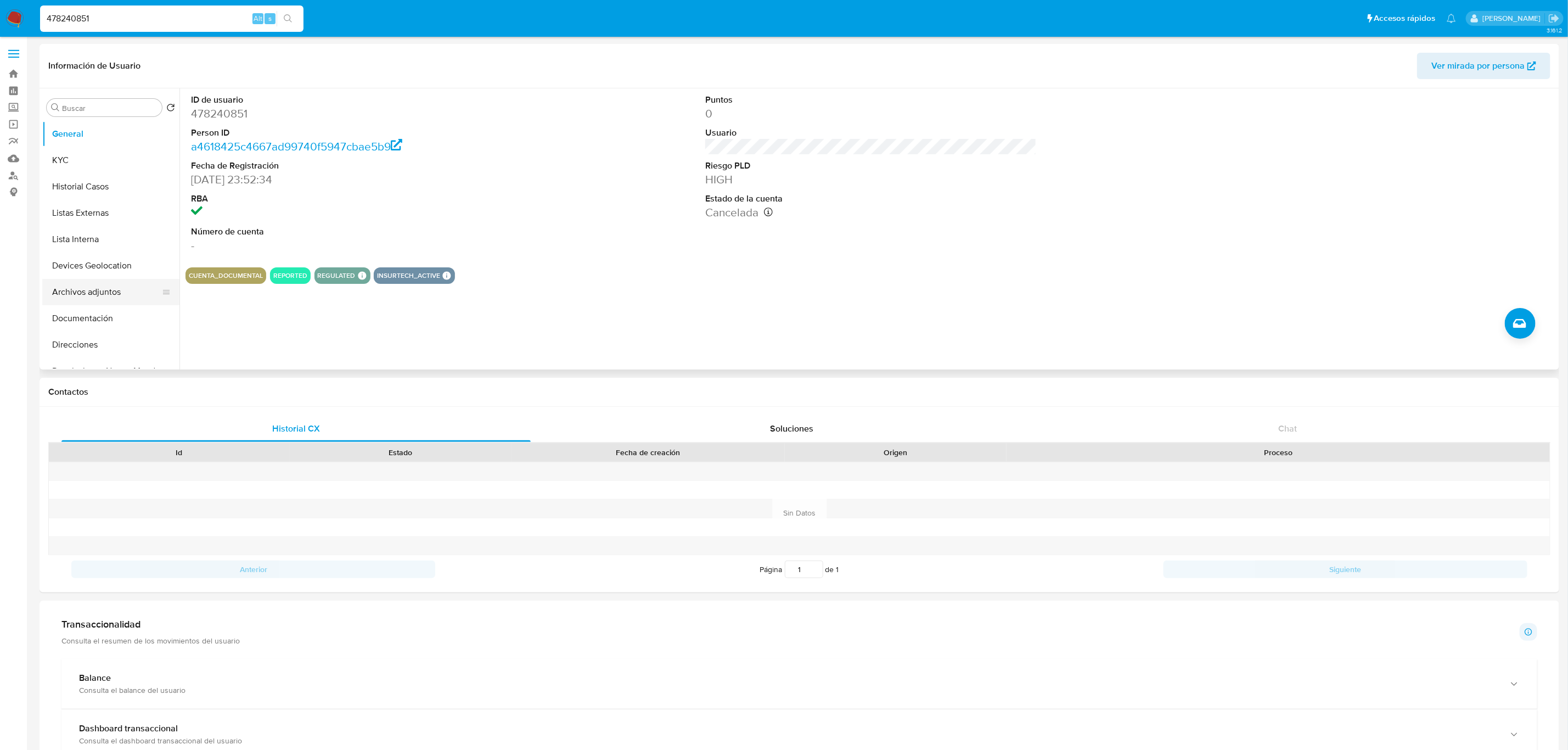
click at [117, 303] on button "Archivos adjuntos" at bounding box center [106, 292] width 128 height 26
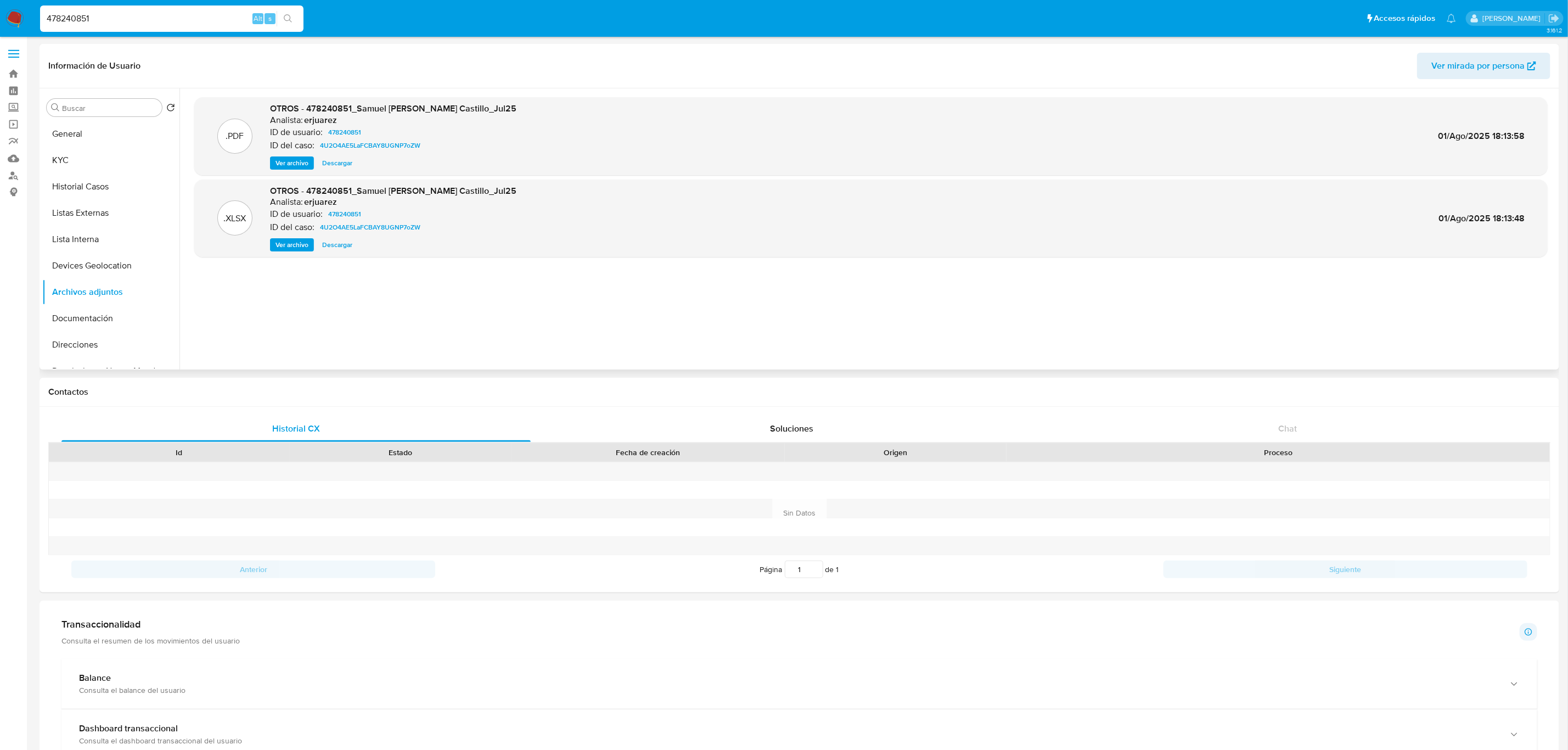
click at [299, 167] on span "Ver archivo" at bounding box center [291, 163] width 33 height 11
click at [106, 186] on button "Historial Casos" at bounding box center [106, 186] width 128 height 26
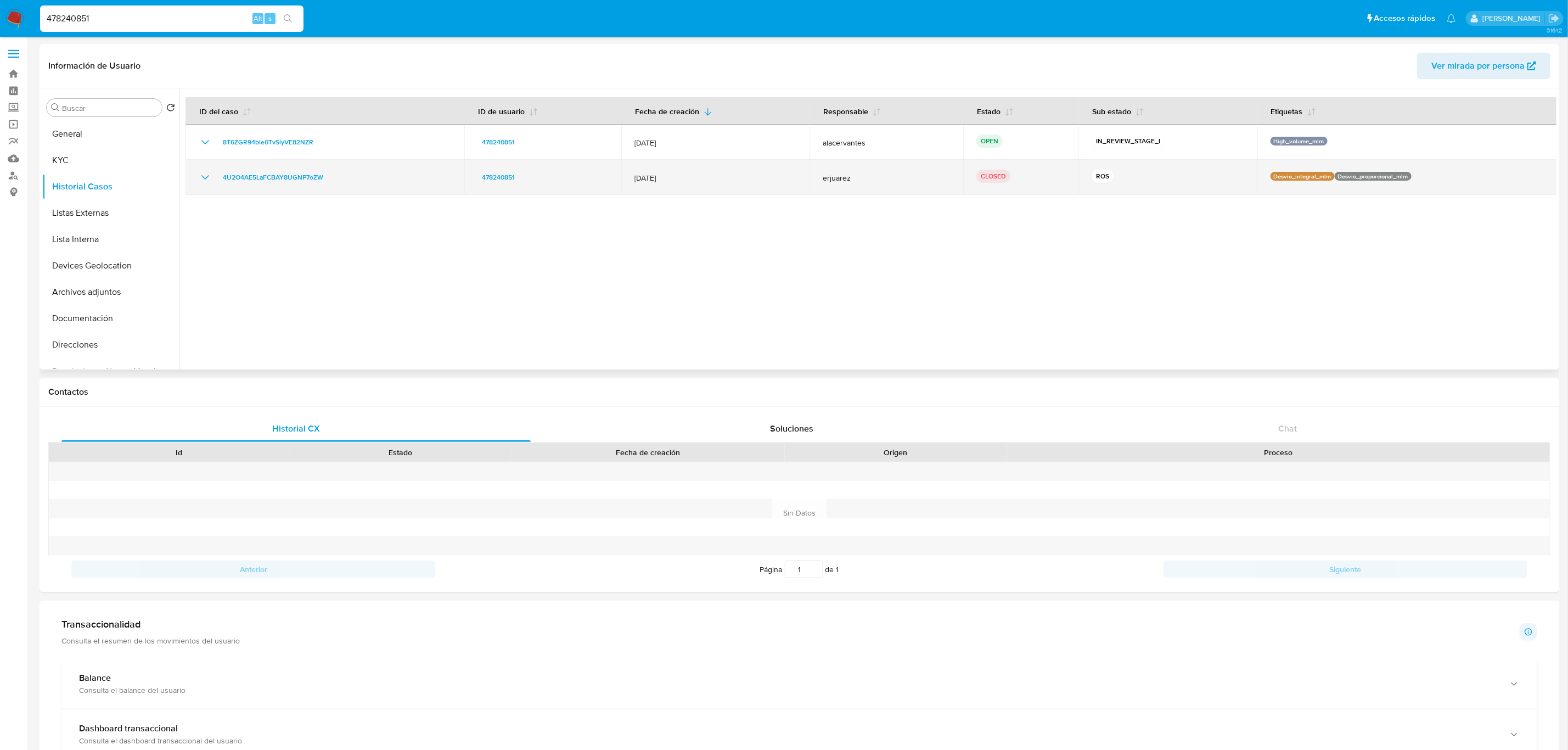
click at [210, 176] on icon "Mostrar/Ocultar" at bounding box center [205, 177] width 13 height 13
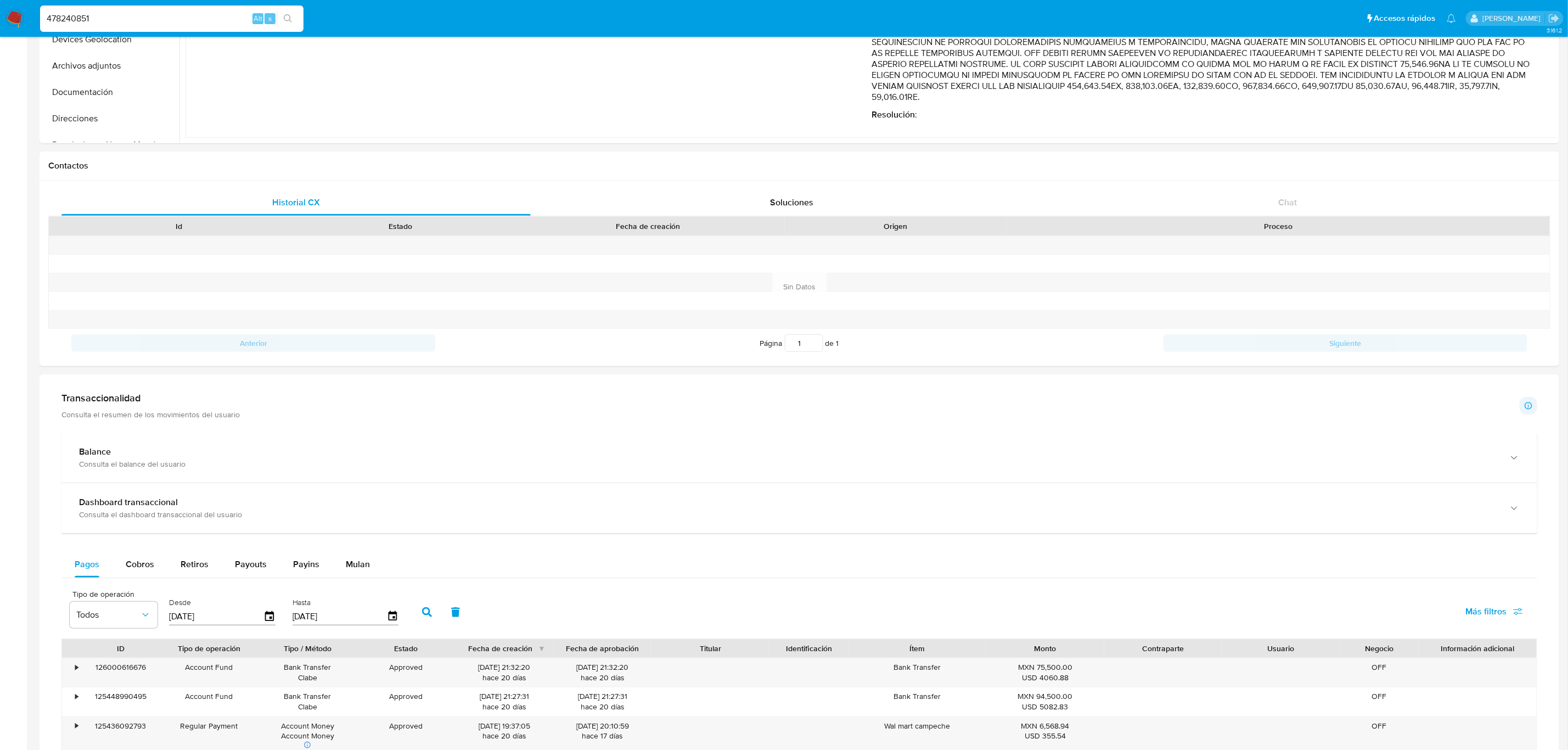
scroll to position [247, 0]
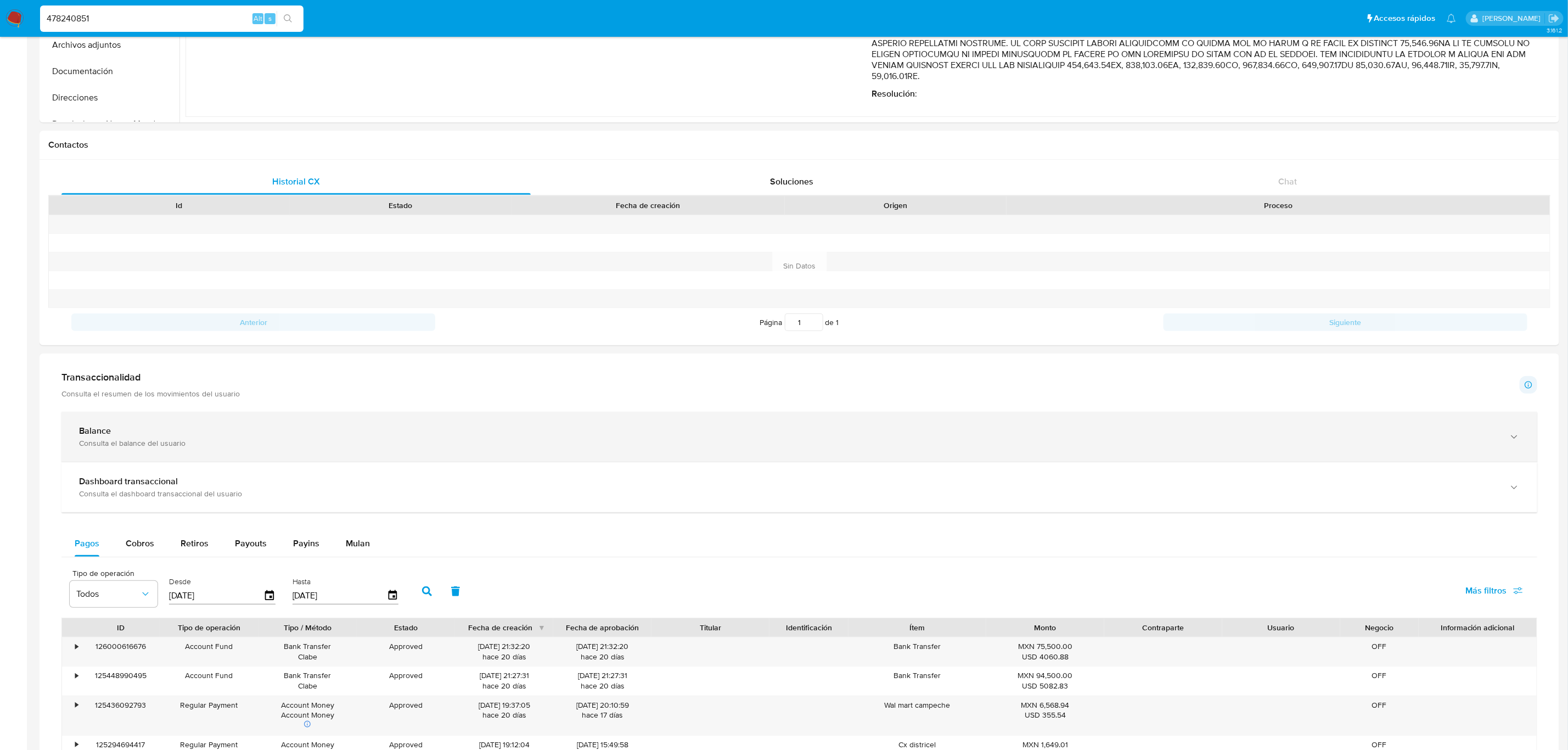
click at [474, 462] on div "Balance Consulta el balance del usuario" at bounding box center [799, 436] width 1475 height 50
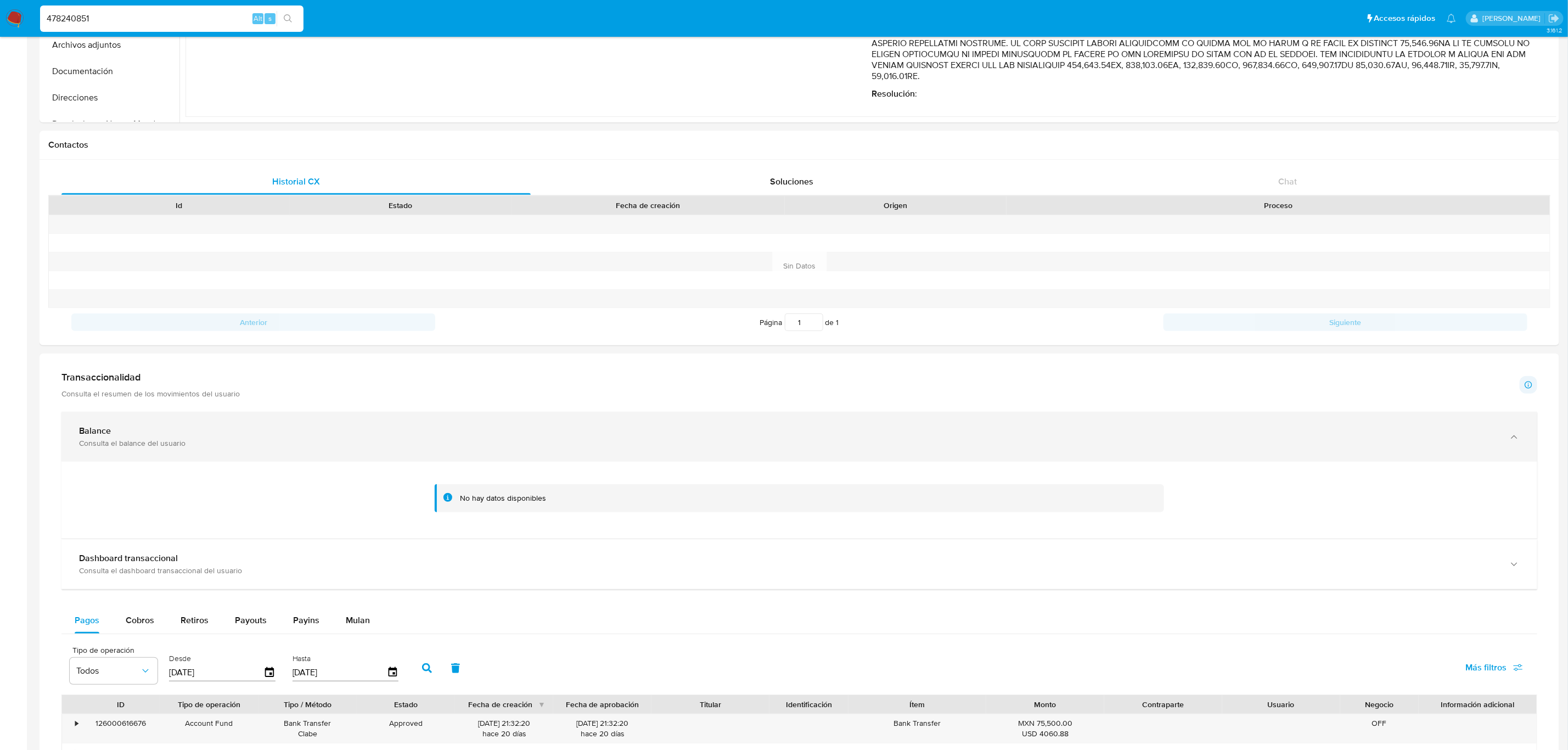
click at [476, 451] on div "Balance Consulta el balance del usuario" at bounding box center [799, 436] width 1475 height 50
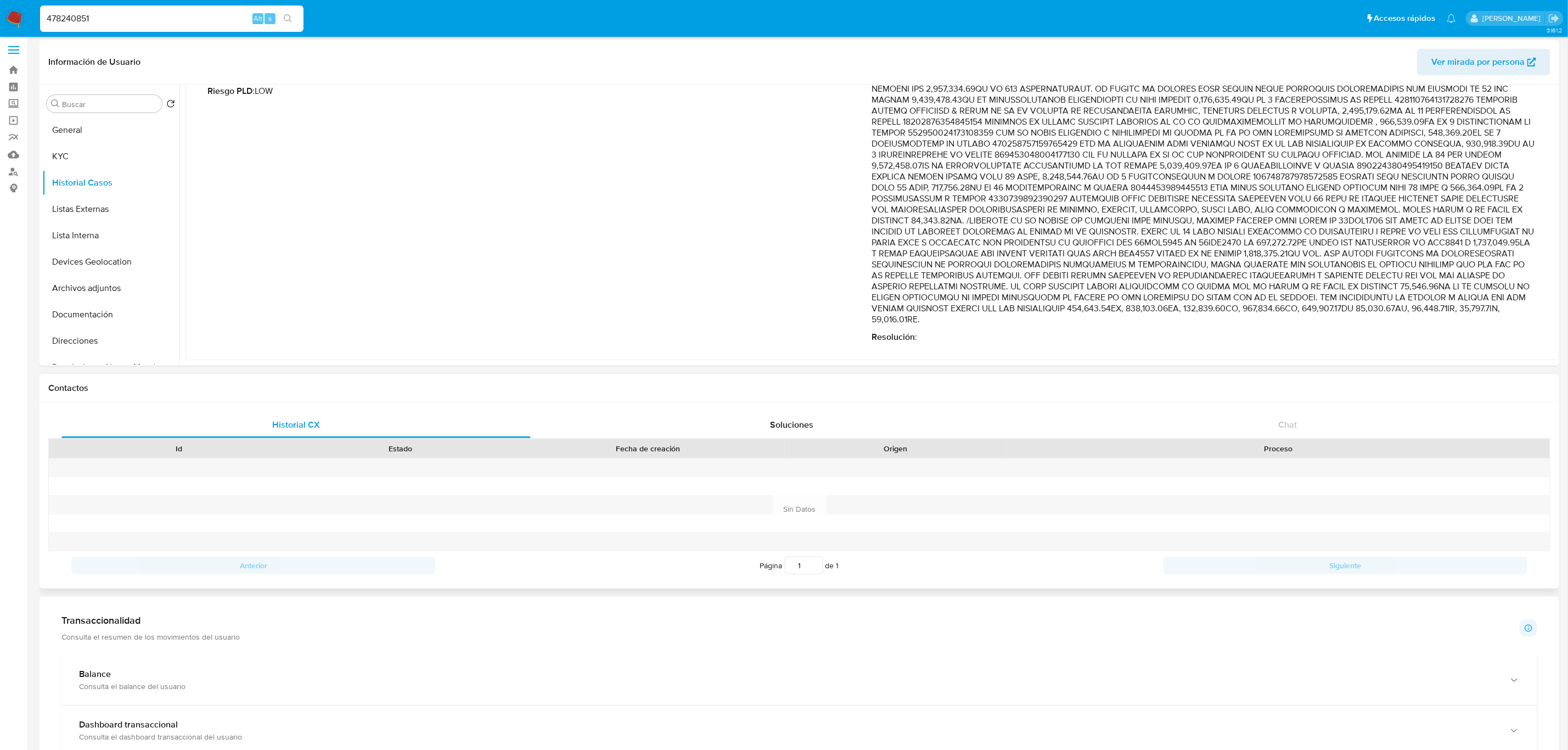
scroll to position [0, 0]
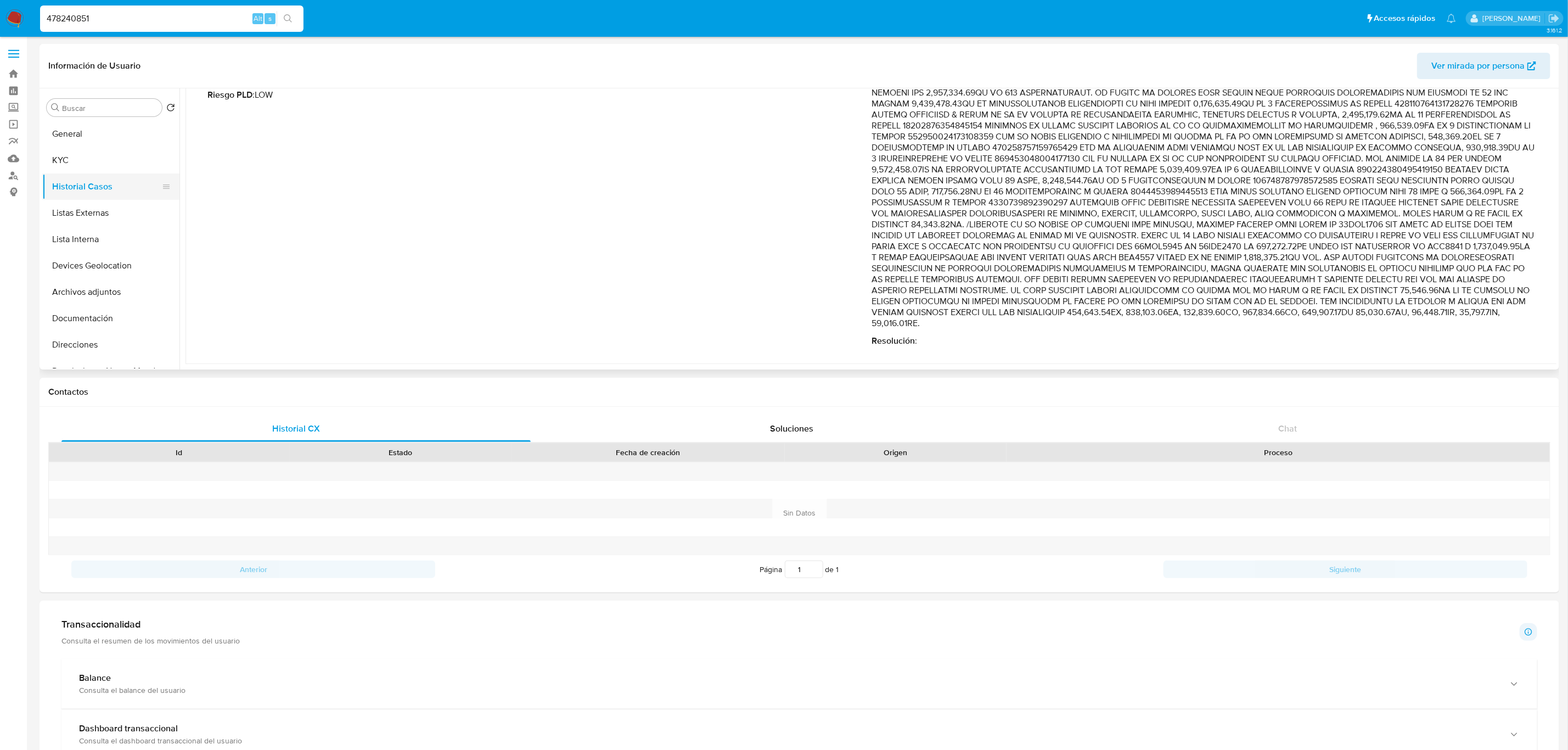
click at [59, 186] on button "Historial Casos" at bounding box center [106, 186] width 128 height 26
click at [56, 160] on button "KYC" at bounding box center [106, 160] width 128 height 26
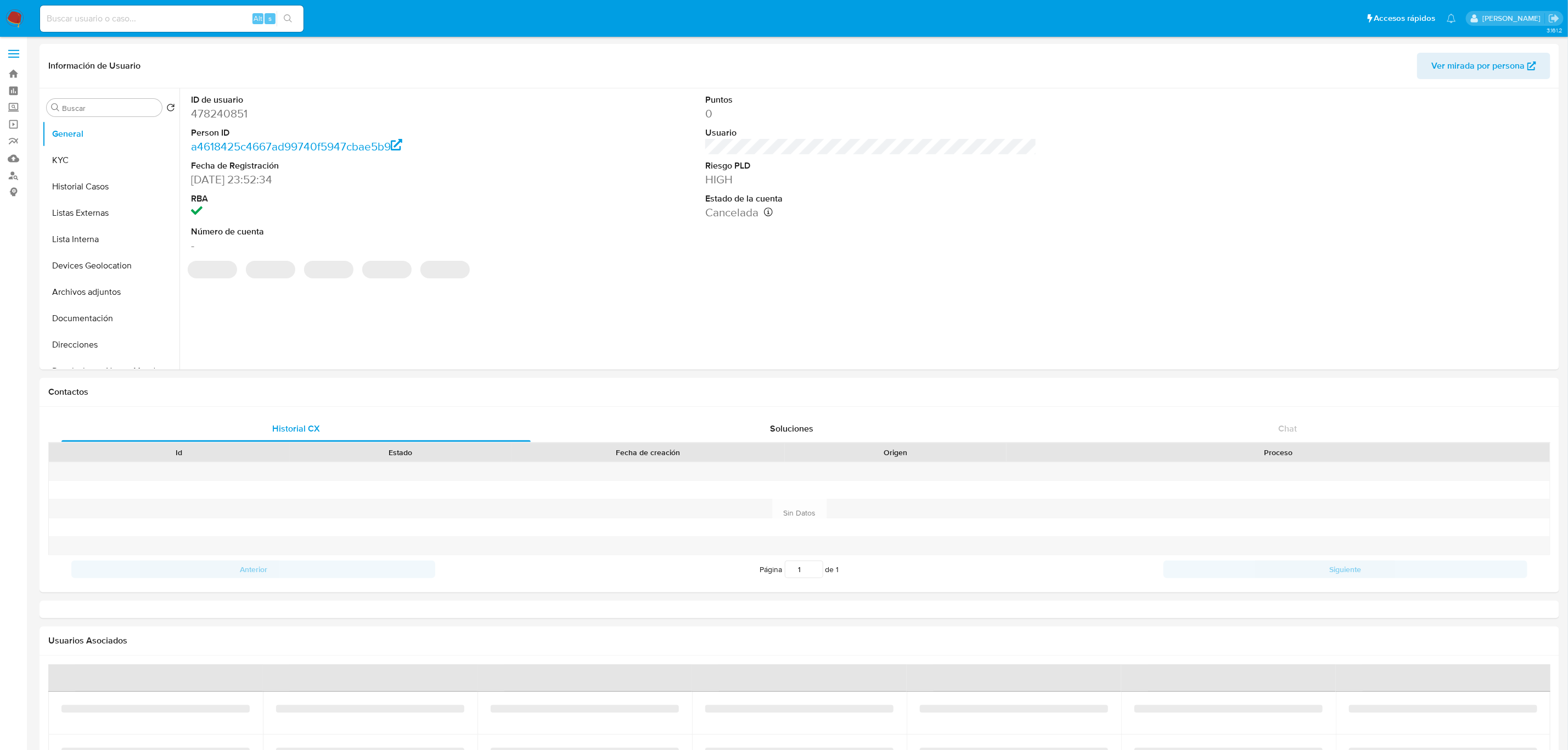
select select "10"
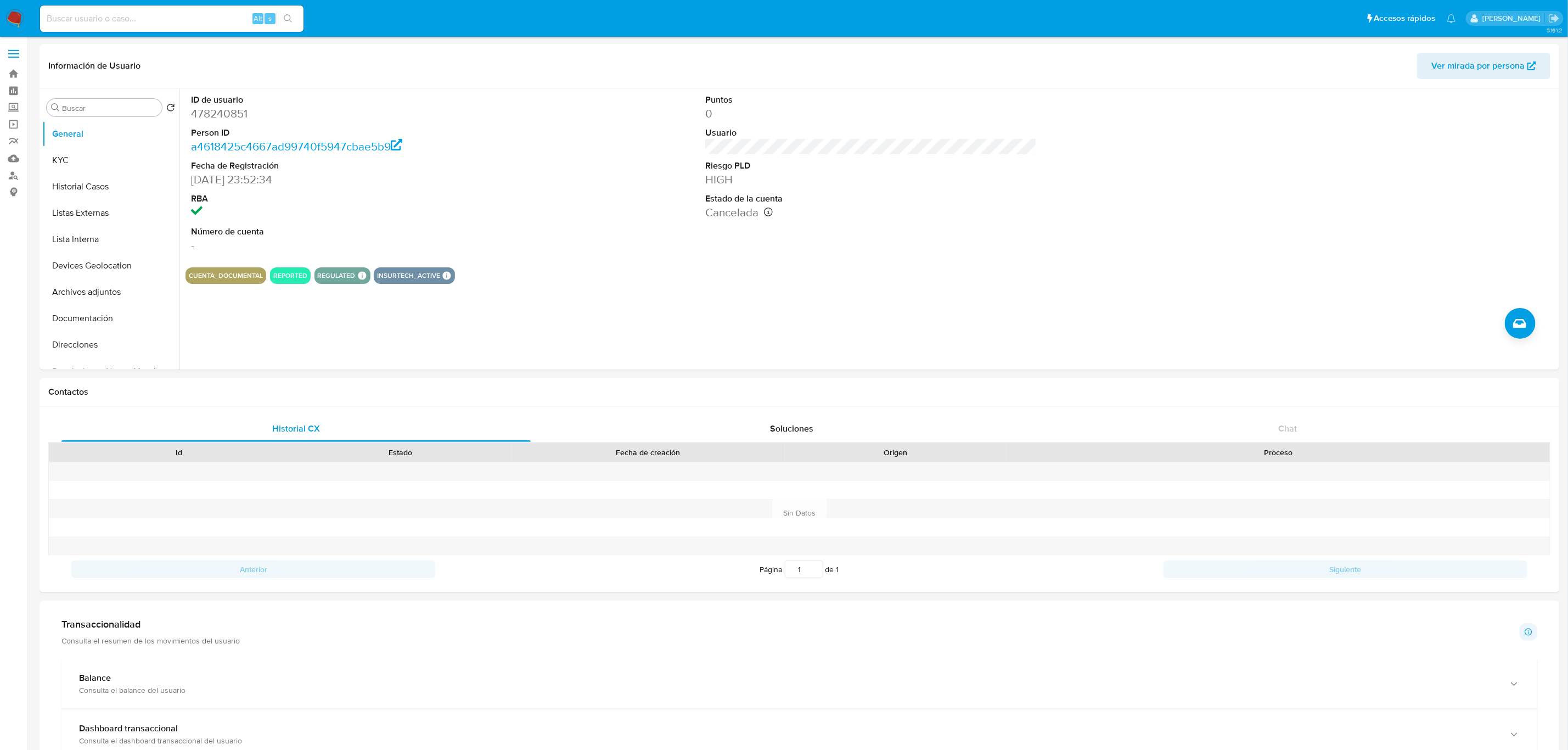
click at [154, 22] on input at bounding box center [171, 18] width 263 height 14
paste input "1151794970"
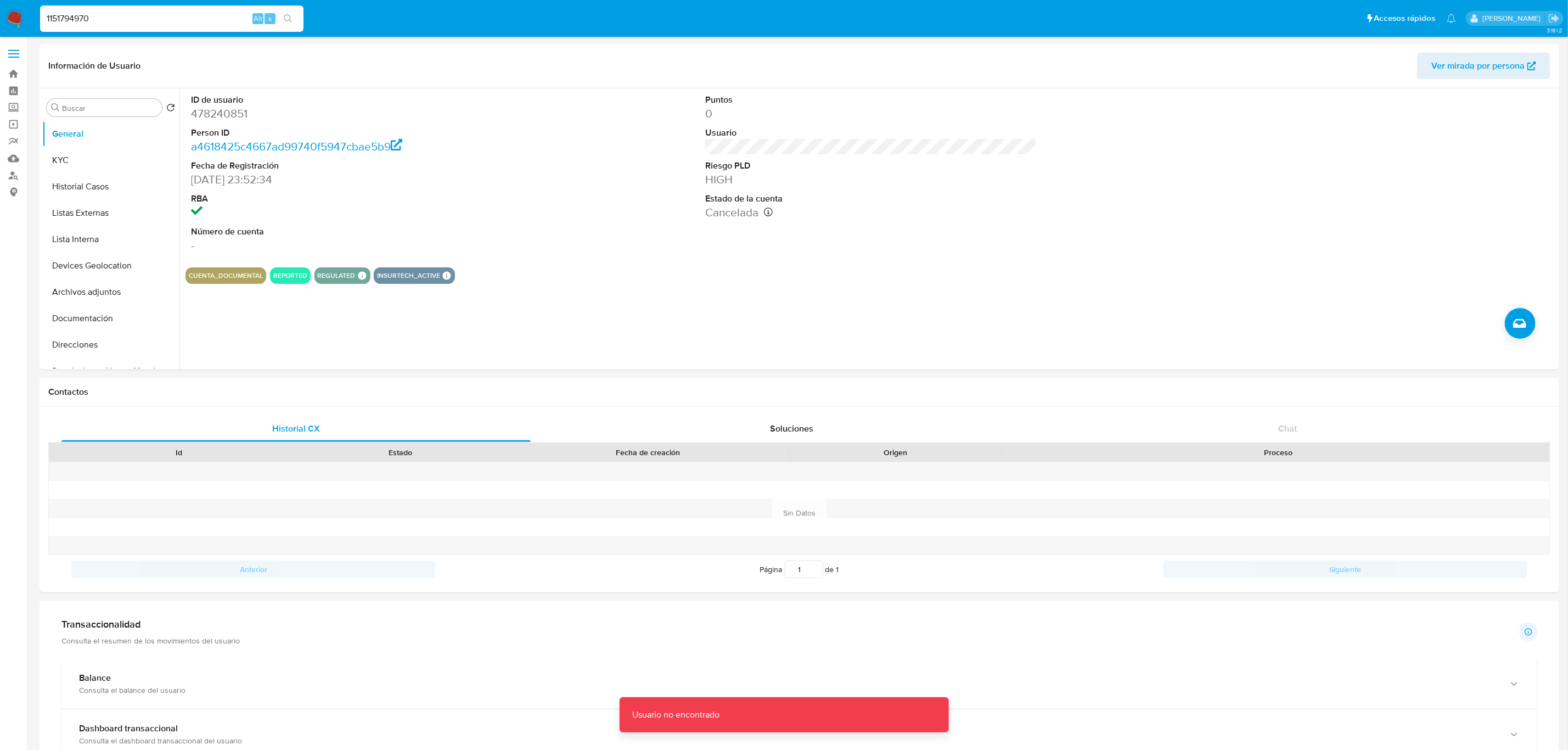
click at [154, 22] on input "1151794970" at bounding box center [171, 18] width 263 height 14
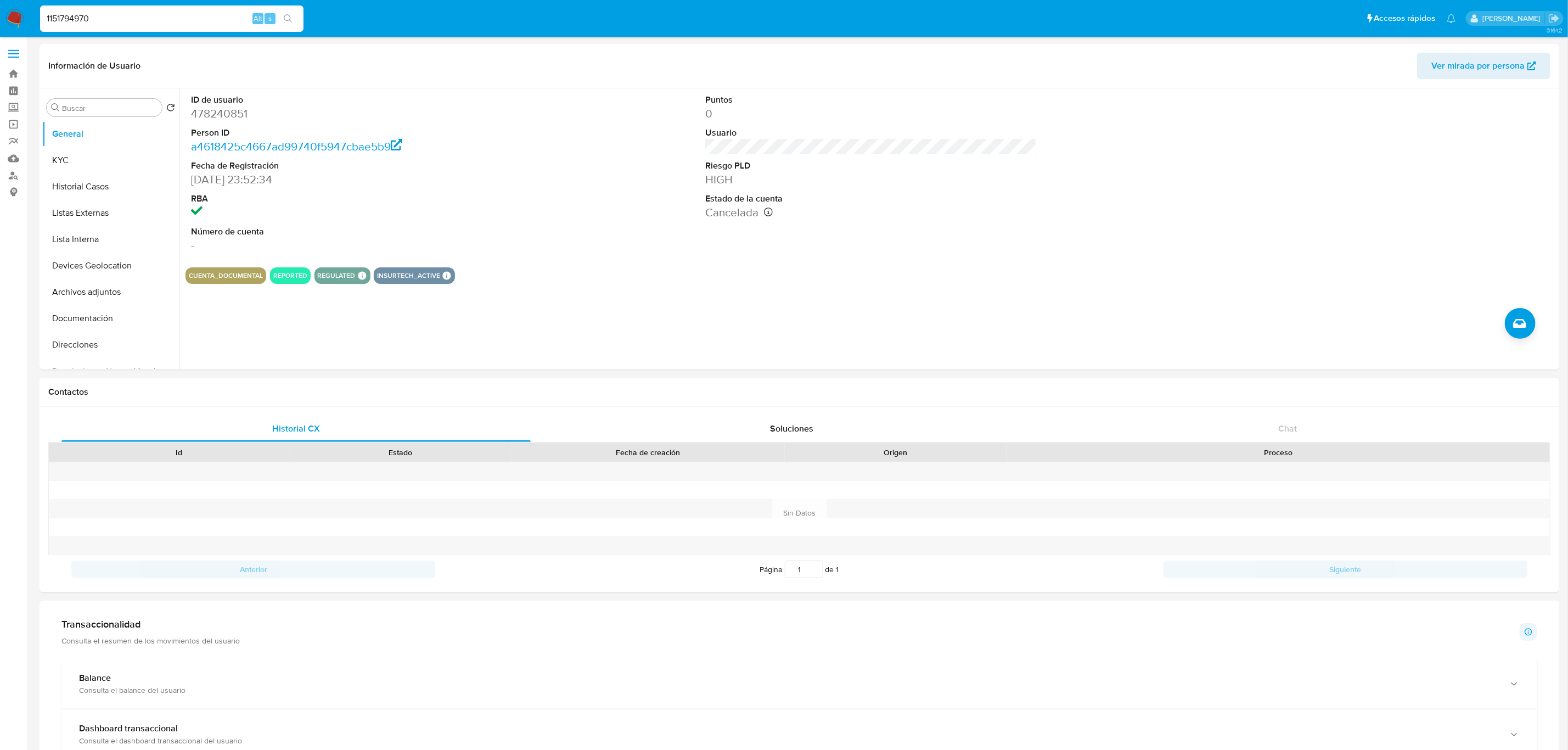
type input "1151794970"
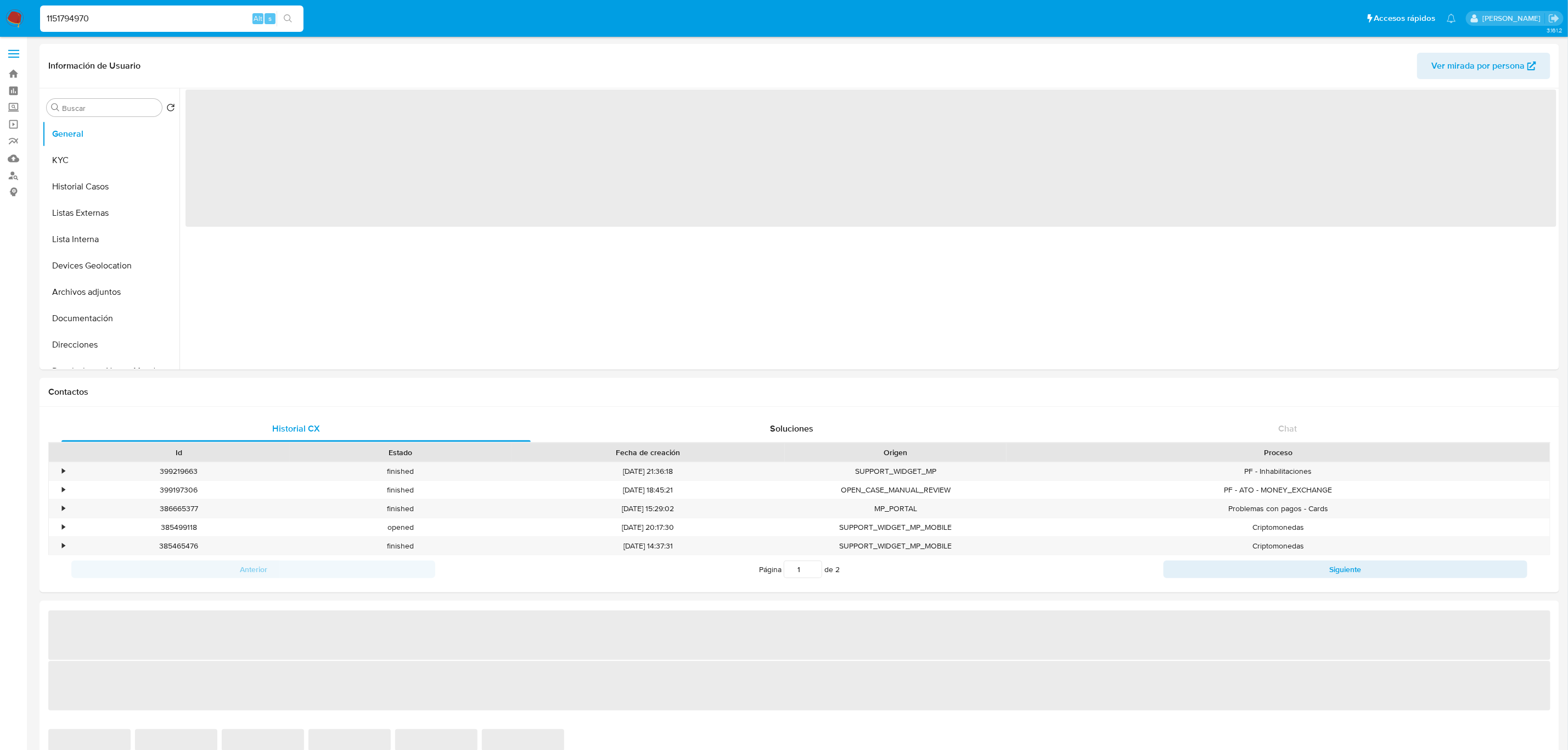
select select "10"
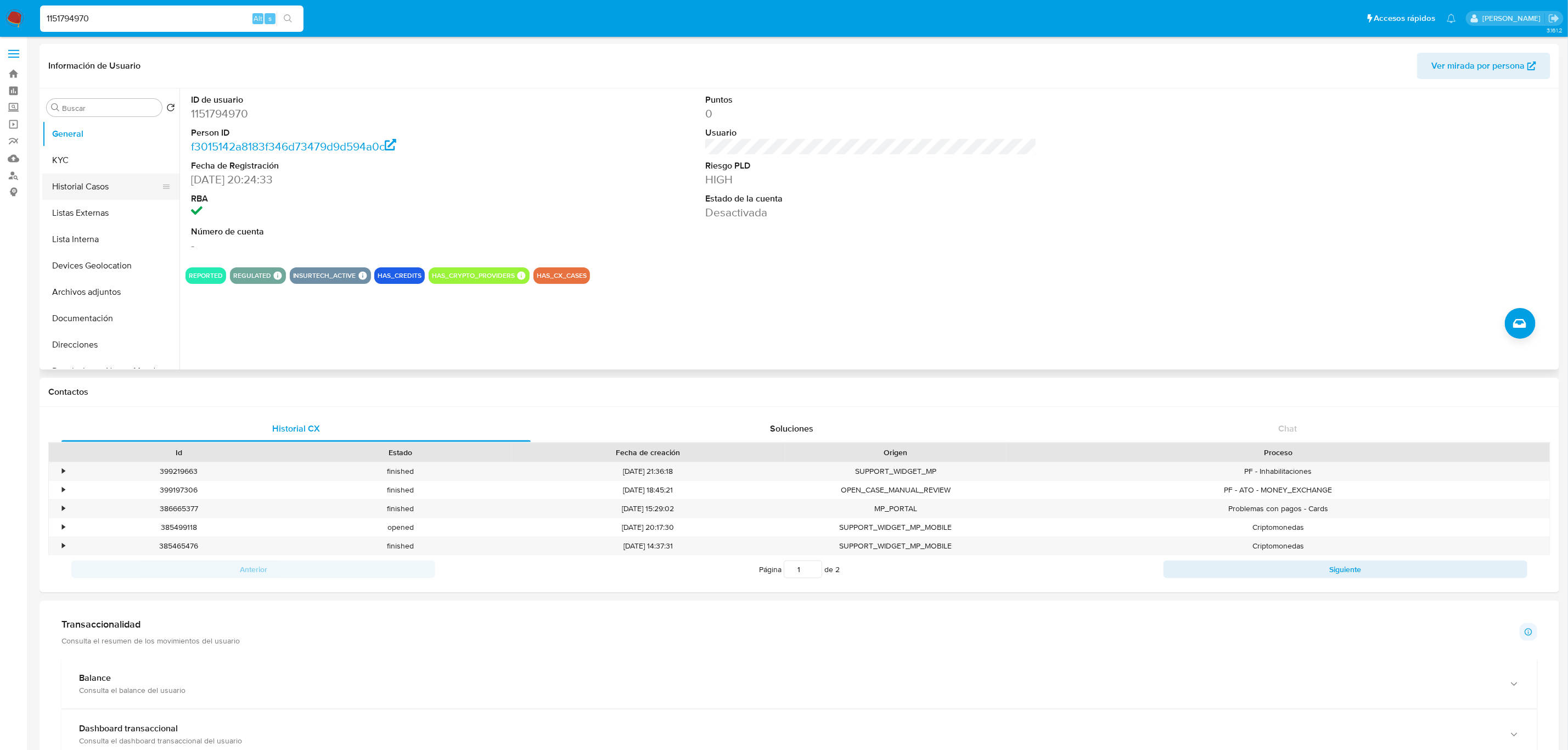
click at [109, 186] on button "Historial Casos" at bounding box center [106, 186] width 128 height 26
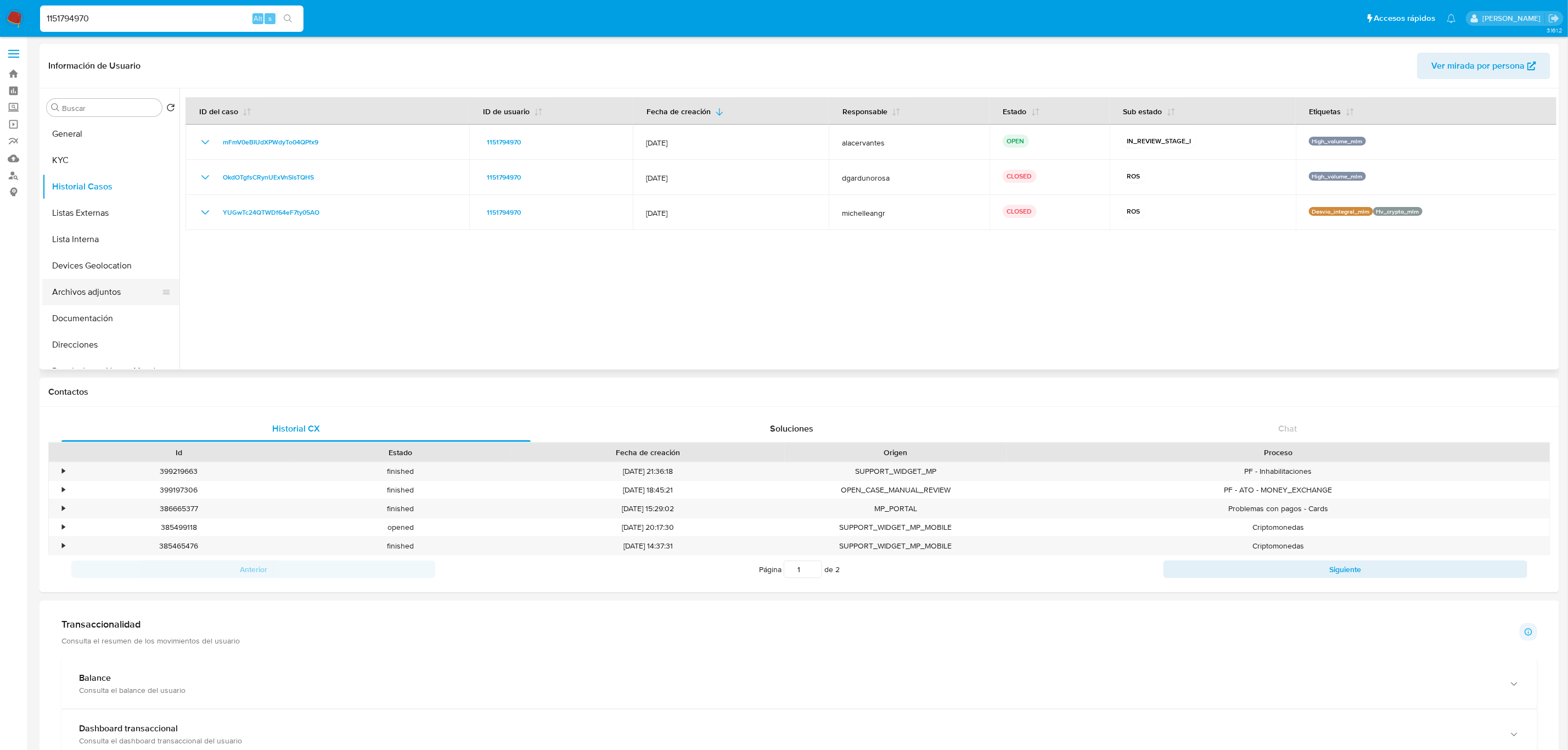
scroll to position [82, 0]
click at [112, 290] on button "Restricciones Nuevo Mundo" at bounding box center [106, 288] width 128 height 26
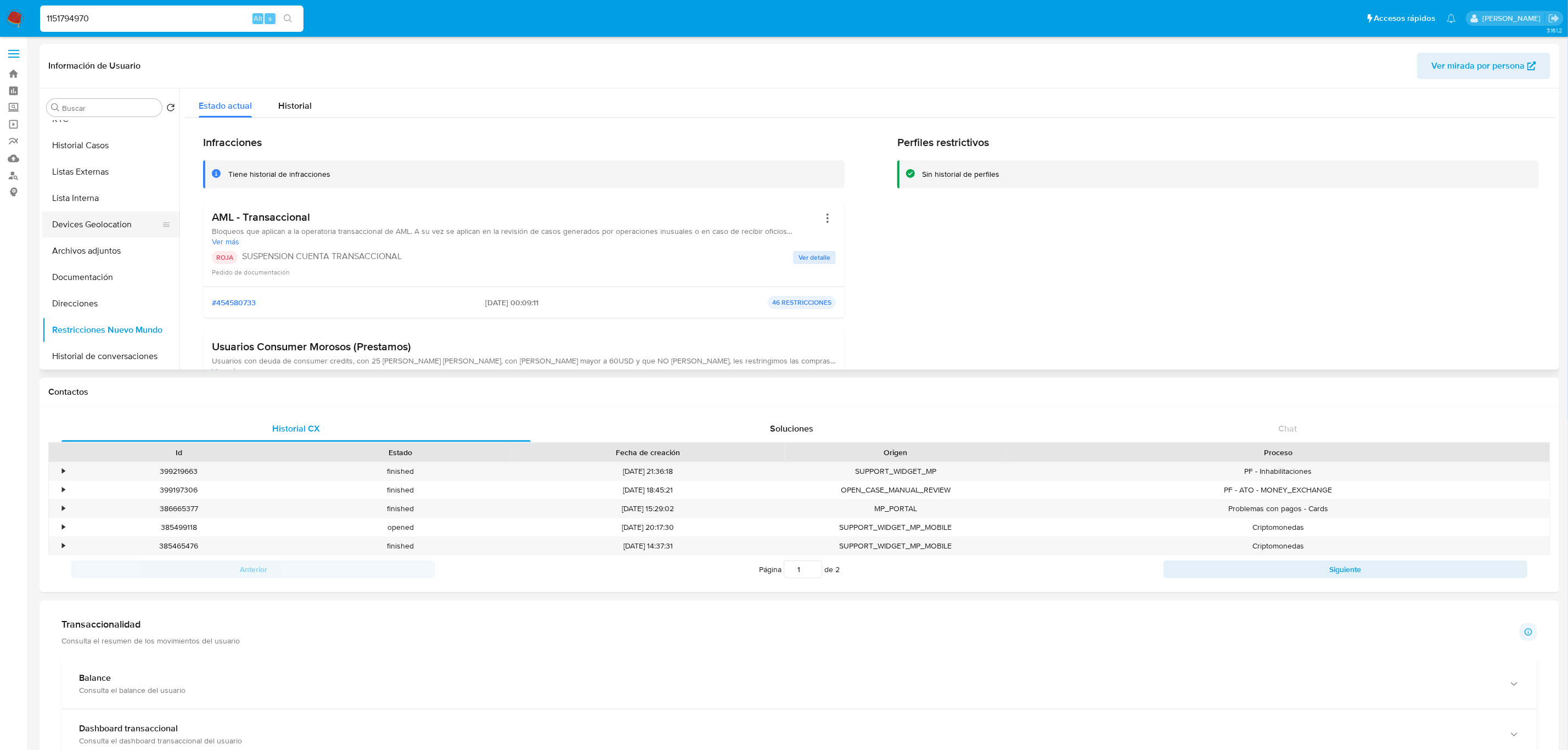
scroll to position [0, 0]
click at [122, 181] on button "Historial Casos" at bounding box center [106, 186] width 128 height 26
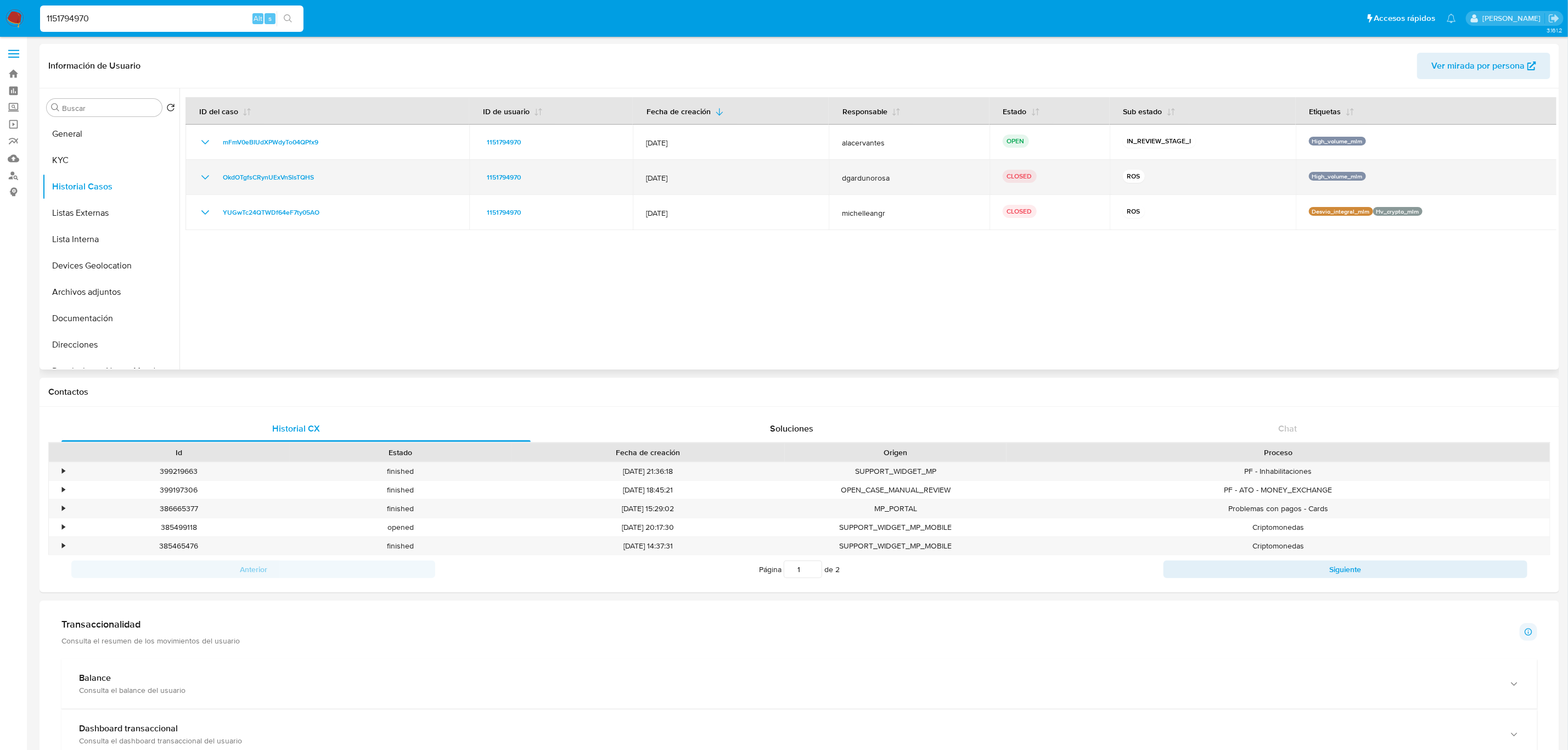
click at [199, 178] on icon "Mostrar/Ocultar" at bounding box center [205, 177] width 13 height 13
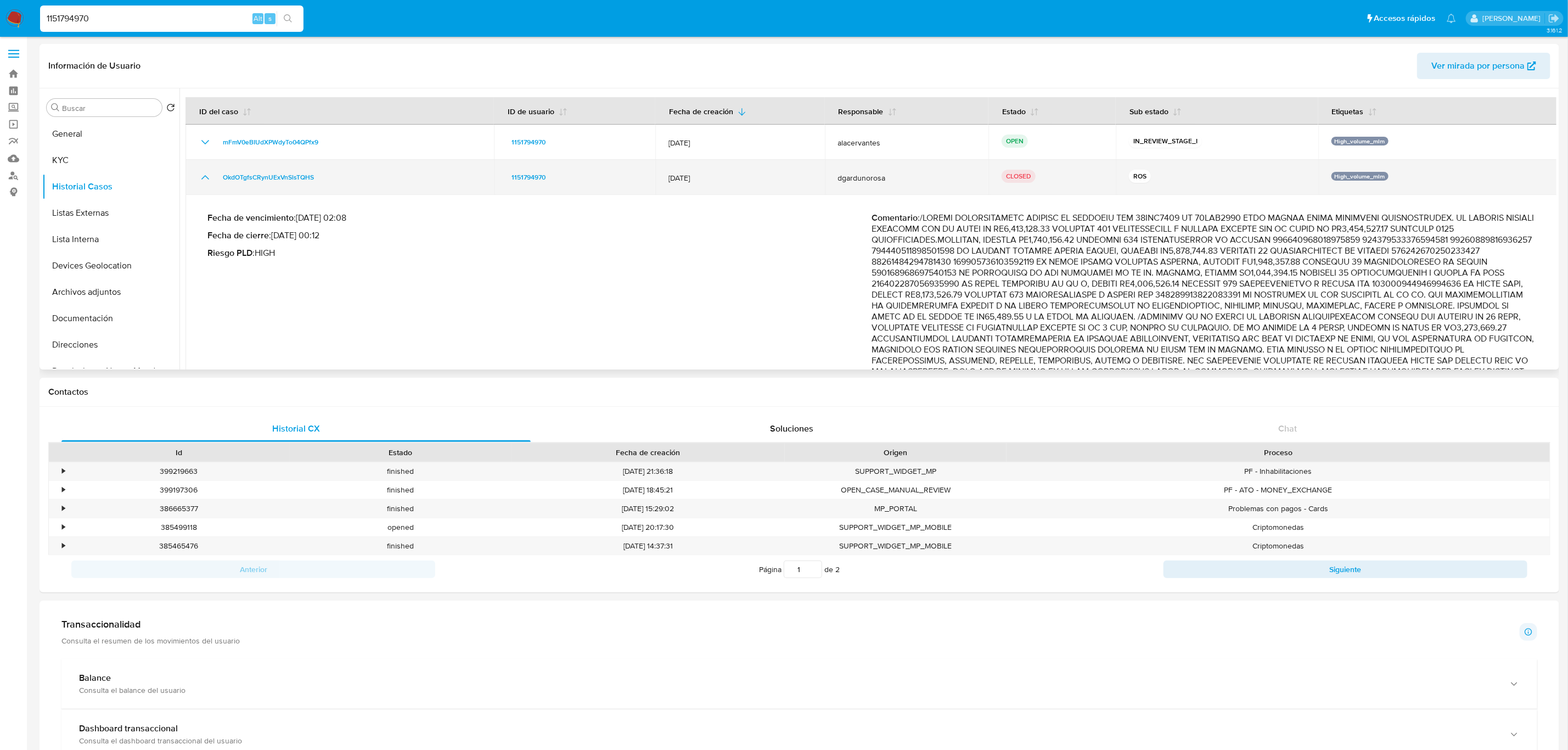
click at [199, 178] on icon "Mostrar/Ocultar" at bounding box center [205, 177] width 13 height 13
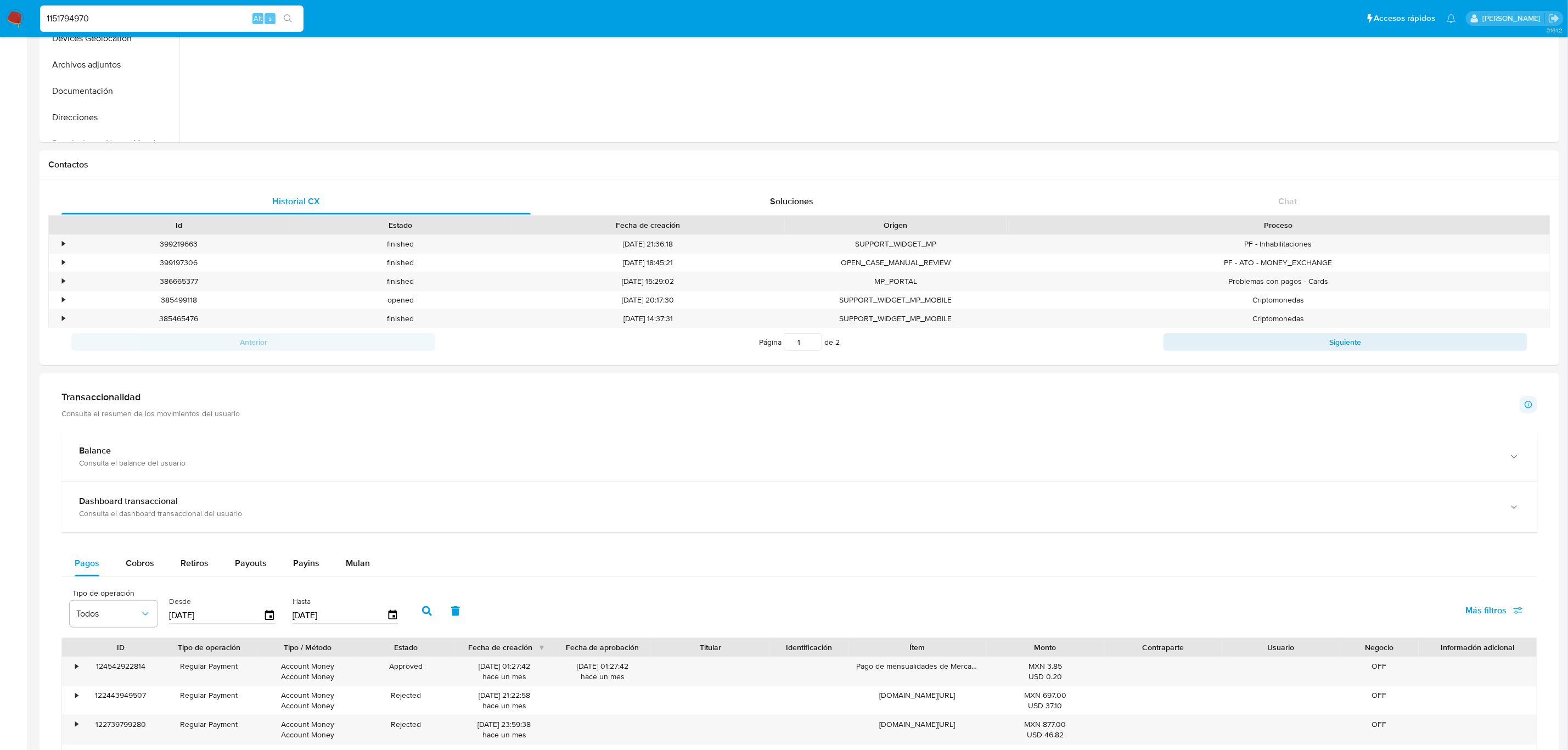
scroll to position [330, 0]
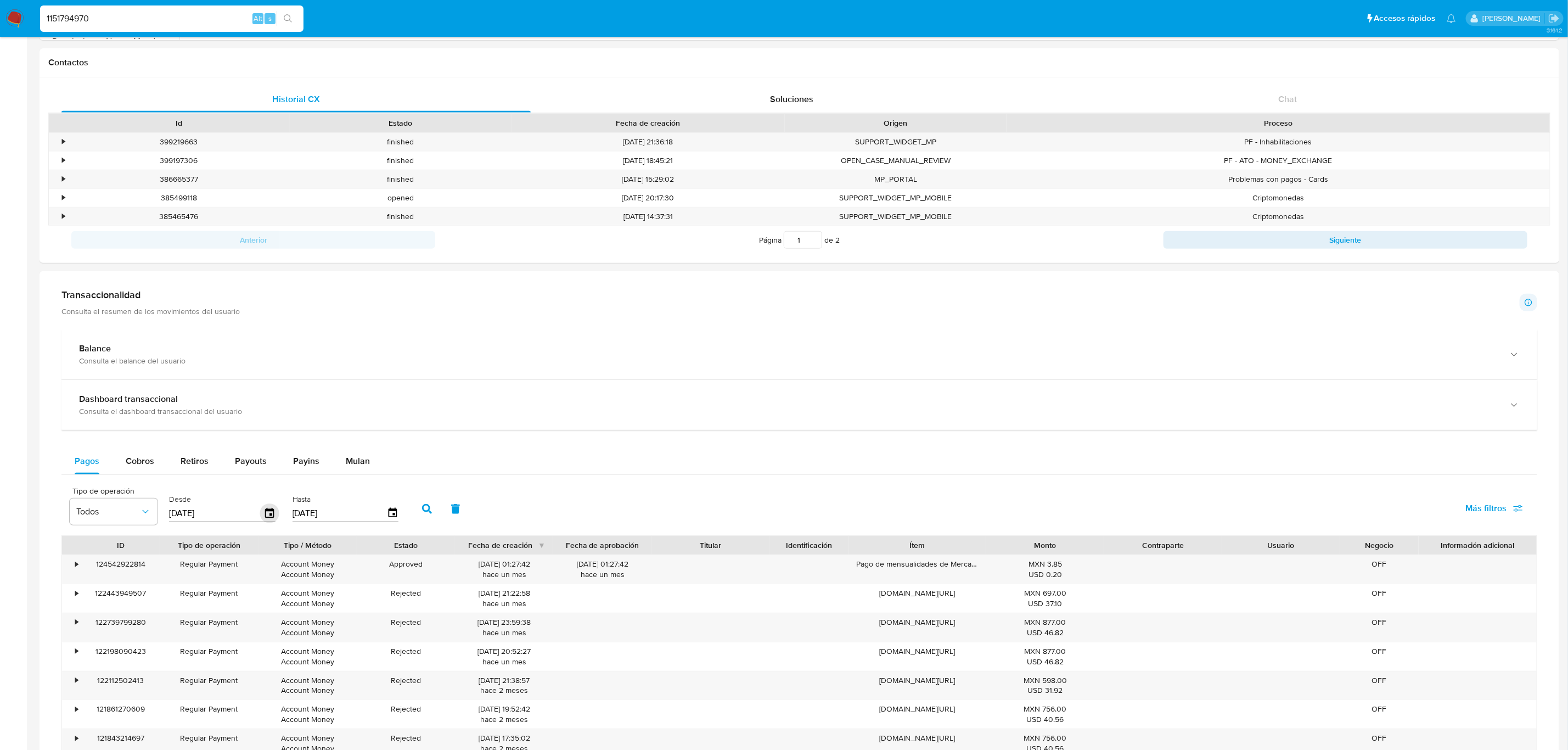
click at [265, 516] on icon "button" at bounding box center [270, 513] width 20 height 20
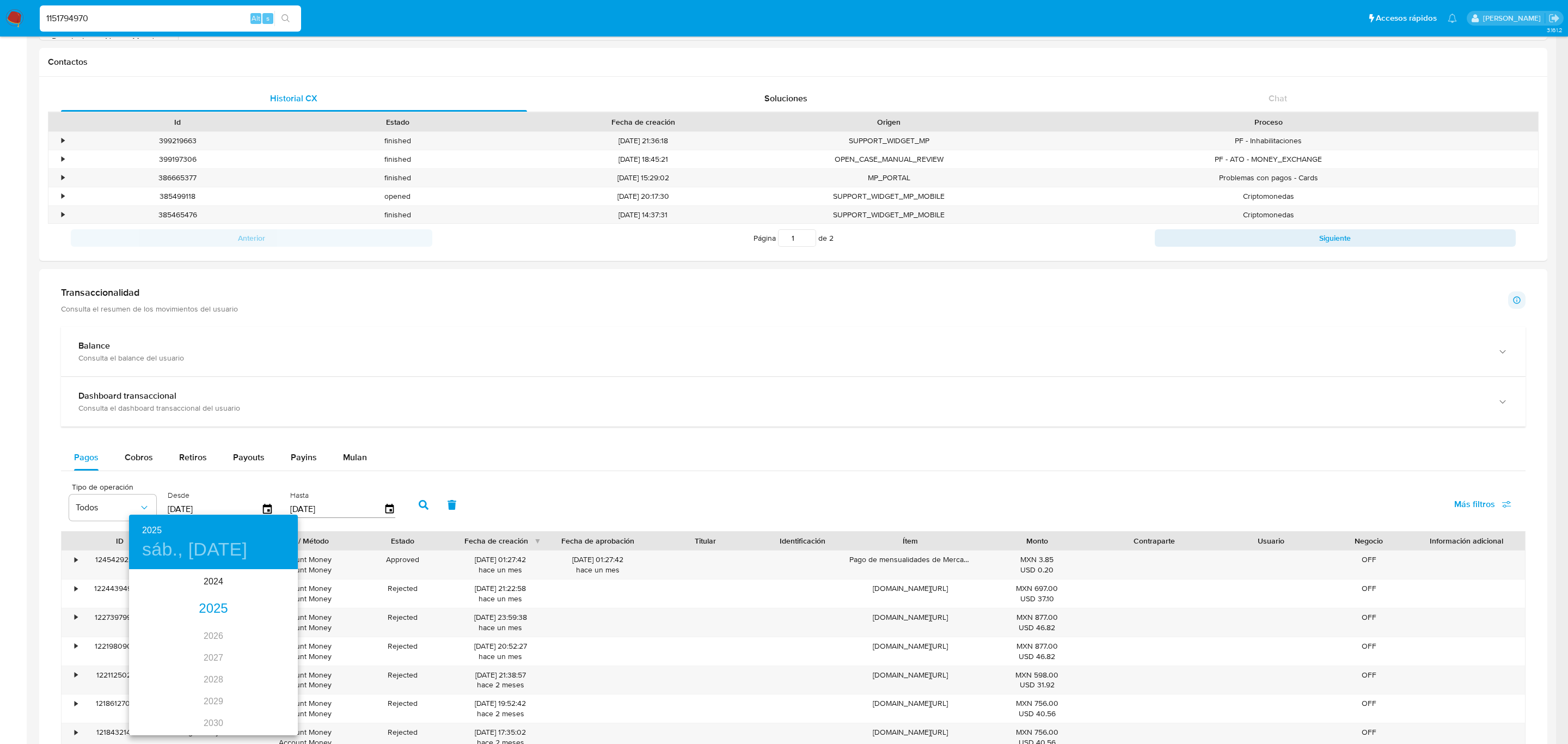
click at [210, 607] on div "2025" at bounding box center [214, 608] width 169 height 21
click at [222, 670] on div "ago." at bounding box center [213, 672] width 56 height 41
click at [234, 627] on p "1" at bounding box center [235, 627] width 5 height 11
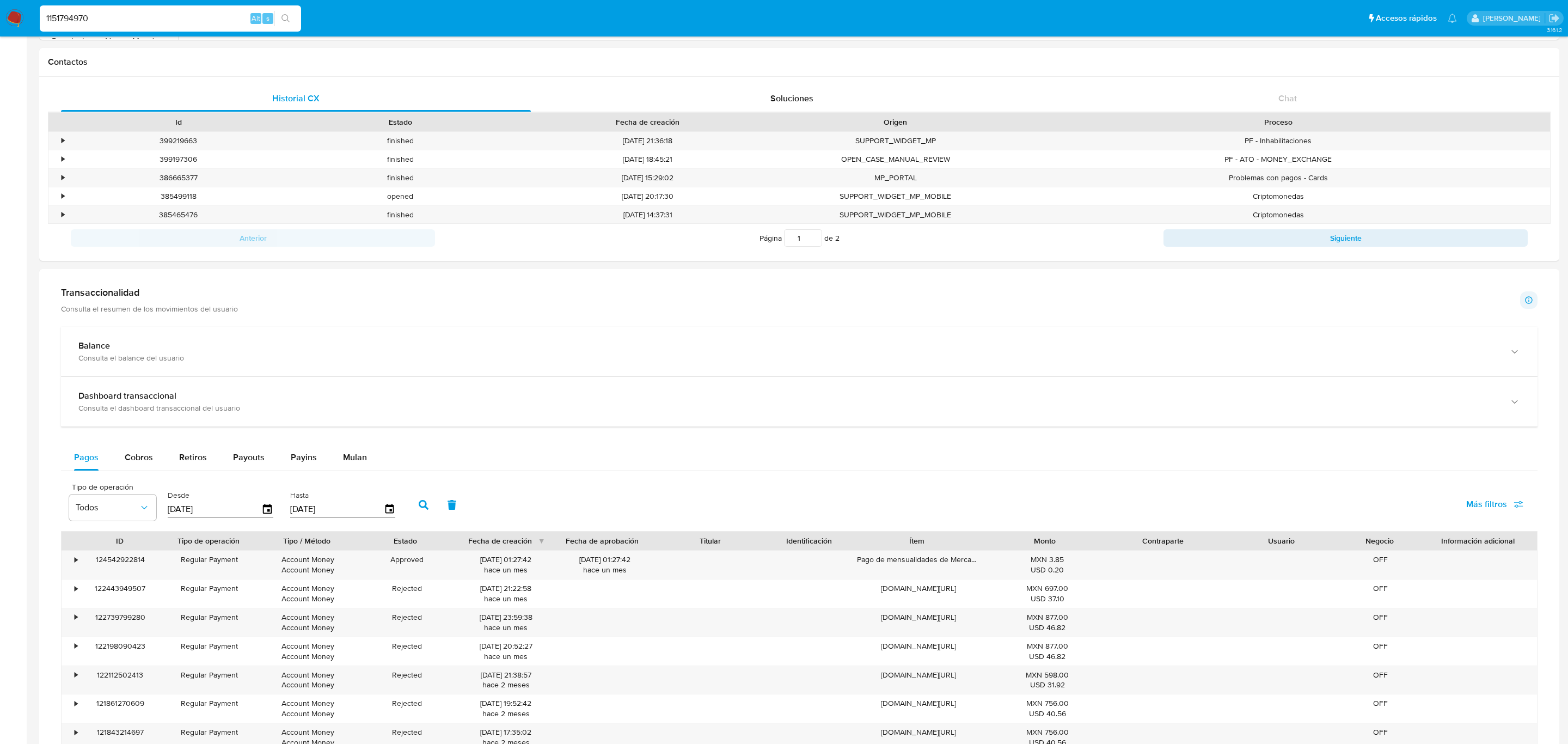
type input "01/08/2025"
click at [426, 510] on button "button" at bounding box center [424, 504] width 28 height 26
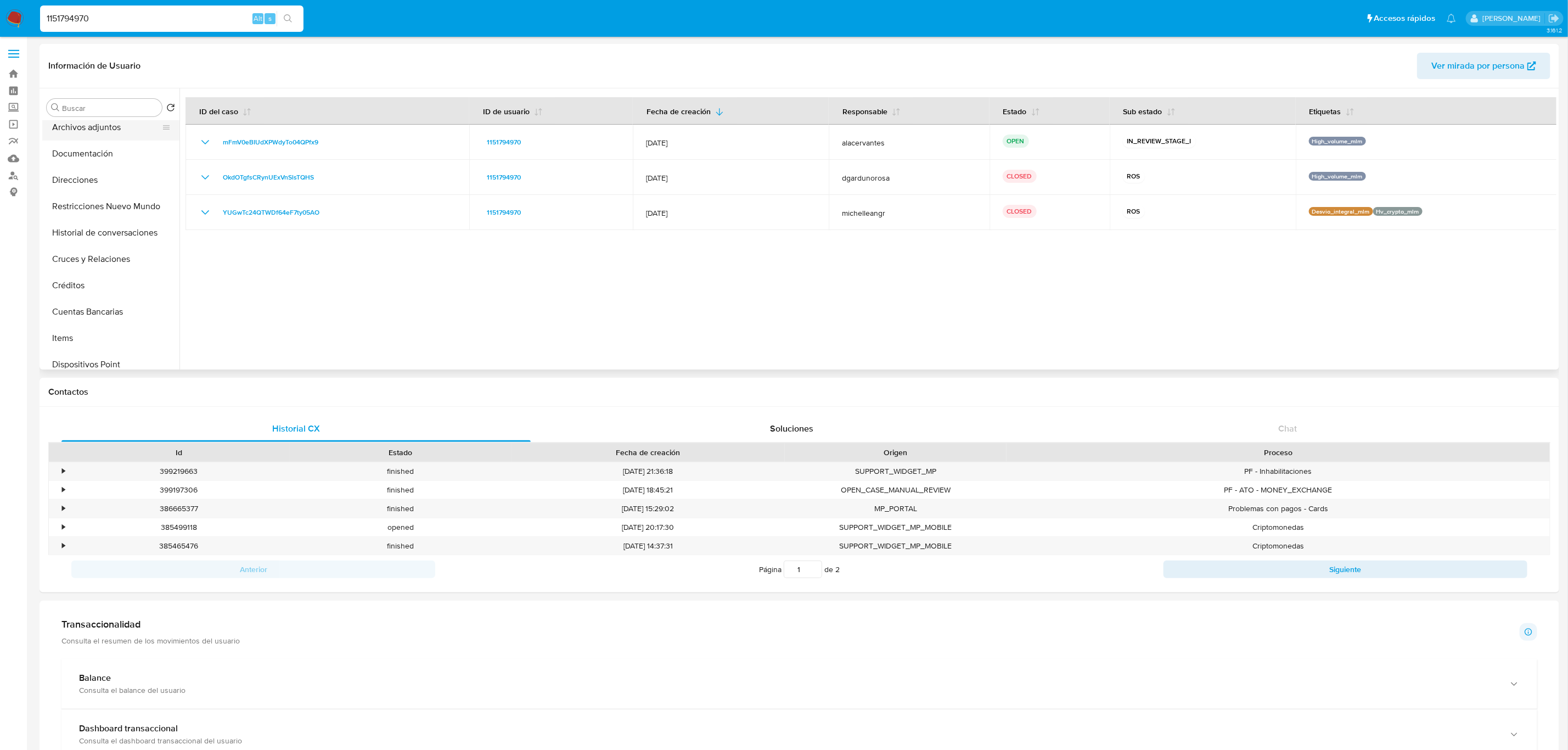
scroll to position [0, 0]
click at [66, 17] on input "1151794970" at bounding box center [171, 18] width 263 height 14
click at [15, 156] on link "Mulan" at bounding box center [65, 158] width 130 height 17
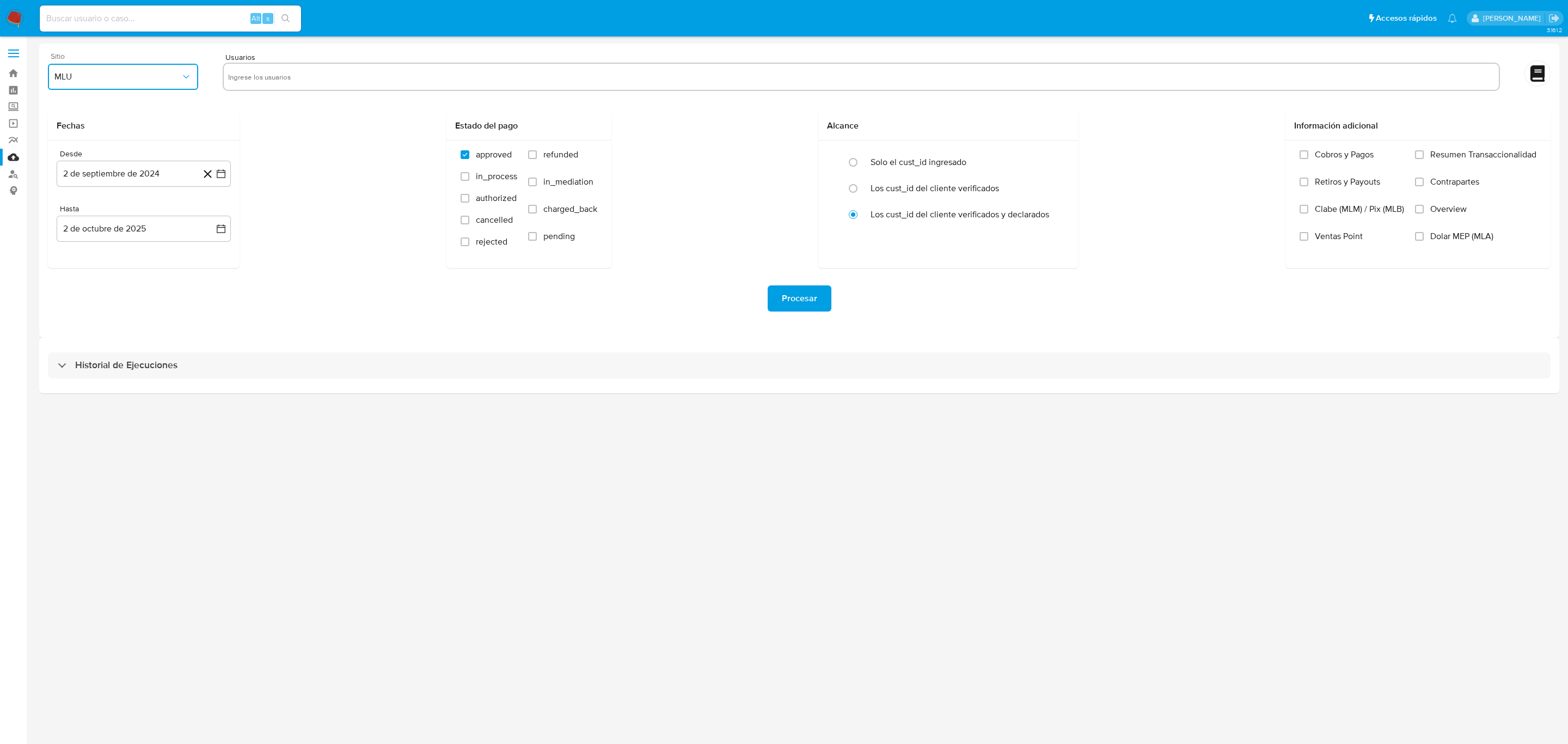
click at [137, 77] on span "MLU" at bounding box center [118, 77] width 126 height 11
click at [98, 228] on div "MLM" at bounding box center [120, 237] width 131 height 26
click at [268, 77] on input "text" at bounding box center [861, 76] width 1266 height 18
click at [273, 72] on input "text" at bounding box center [861, 76] width 1266 height 18
type input "1151794970"
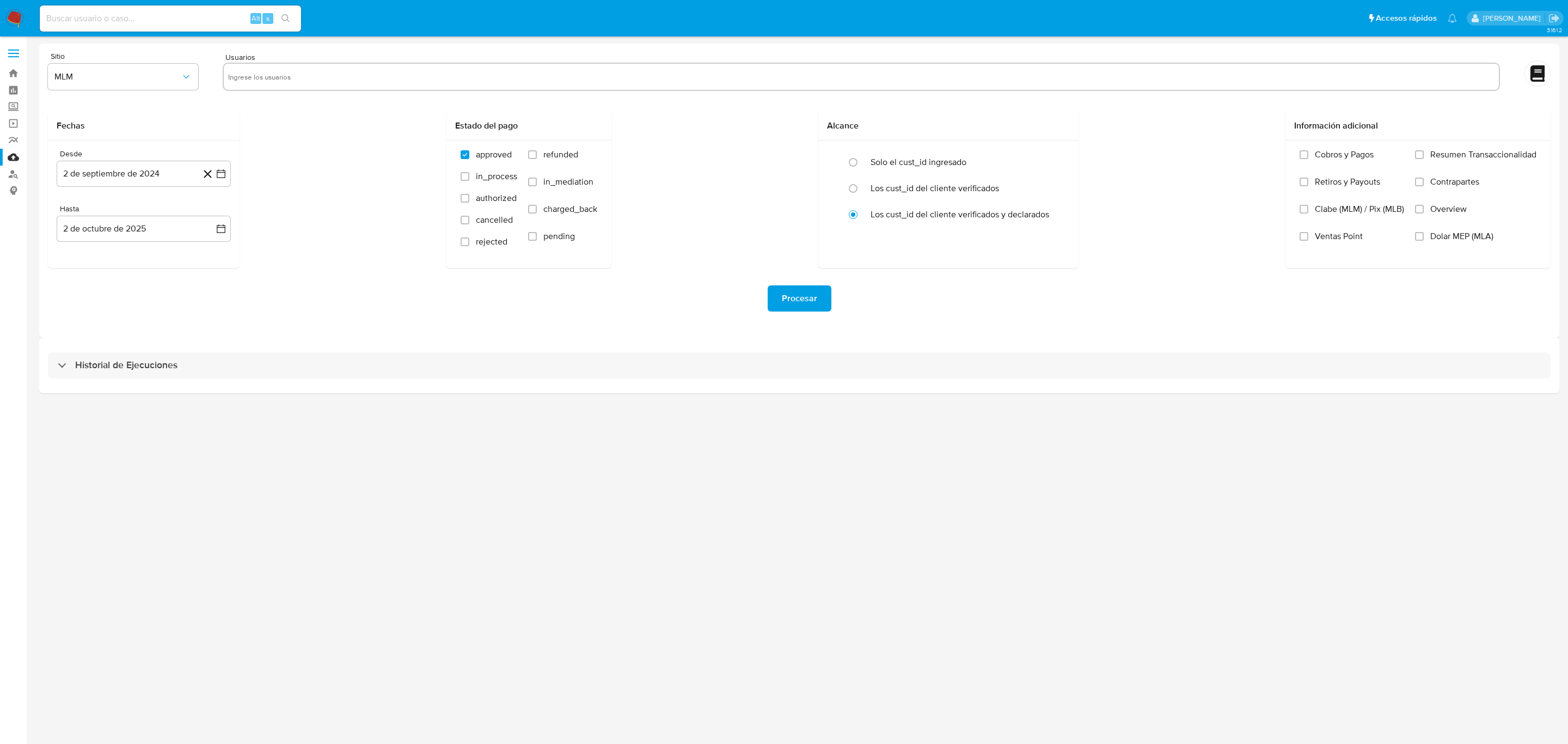
click at [309, 175] on div "Fechas Desde [DATE] [DATE] Hasta [DATE] [DATE] Estado del pago approved in_proc…" at bounding box center [800, 189] width 1503 height 156
click at [216, 175] on icon "button" at bounding box center [221, 174] width 11 height 11
click at [208, 210] on icon "Mes siguiente" at bounding box center [211, 213] width 13 height 13
click at [155, 213] on span "octubre 2024" at bounding box center [137, 213] width 53 height 11
click at [145, 215] on span "2024" at bounding box center [137, 213] width 20 height 11
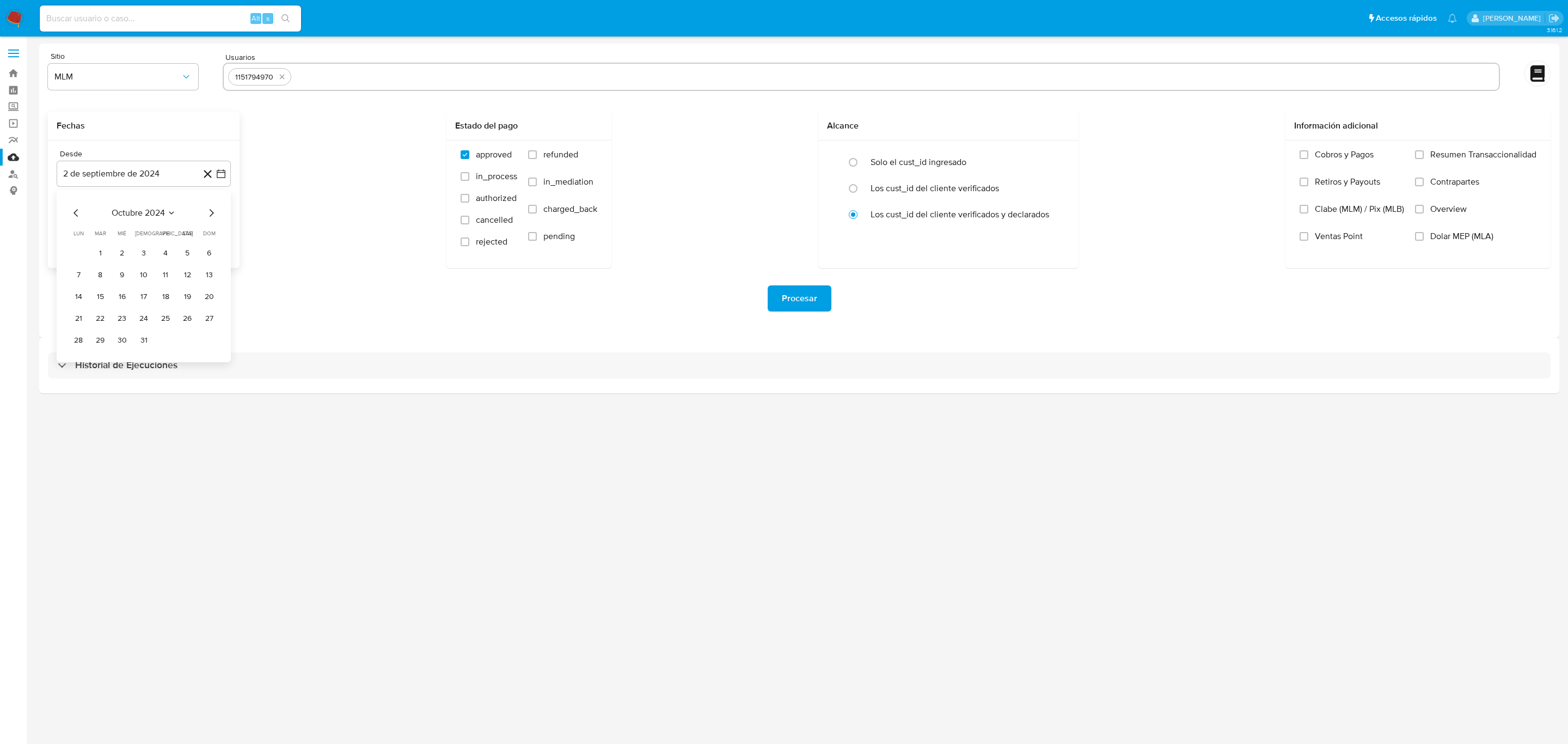
click at [144, 223] on div "[DATE] [DATE] lun [DATE] [PERSON_NAME][DATE] mié [DATE] jue [DATE] vie [DATE] s…" at bounding box center [143, 278] width 148 height 143
click at [145, 213] on span "octubre 2024" at bounding box center [137, 213] width 53 height 11
click at [142, 214] on span "2024" at bounding box center [137, 213] width 20 height 11
click at [209, 210] on icon "Mes siguiente" at bounding box center [211, 213] width 13 height 13
click at [217, 211] on icon "Mes siguiente" at bounding box center [211, 213] width 13 height 13
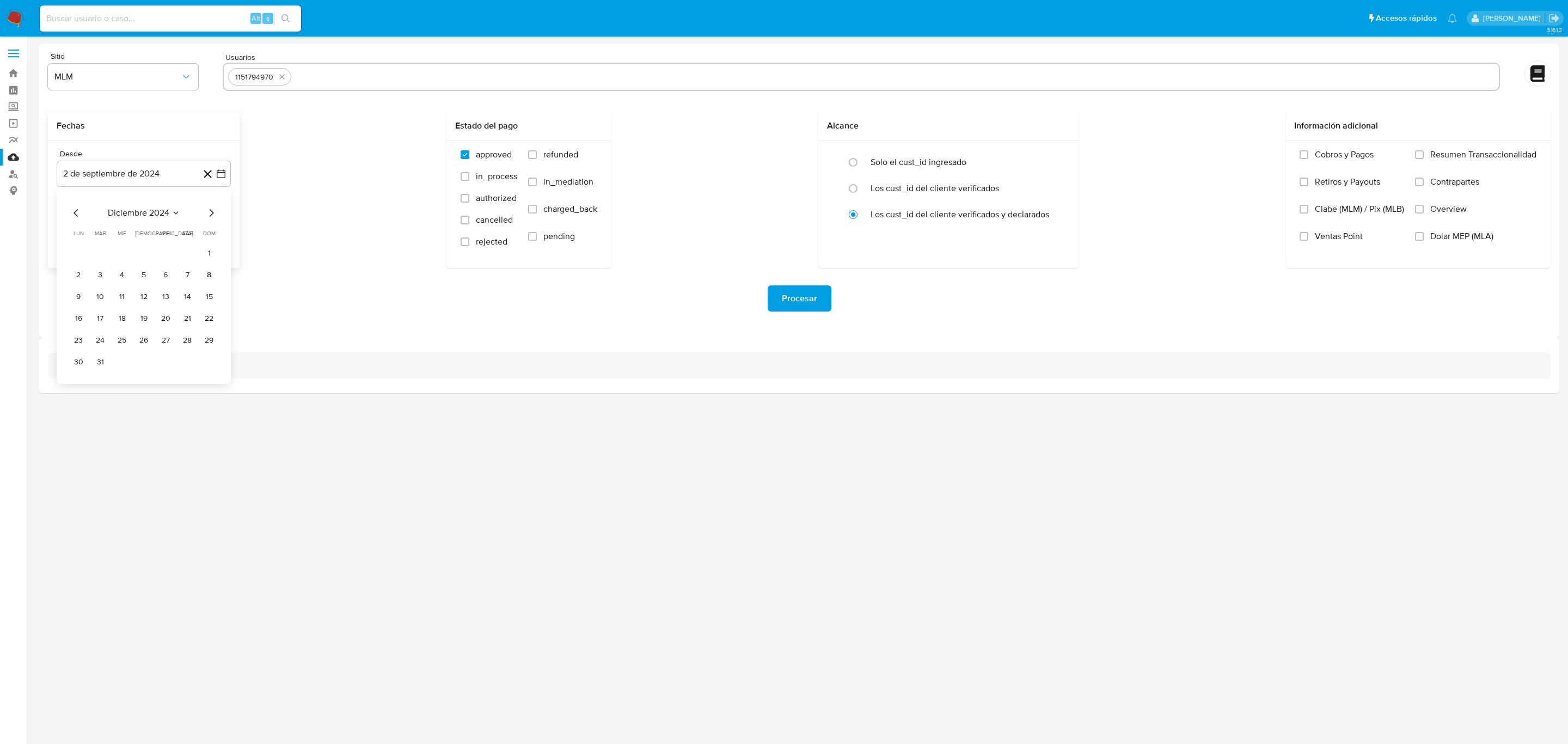
click at [217, 211] on icon "Mes siguiente" at bounding box center [211, 213] width 13 height 13
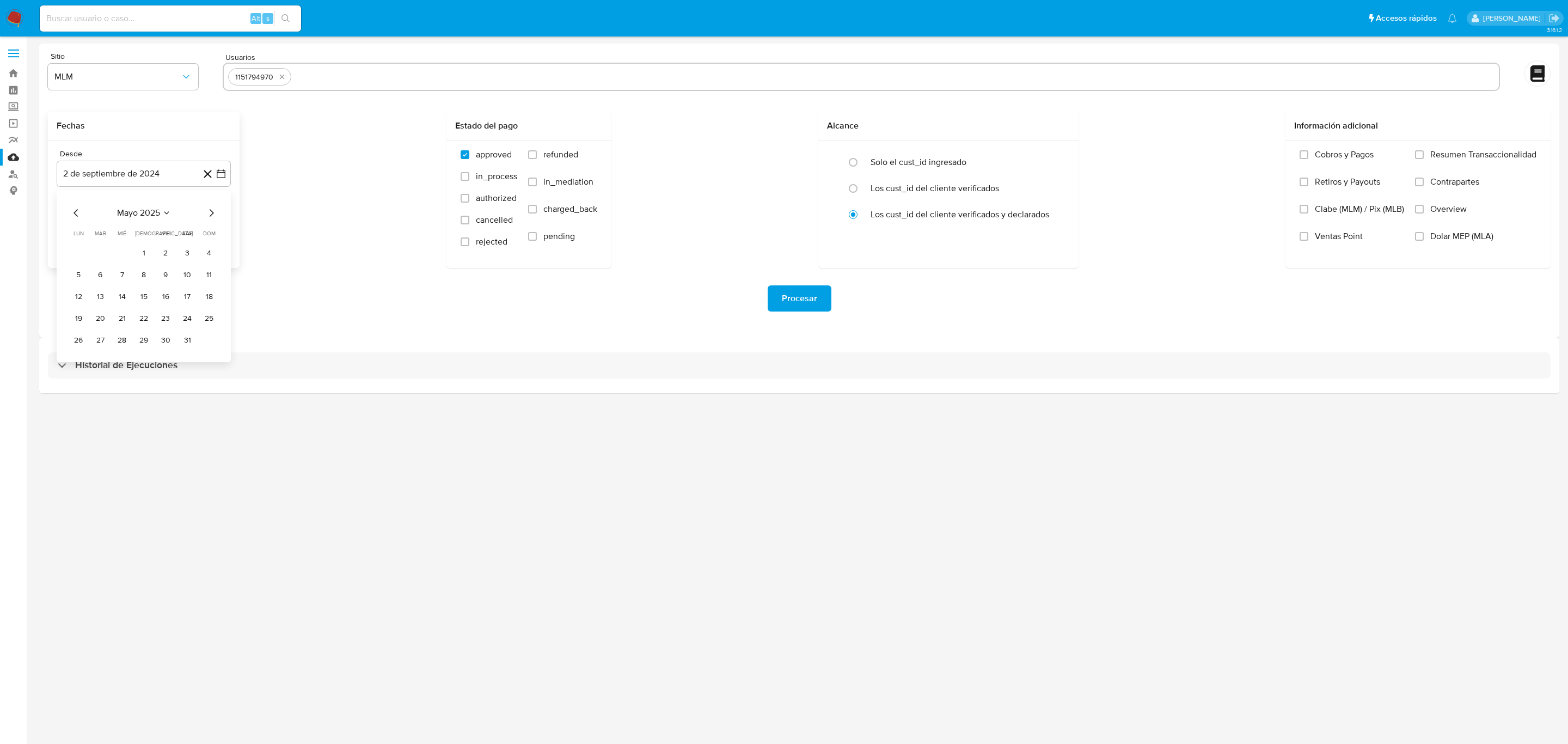
click at [217, 211] on icon "Mes siguiente" at bounding box center [211, 213] width 13 height 13
click at [163, 249] on button "1" at bounding box center [165, 253] width 18 height 18
click at [220, 234] on button "2 de octubre de 2025" at bounding box center [144, 228] width 175 height 26
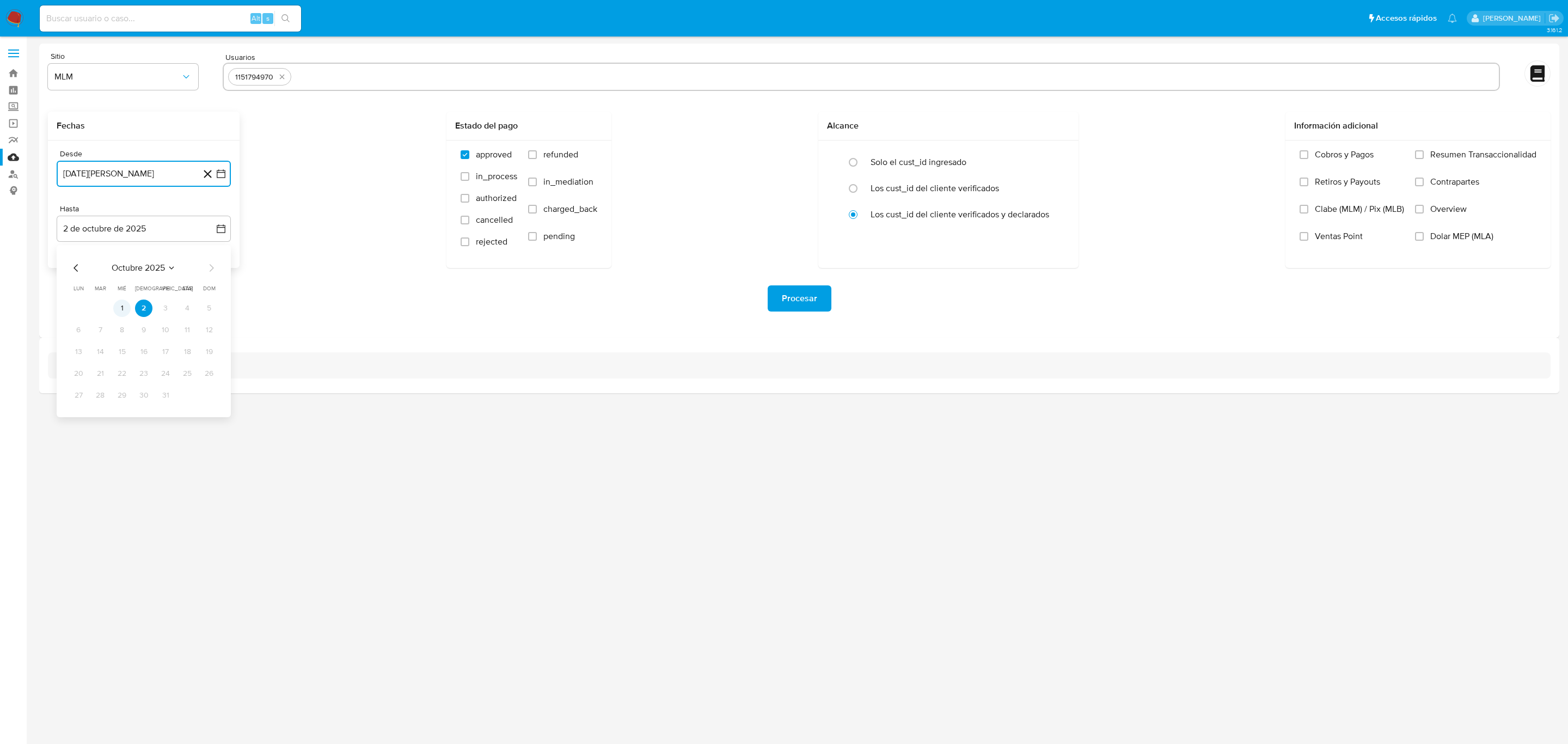
click at [126, 305] on button "1" at bounding box center [122, 307] width 18 height 18
click at [333, 267] on div "Fechas Desde [DATE][PERSON_NAME] [DATE] Hasta [DATE] [DATE] Estado del pago app…" at bounding box center [800, 189] width 1503 height 156
click at [1428, 209] on label "Overview" at bounding box center [1475, 216] width 122 height 27
click at [1424, 209] on input "Overview" at bounding box center [1418, 208] width 8 height 8
click at [825, 303] on button "Procesar" at bounding box center [799, 298] width 64 height 26
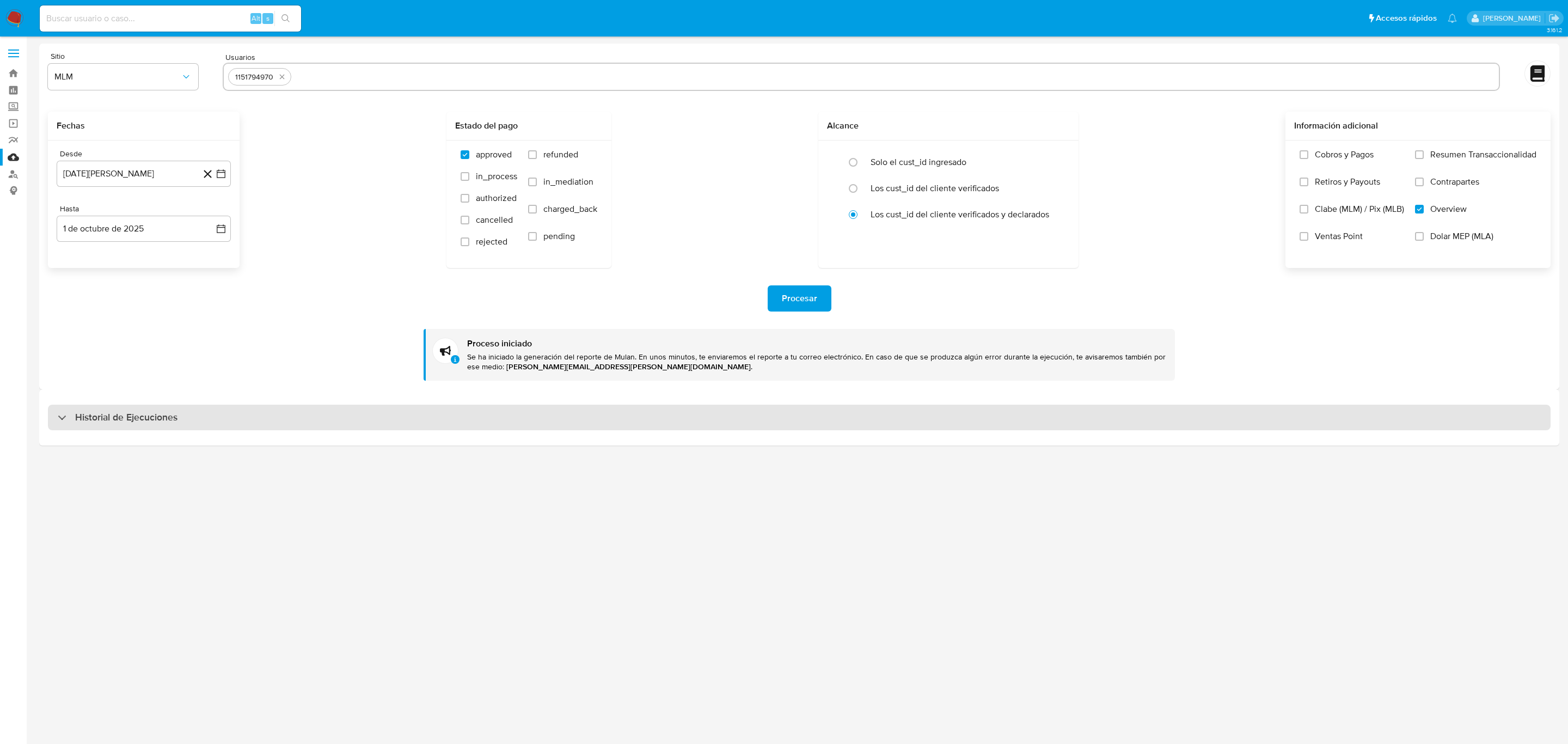
click at [667, 422] on div "Historial de Ejecuciones" at bounding box center [800, 417] width 1503 height 26
select select "10"
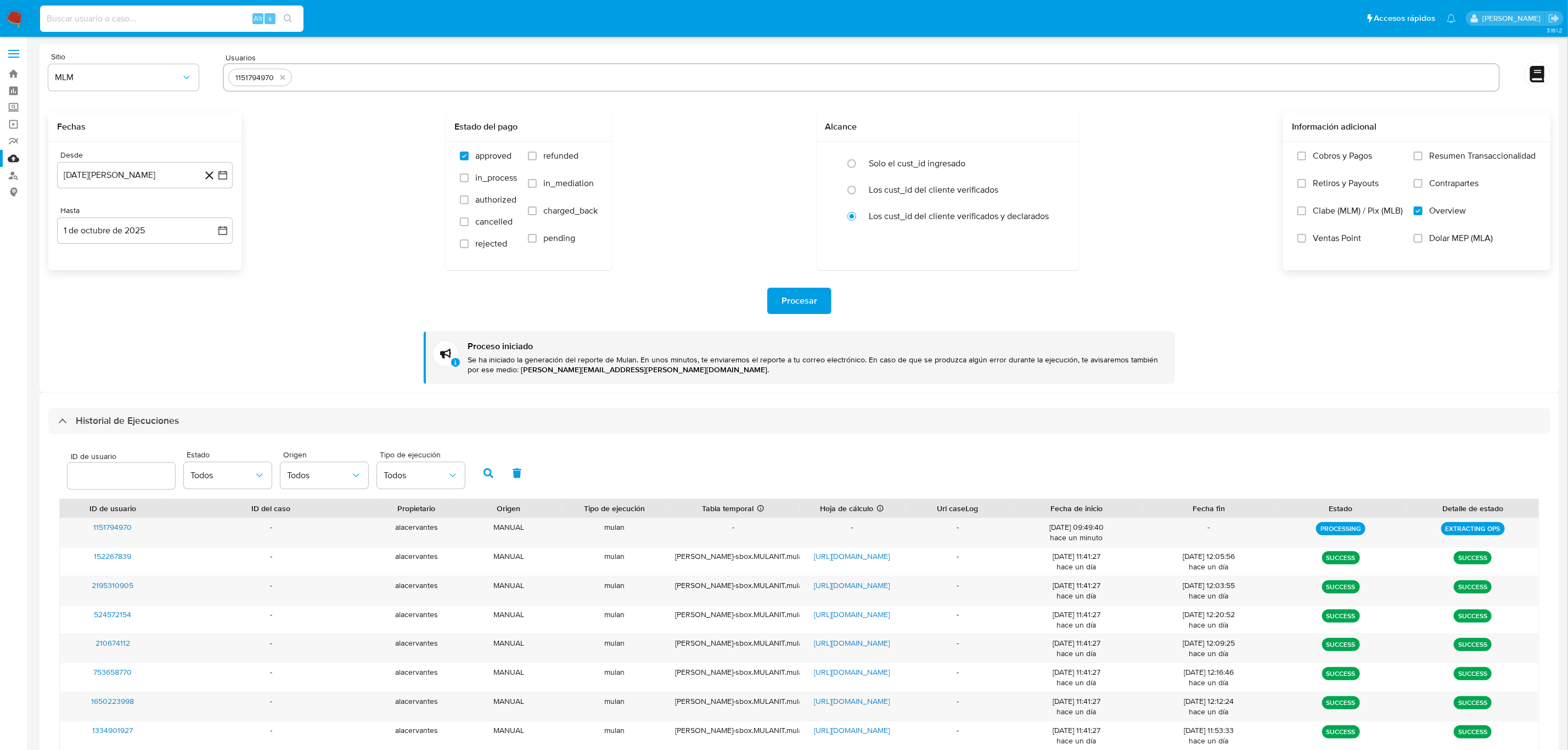
click at [100, 15] on input at bounding box center [171, 18] width 263 height 14
paste input "1151794970"
type input "1151794970"
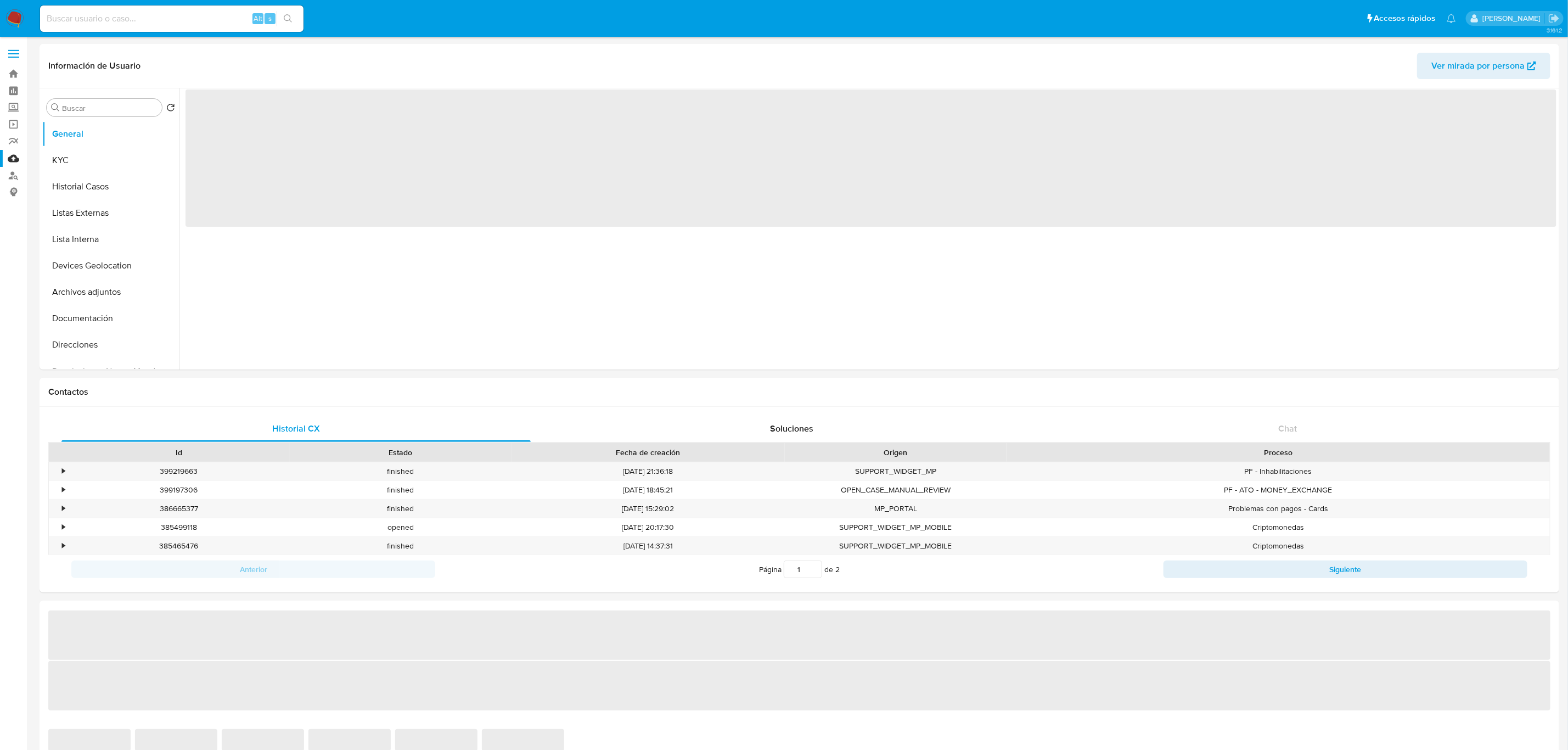
select select "10"
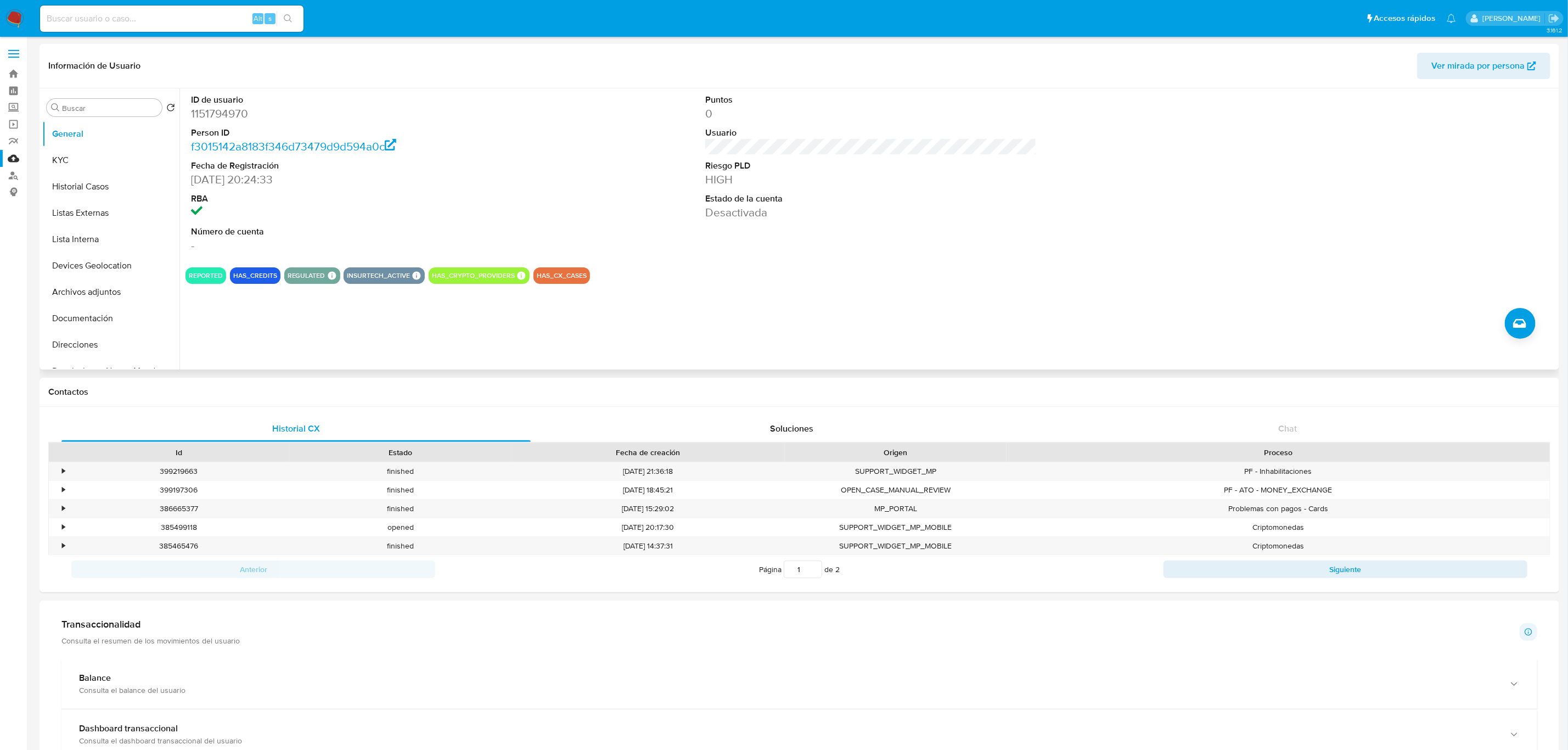
click at [227, 114] on dd "1151794970" at bounding box center [357, 113] width 332 height 15
copy dd "1151794970"
